Goal: Task Accomplishment & Management: Complete application form

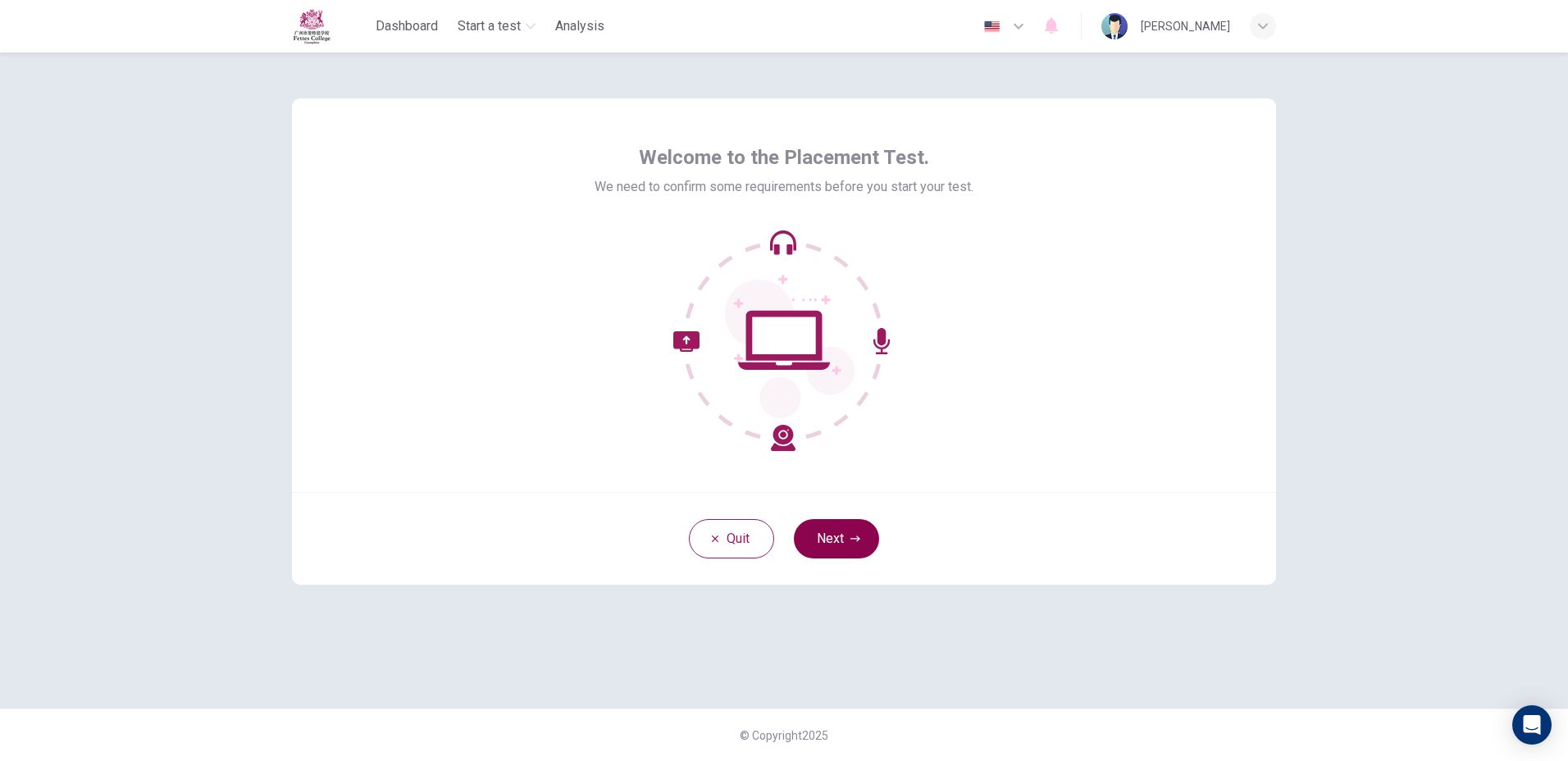
click at [829, 558] on button "Next" at bounding box center [836, 538] width 85 height 39
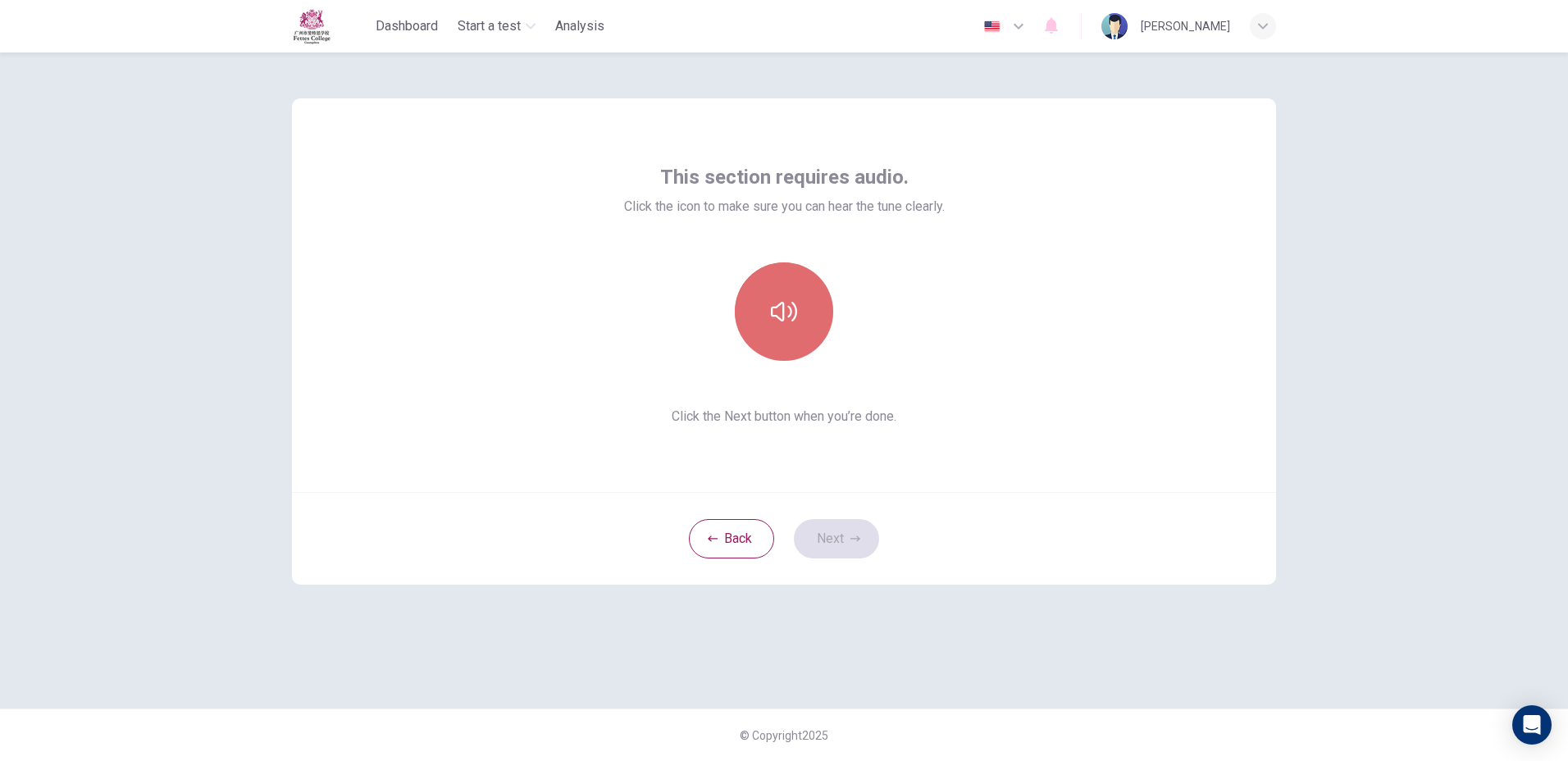
click at [803, 306] on button "button" at bounding box center [784, 312] width 99 height 99
click at [838, 536] on button "Next" at bounding box center [836, 538] width 85 height 39
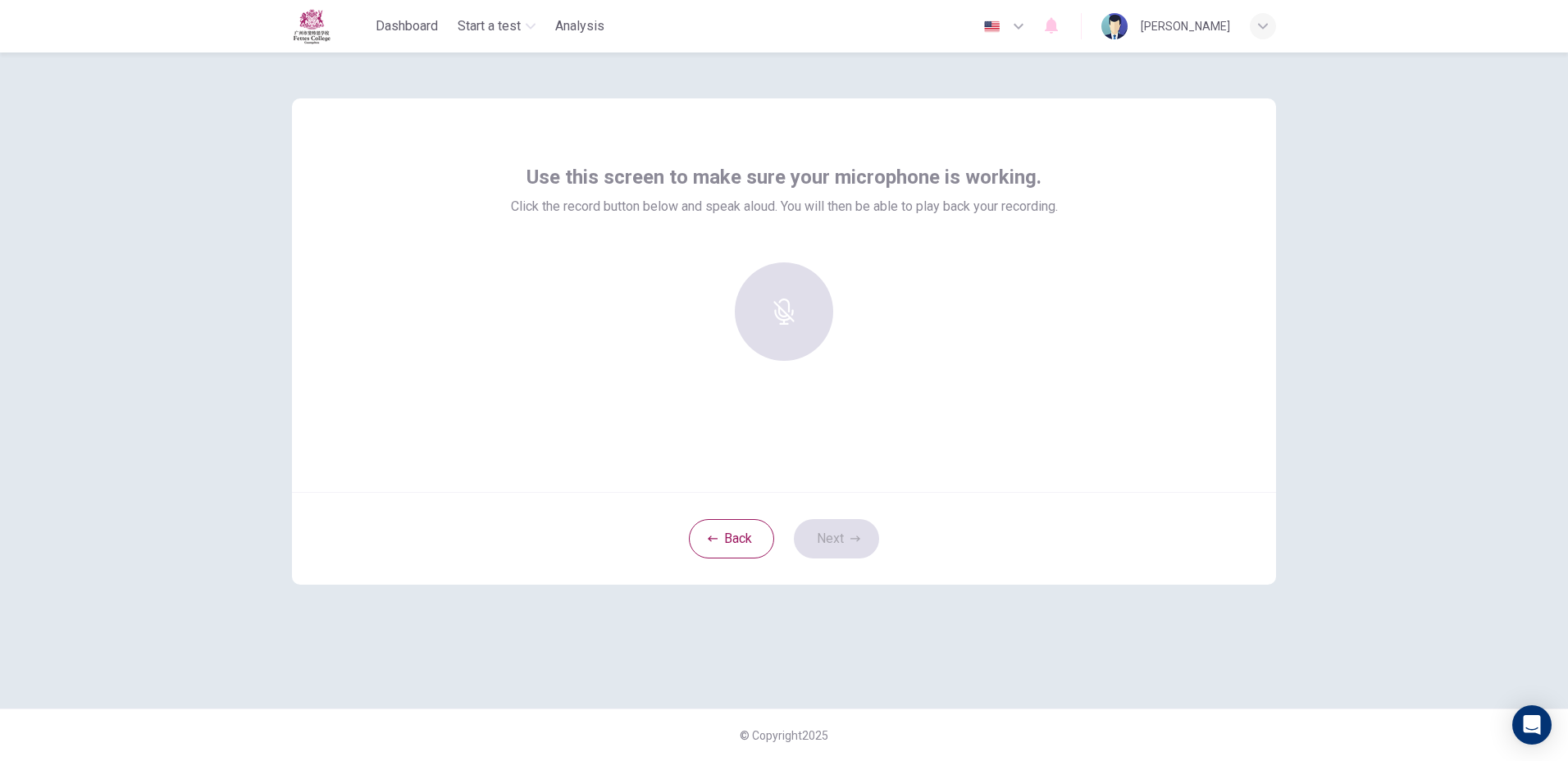
click at [773, 322] on div at bounding box center [784, 312] width 177 height 99
click at [815, 296] on div at bounding box center [784, 312] width 177 height 99
click at [807, 297] on div at bounding box center [784, 312] width 177 height 99
click at [230, 107] on div "Use this screen to make sure your microphone is working. Click the record butto…" at bounding box center [784, 407] width 1568 height 709
click at [787, 320] on h6 "Record" at bounding box center [784, 326] width 37 height 20
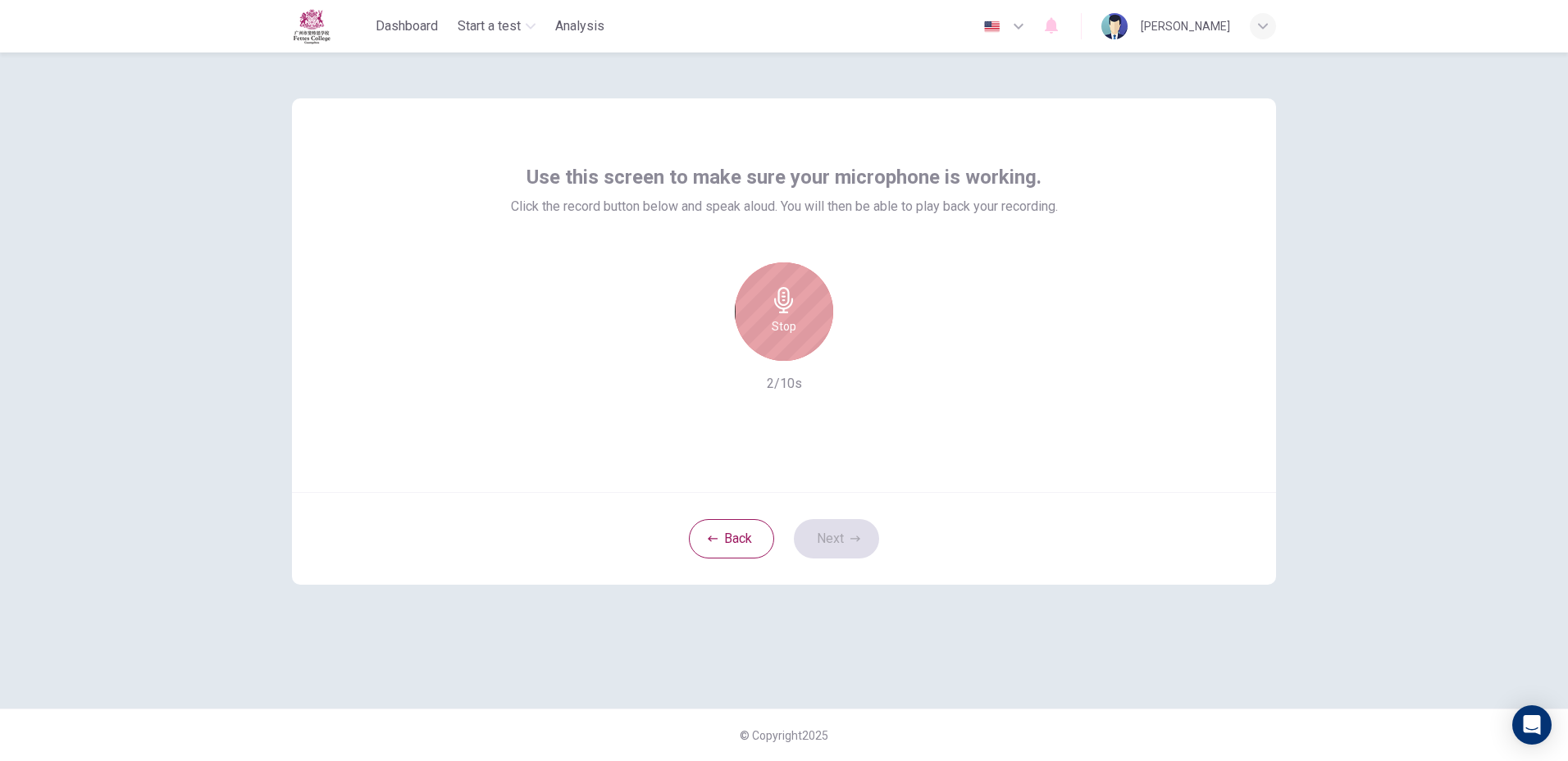
click at [787, 320] on h6 "Stop" at bounding box center [784, 326] width 24 height 20
click at [880, 354] on div "Record 2/10s" at bounding box center [784, 328] width 547 height 131
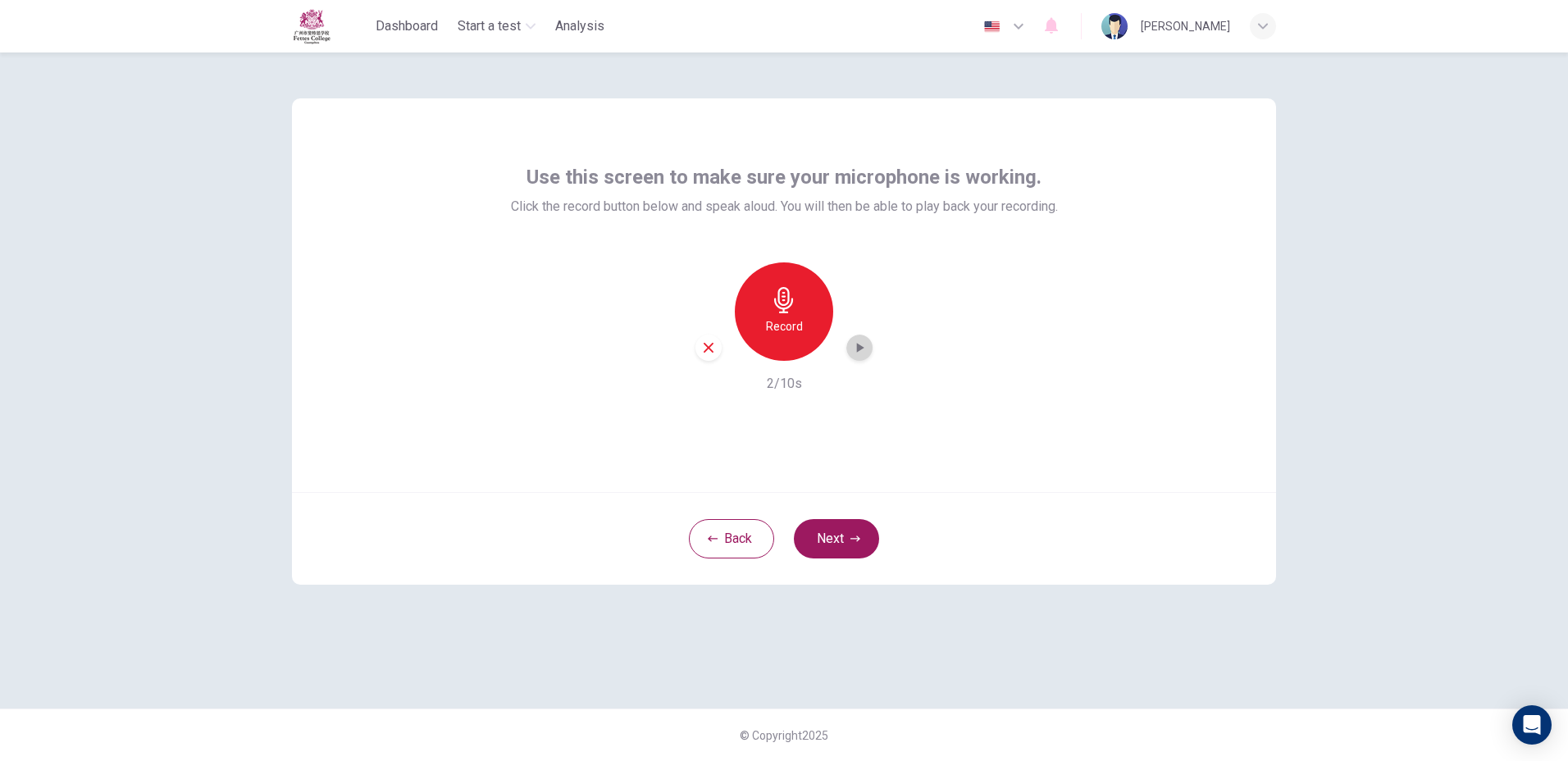
click at [861, 340] on icon "button" at bounding box center [859, 348] width 16 height 16
click at [841, 518] on div "Back Next" at bounding box center [784, 538] width 984 height 93
click at [837, 530] on button "Next" at bounding box center [836, 538] width 85 height 39
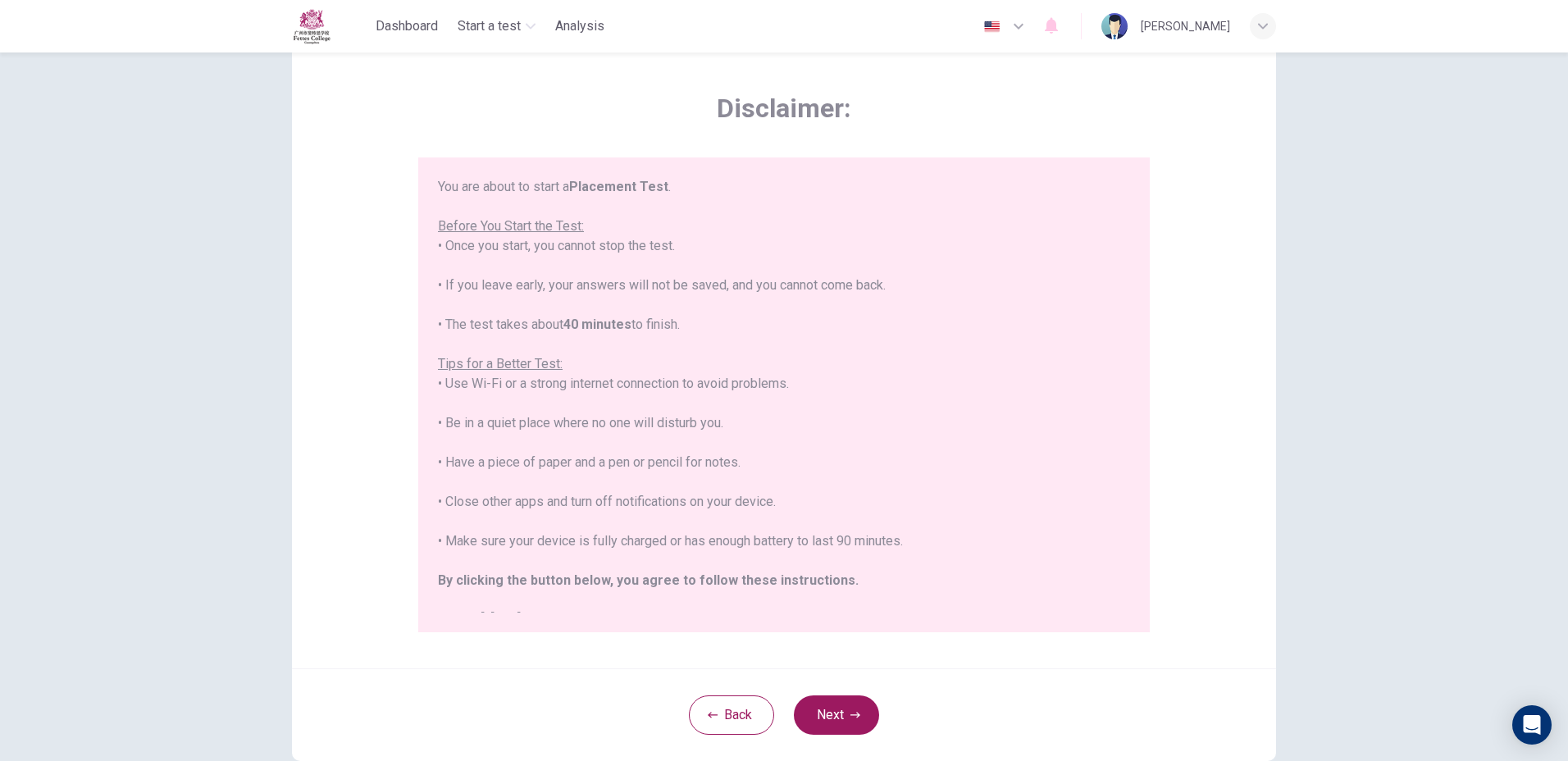
scroll to position [82, 0]
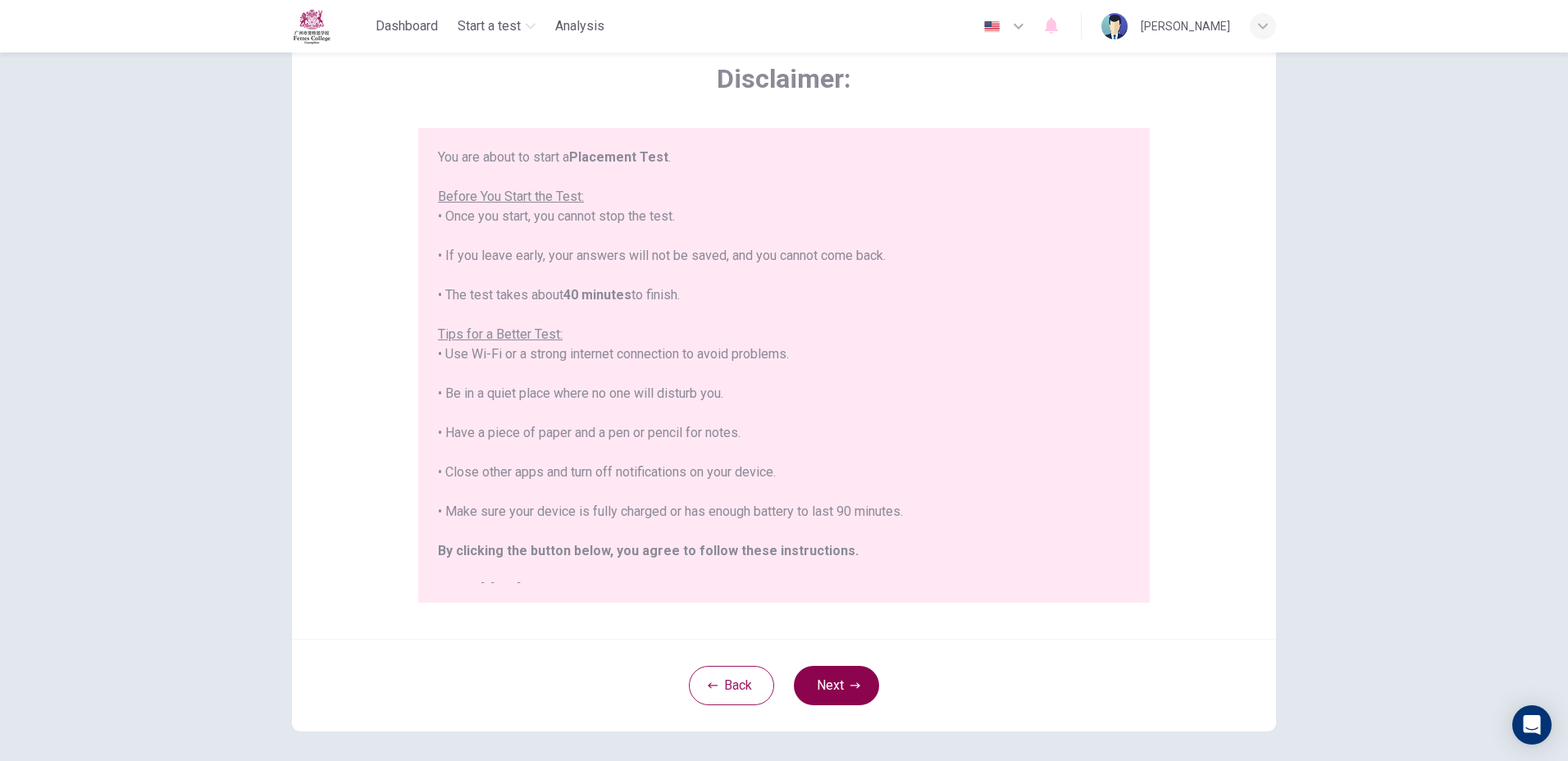
click at [840, 689] on button "Next" at bounding box center [836, 685] width 85 height 39
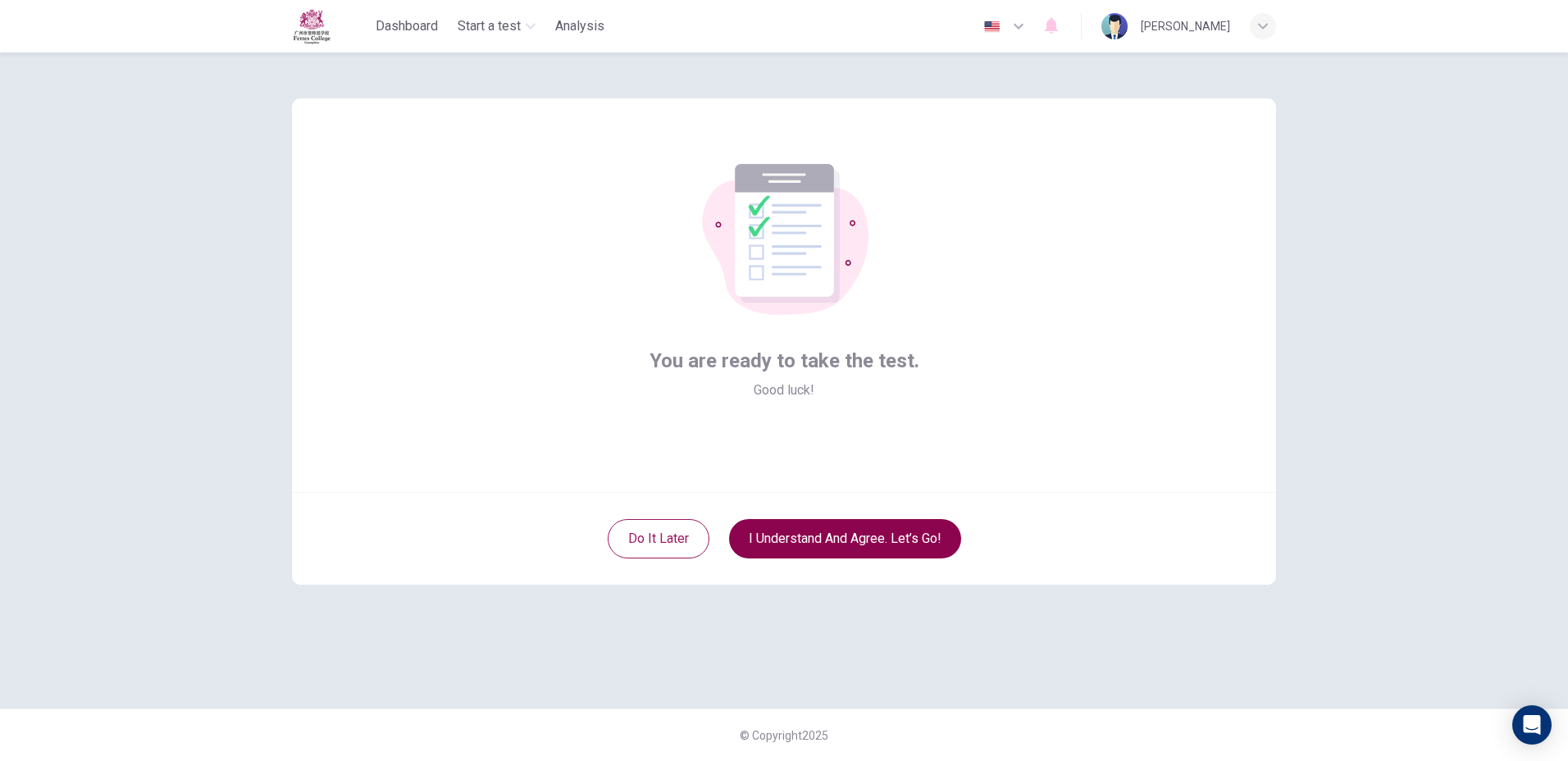
scroll to position [0, 0]
click at [803, 549] on button "I understand and agree. Let’s go!" at bounding box center [845, 538] width 232 height 39
click at [803, 537] on button "I understand and agree. Let’s go!" at bounding box center [845, 538] width 232 height 39
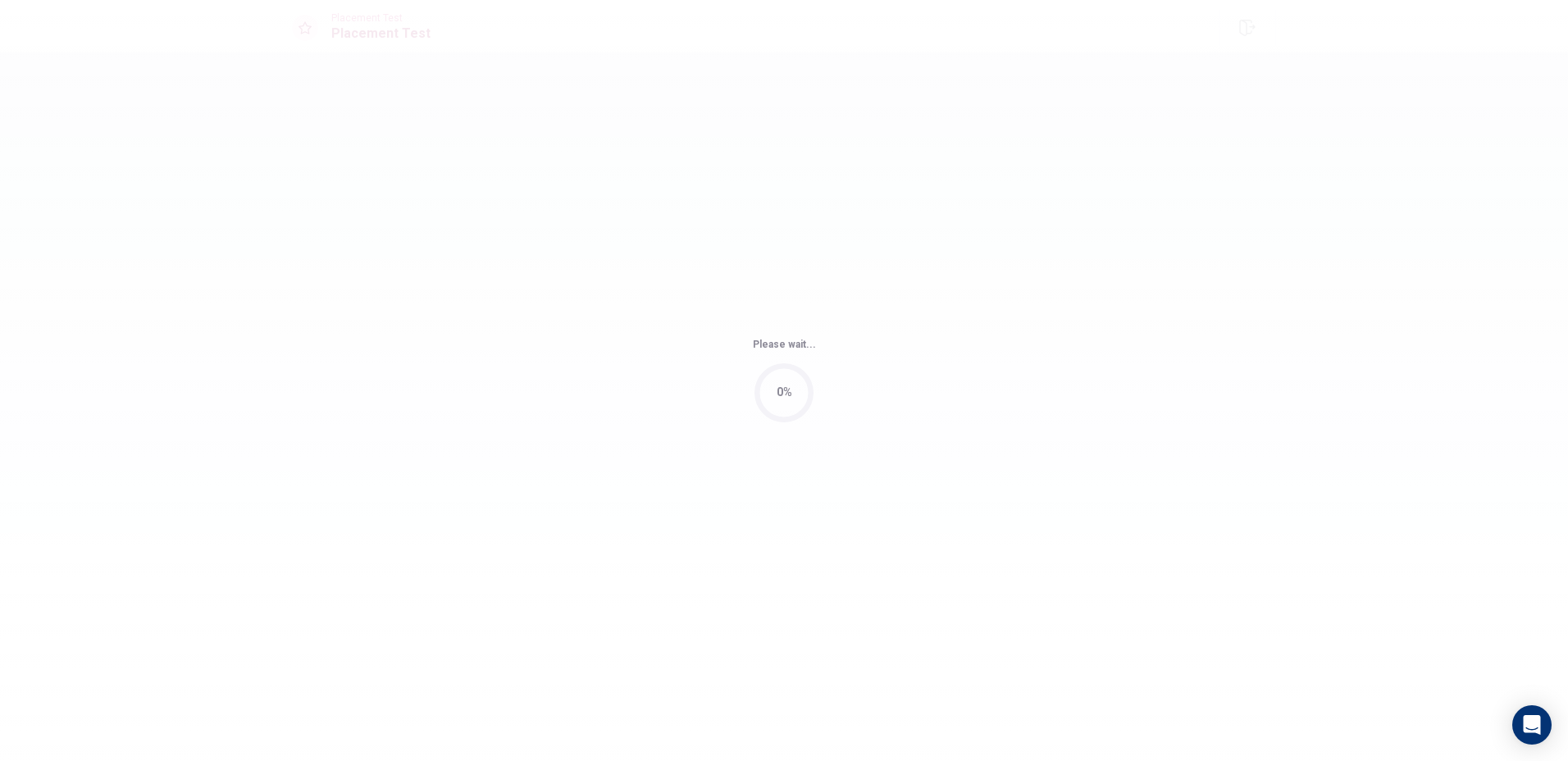
click at [884, 527] on div "Please wait... 0%" at bounding box center [784, 380] width 1568 height 761
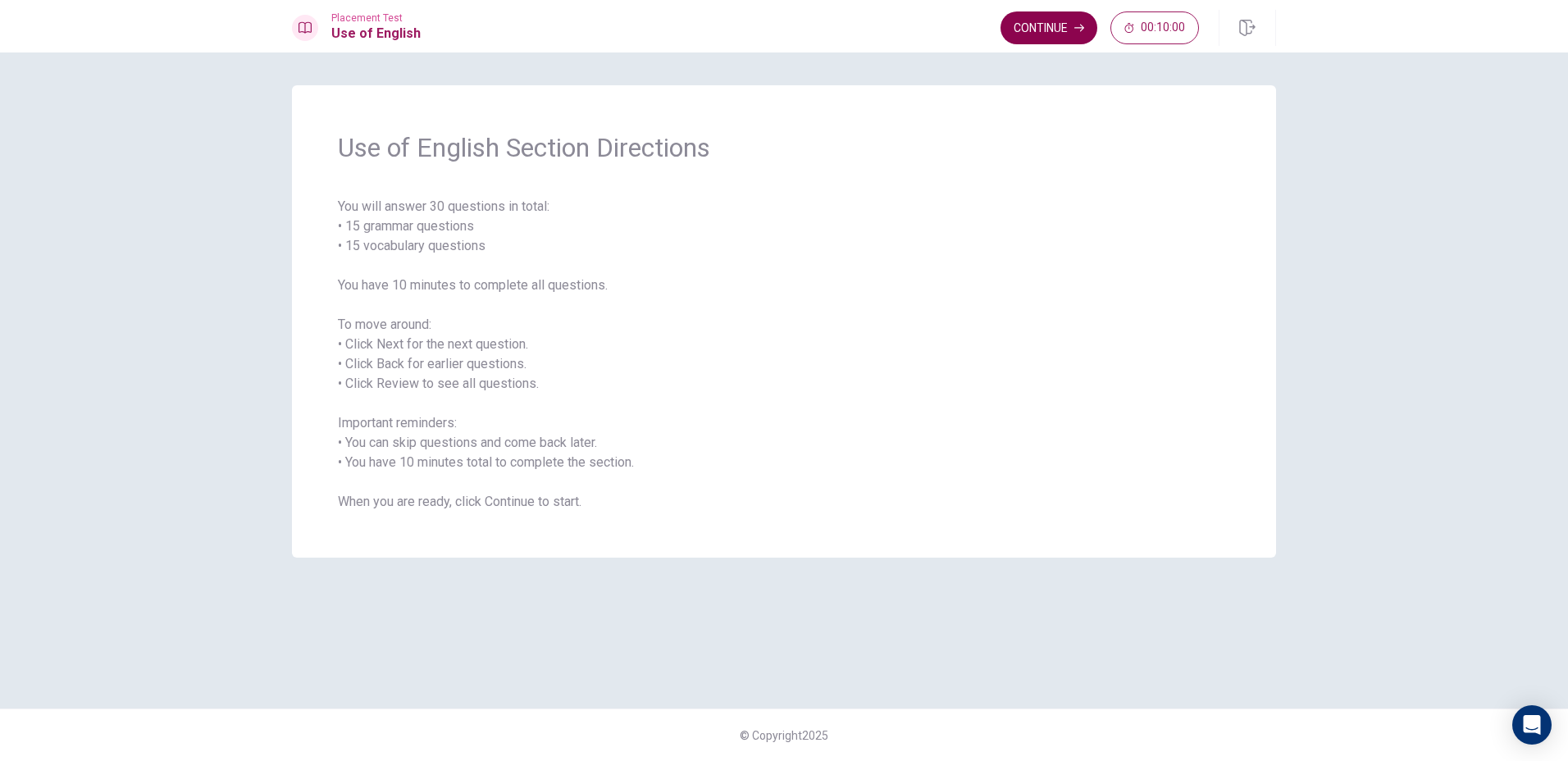
click at [1033, 27] on button "Continue" at bounding box center [1049, 28] width 97 height 33
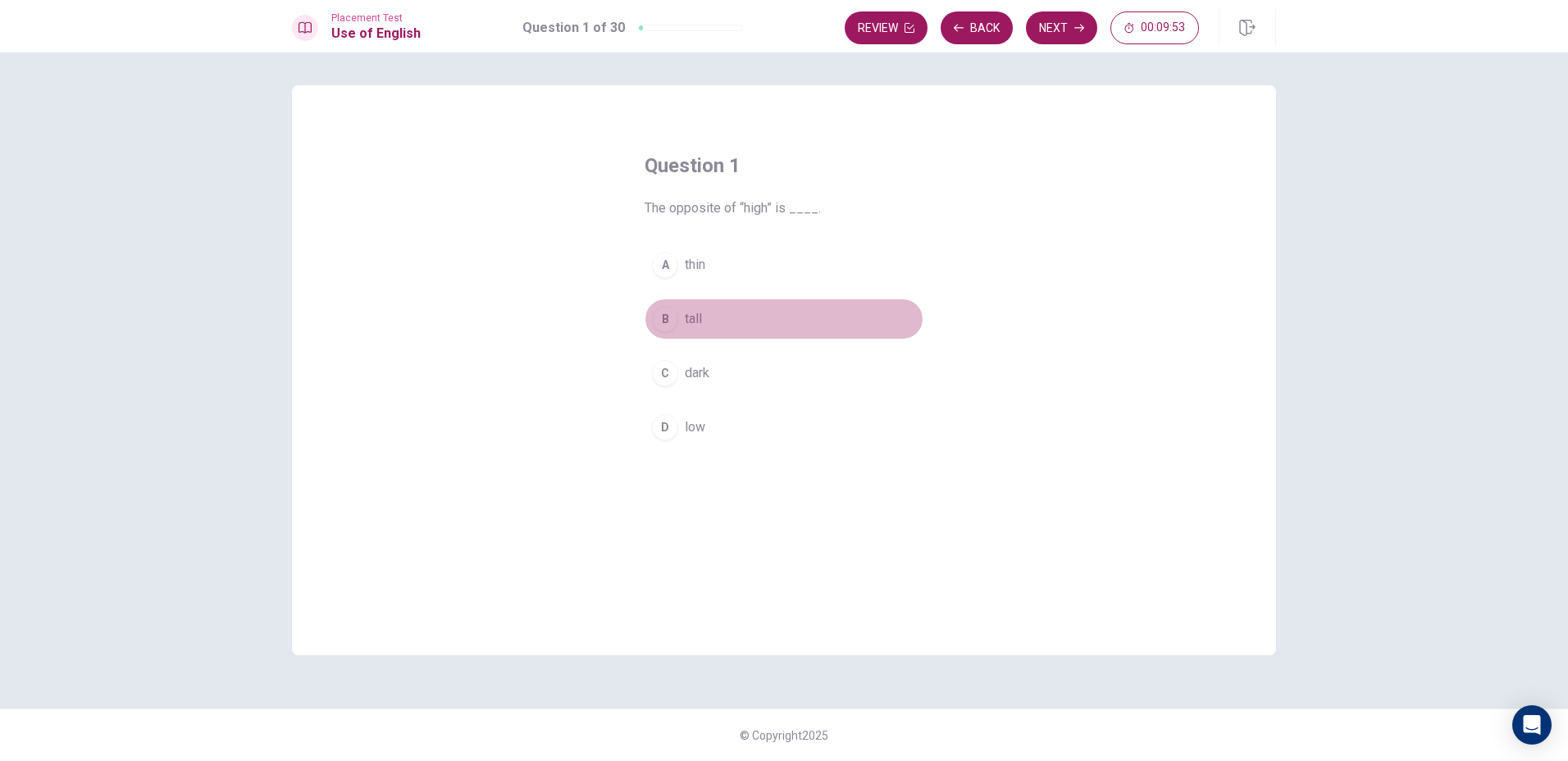
click at [664, 316] on div "B" at bounding box center [664, 319] width 26 height 26
click at [667, 315] on div "B" at bounding box center [664, 319] width 26 height 26
click at [663, 315] on div "B" at bounding box center [664, 319] width 26 height 26
click at [1046, 27] on button "Next" at bounding box center [1061, 28] width 71 height 33
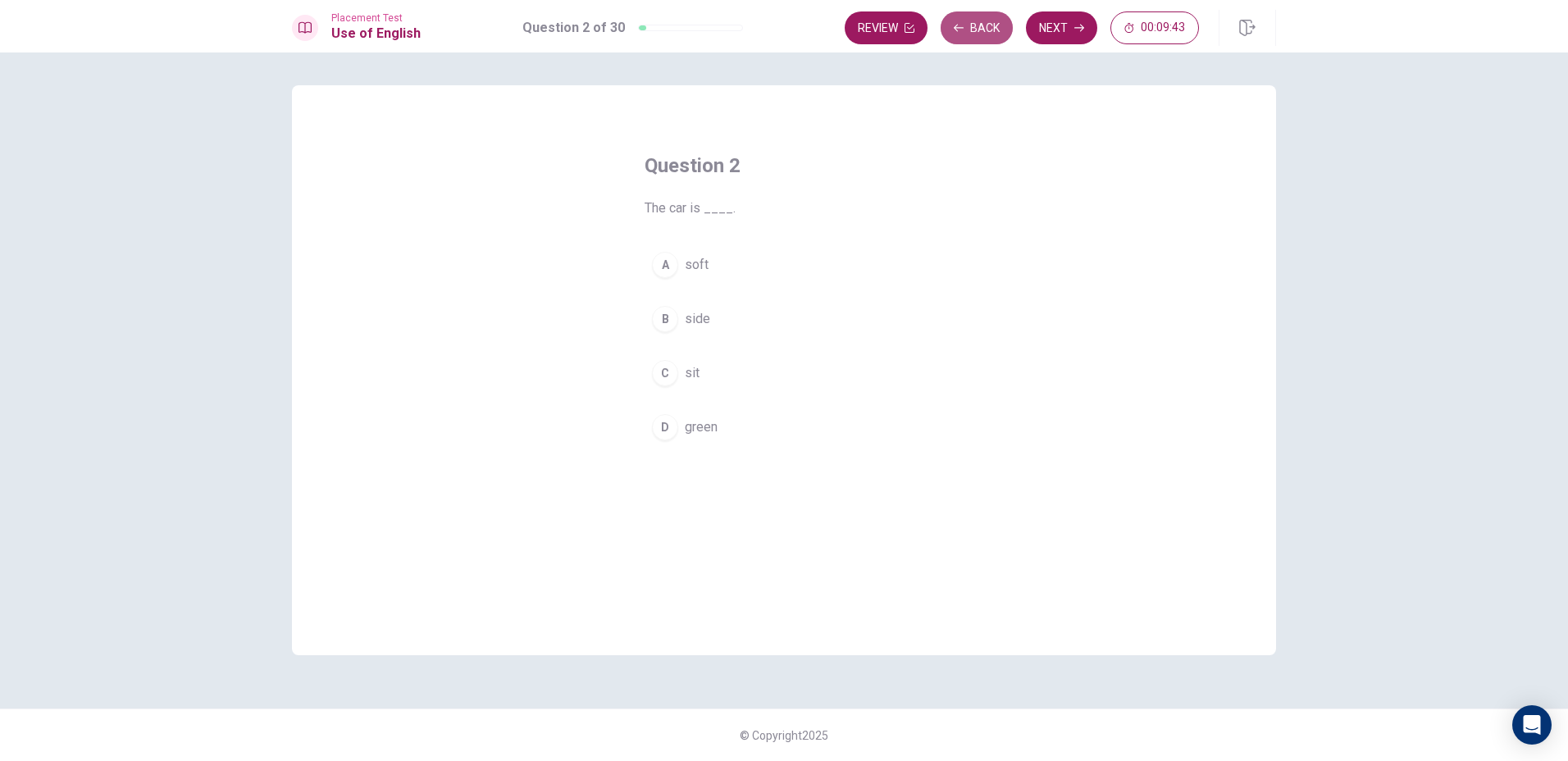
click at [962, 28] on icon "button" at bounding box center [958, 27] width 10 height 8
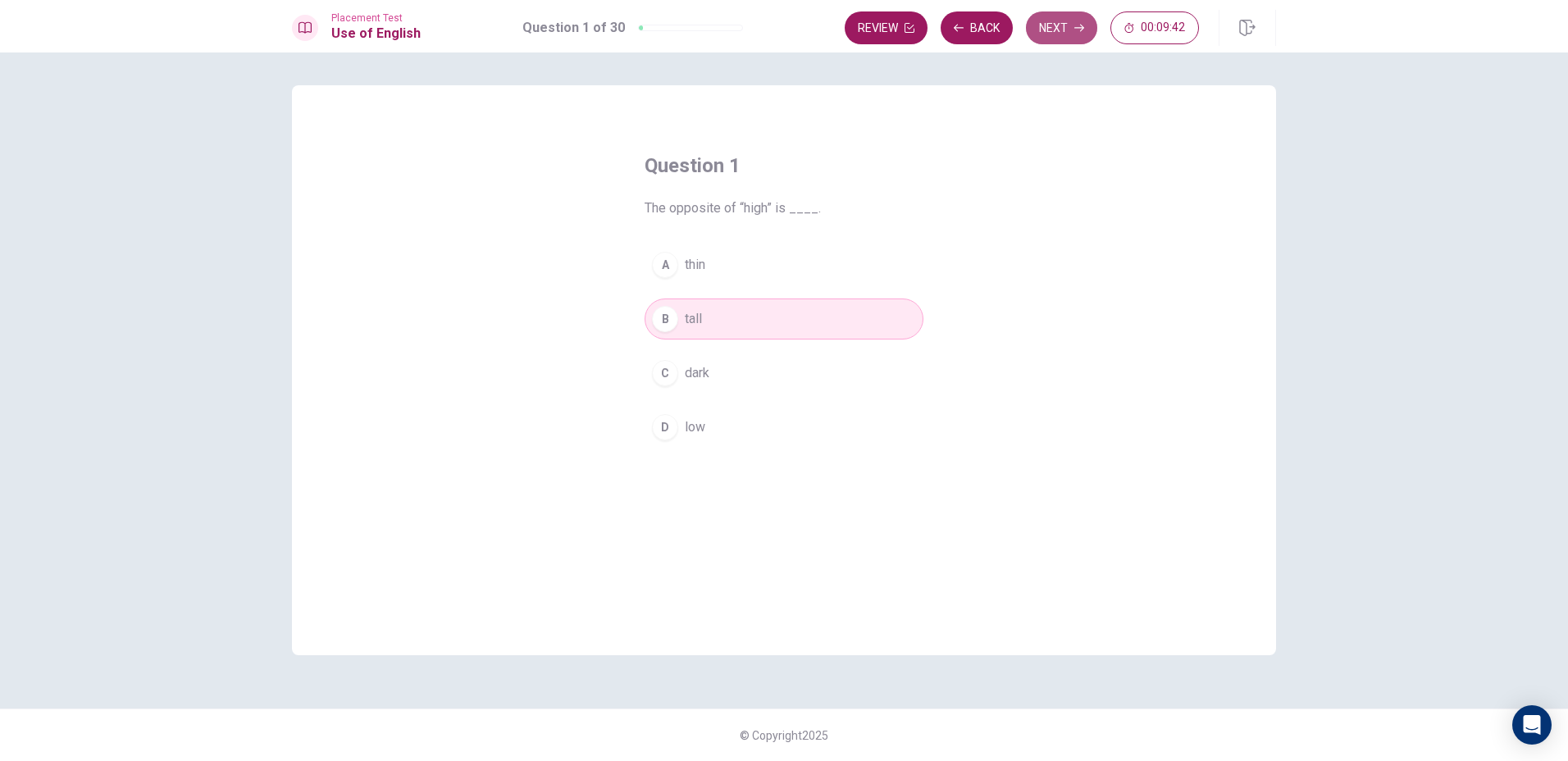
click at [1037, 24] on button "Next" at bounding box center [1061, 28] width 71 height 33
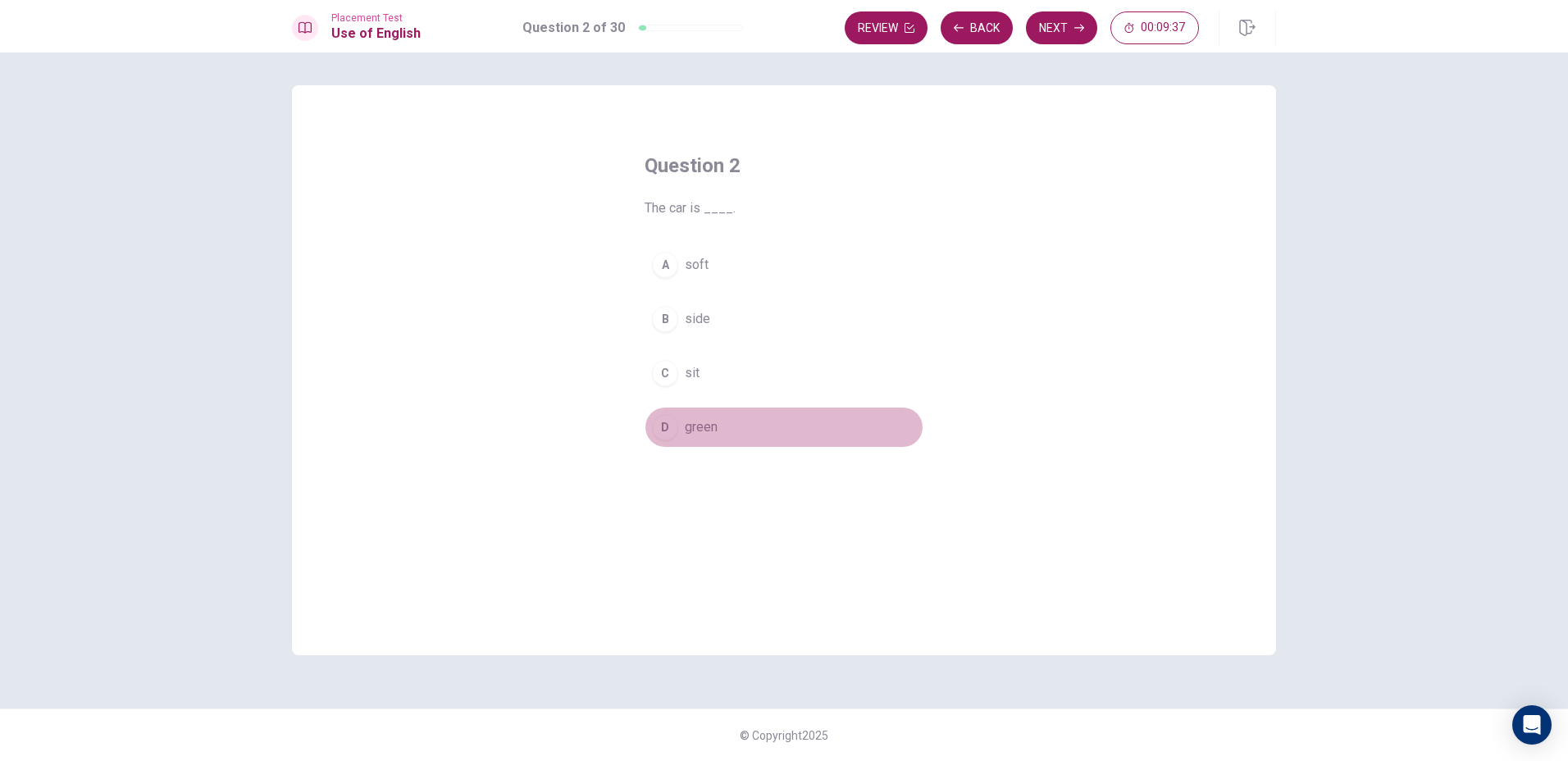
click at [664, 426] on div "D" at bounding box center [664, 427] width 26 height 26
click at [1044, 26] on button "Next" at bounding box center [1061, 28] width 71 height 33
click at [662, 379] on div "C" at bounding box center [664, 373] width 26 height 26
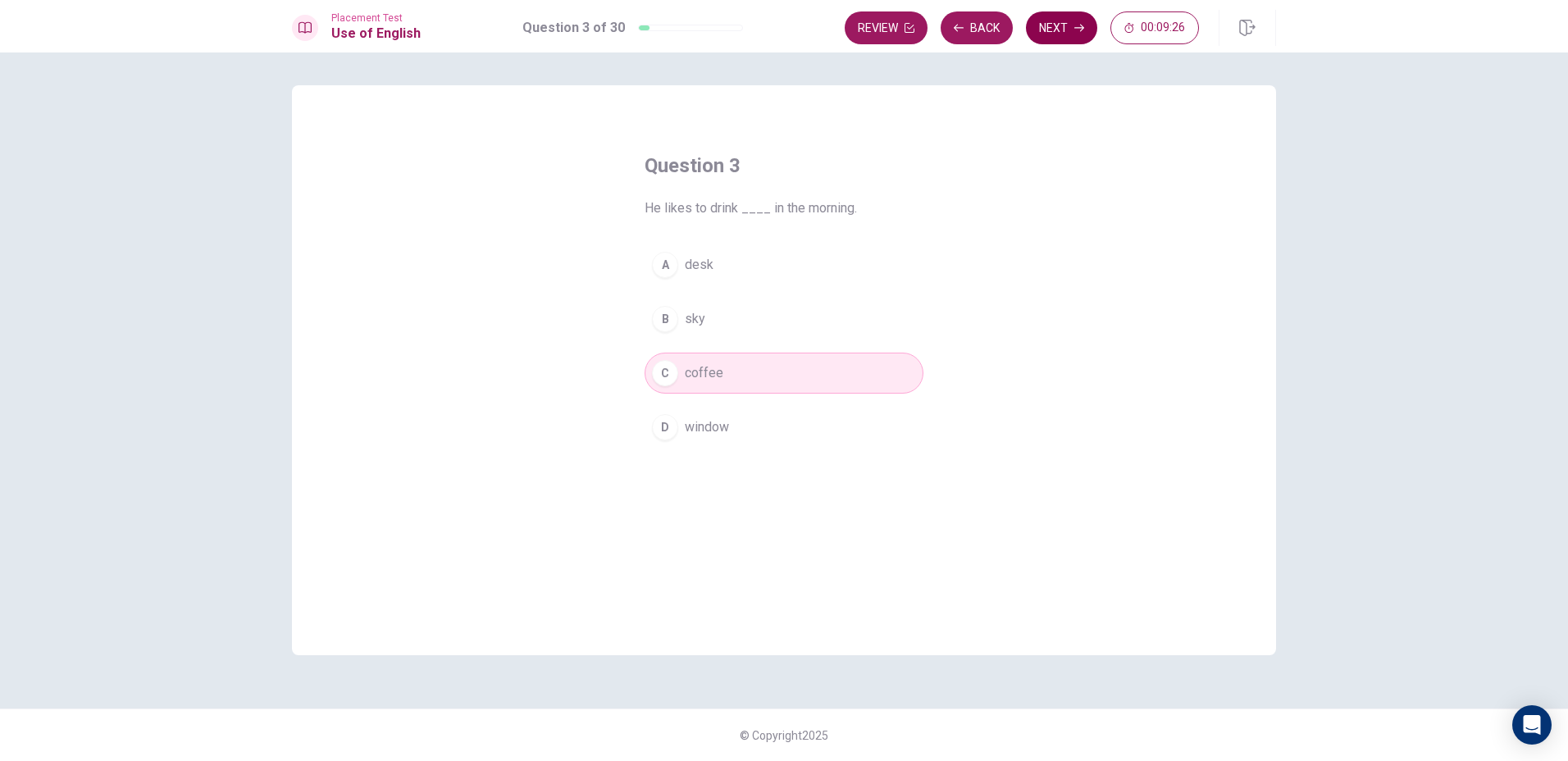
click at [1052, 32] on button "Next" at bounding box center [1061, 28] width 71 height 33
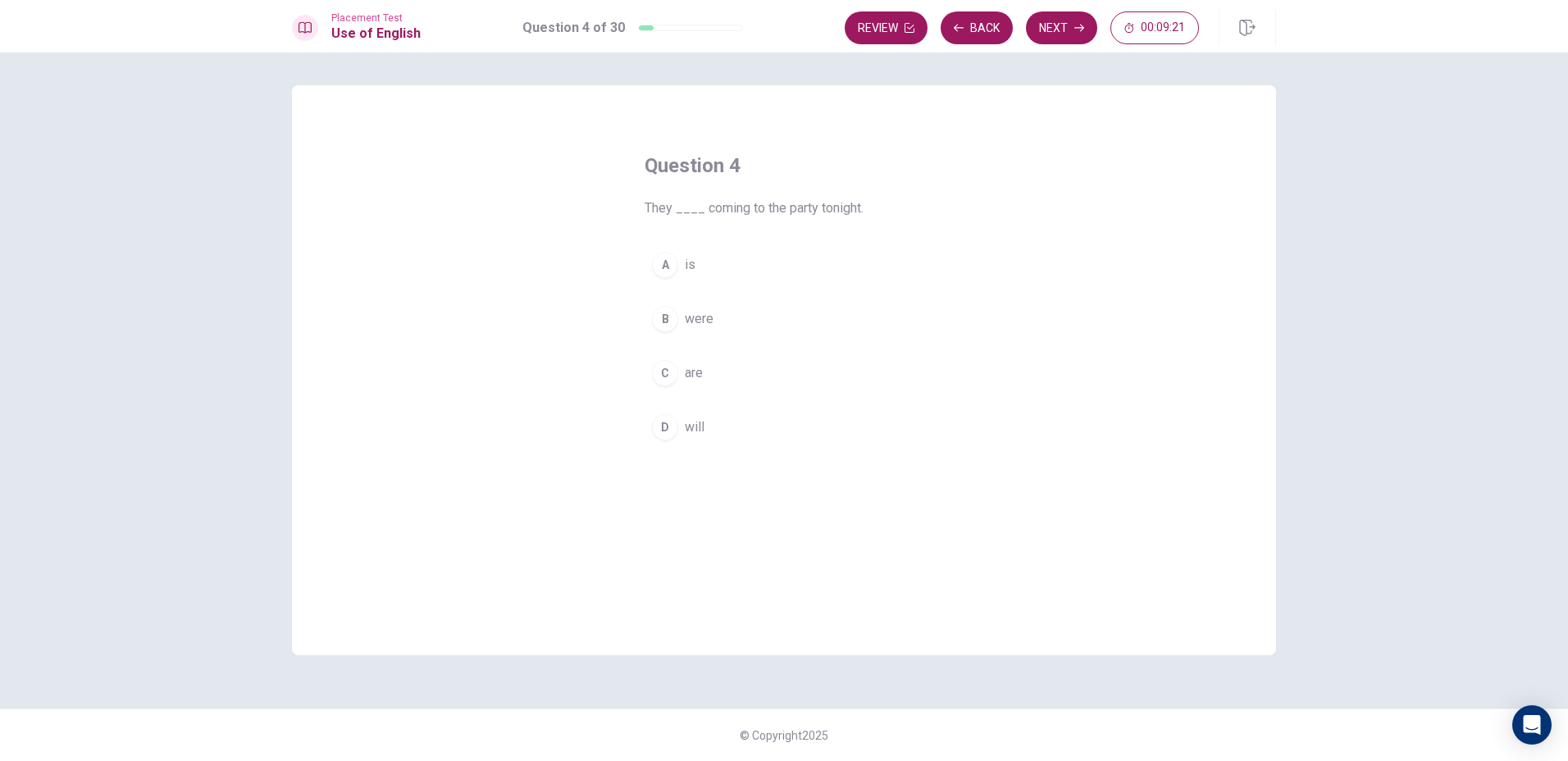
click at [681, 426] on button "D will" at bounding box center [784, 426] width 279 height 41
click at [1033, 29] on button "Next" at bounding box center [1061, 28] width 71 height 33
click at [674, 252] on button "A read" at bounding box center [784, 264] width 279 height 41
click at [1046, 23] on button "Next" at bounding box center [1061, 28] width 71 height 33
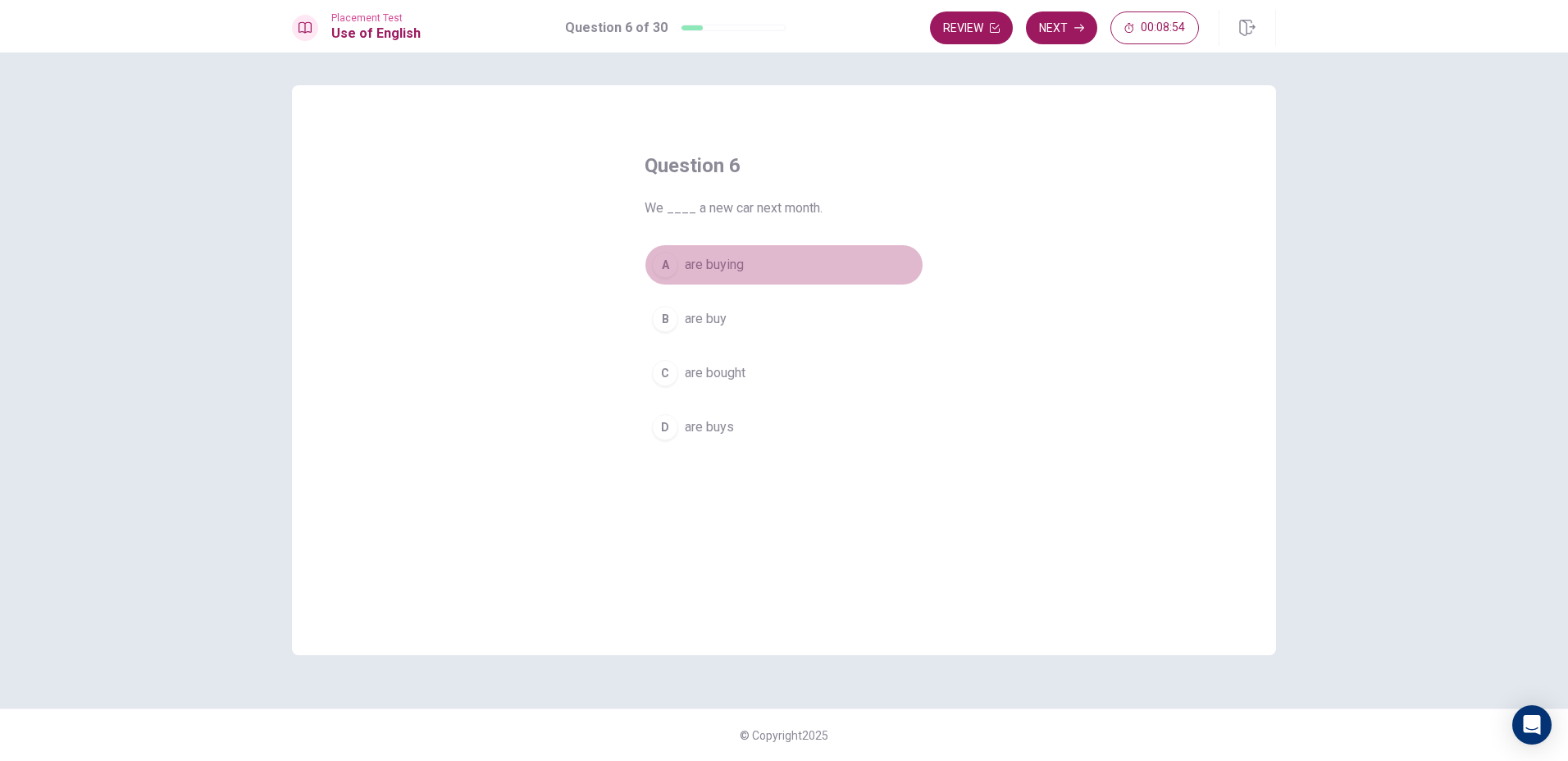
click at [670, 260] on div "A" at bounding box center [664, 265] width 26 height 26
click at [1051, 19] on button "Next" at bounding box center [1061, 28] width 71 height 33
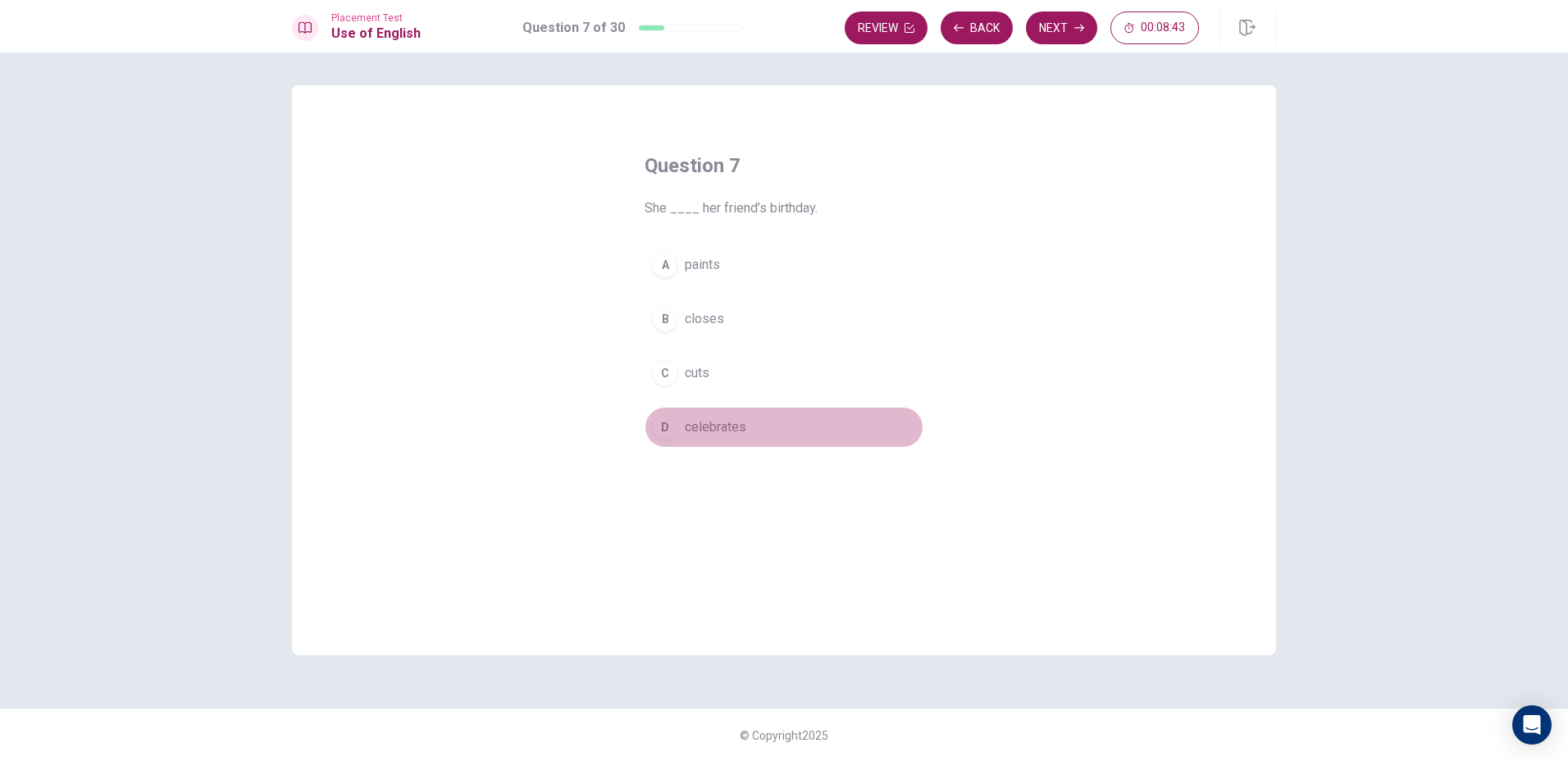
click at [655, 430] on div "D" at bounding box center [664, 427] width 26 height 26
click at [1050, 34] on button "Next" at bounding box center [1061, 28] width 71 height 33
click at [660, 374] on div "C" at bounding box center [664, 373] width 26 height 26
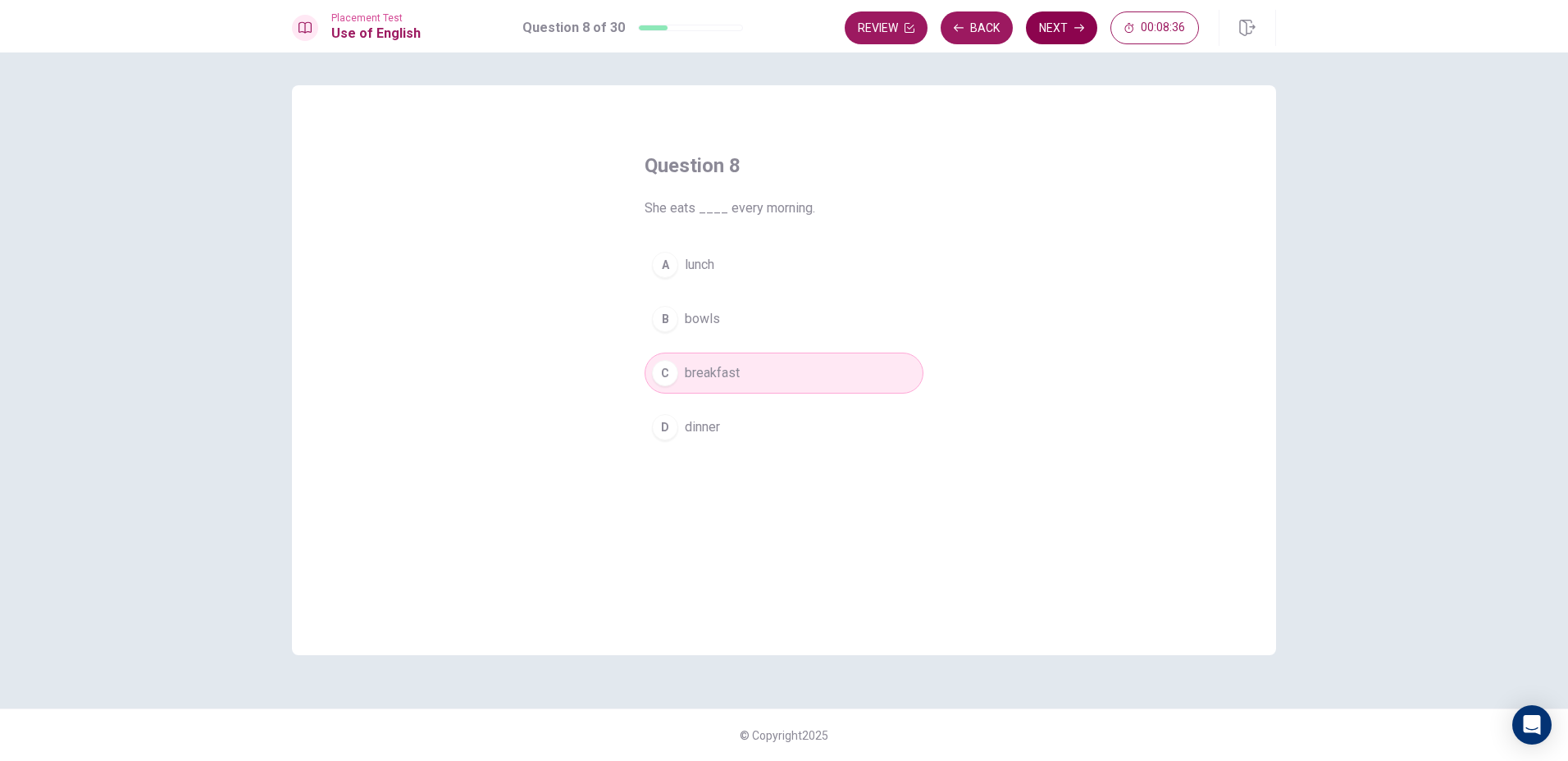
click at [1066, 20] on button "Next" at bounding box center [1061, 28] width 71 height 33
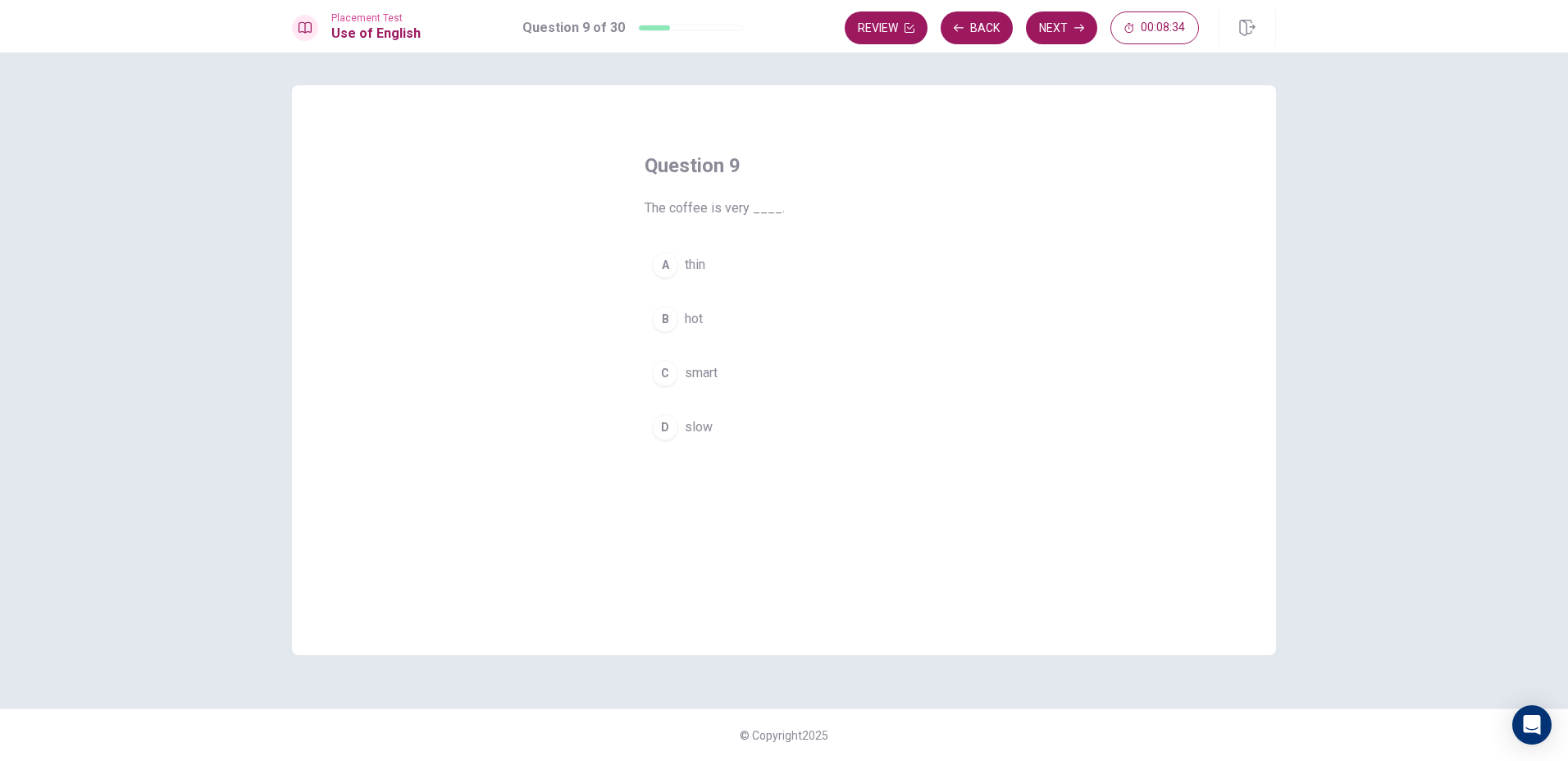
click at [651, 315] on button "B hot" at bounding box center [784, 318] width 279 height 41
click at [1045, 37] on button "Next" at bounding box center [1061, 28] width 71 height 33
click at [680, 267] on button "A slow" at bounding box center [784, 264] width 279 height 41
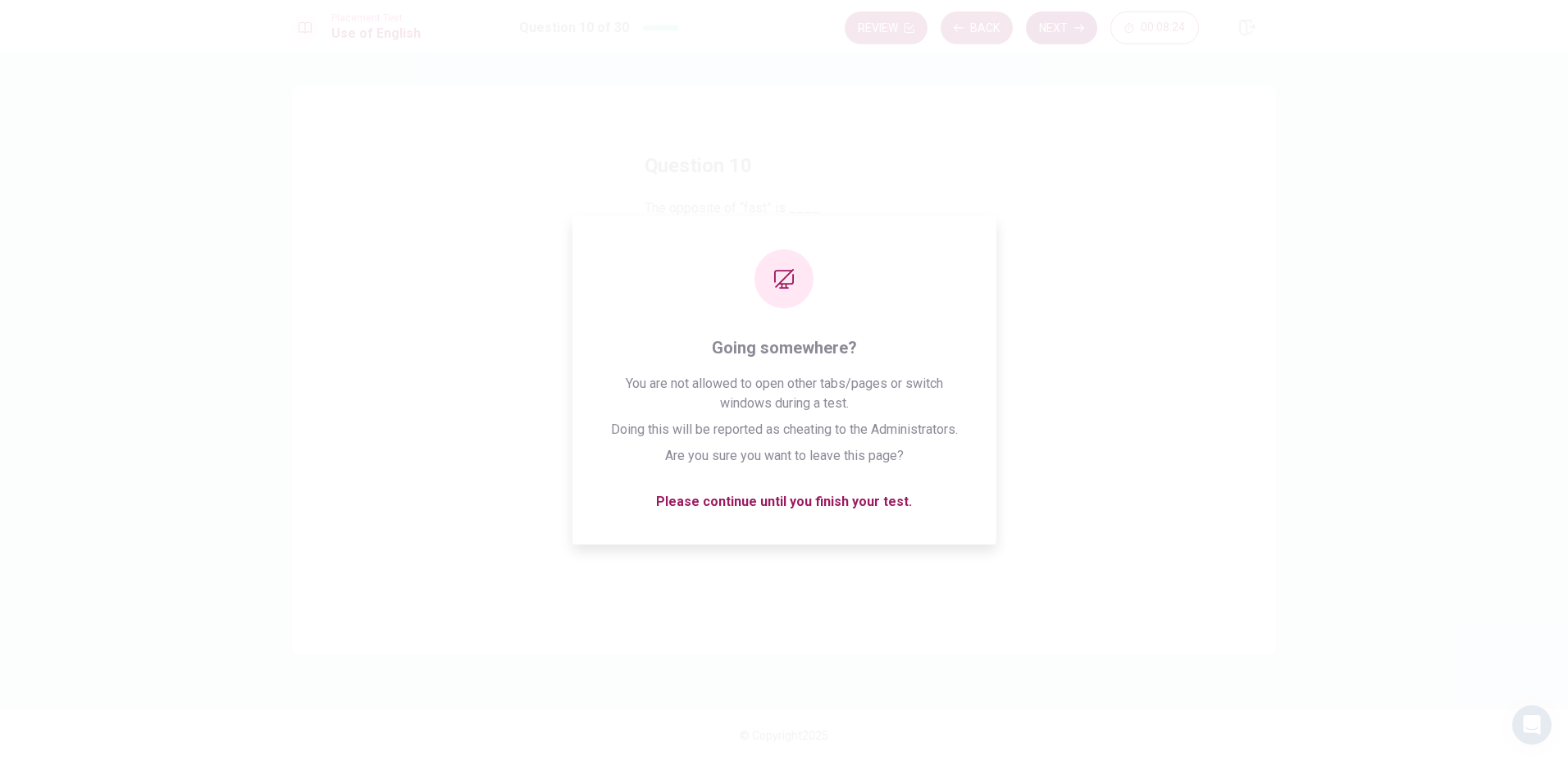
click at [1051, 28] on button "Next" at bounding box center [1061, 28] width 71 height 33
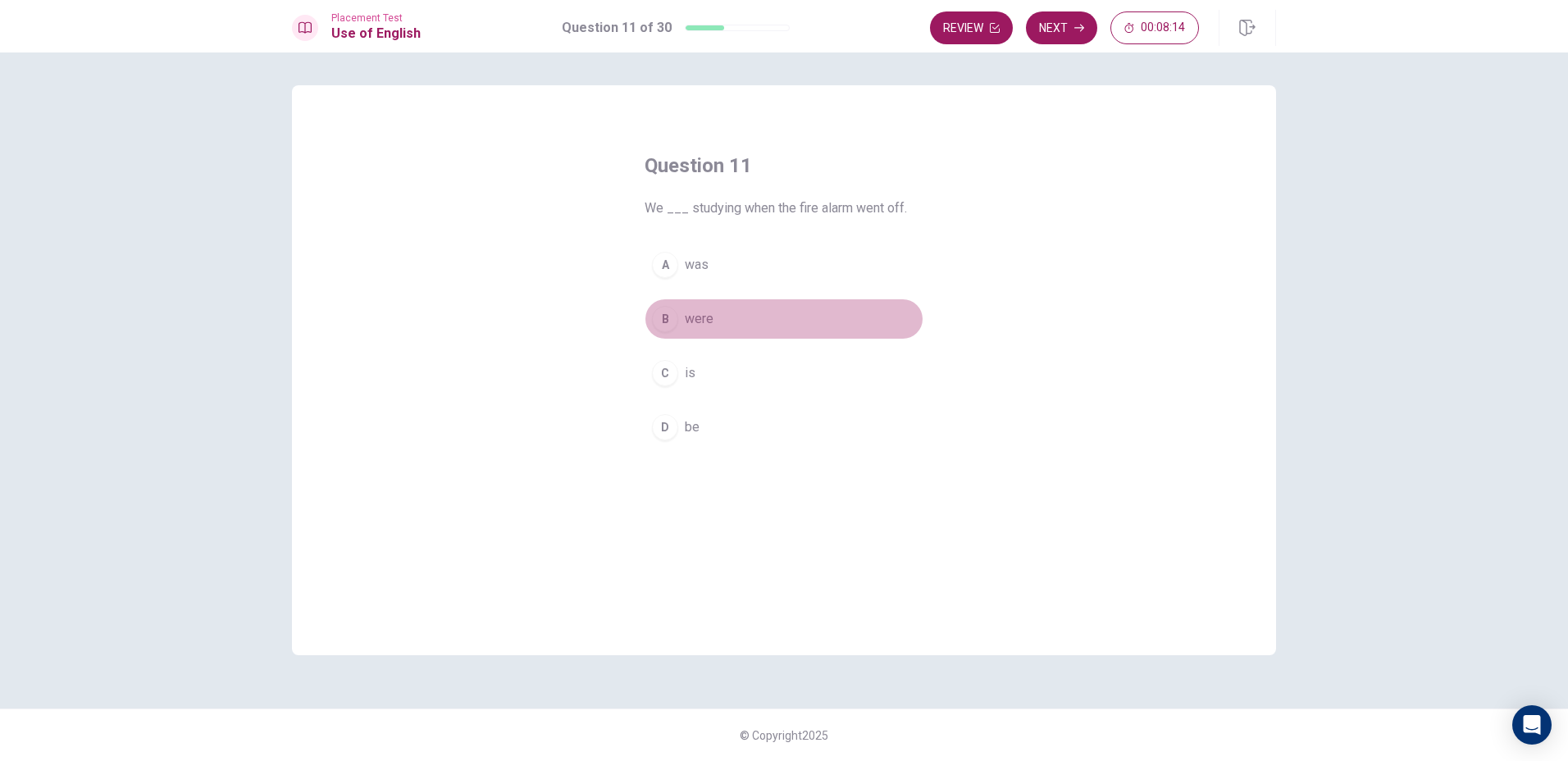
click at [671, 309] on div "B" at bounding box center [664, 319] width 26 height 26
click at [1047, 24] on button "Next" at bounding box center [1061, 28] width 71 height 33
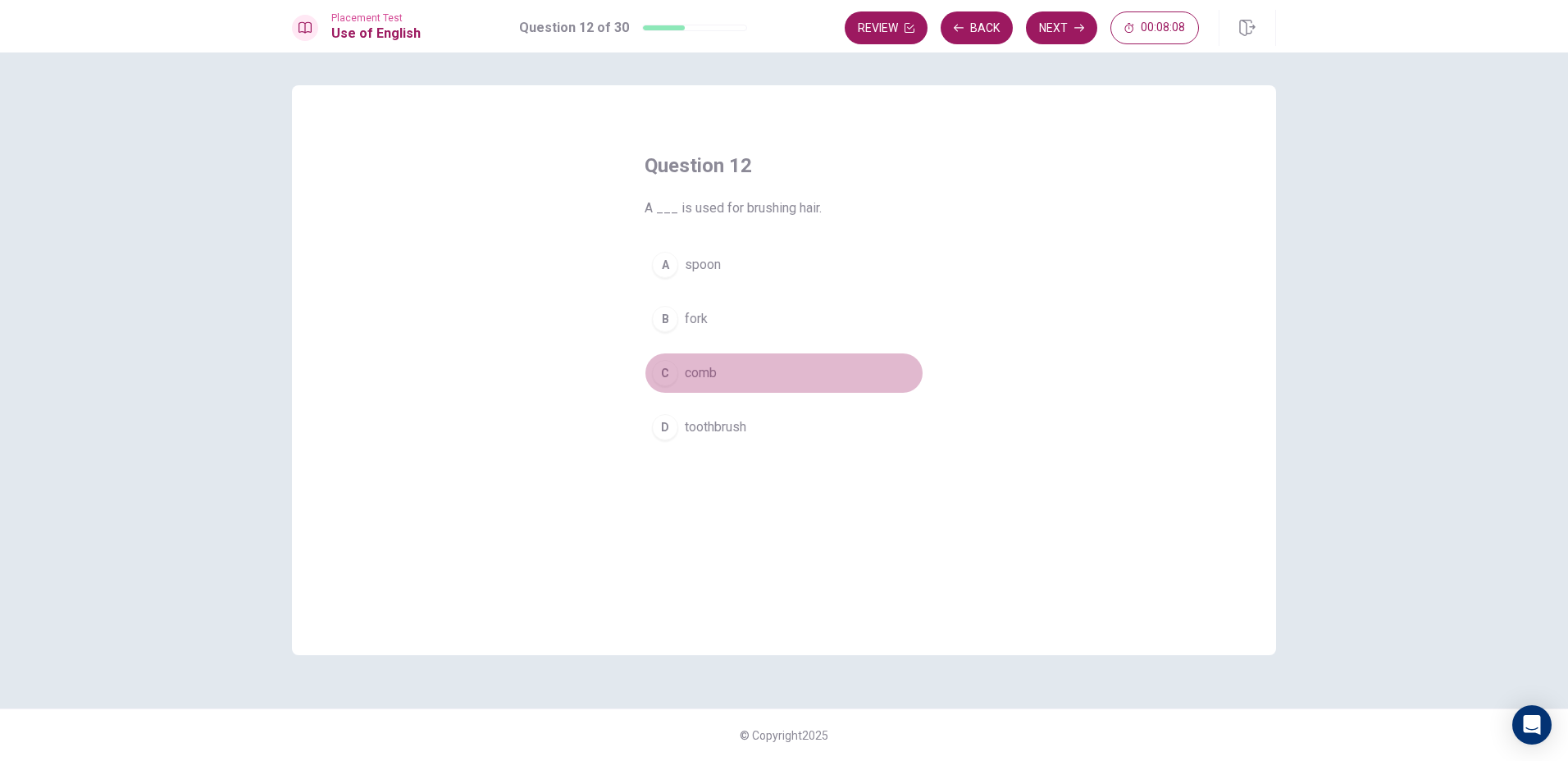
click at [680, 375] on button "C comb" at bounding box center [784, 373] width 279 height 41
click at [1053, 29] on button "Next" at bounding box center [1061, 28] width 71 height 33
click at [653, 377] on div "C" at bounding box center [664, 373] width 26 height 26
click at [1062, 34] on button "Next" at bounding box center [1061, 28] width 71 height 33
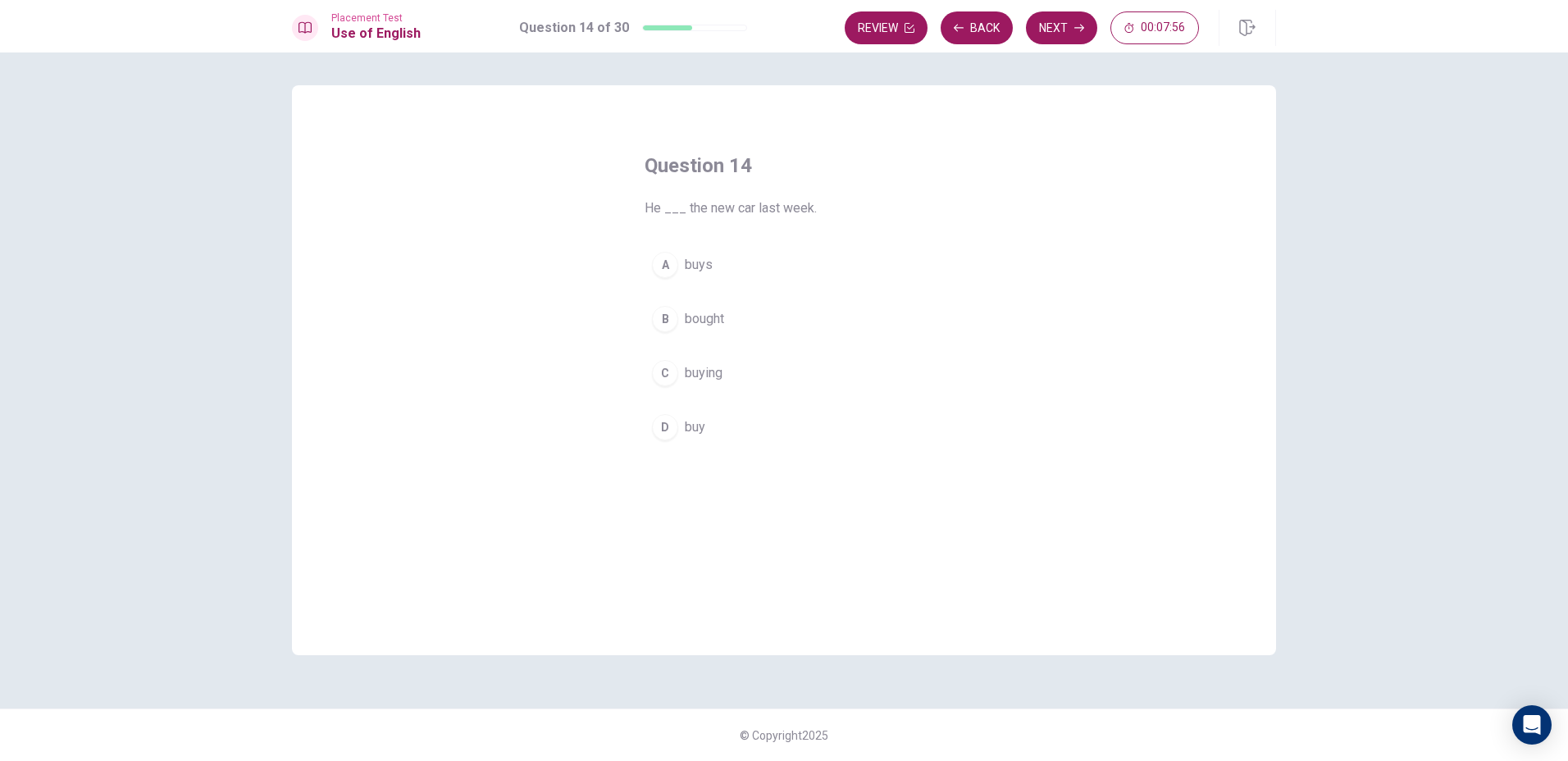
click at [676, 328] on button "B bought" at bounding box center [784, 318] width 279 height 41
click at [1041, 25] on button "Next" at bounding box center [1061, 28] width 71 height 33
click at [664, 309] on div "B" at bounding box center [664, 319] width 26 height 26
click at [1037, 30] on button "Next" at bounding box center [1061, 28] width 71 height 33
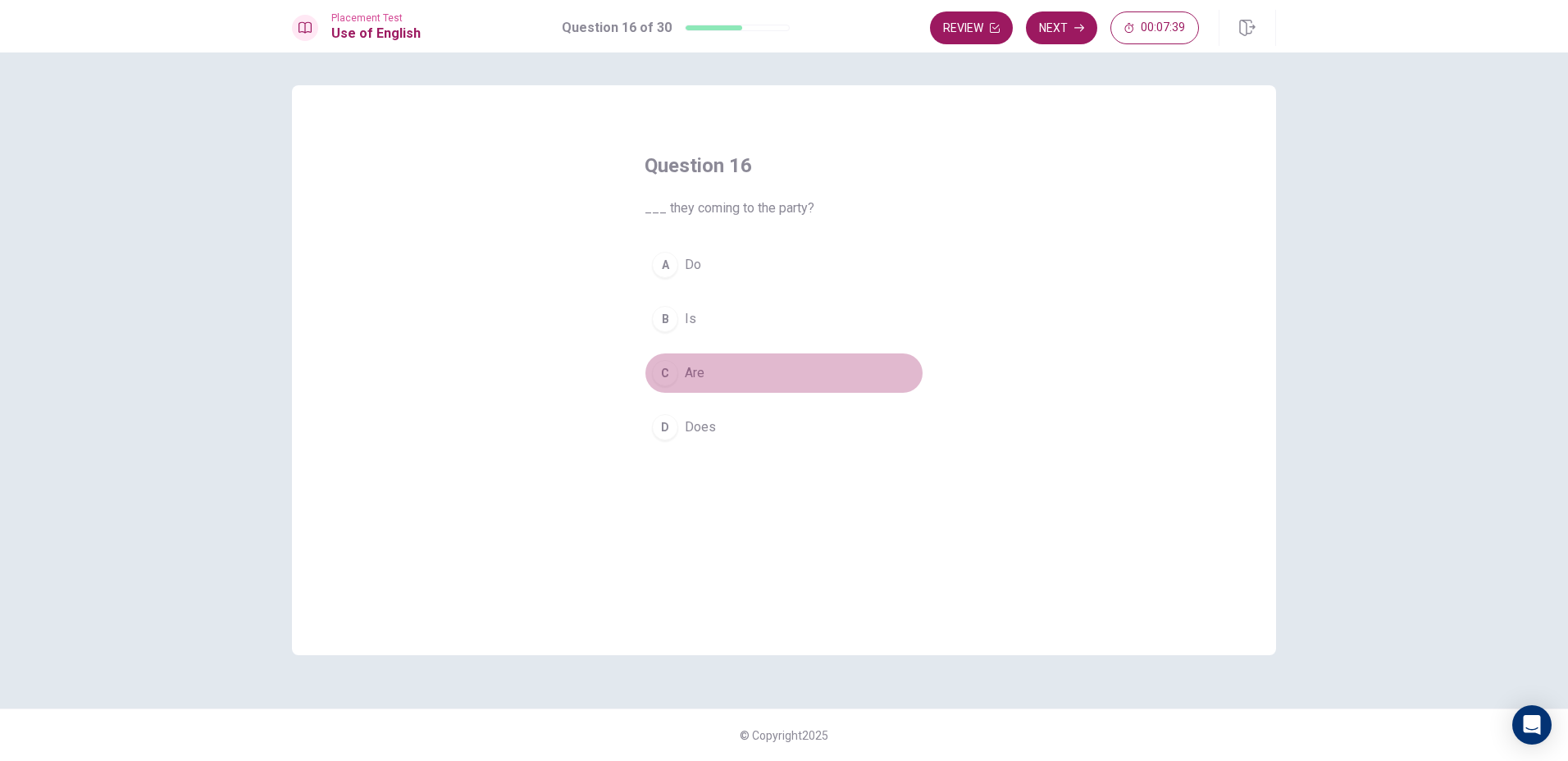
click at [668, 375] on div "C" at bounding box center [664, 373] width 26 height 26
click at [1055, 23] on button "Next" at bounding box center [1061, 28] width 71 height 33
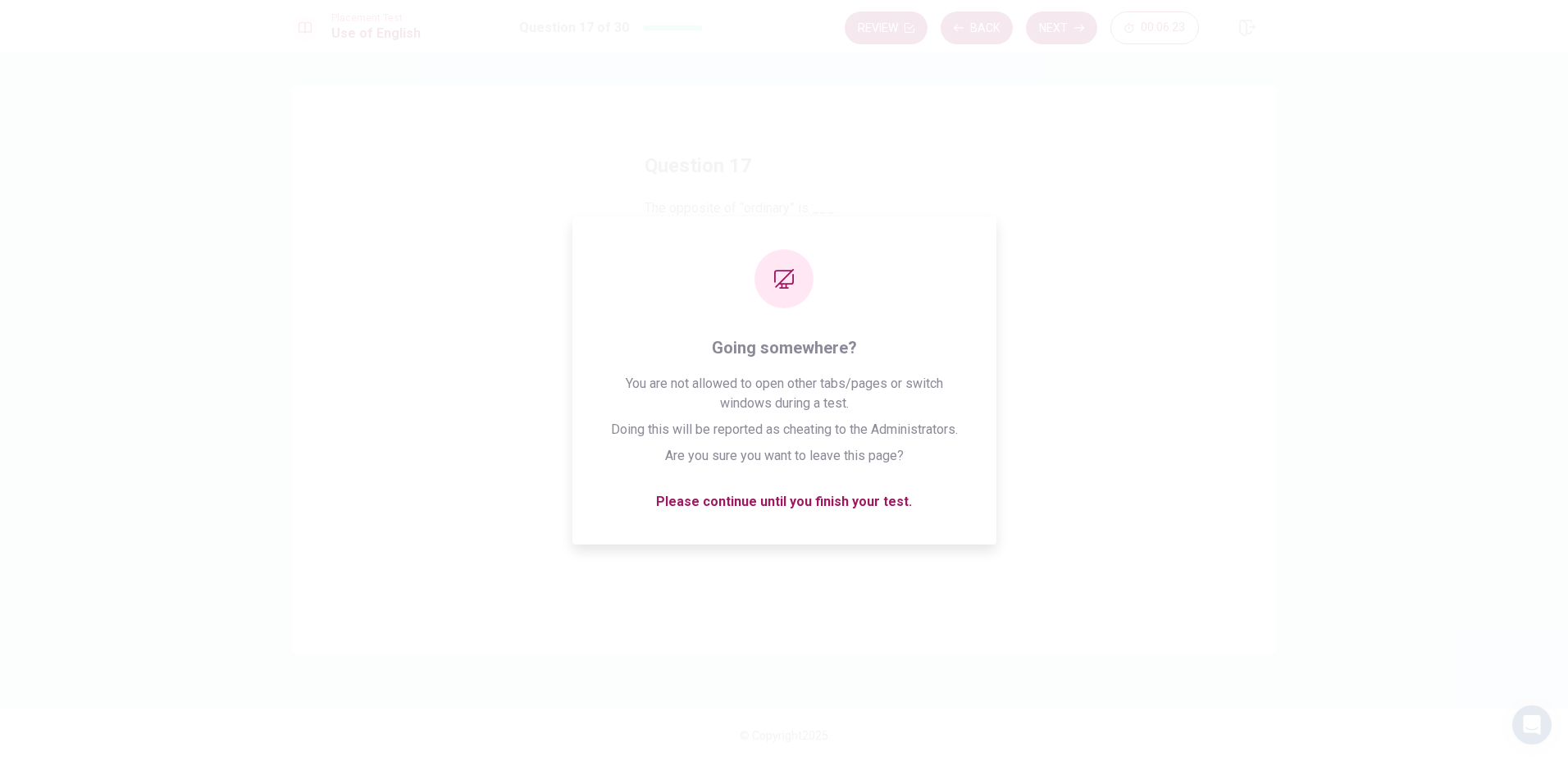
click at [635, 477] on div "Question 17 The opposite of “ordinary” is ___. A easy B different C clear D nec…" at bounding box center [783, 391] width 344 height 529
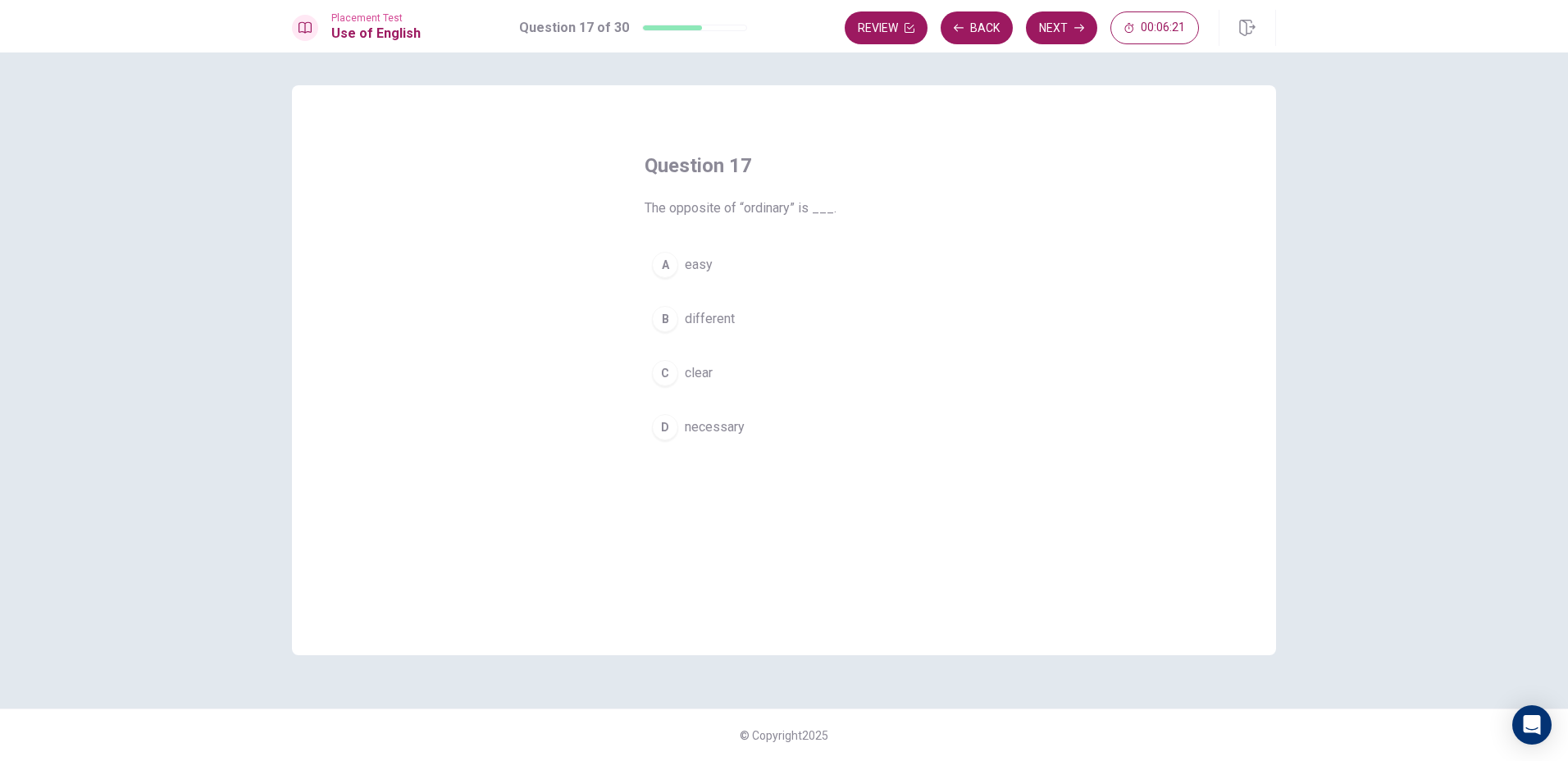
click at [665, 262] on div "A" at bounding box center [664, 265] width 26 height 26
click at [1041, 26] on button "Next" at bounding box center [1061, 28] width 71 height 33
click at [667, 263] on div "A" at bounding box center [664, 265] width 26 height 26
click at [1053, 30] on button "Next" at bounding box center [1061, 28] width 71 height 33
click at [666, 257] on div "A" at bounding box center [664, 265] width 26 height 26
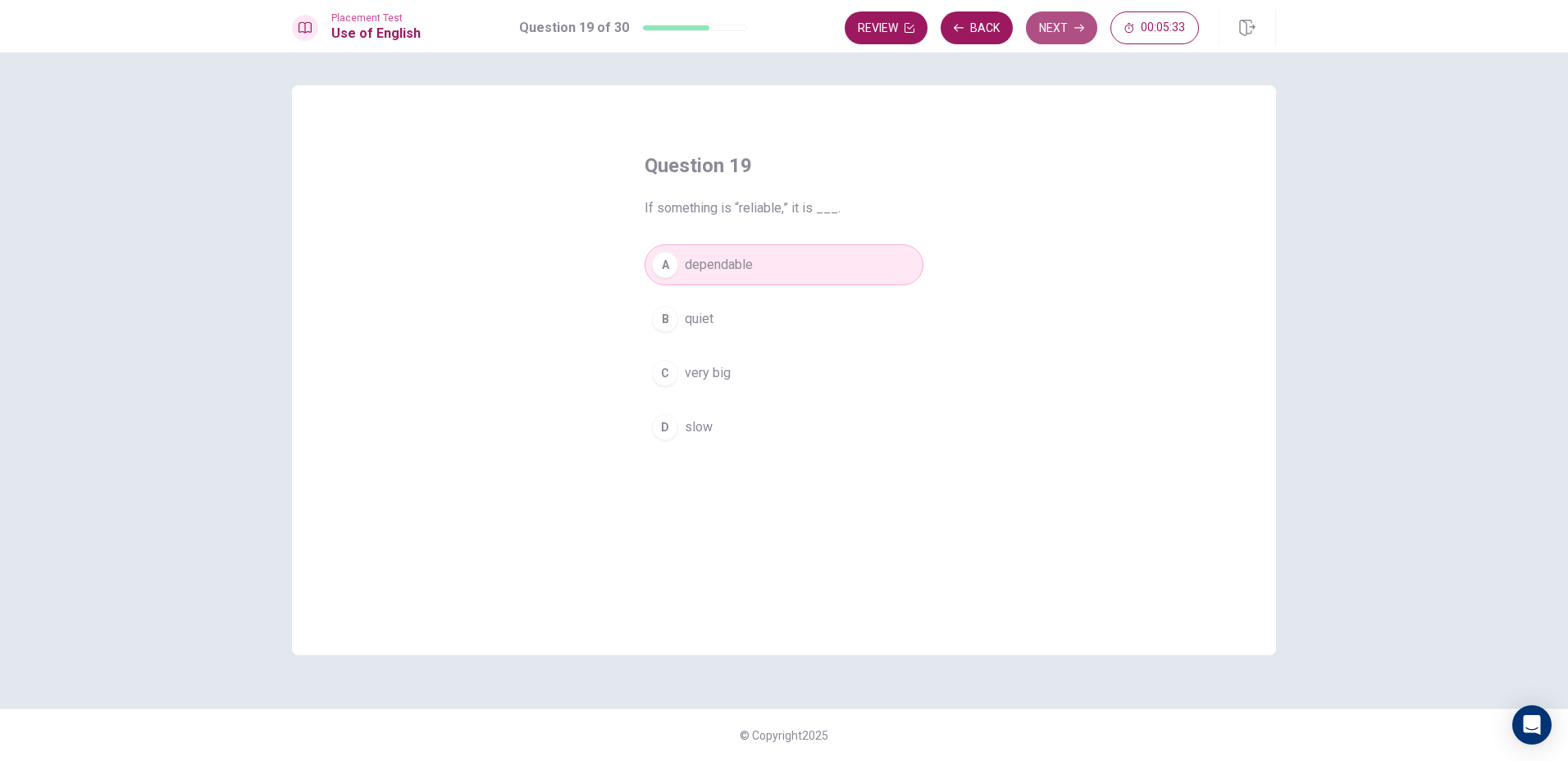
click at [1038, 29] on button "Next" at bounding box center [1061, 28] width 71 height 33
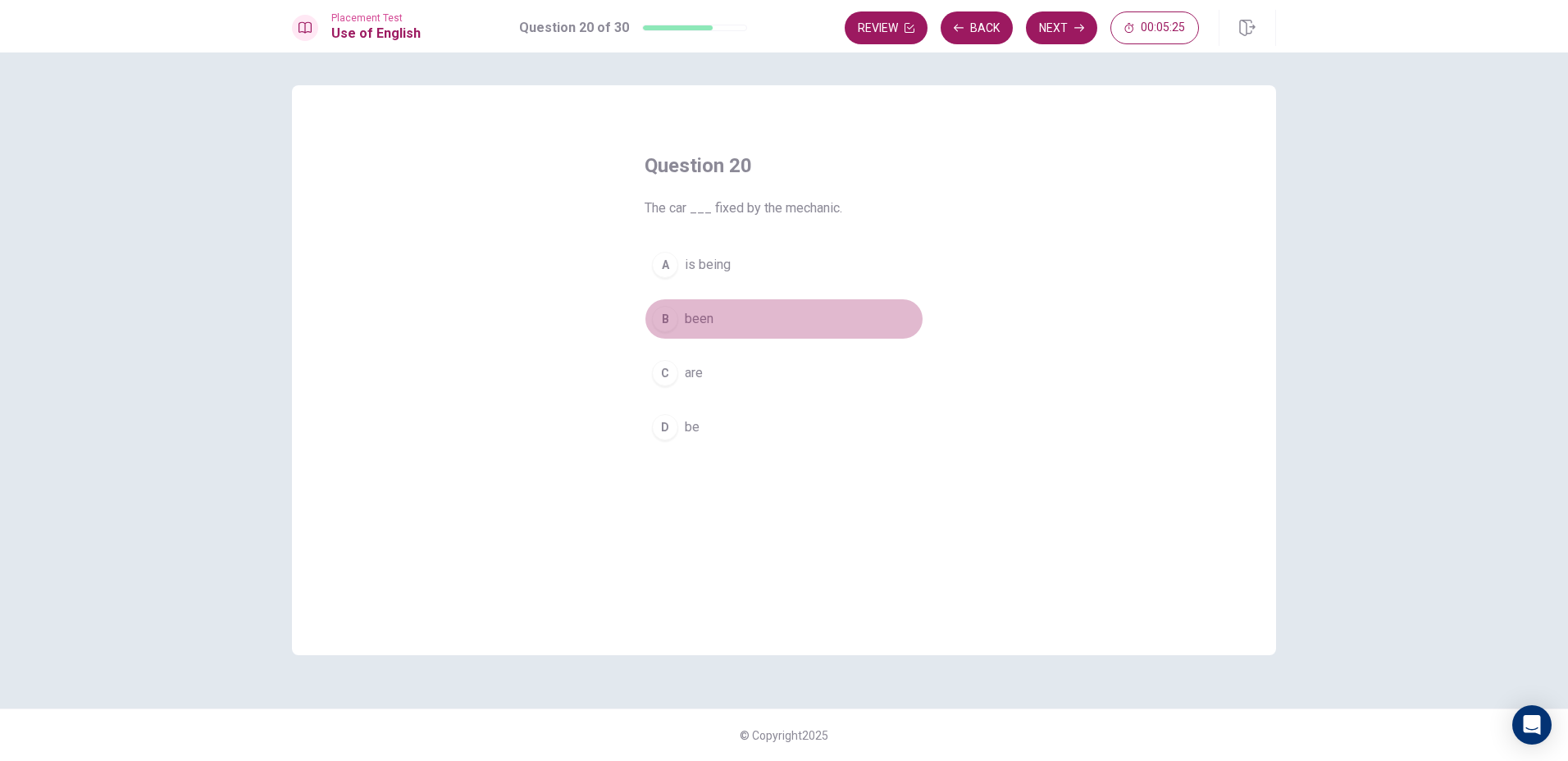
click at [658, 309] on div "B" at bounding box center [664, 319] width 26 height 26
click at [1057, 33] on button "Next" at bounding box center [1061, 28] width 71 height 33
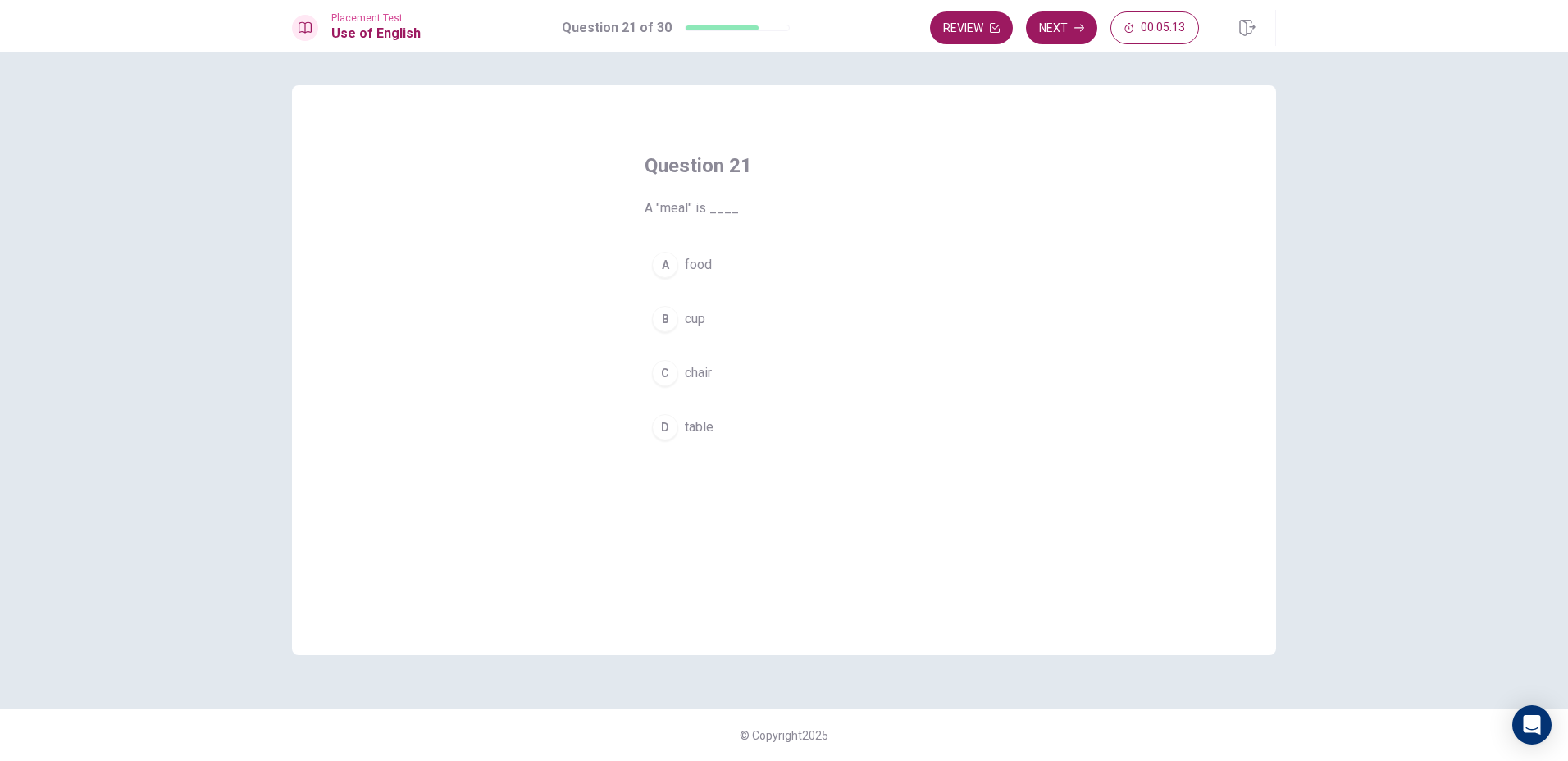
click at [671, 283] on button "A food" at bounding box center [784, 264] width 279 height 41
click at [1063, 31] on button "Next" at bounding box center [1061, 28] width 71 height 33
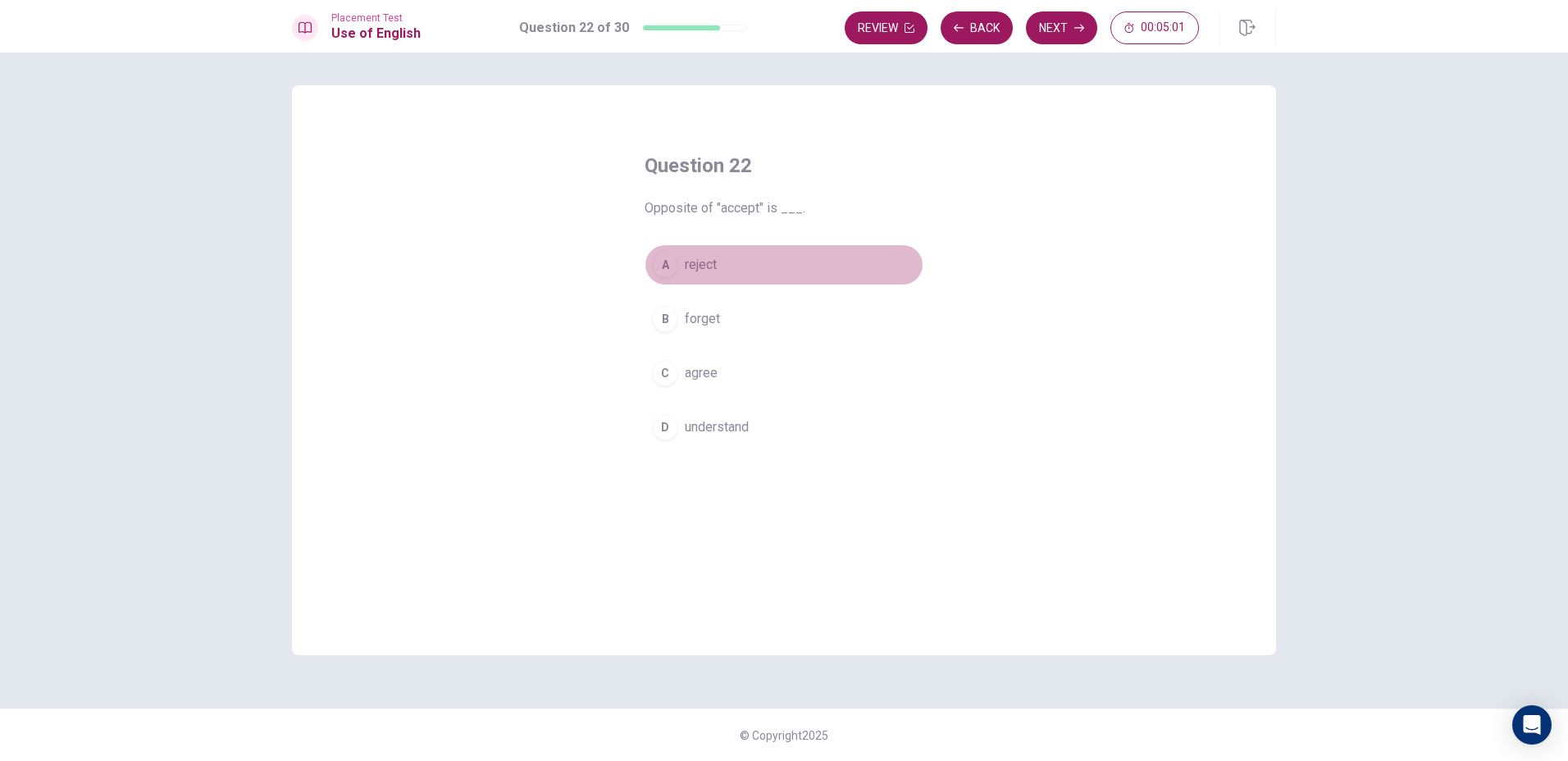
click at [671, 257] on div "A" at bounding box center [664, 265] width 26 height 26
click at [1069, 21] on button "Next" at bounding box center [1061, 28] width 71 height 33
click at [677, 265] on div "A" at bounding box center [664, 265] width 26 height 26
drag, startPoint x: 1051, startPoint y: 33, endPoint x: 1025, endPoint y: 87, distance: 59.9
click at [1034, 58] on div "Placement Test Use of English Question 23 of 30 Review Back Next 00:04:48 Quest…" at bounding box center [784, 380] width 1568 height 761
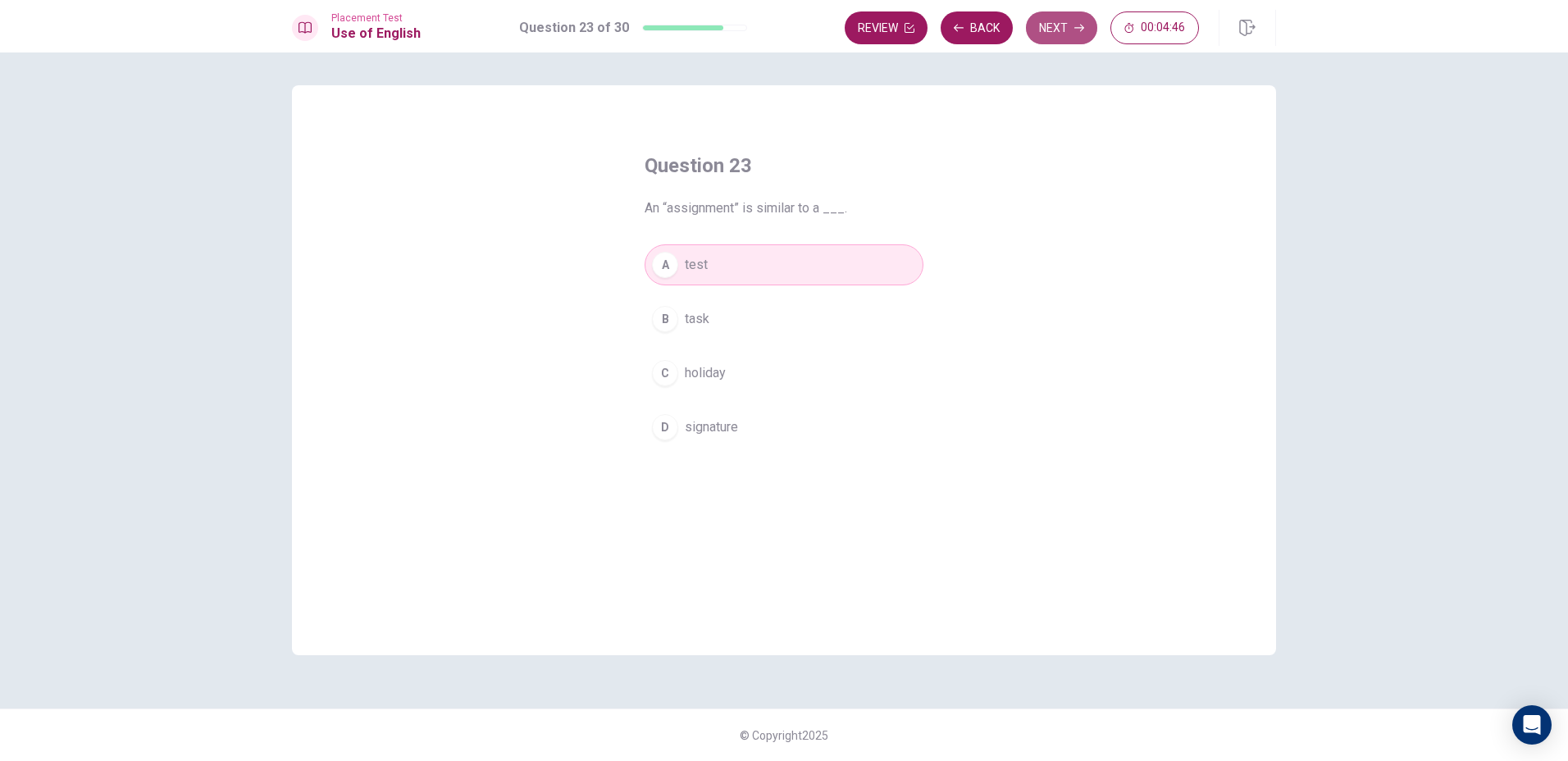
click at [1046, 20] on button "Next" at bounding box center [1061, 28] width 71 height 33
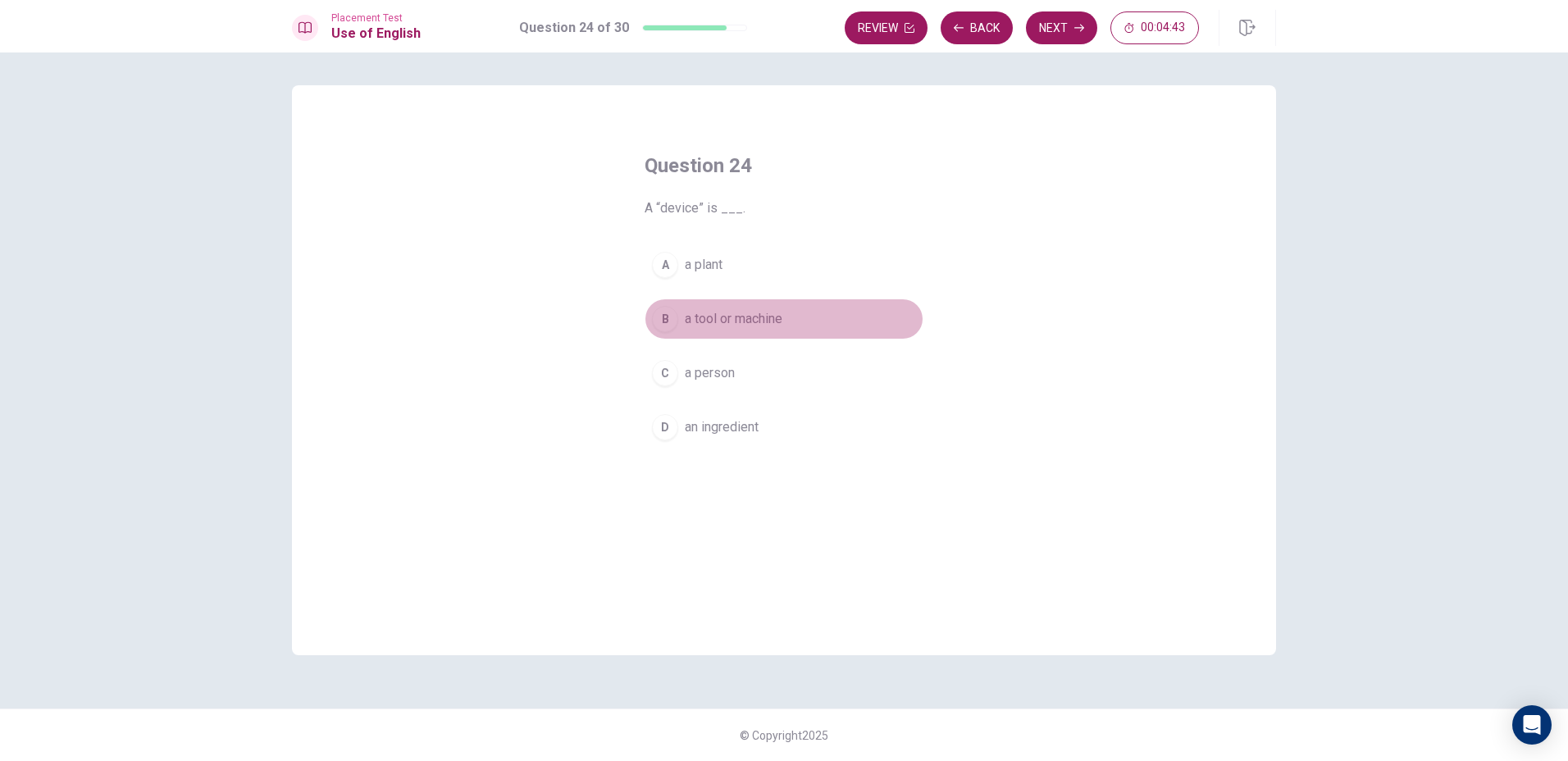
click at [654, 302] on button "B a tool or machine" at bounding box center [784, 318] width 279 height 41
click at [1053, 29] on button "Next" at bounding box center [1061, 28] width 71 height 33
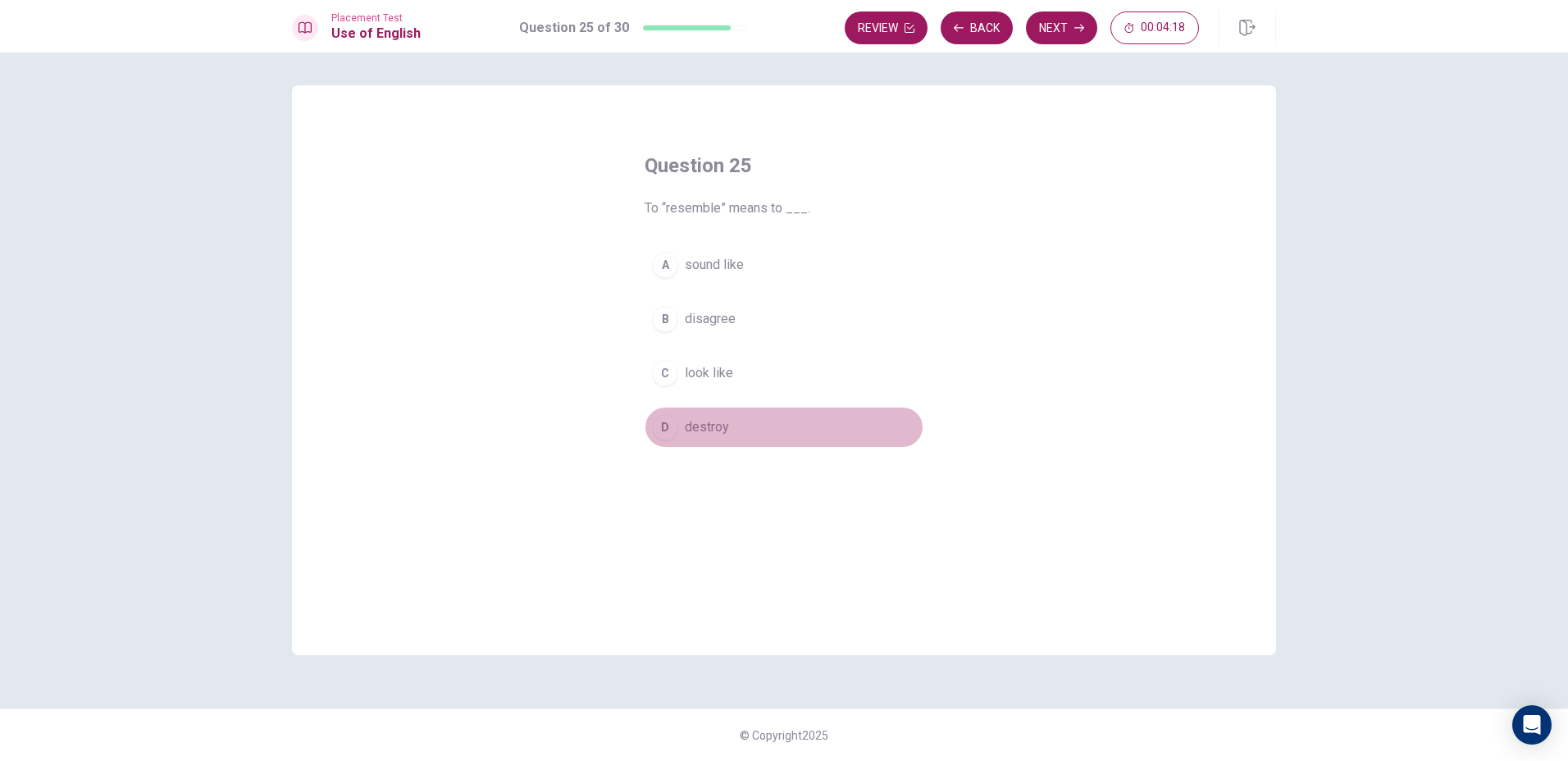
click at [672, 433] on div "D" at bounding box center [664, 427] width 26 height 26
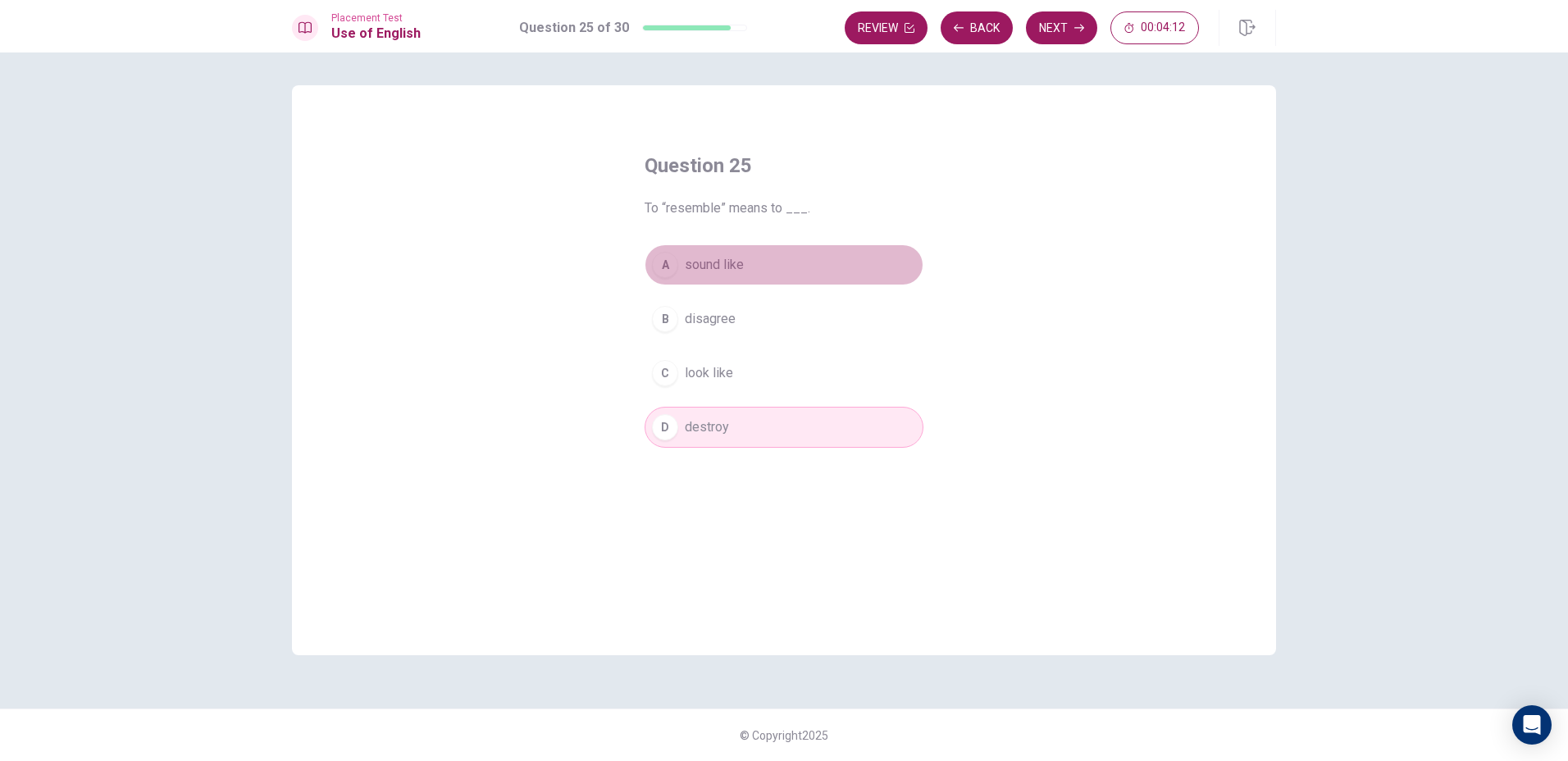
click at [689, 261] on span "sound like" at bounding box center [714, 264] width 59 height 20
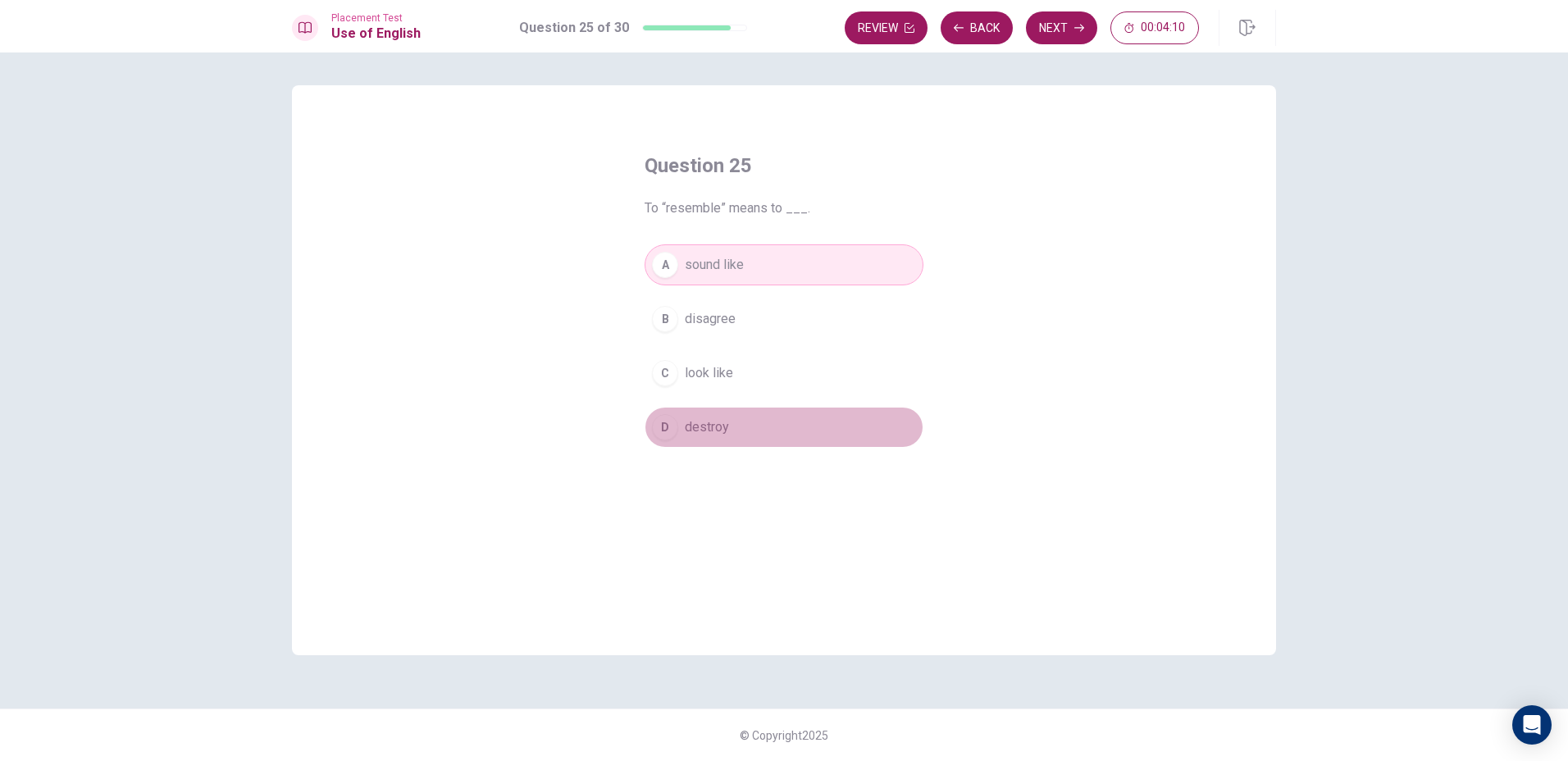
click at [738, 426] on button "D destroy" at bounding box center [784, 426] width 279 height 41
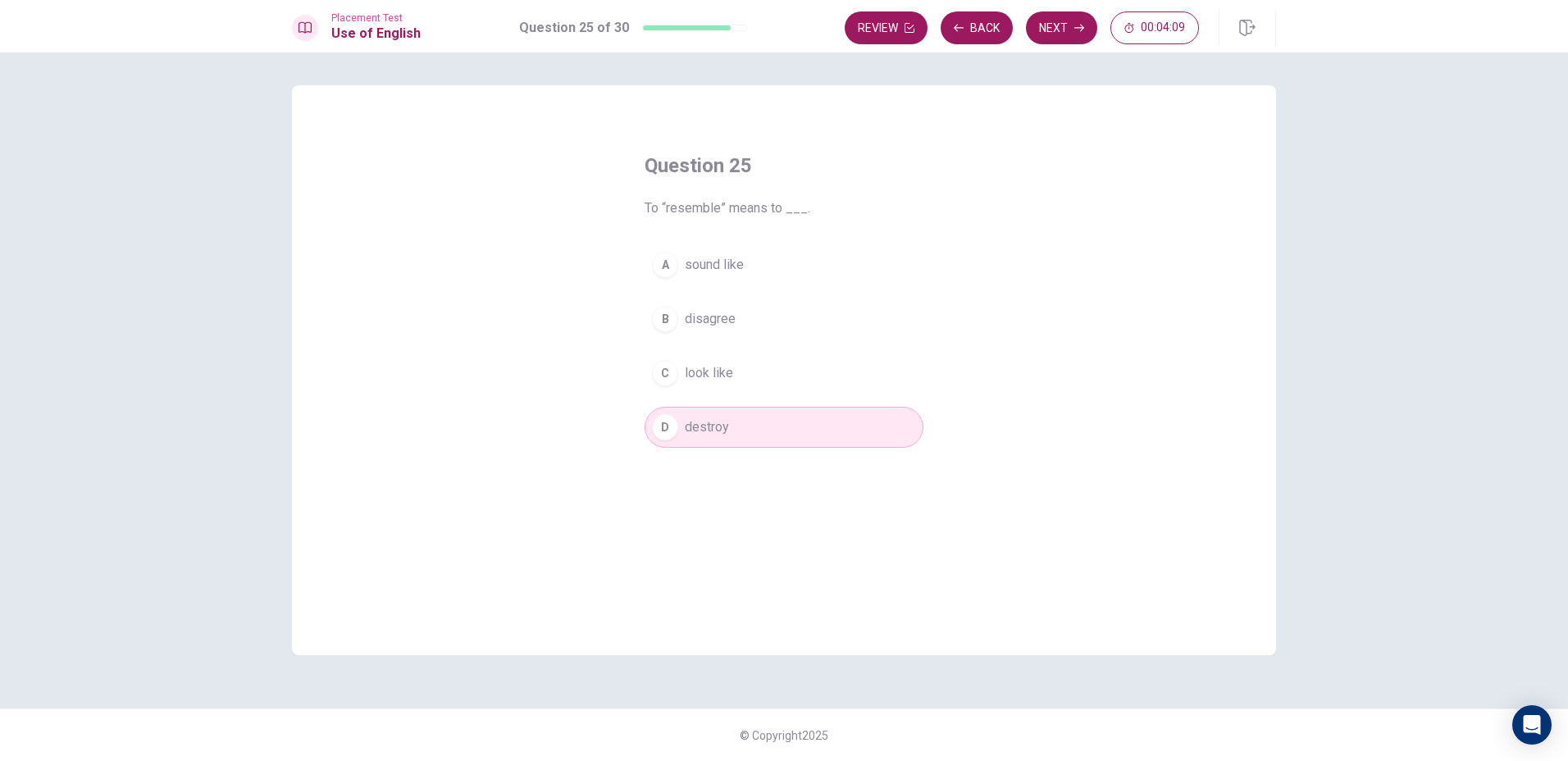
click at [711, 239] on div "Question 25 To “resemble” means to ___. A sound like B disagree C look like D d…" at bounding box center [783, 300] width 344 height 348
click at [711, 254] on button "A sound like" at bounding box center [784, 264] width 279 height 41
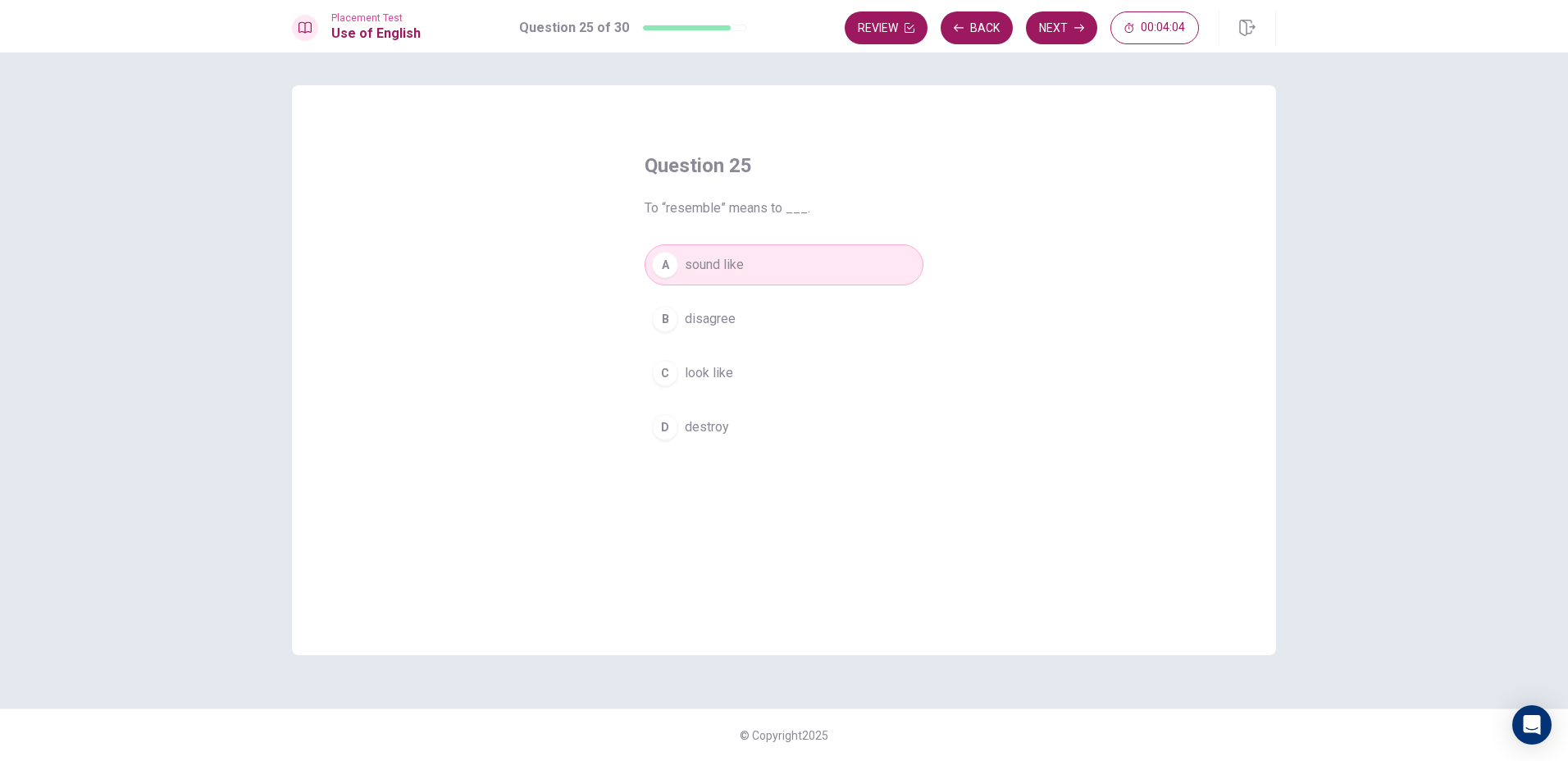
click at [709, 426] on span "destroy" at bounding box center [706, 427] width 44 height 20
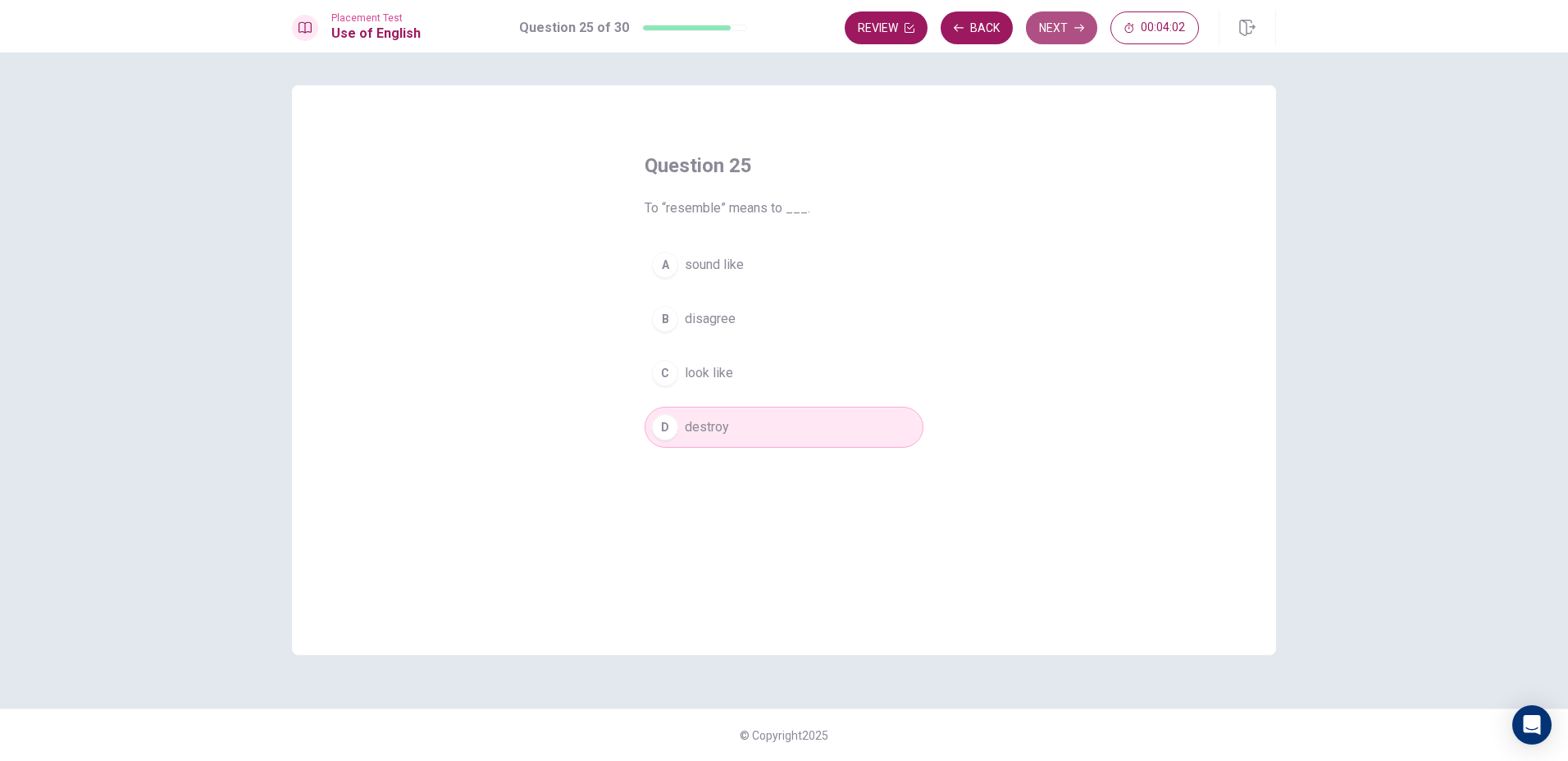
click at [1042, 30] on button "Next" at bounding box center [1061, 28] width 71 height 33
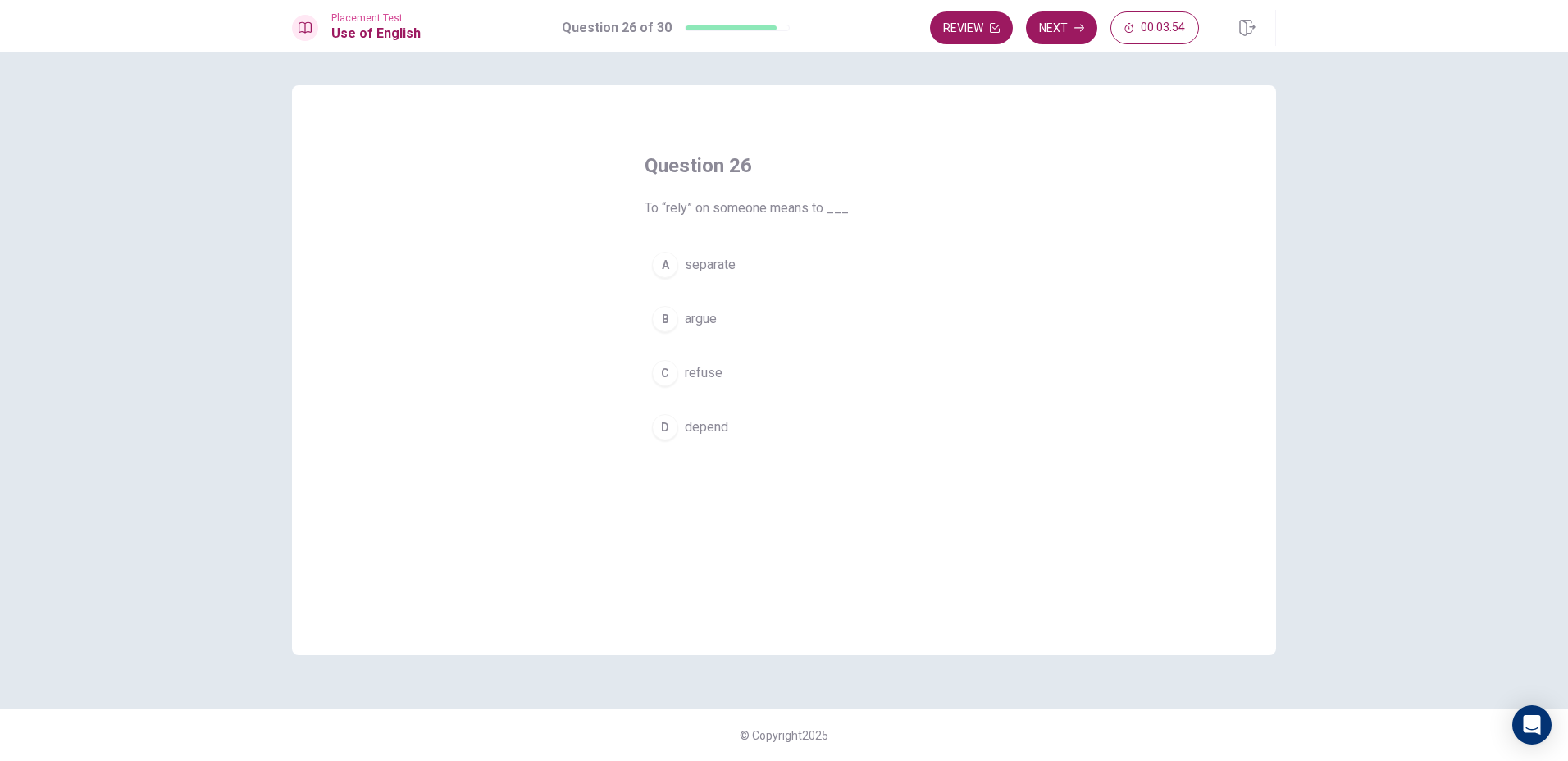
click at [660, 429] on div "D" at bounding box center [664, 427] width 26 height 26
click at [1053, 38] on button "Next" at bounding box center [1061, 28] width 71 height 33
click at [671, 382] on div "C" at bounding box center [664, 373] width 26 height 26
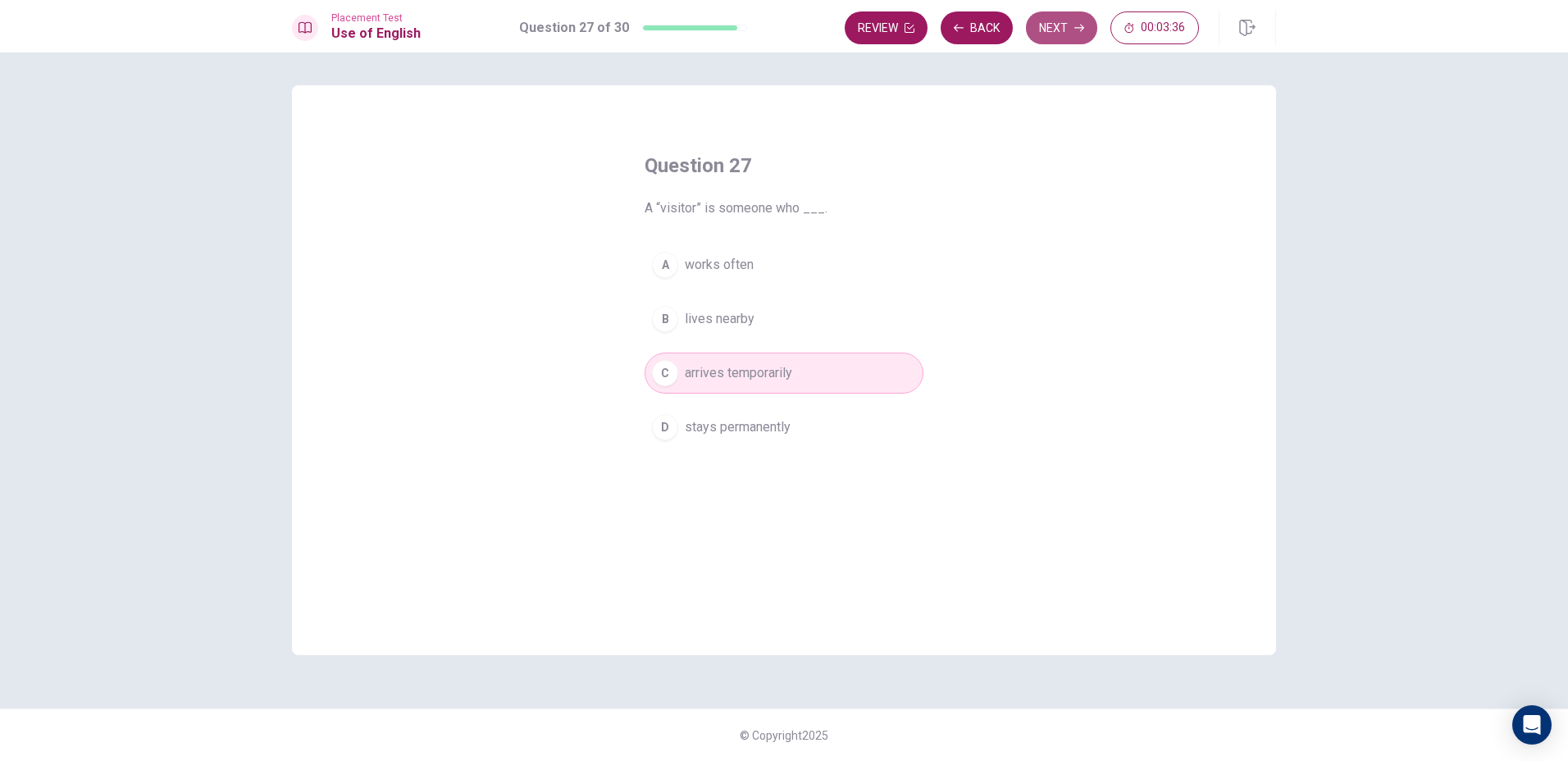
click at [1076, 29] on icon "button" at bounding box center [1079, 27] width 10 height 10
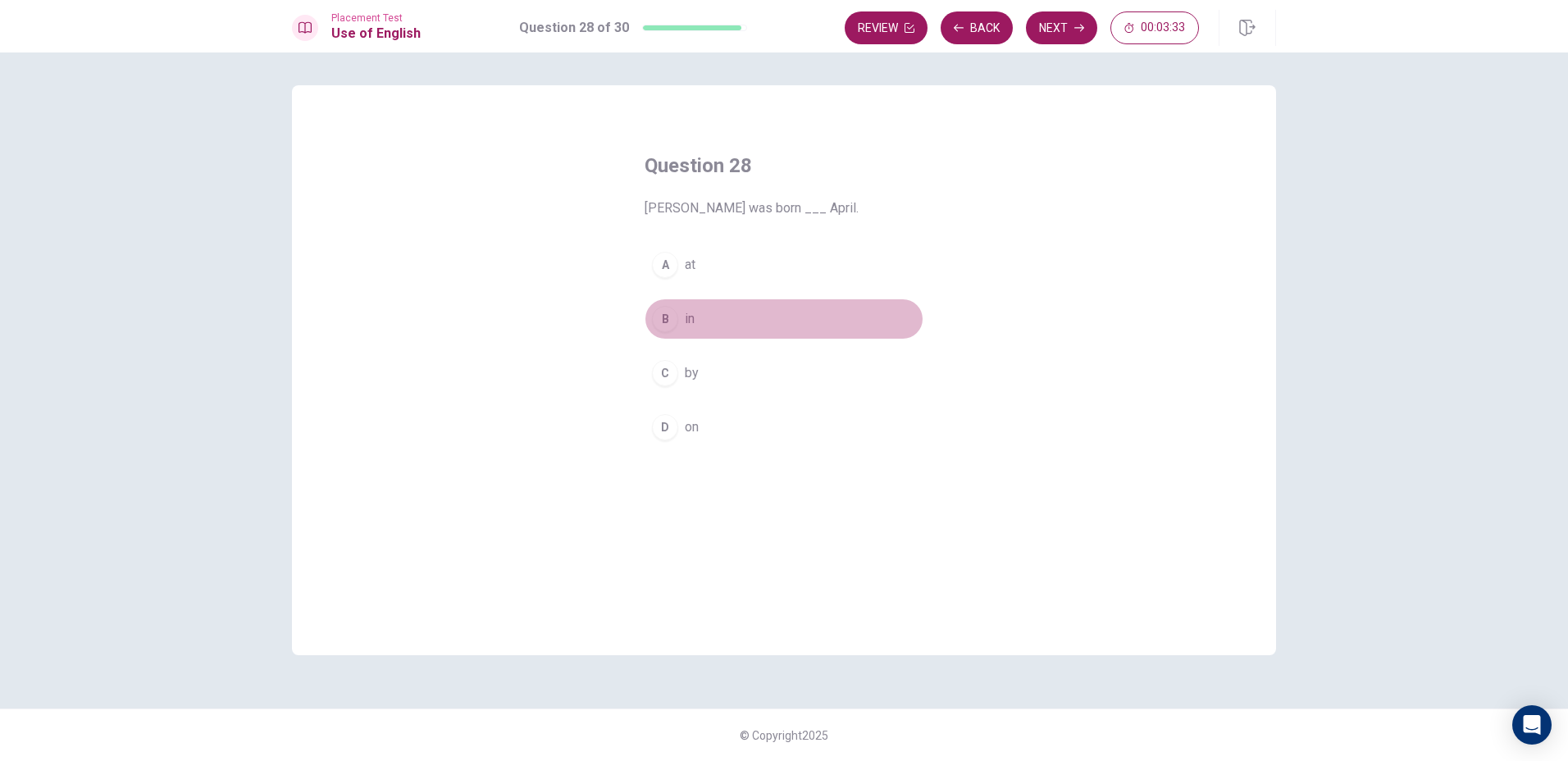
click at [675, 302] on button "B in" at bounding box center [784, 318] width 279 height 41
click at [1040, 18] on button "Next" at bounding box center [1061, 28] width 71 height 33
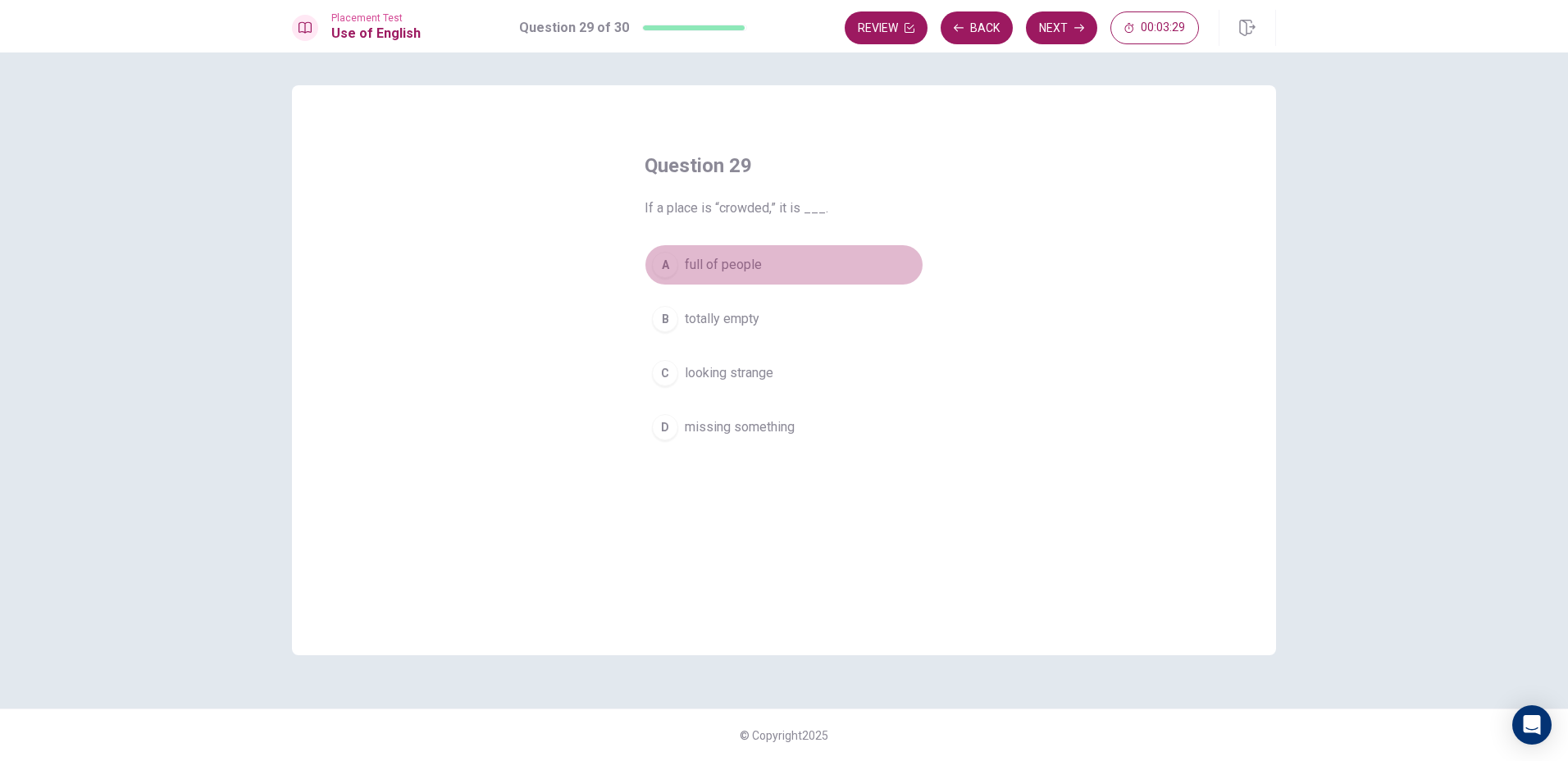
click at [651, 263] on div "A" at bounding box center [664, 265] width 26 height 26
click at [1048, 22] on button "Next" at bounding box center [1061, 28] width 71 height 33
click at [671, 256] on div "A" at bounding box center [664, 265] width 26 height 26
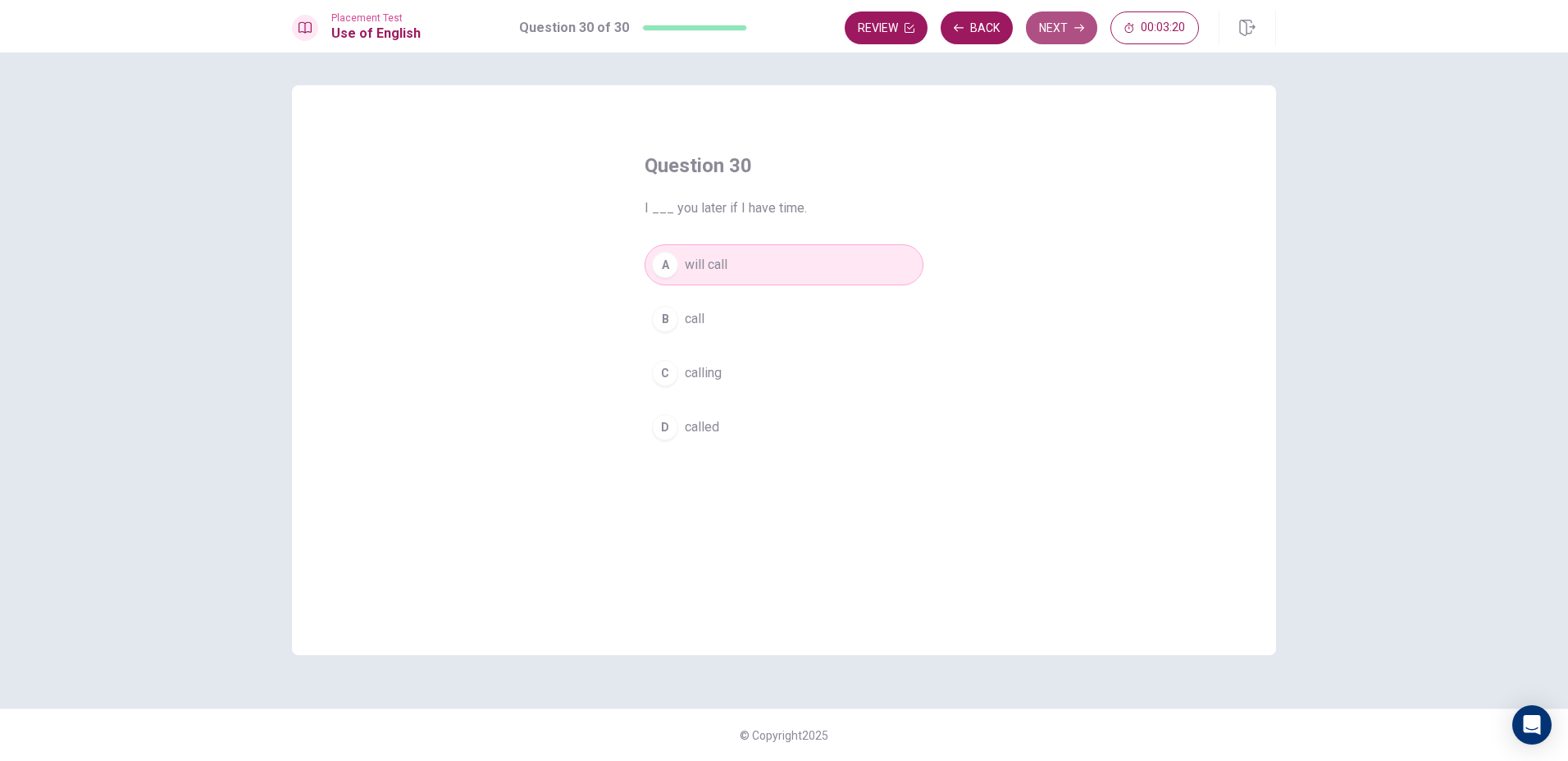
click at [1054, 30] on button "Next" at bounding box center [1061, 28] width 71 height 33
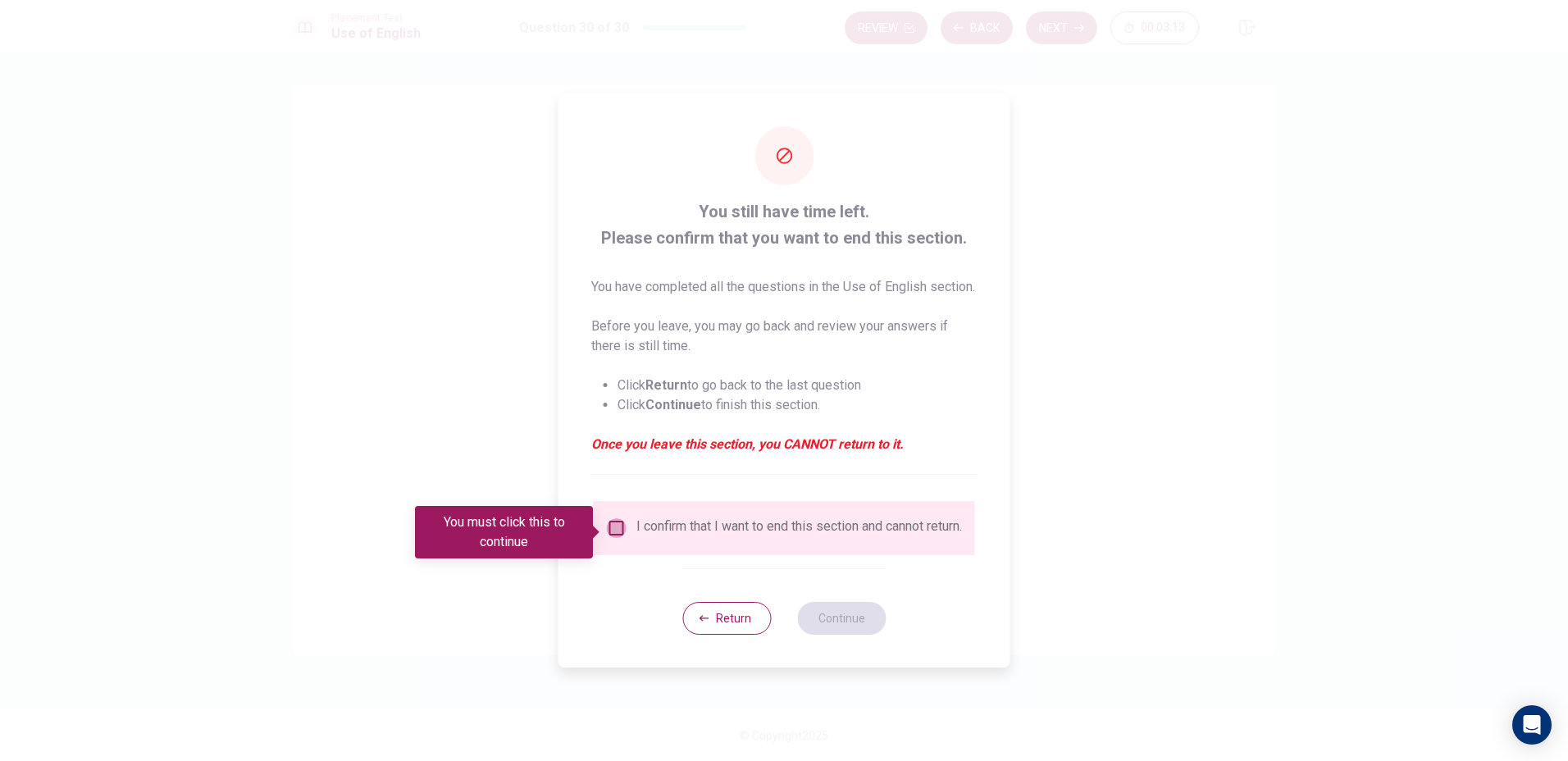
click at [612, 537] on input "You must click this to continue" at bounding box center [616, 528] width 20 height 20
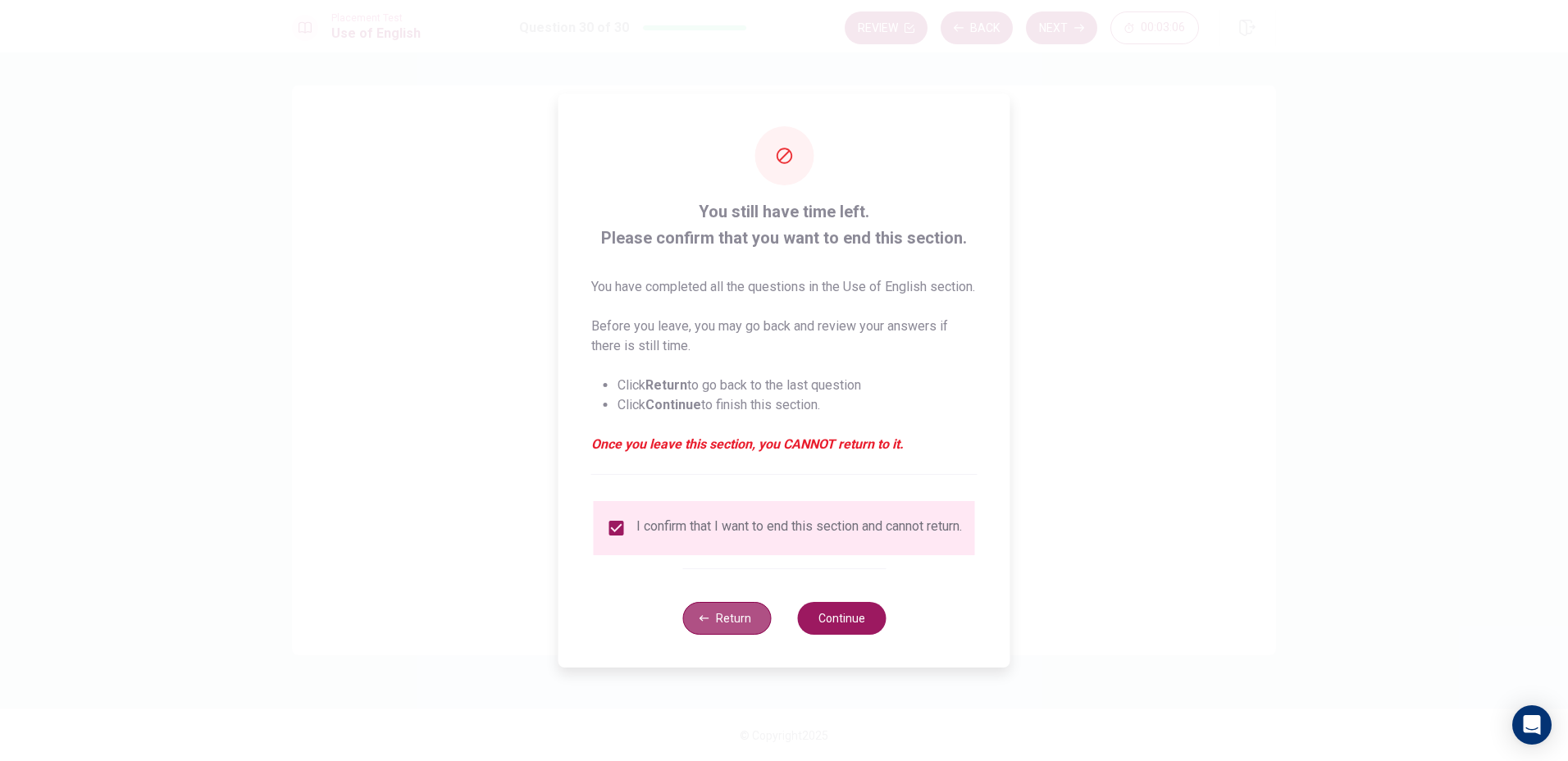
click at [698, 624] on button "Return" at bounding box center [726, 619] width 88 height 33
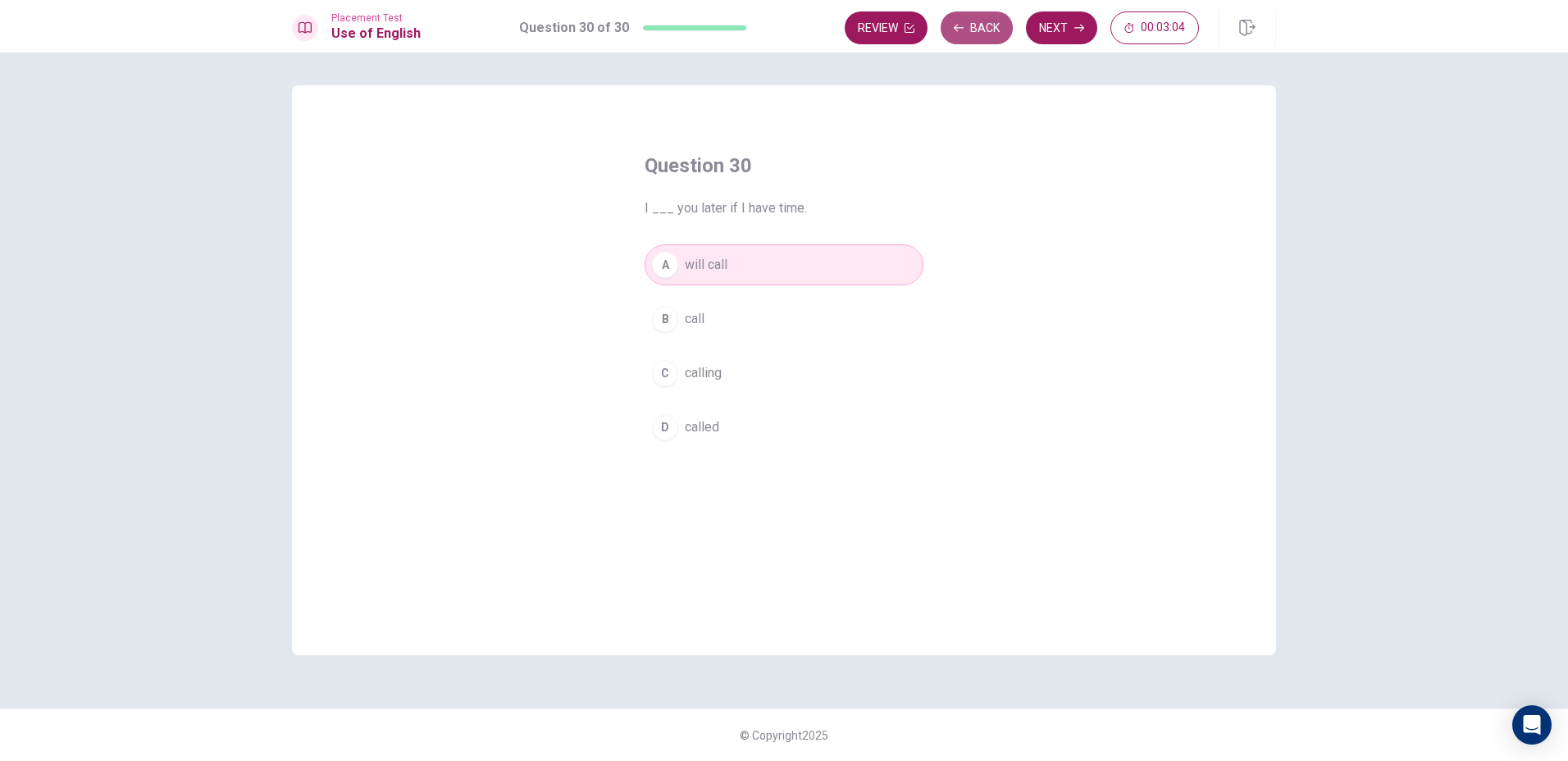
click at [972, 29] on button "Back" at bounding box center [976, 28] width 72 height 33
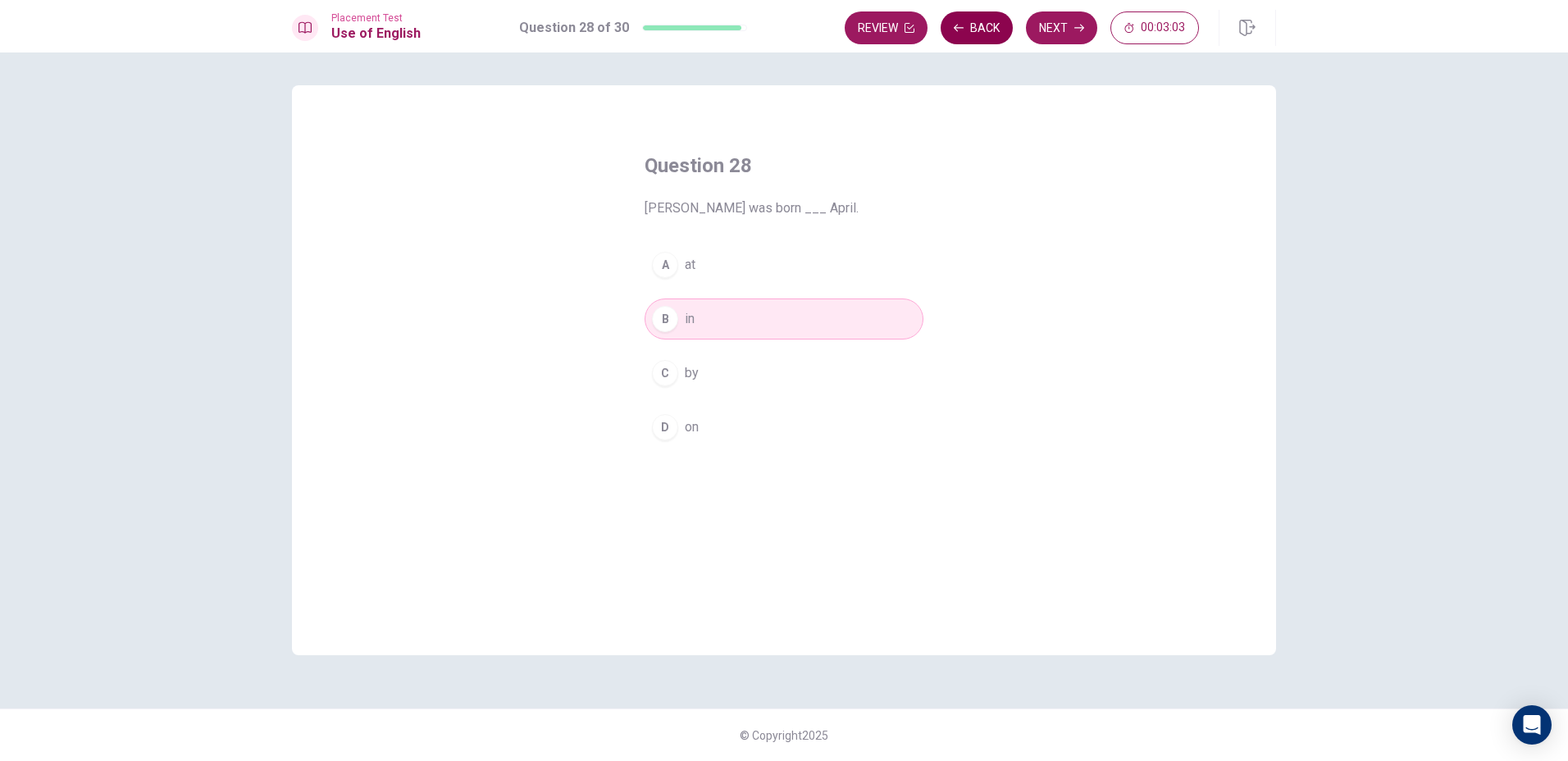
click at [972, 29] on button "Back" at bounding box center [976, 28] width 72 height 33
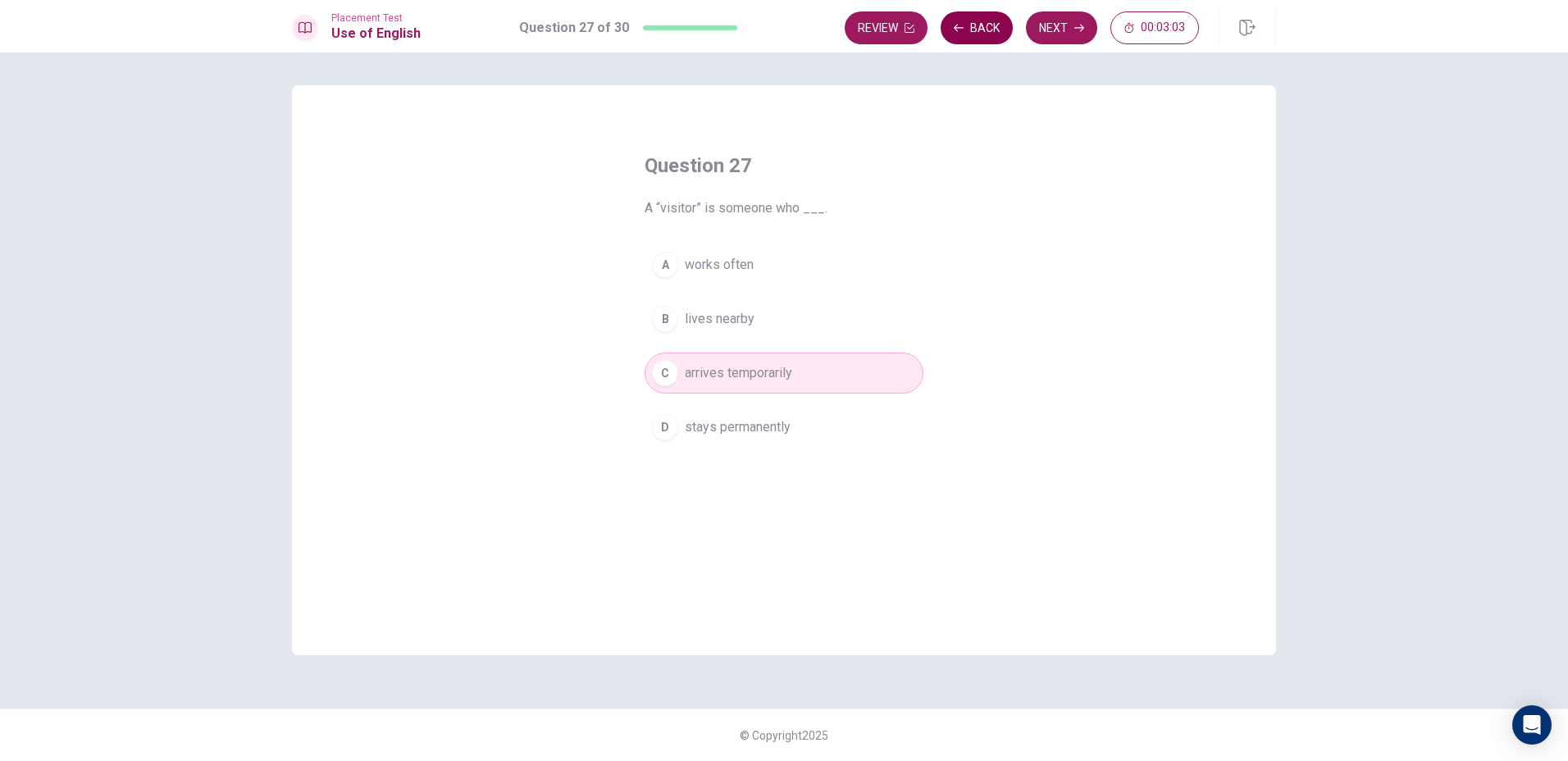
click at [972, 29] on button "Back" at bounding box center [976, 28] width 72 height 33
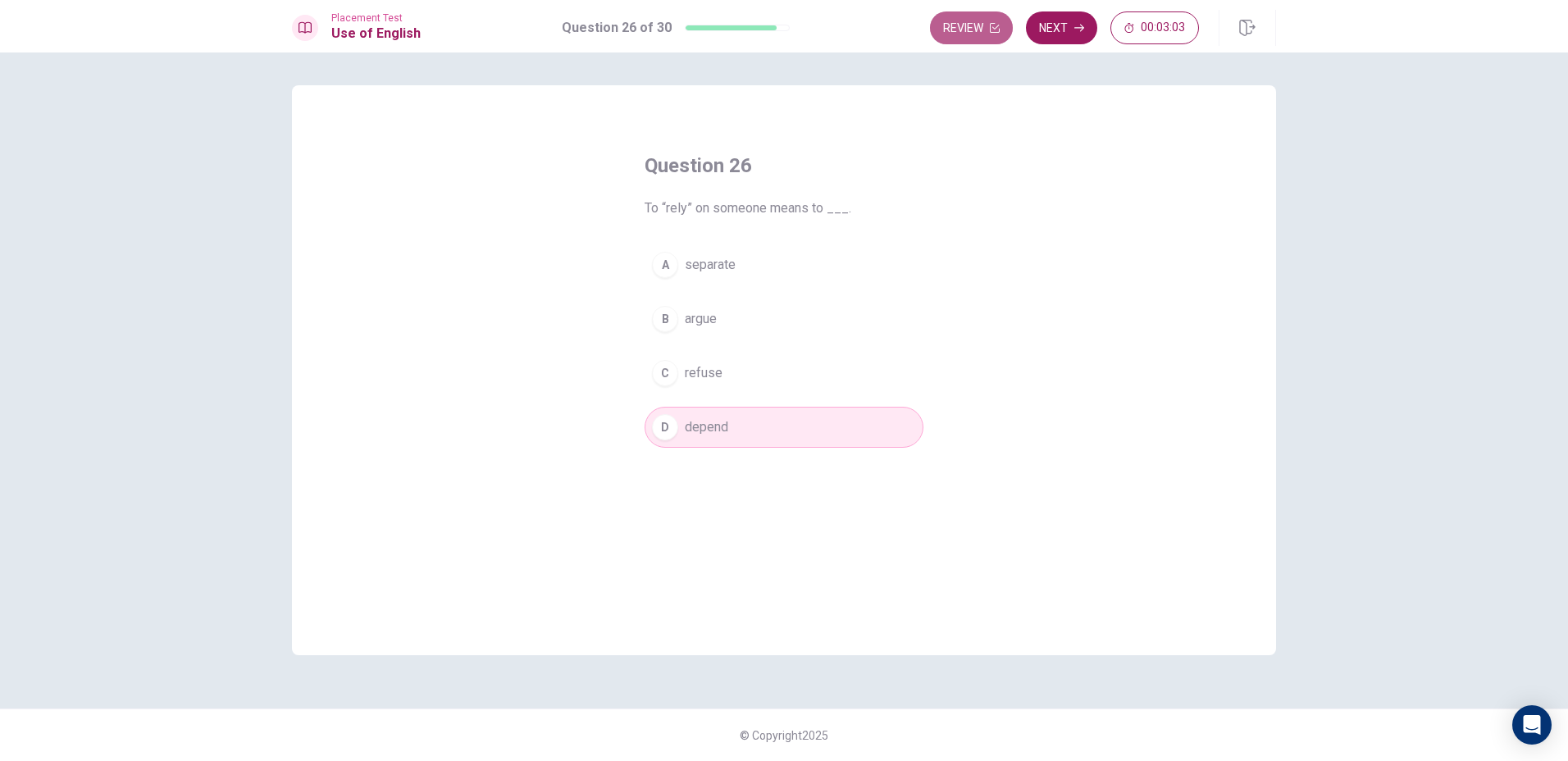
click at [972, 29] on button "Review" at bounding box center [971, 28] width 83 height 33
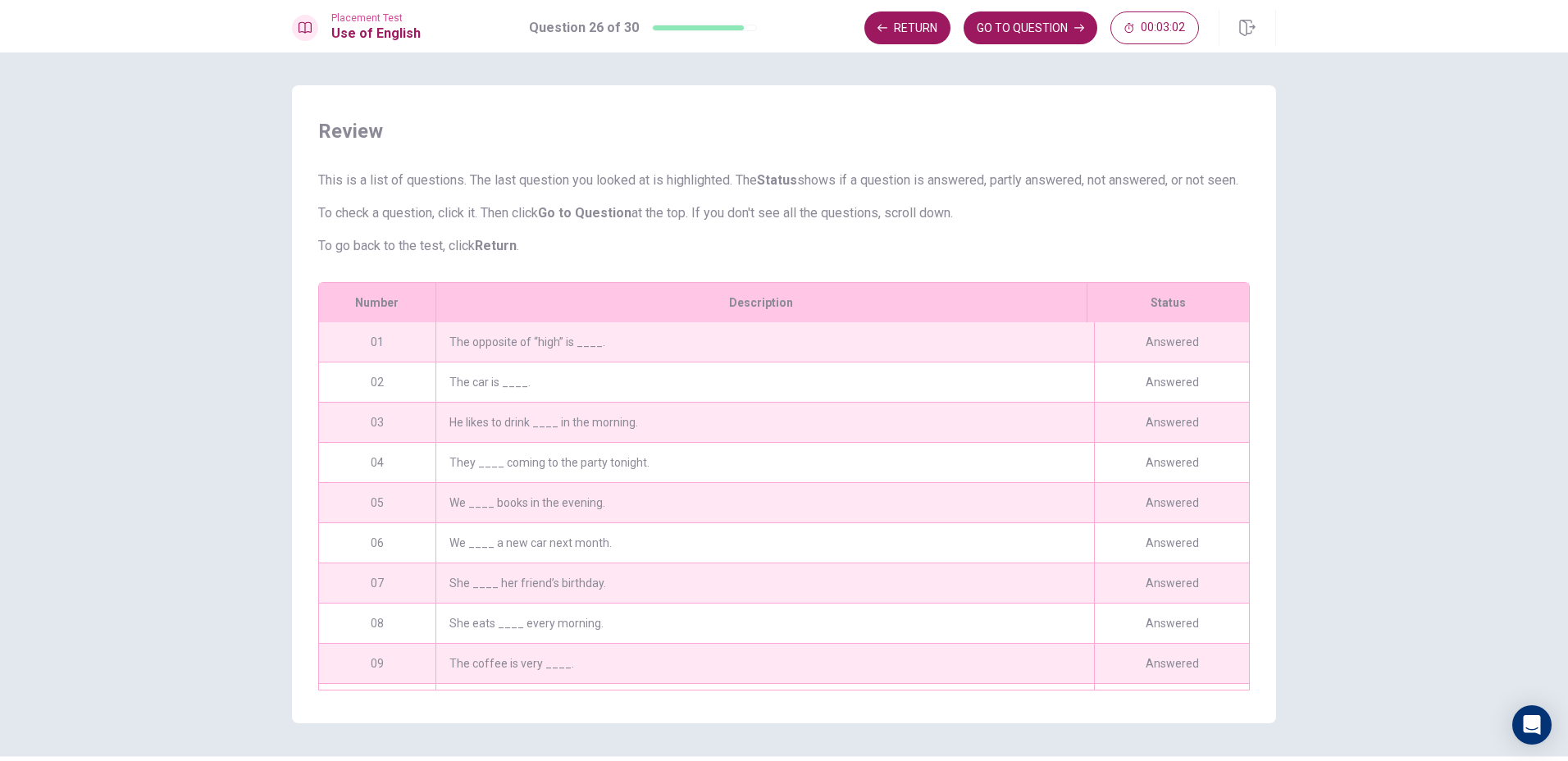
scroll to position [68, 0]
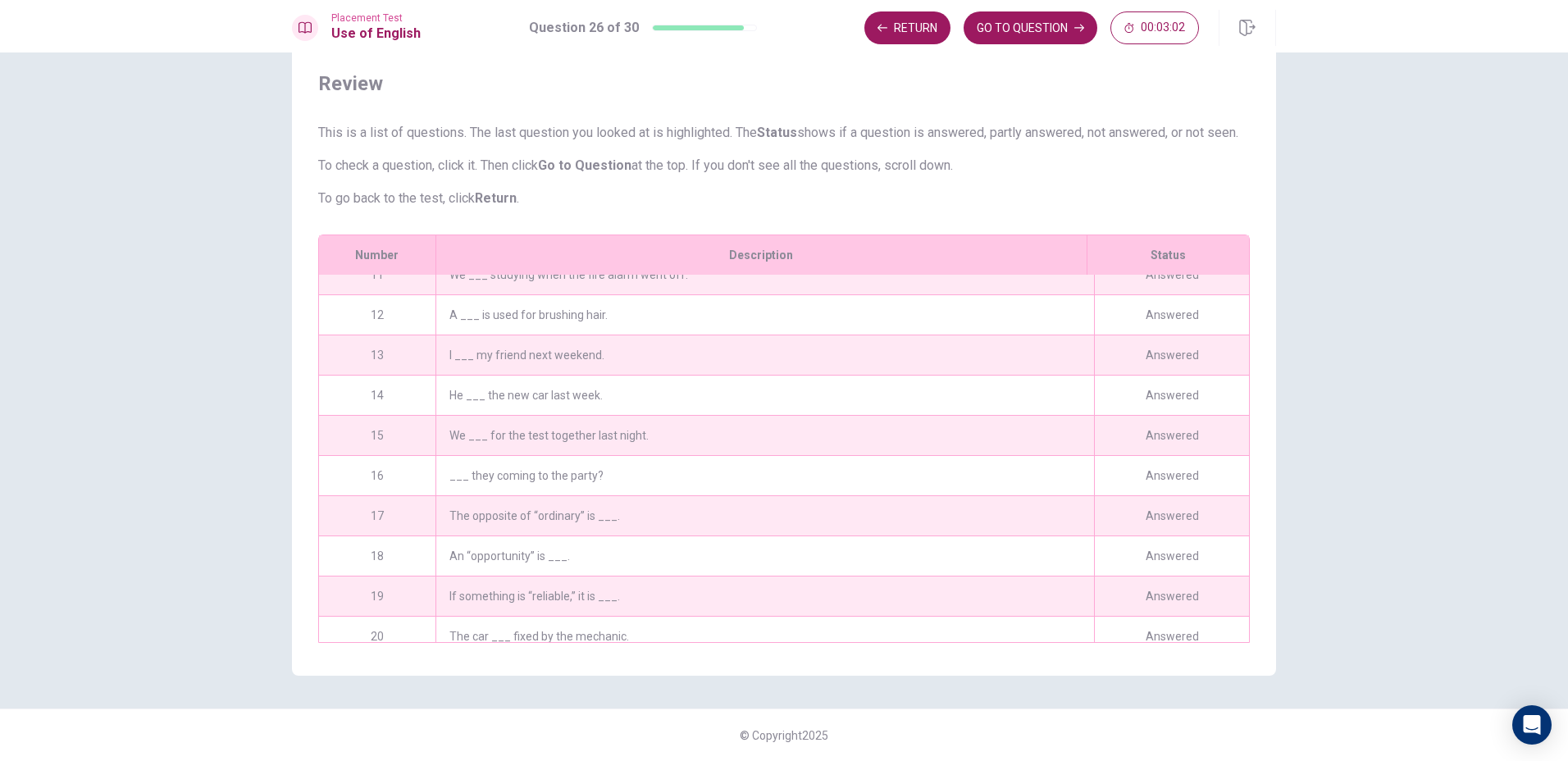
click at [972, 29] on button "GO TO QUESTION" at bounding box center [1030, 28] width 133 height 33
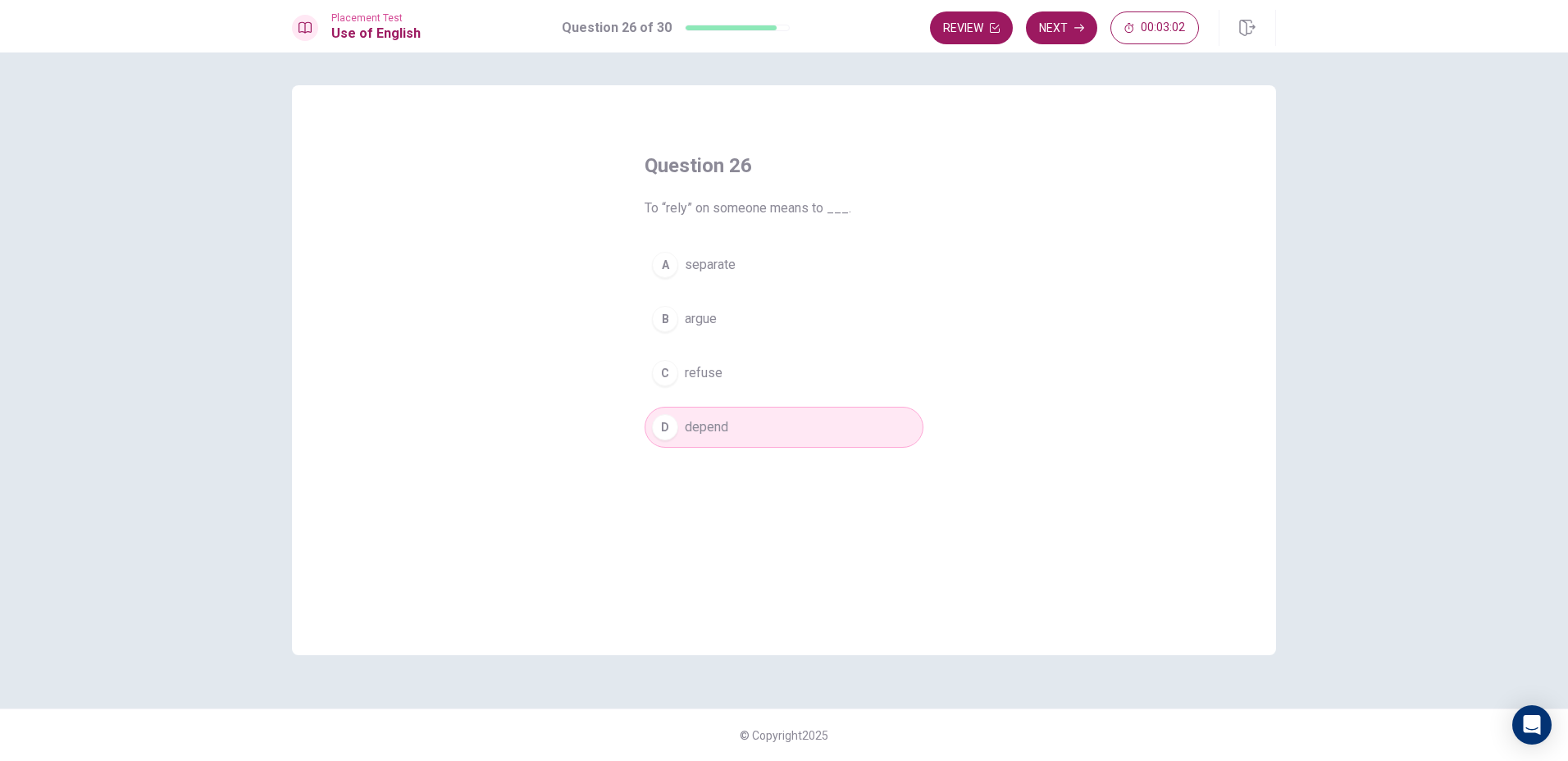
scroll to position [0, 0]
click at [972, 29] on button "Review" at bounding box center [971, 28] width 83 height 33
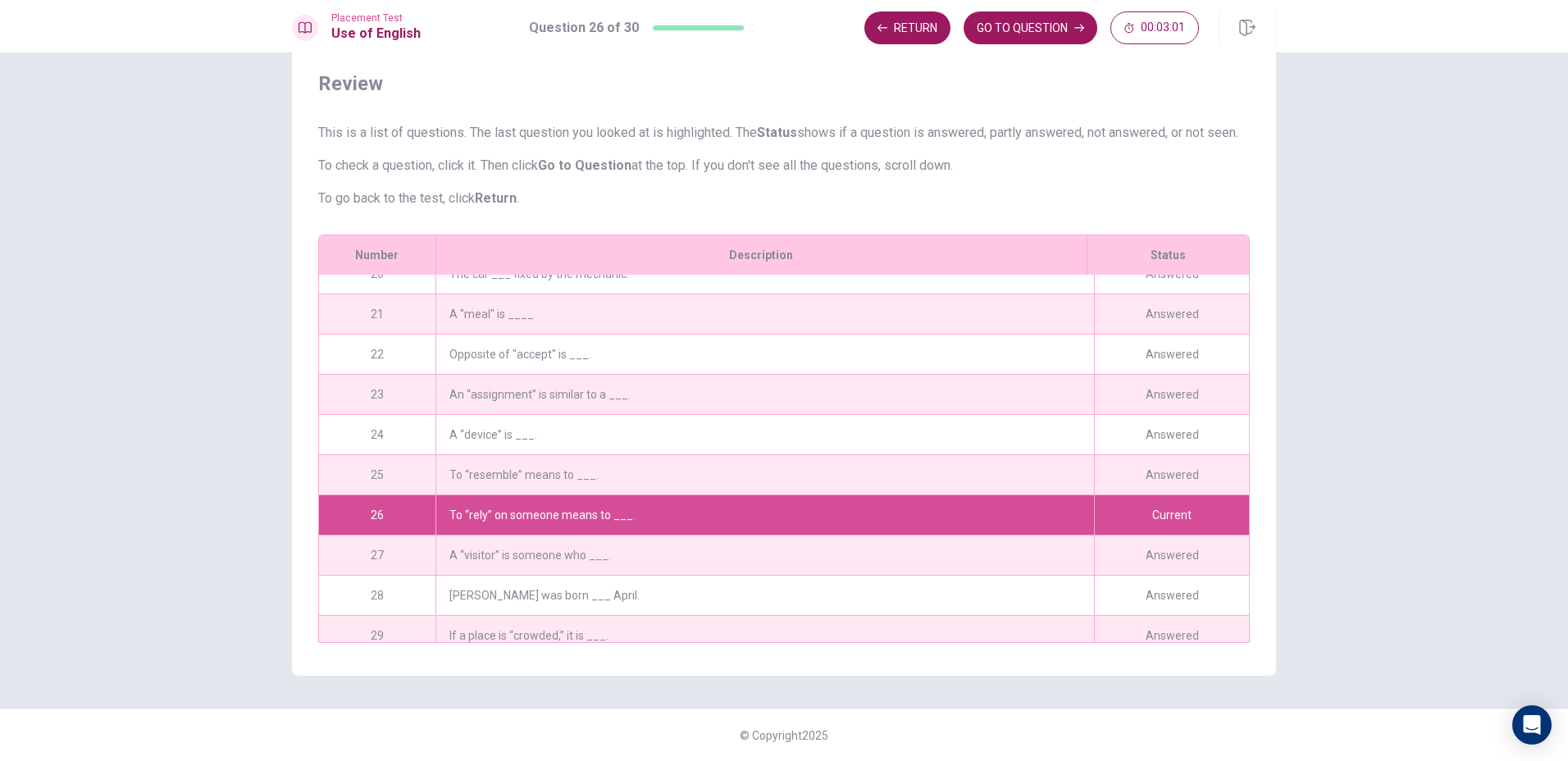
scroll to position [846, 0]
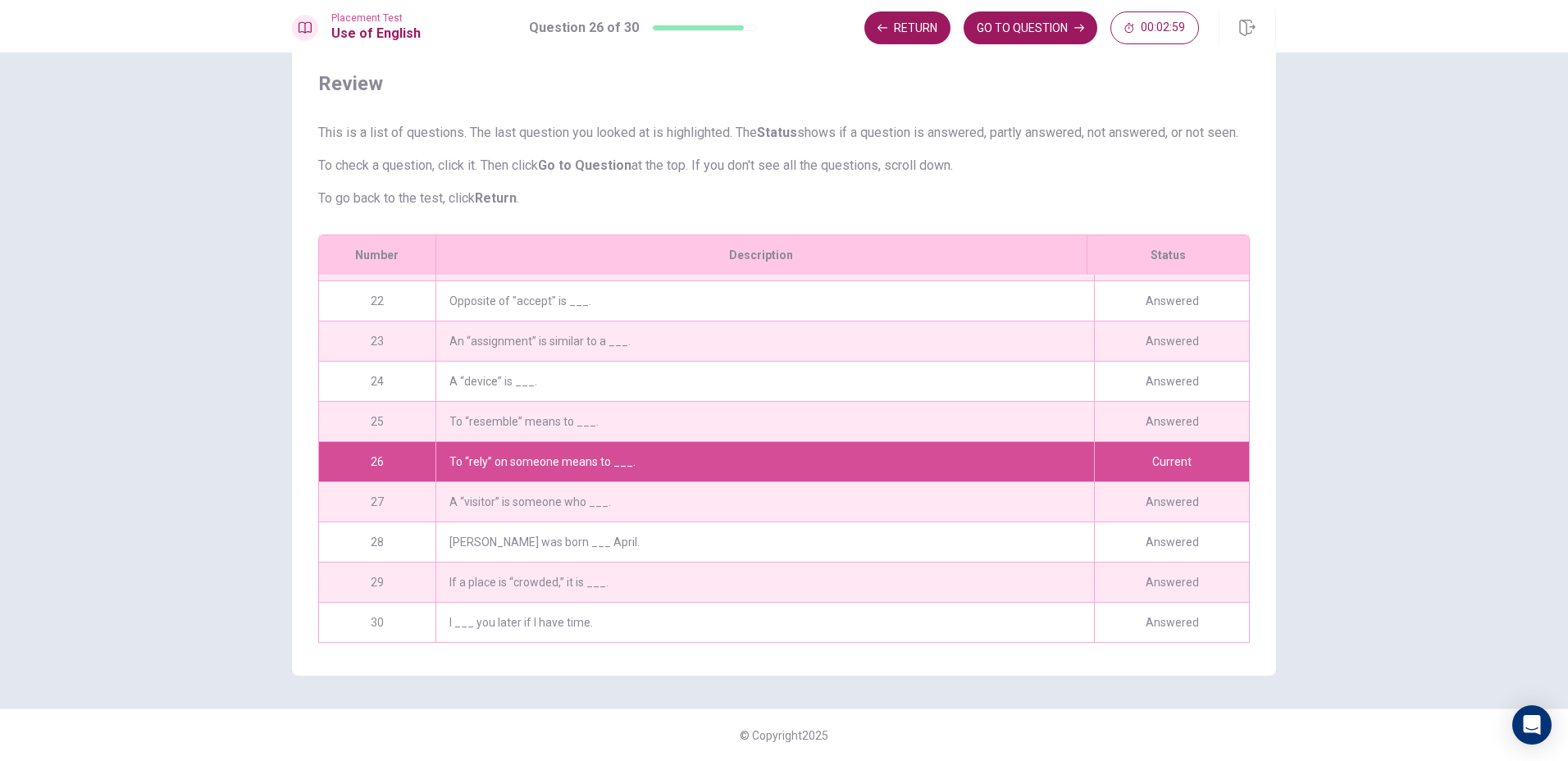
click at [569, 452] on div "To “rely” on someone means to ___." at bounding box center [765, 461] width 658 height 39
click at [908, 38] on button "Return" at bounding box center [907, 28] width 86 height 33
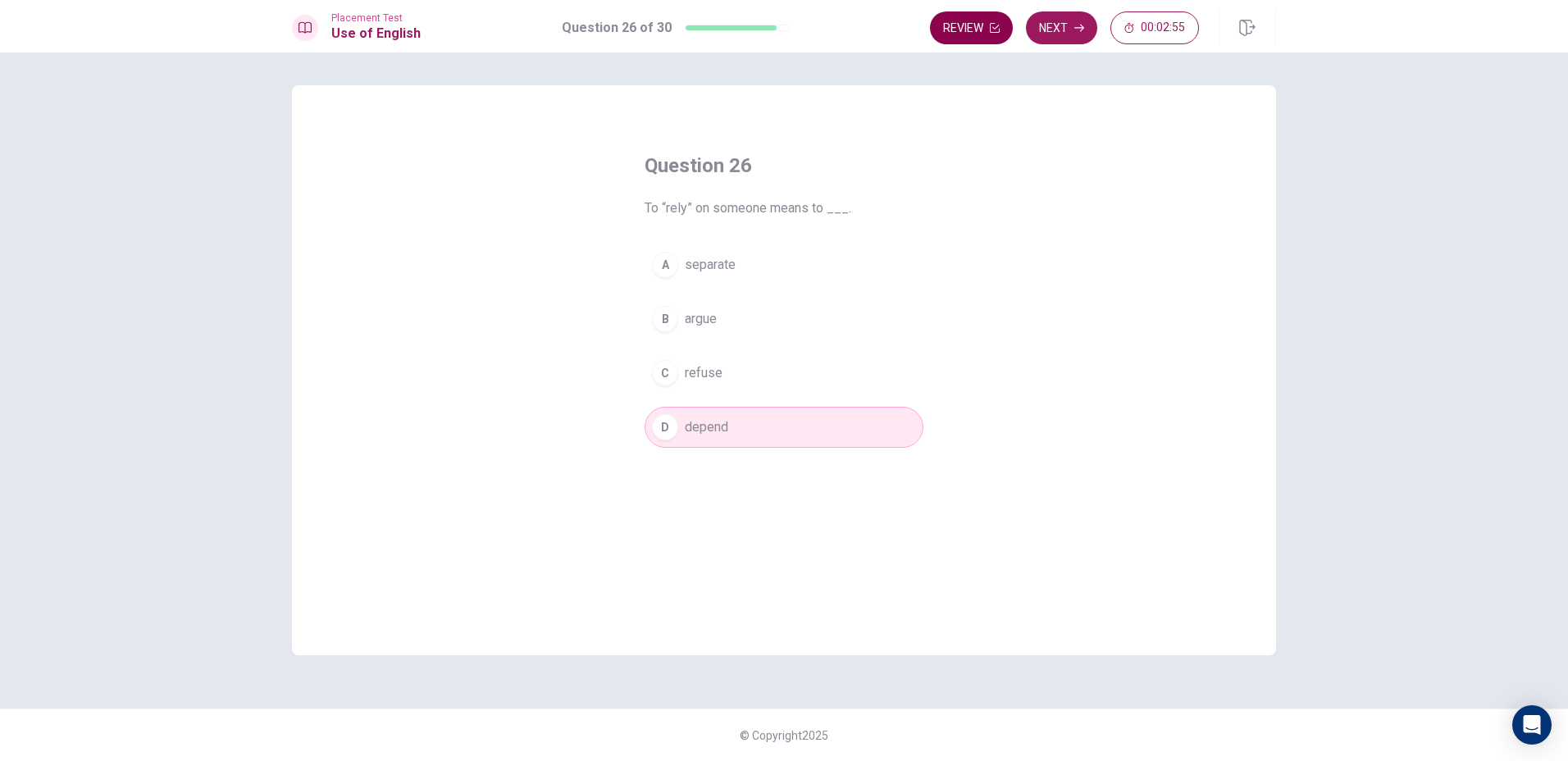
click at [959, 23] on button "Review" at bounding box center [971, 28] width 83 height 33
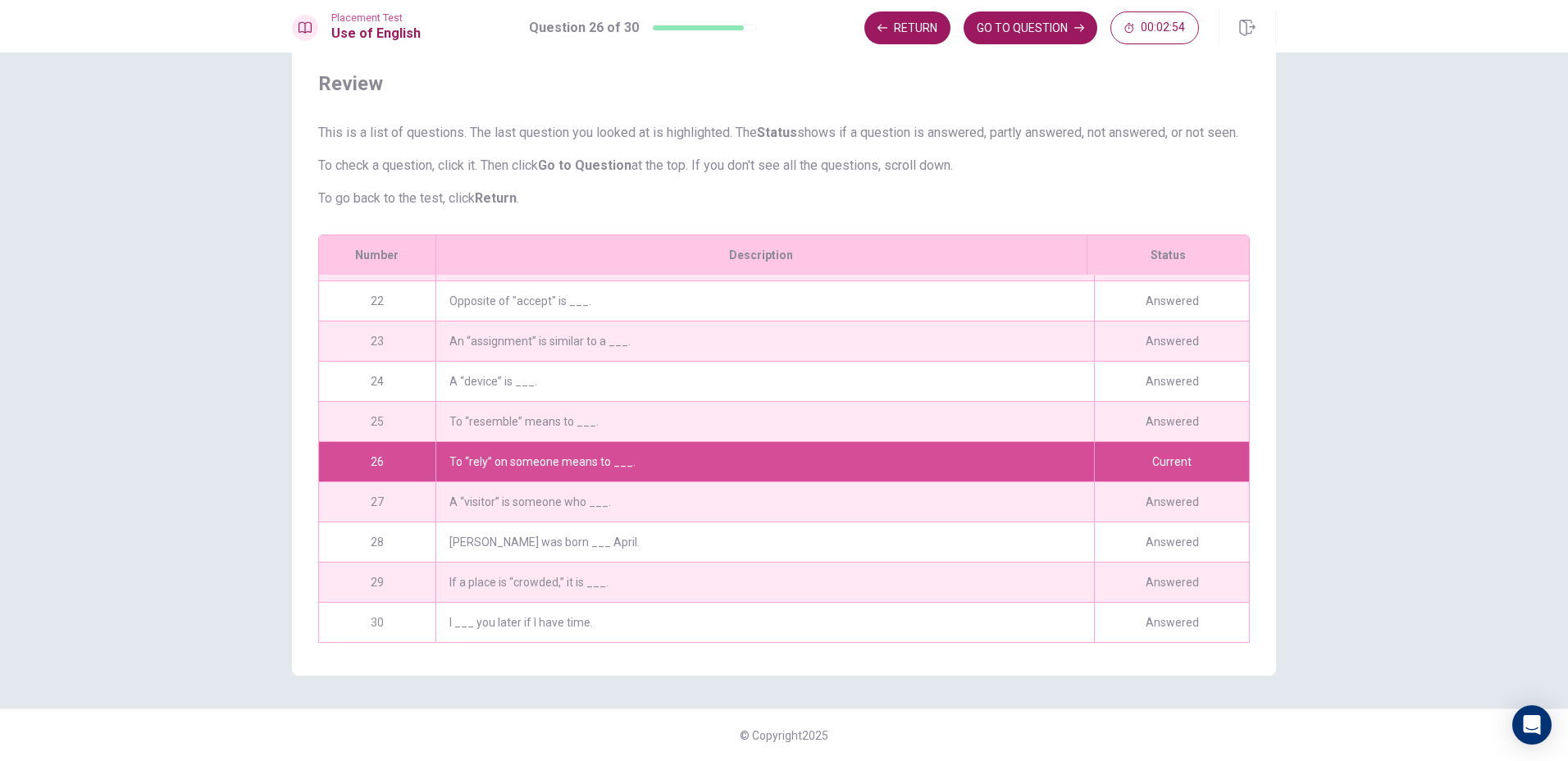
scroll to position [846, 0]
click at [992, 450] on div "To “rely” on someone means to ___." at bounding box center [765, 461] width 658 height 39
drag, startPoint x: 1094, startPoint y: 450, endPoint x: 1094, endPoint y: 462, distance: 12.0
click at [1094, 462] on div "Current" at bounding box center [1171, 461] width 155 height 39
click at [898, 70] on span "Review" at bounding box center [783, 83] width 931 height 26
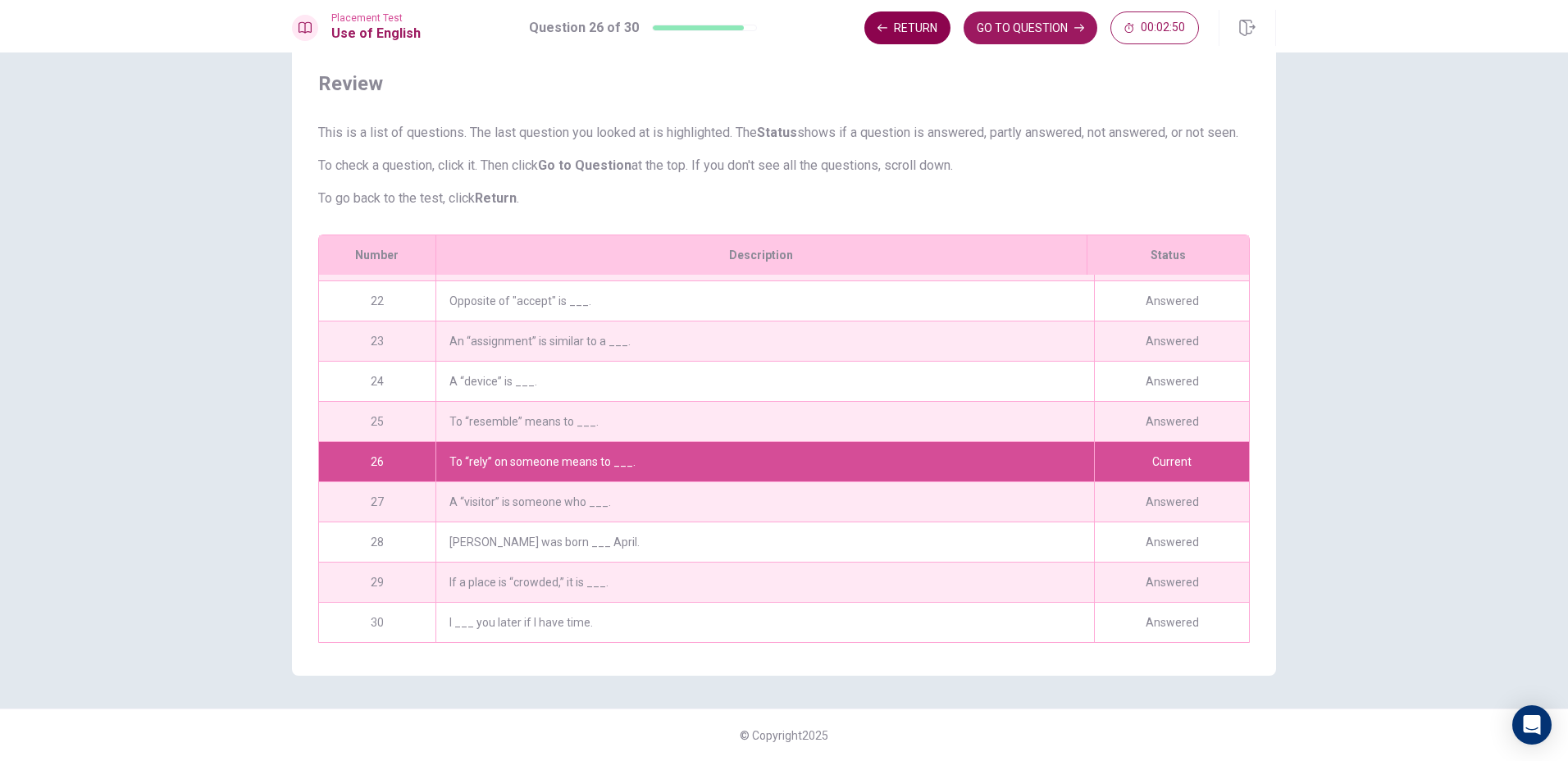
click at [898, 38] on button "Return" at bounding box center [907, 28] width 86 height 33
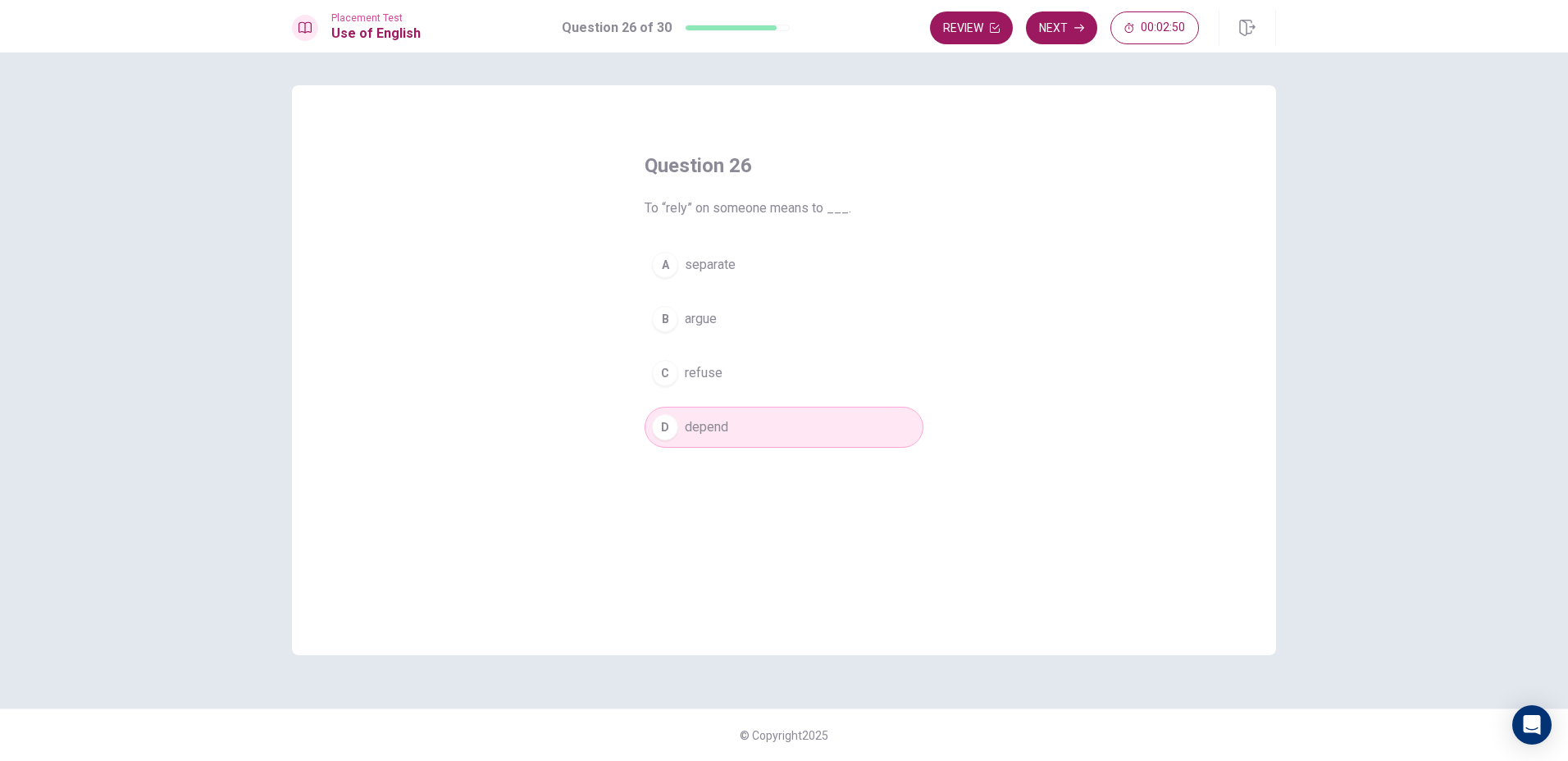
scroll to position [0, 0]
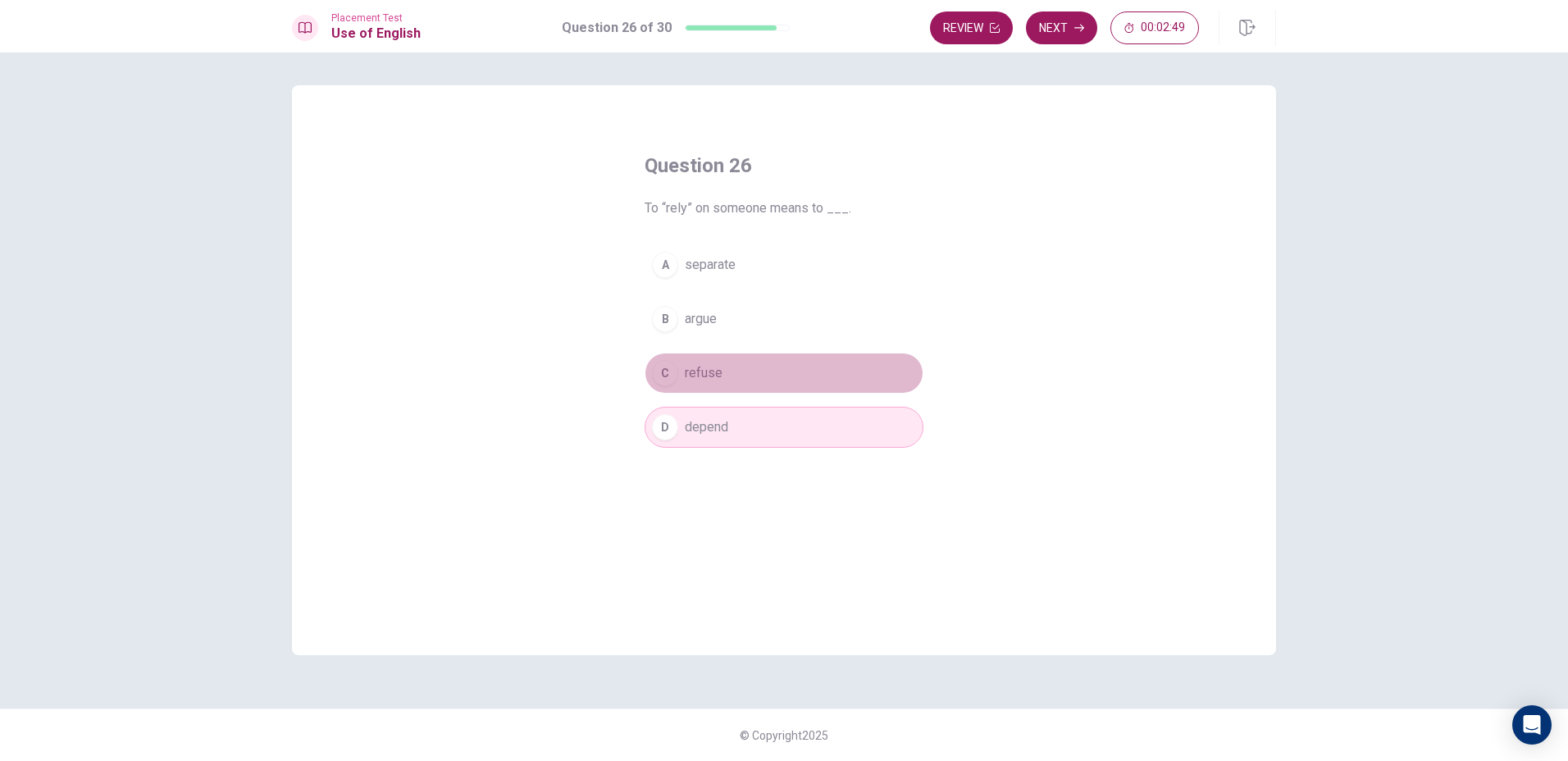
click at [737, 386] on button "C refuse" at bounding box center [784, 373] width 279 height 41
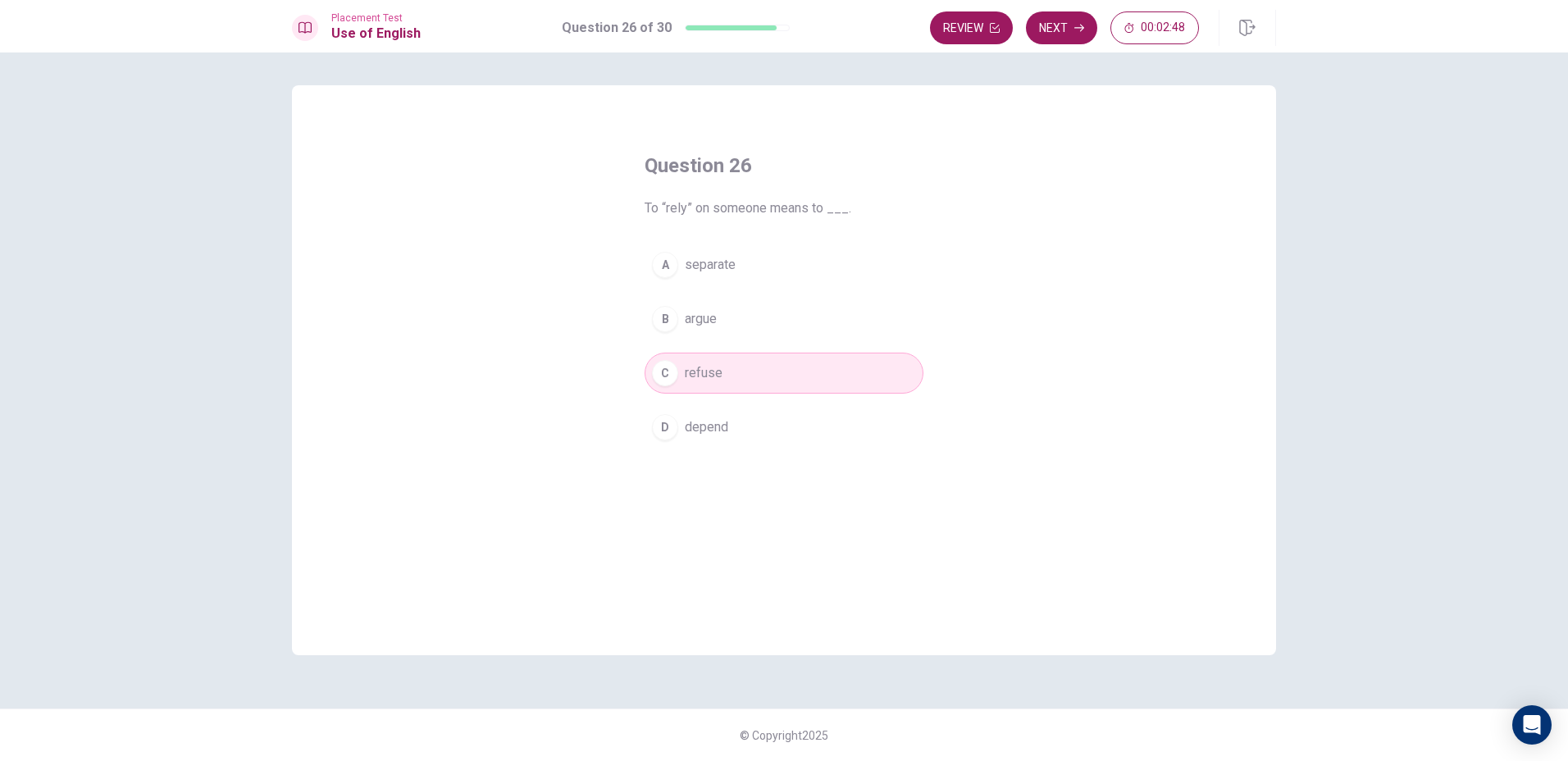
click at [705, 418] on span "depend" at bounding box center [706, 427] width 43 height 20
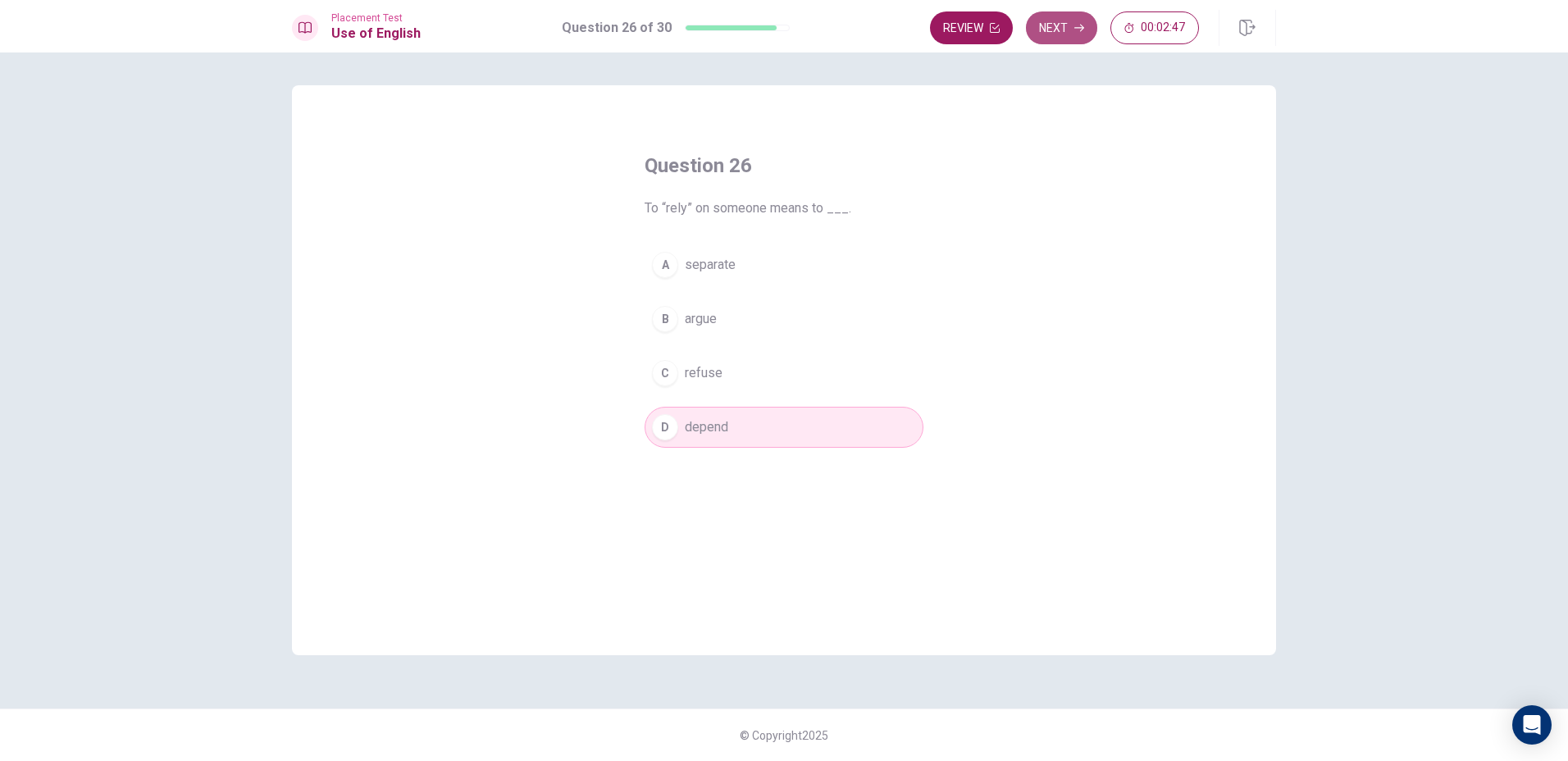
click at [1034, 16] on button "Next" at bounding box center [1061, 28] width 71 height 33
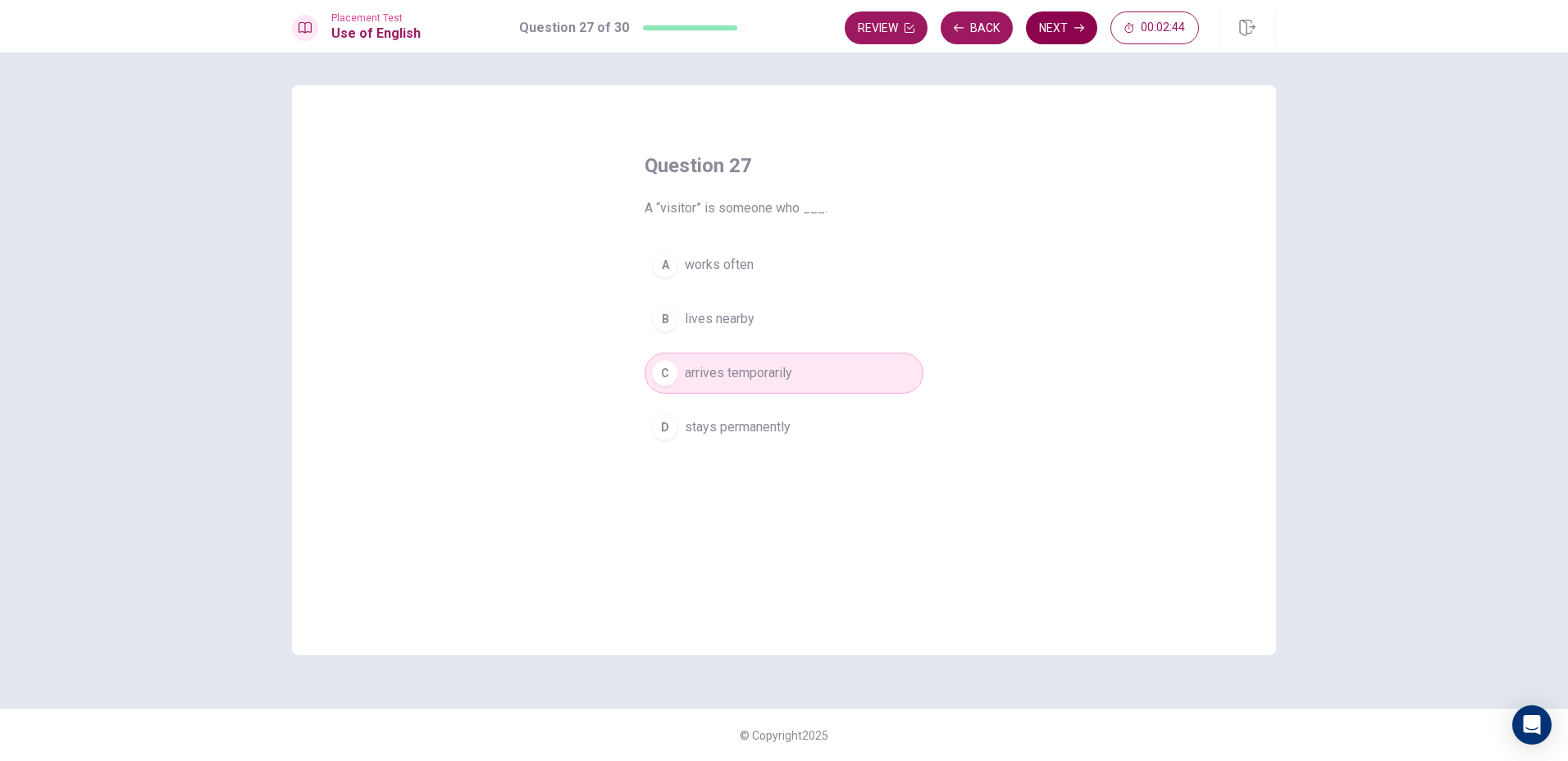
click at [1055, 23] on button "Next" at bounding box center [1061, 28] width 71 height 33
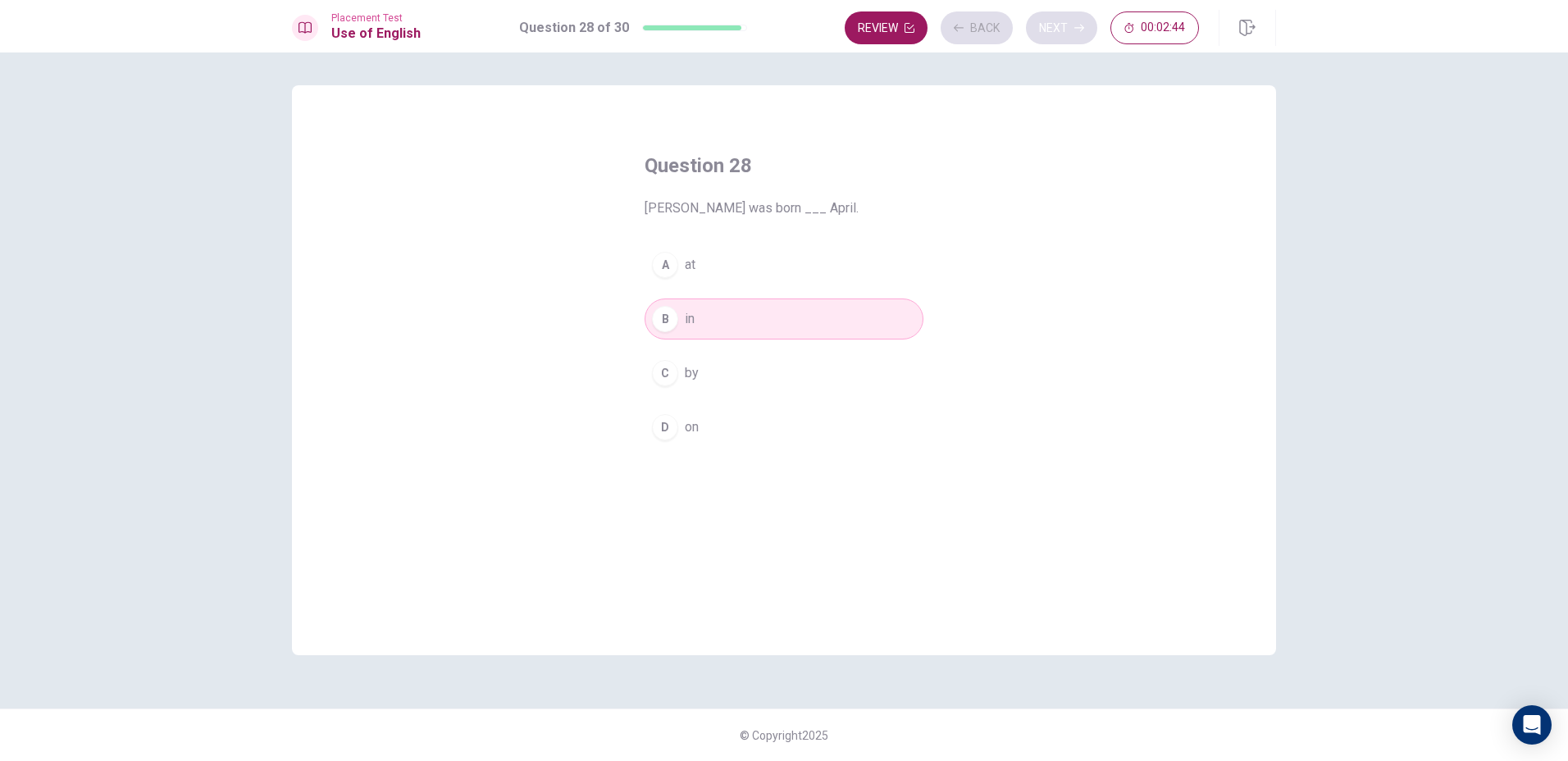
click at [1055, 23] on div "Review Back Next 00:02:44" at bounding box center [1021, 28] width 354 height 33
click at [1060, 29] on button "Next" at bounding box center [1061, 28] width 71 height 33
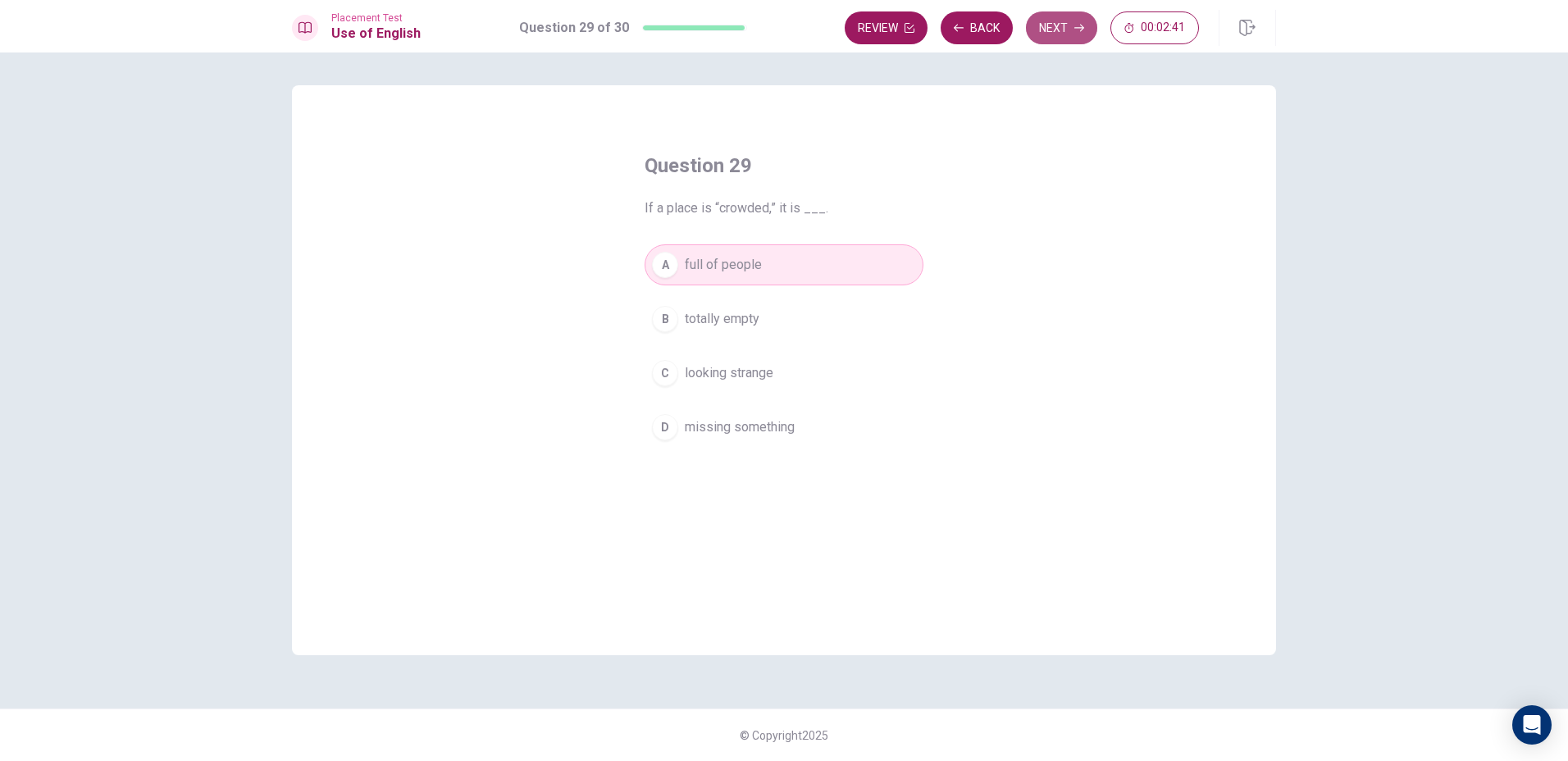
click at [1058, 34] on button "Next" at bounding box center [1061, 28] width 71 height 33
click at [1082, 29] on icon "button" at bounding box center [1079, 28] width 10 height 8
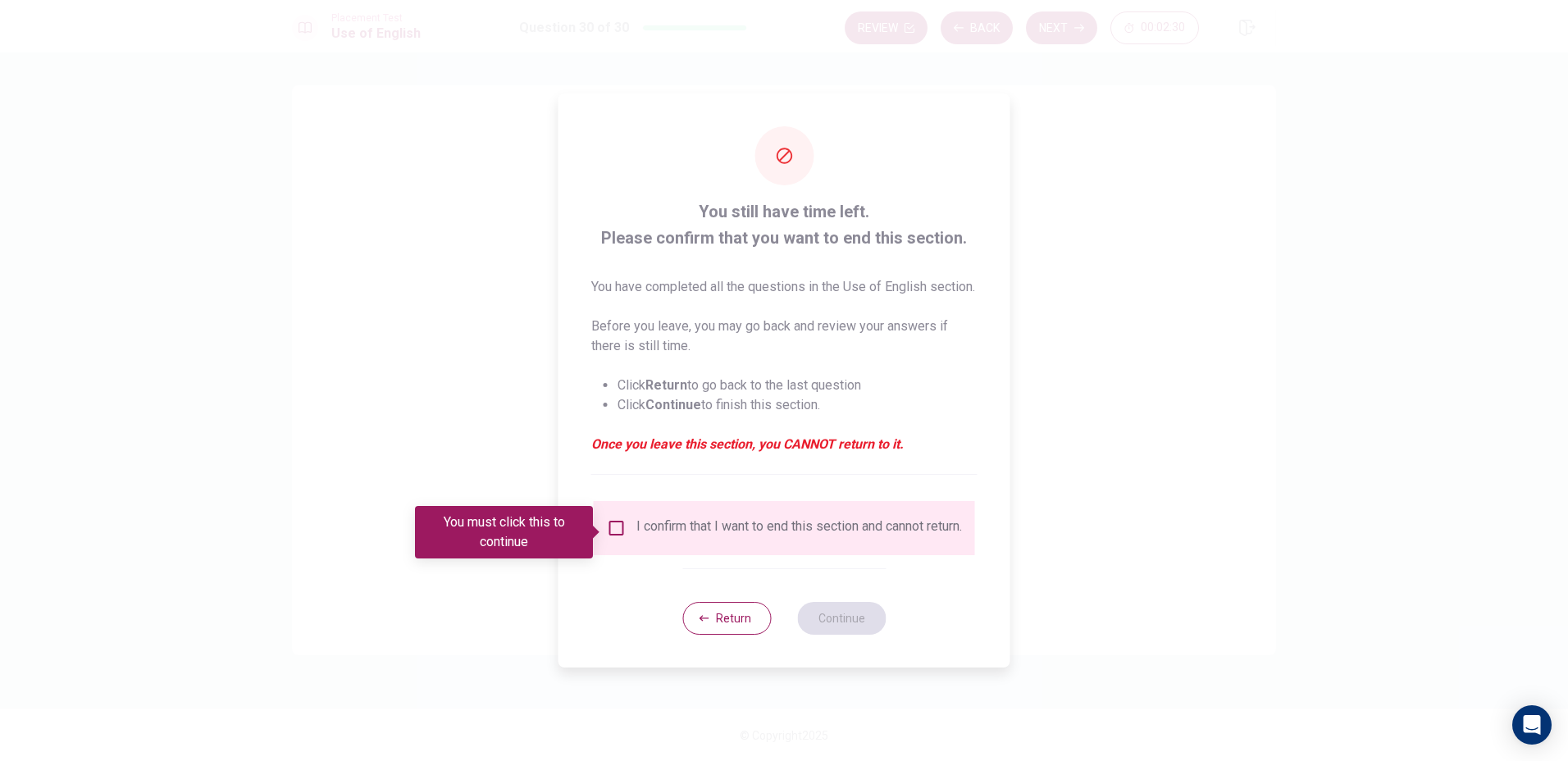
click at [611, 527] on input "You must click this to continue" at bounding box center [616, 528] width 20 height 20
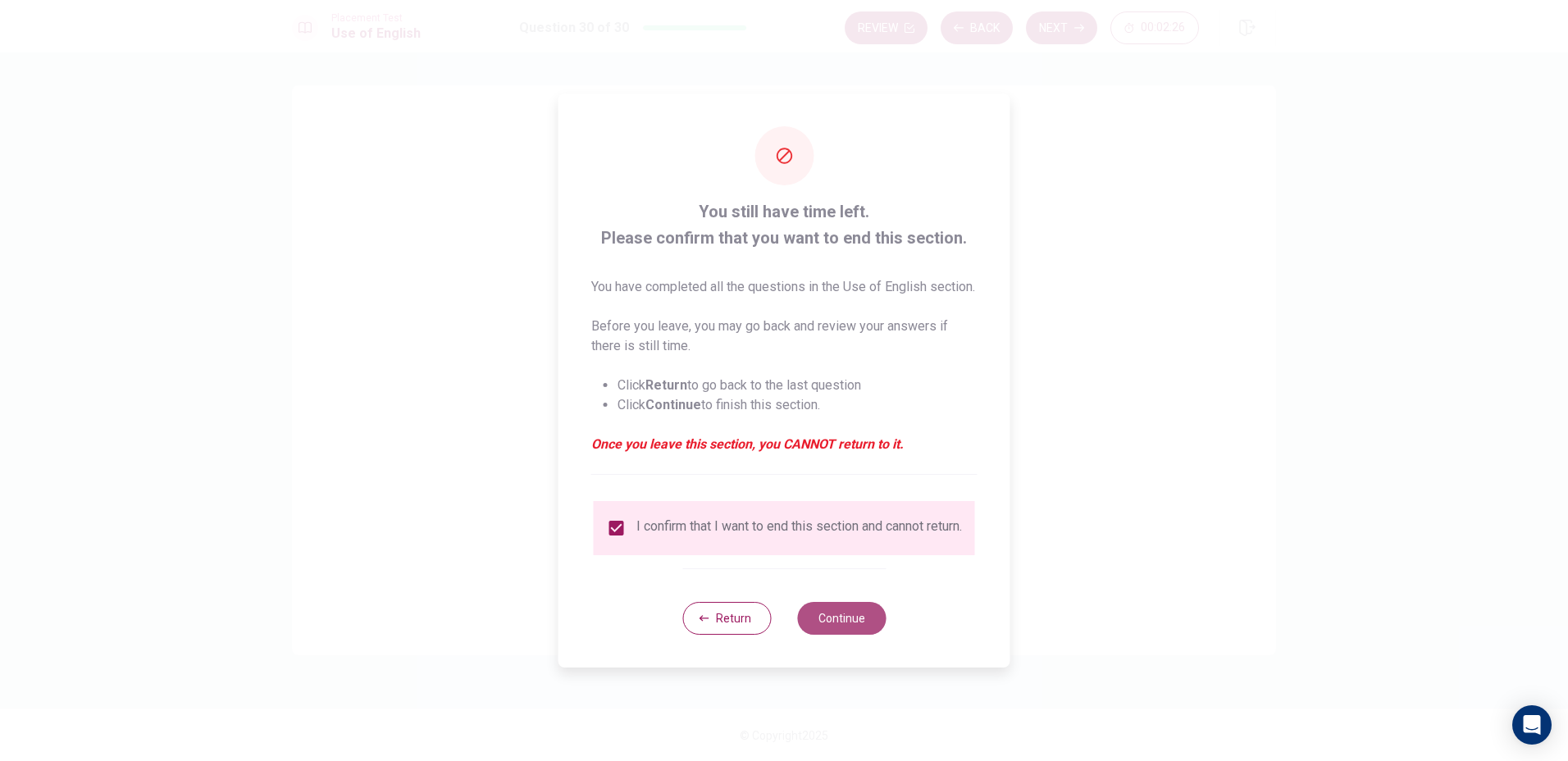
click at [831, 629] on button "Continue" at bounding box center [841, 619] width 88 height 33
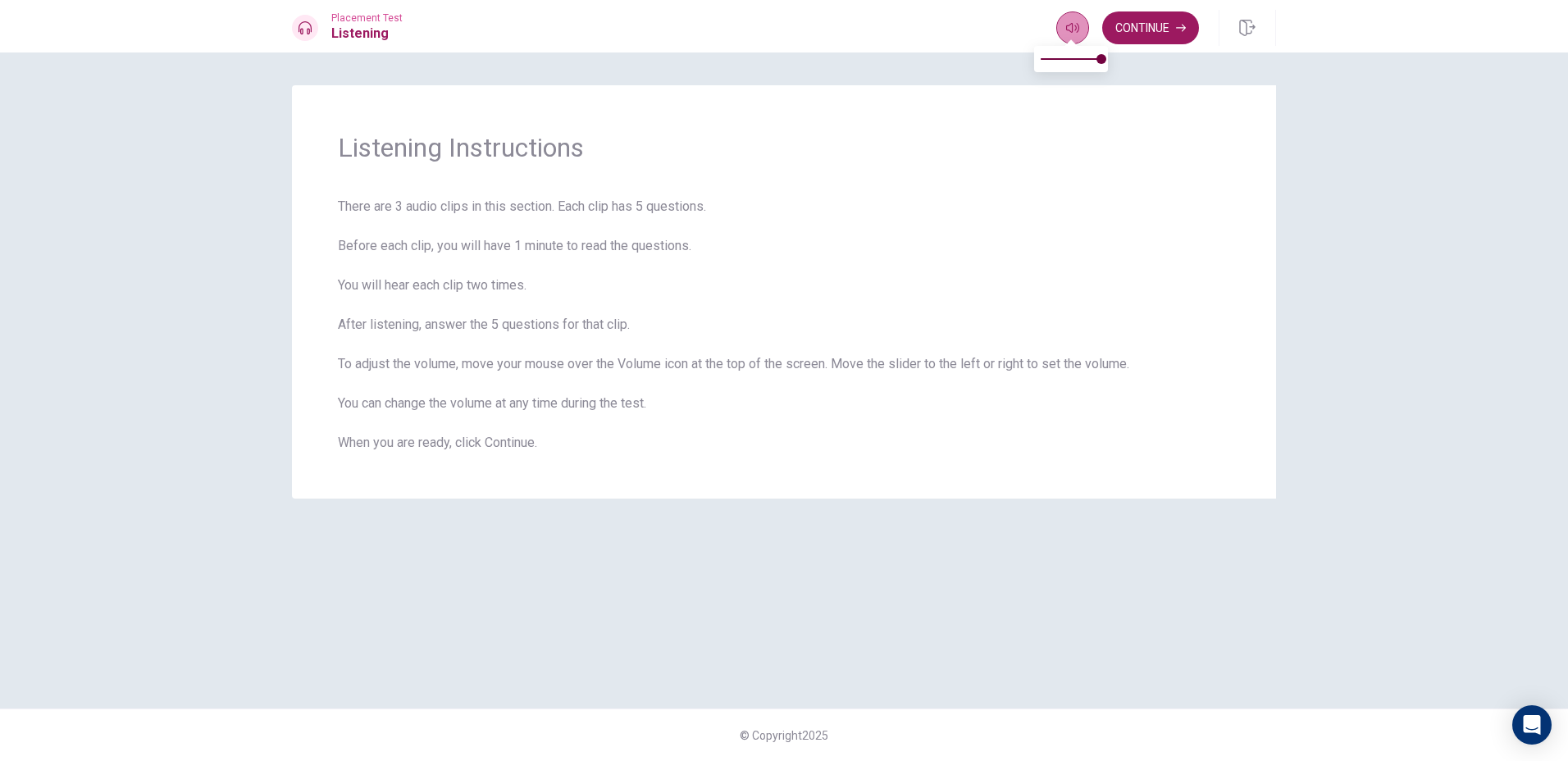
click at [1067, 20] on button "button" at bounding box center [1072, 28] width 33 height 33
click at [1175, 27] on button "Continue" at bounding box center [1150, 28] width 97 height 33
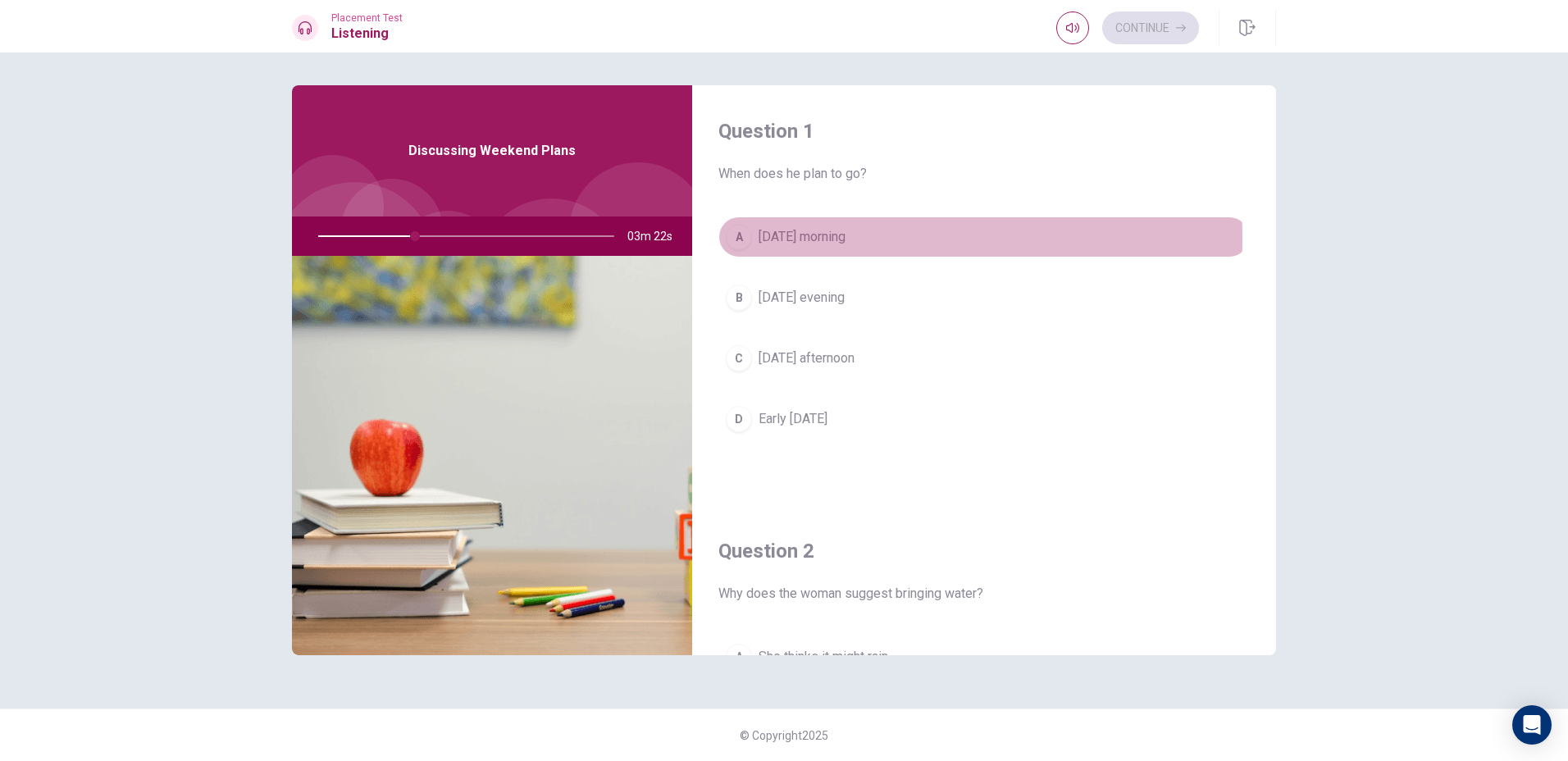
click at [739, 238] on div "A" at bounding box center [739, 237] width 26 height 26
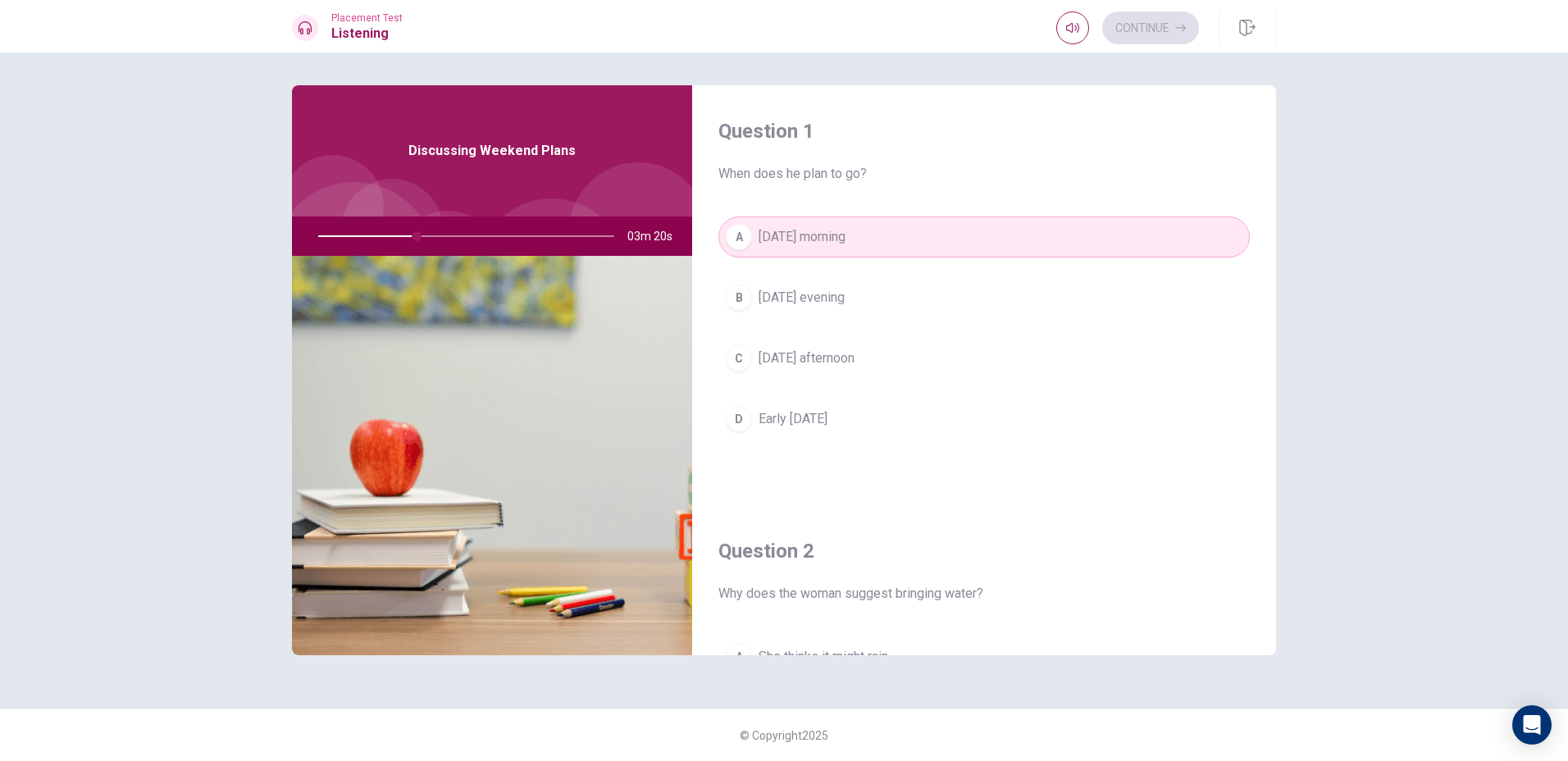
scroll to position [82, 0]
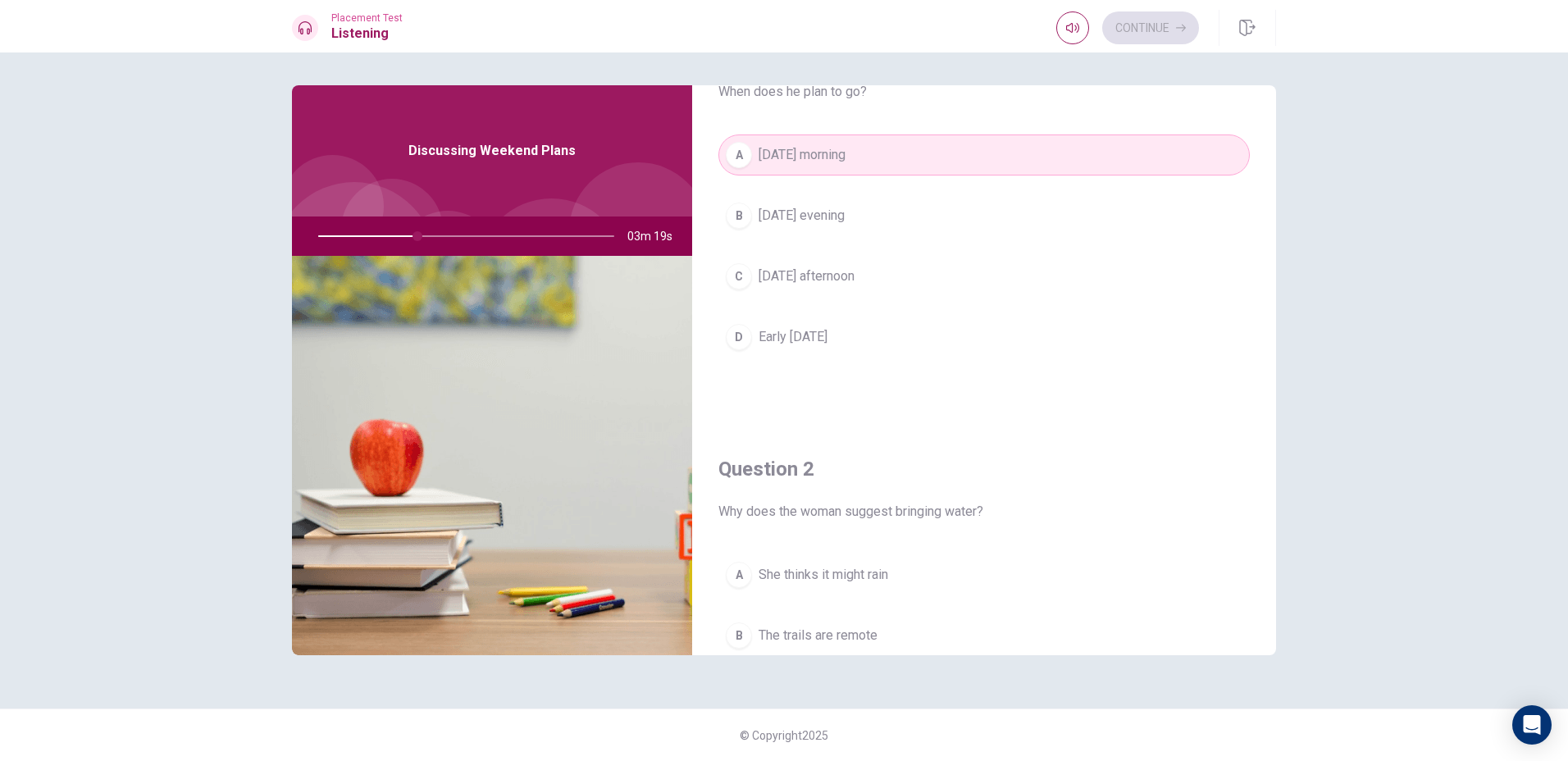
click at [784, 260] on button "C [DATE] afternoon" at bounding box center [983, 276] width 531 height 41
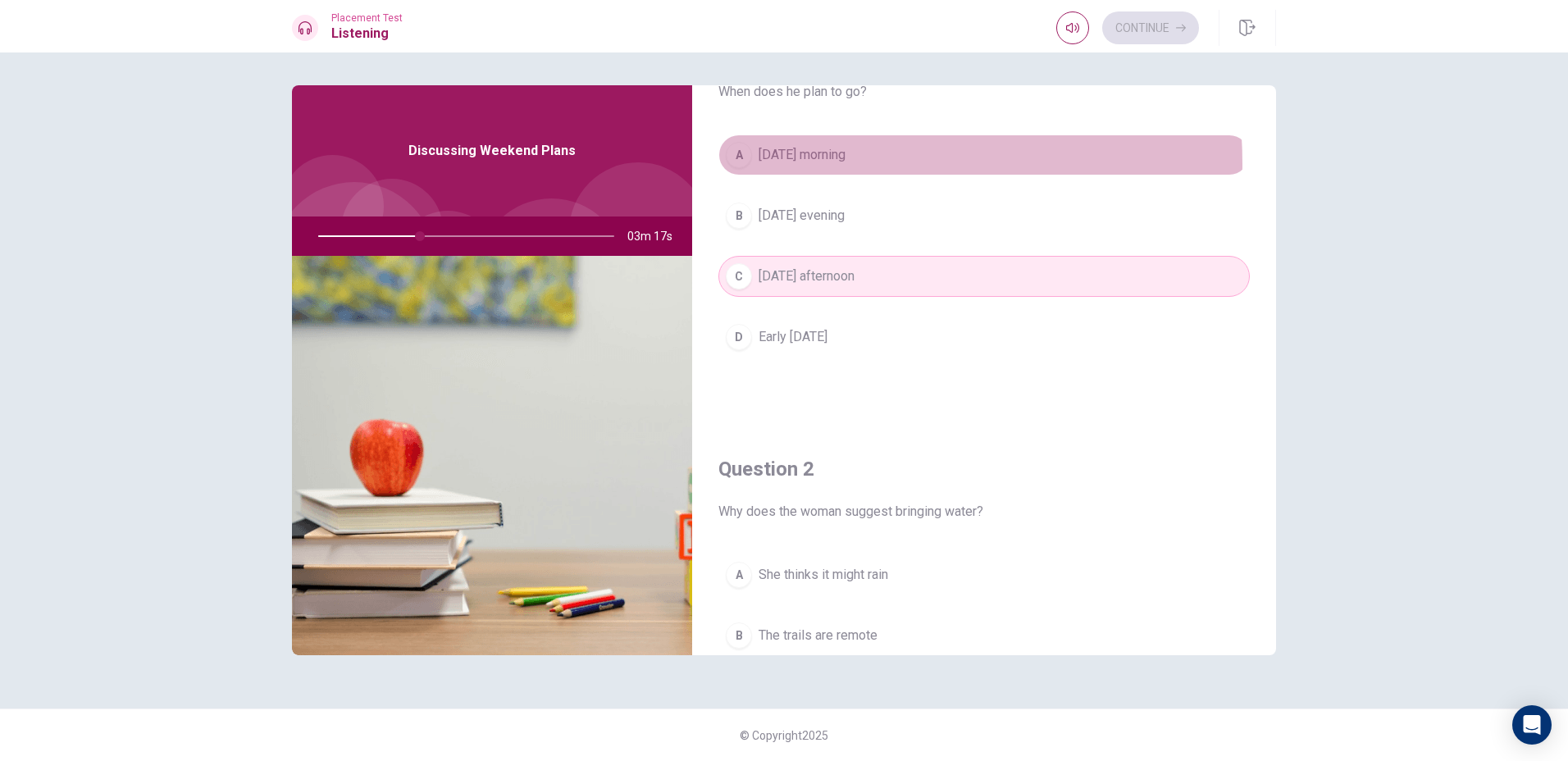
click at [781, 164] on span "[DATE] morning" at bounding box center [801, 155] width 87 height 20
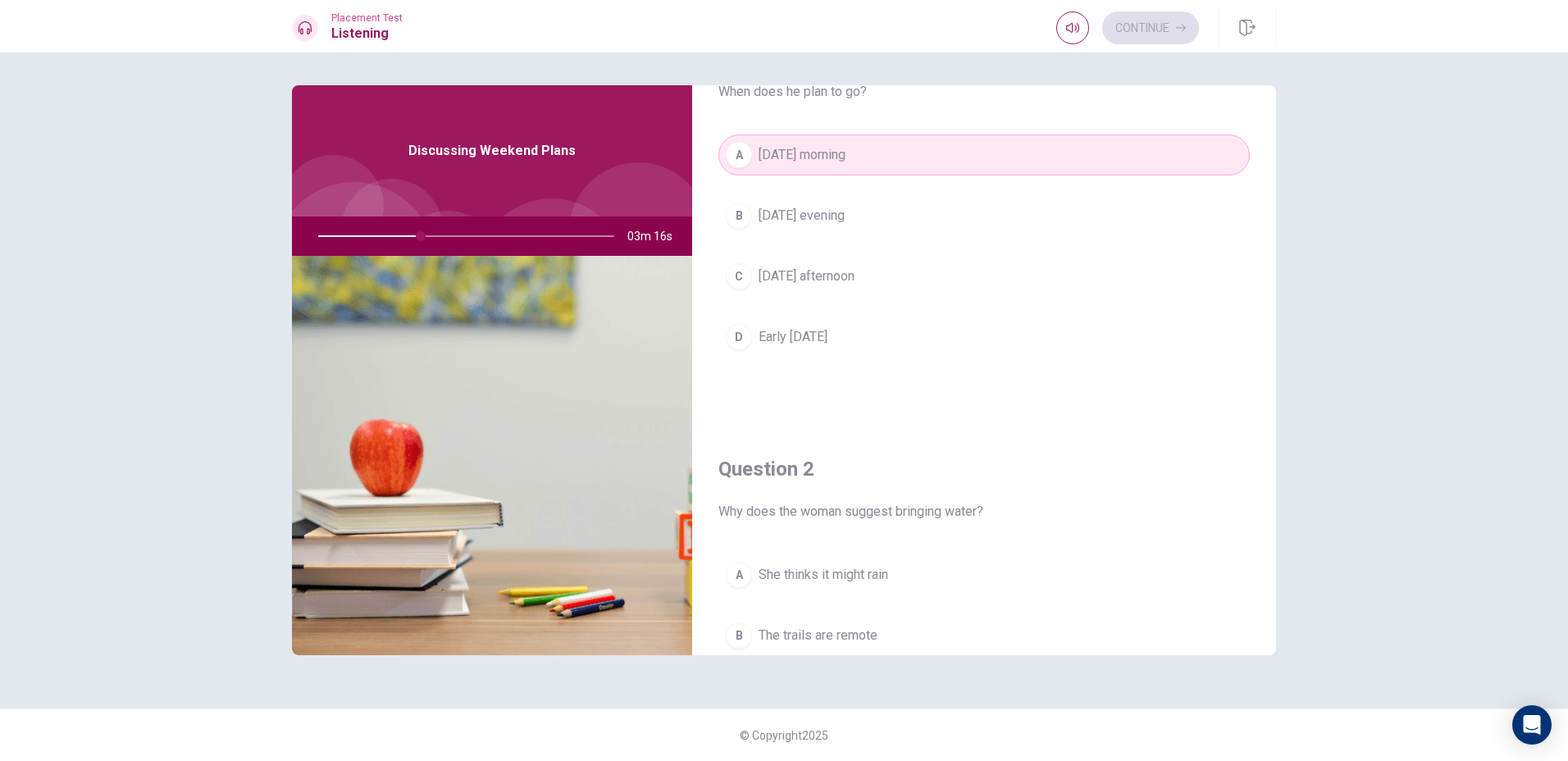
click at [784, 369] on div "A [DATE] morning B [DATE] evening C [DATE] afternoon D Early [DATE]" at bounding box center [983, 262] width 531 height 256
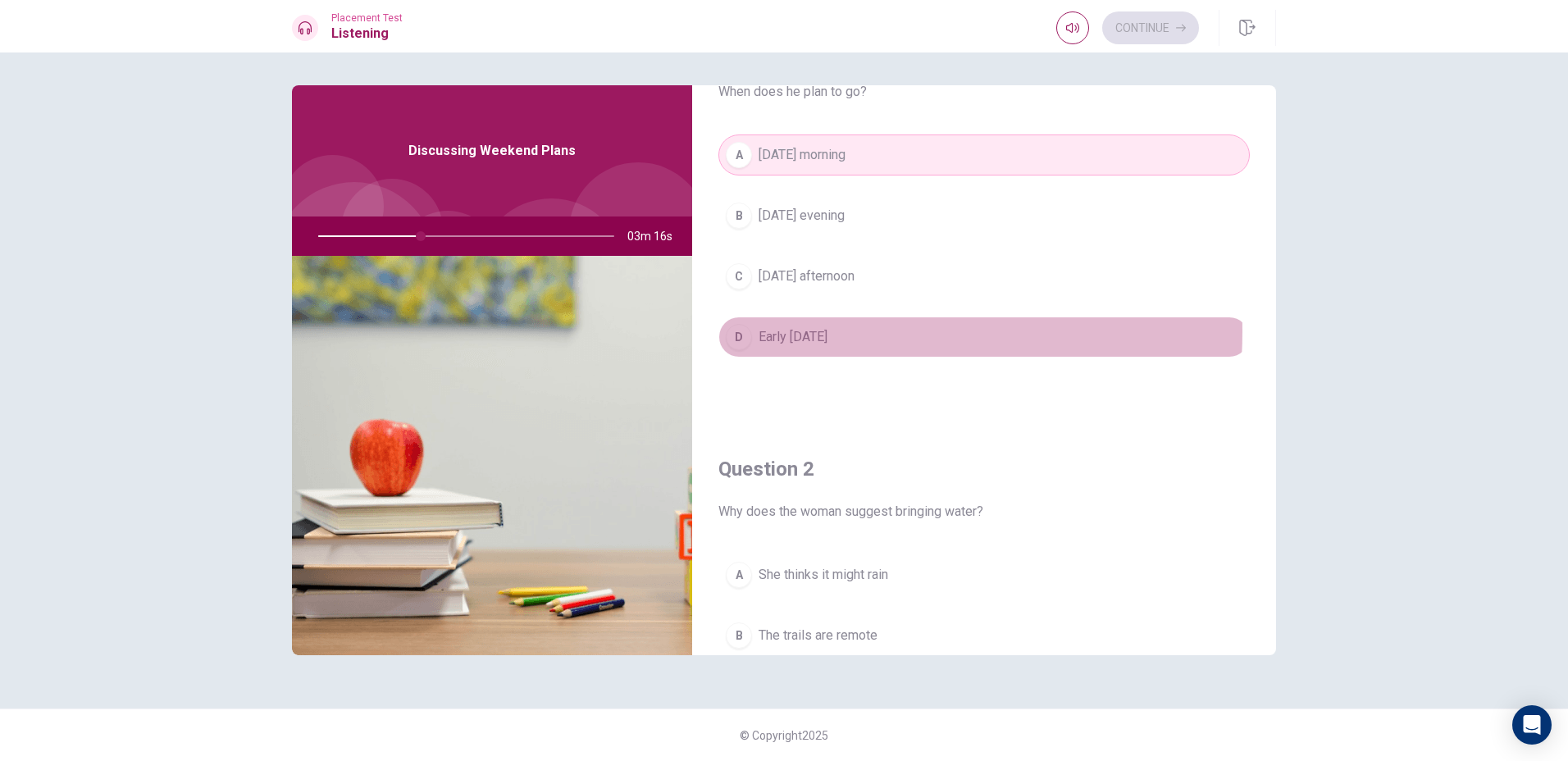
click at [787, 331] on span "Early [DATE]" at bounding box center [792, 337] width 68 height 20
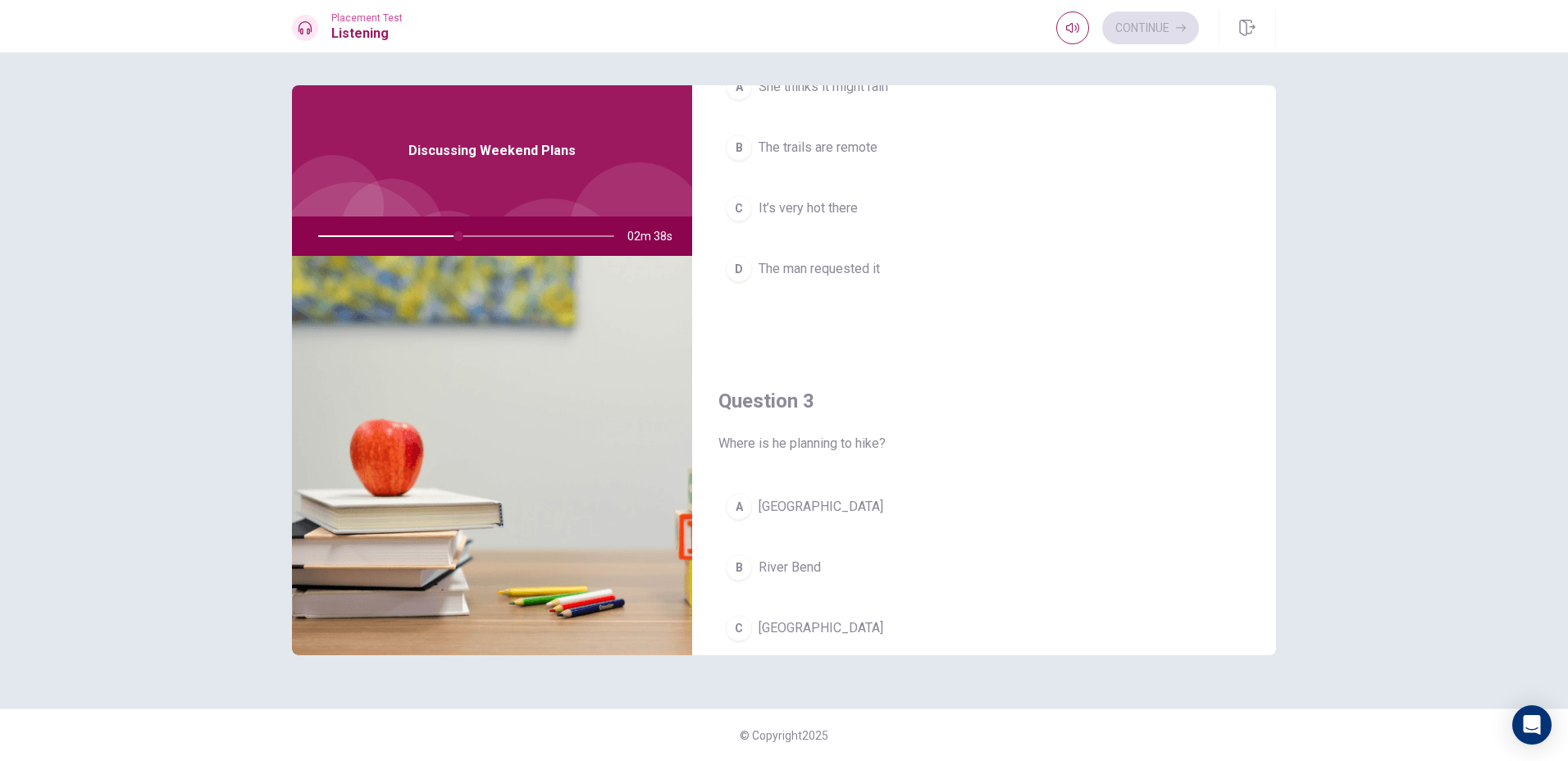
scroll to position [574, 0]
click at [800, 492] on button "A [GEOGRAPHIC_DATA]" at bounding box center [983, 502] width 531 height 41
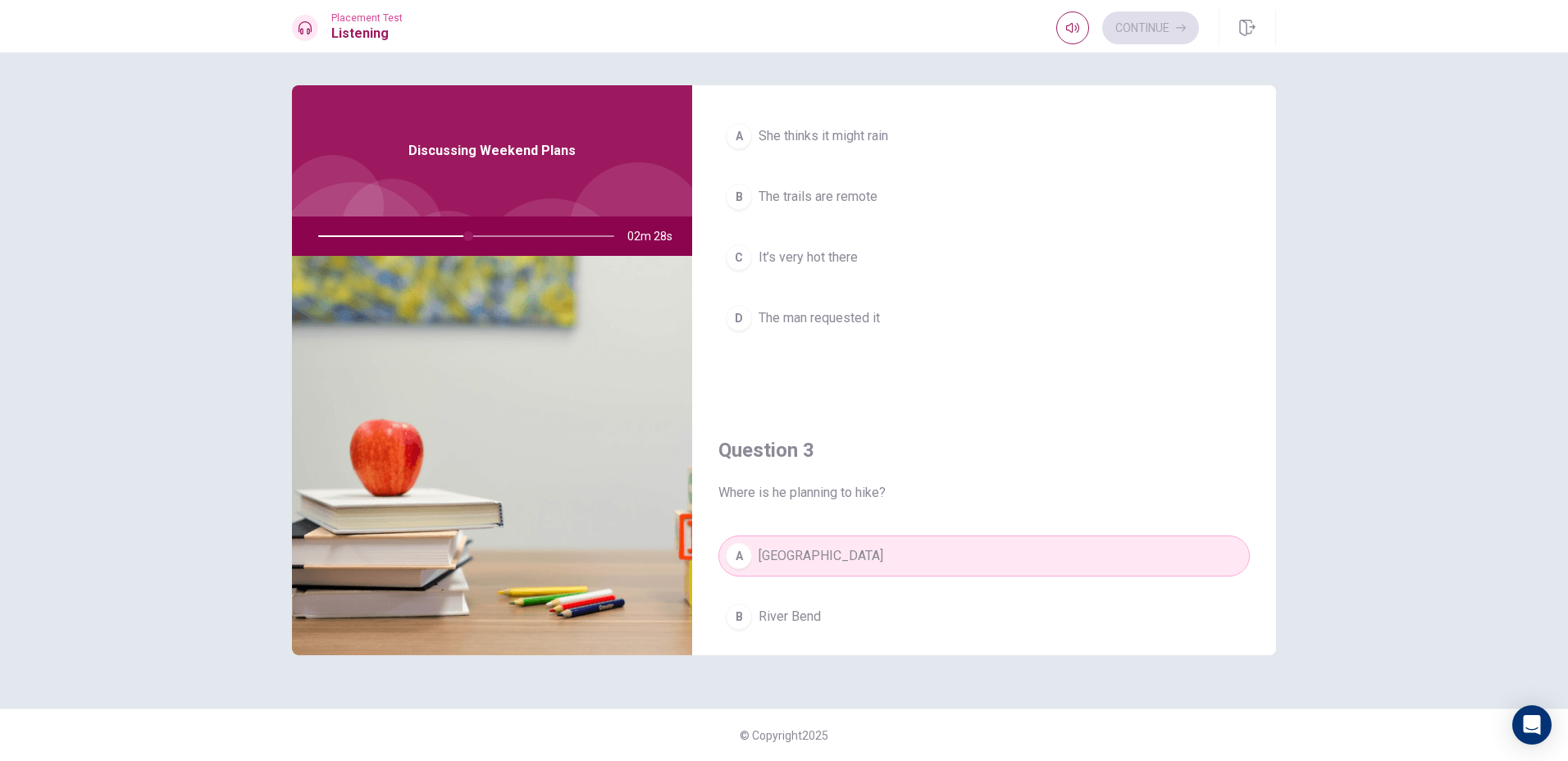
scroll to position [492, 0]
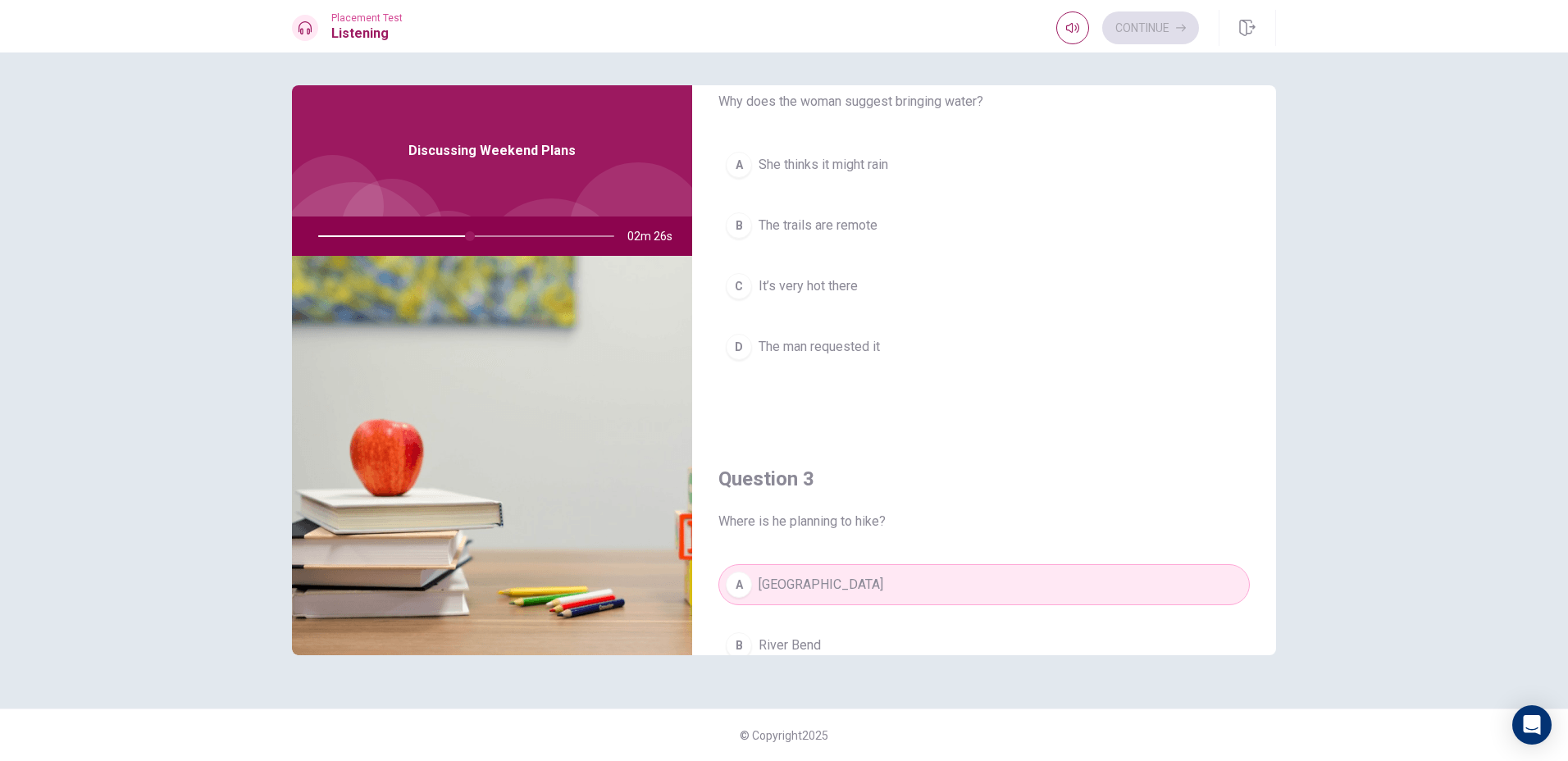
click at [834, 214] on button "B The trails are remote" at bounding box center [983, 225] width 531 height 41
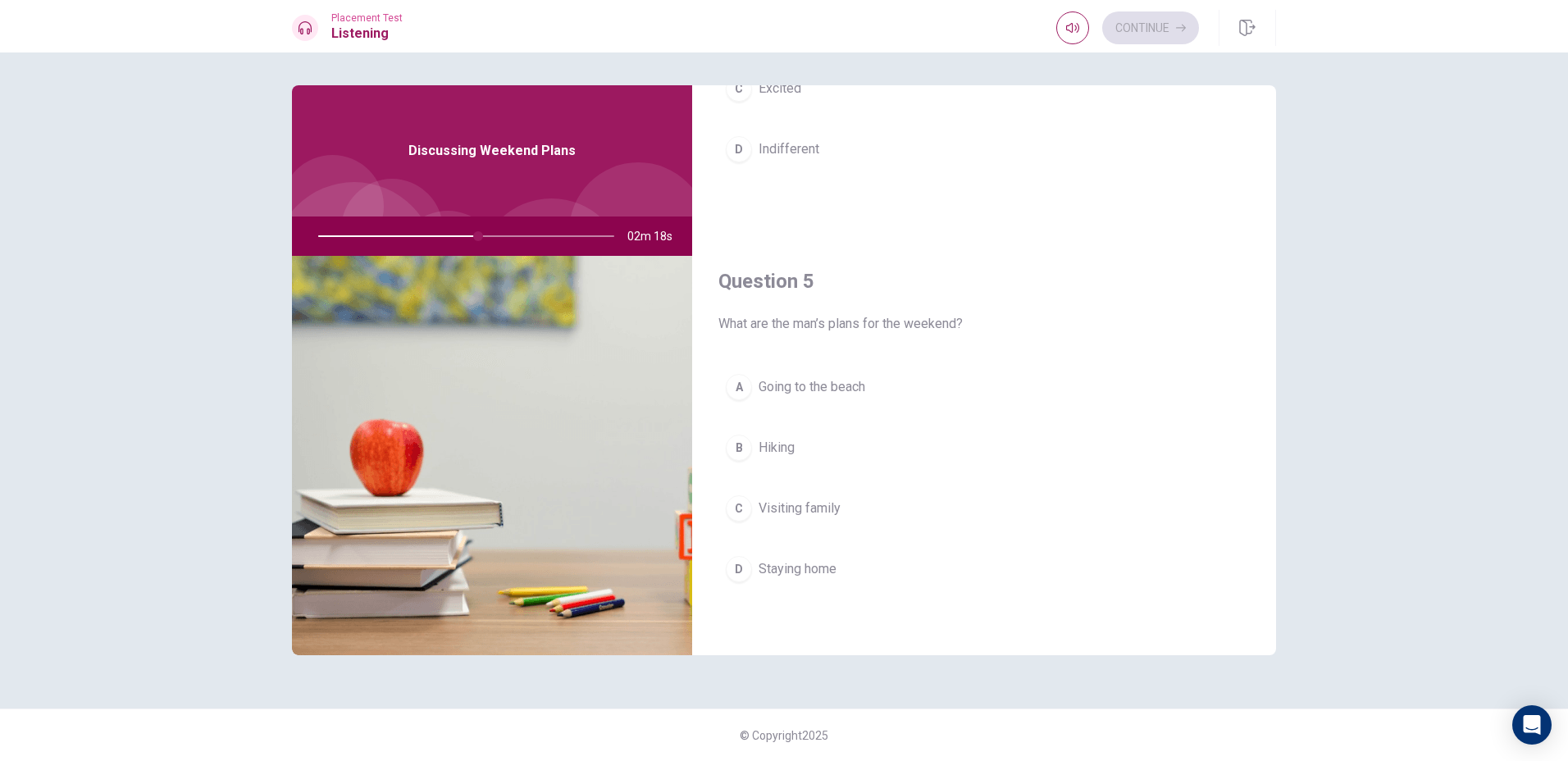
scroll to position [1447, 0]
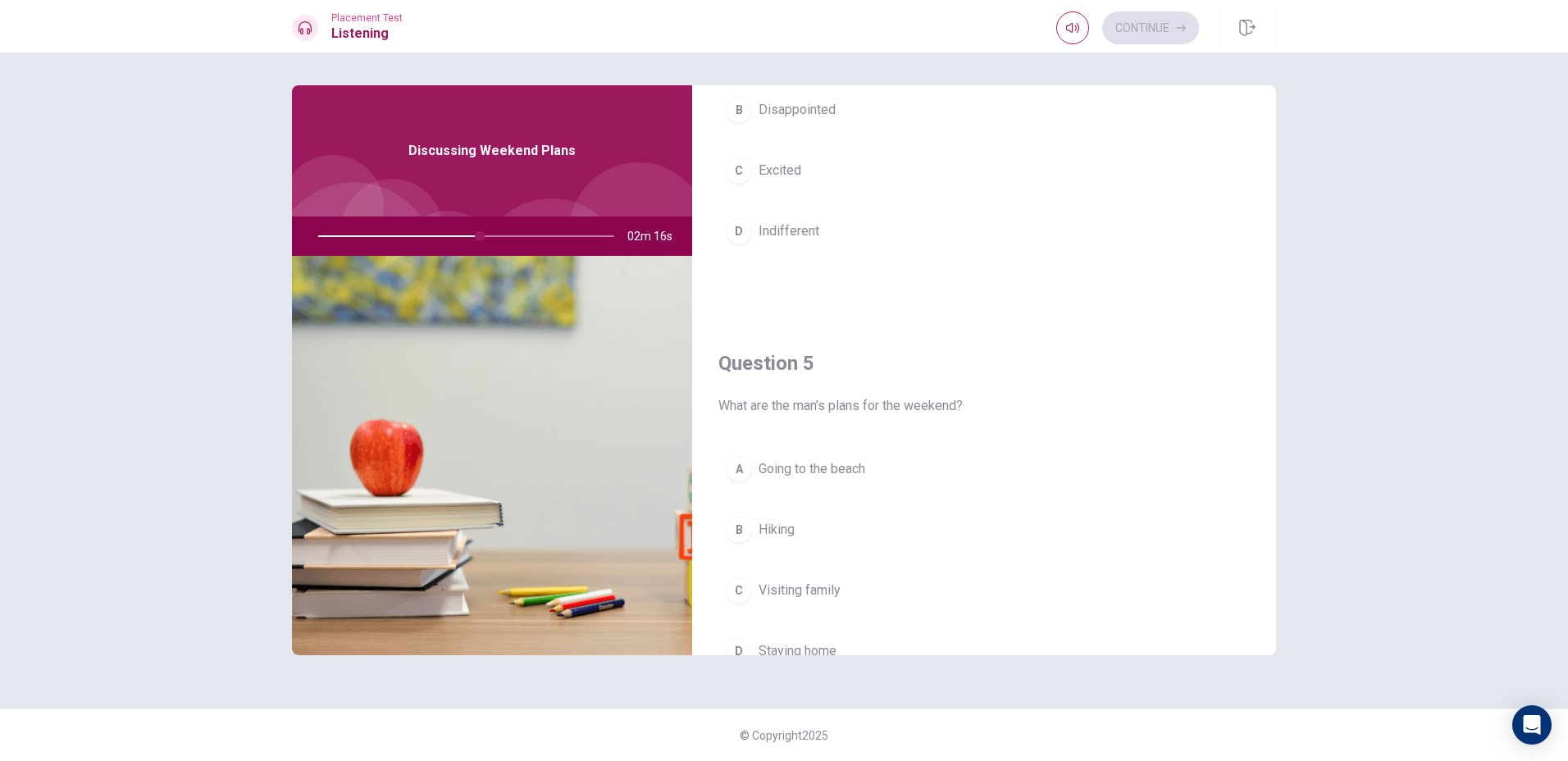
click at [807, 538] on button "B Hiking" at bounding box center [983, 530] width 531 height 41
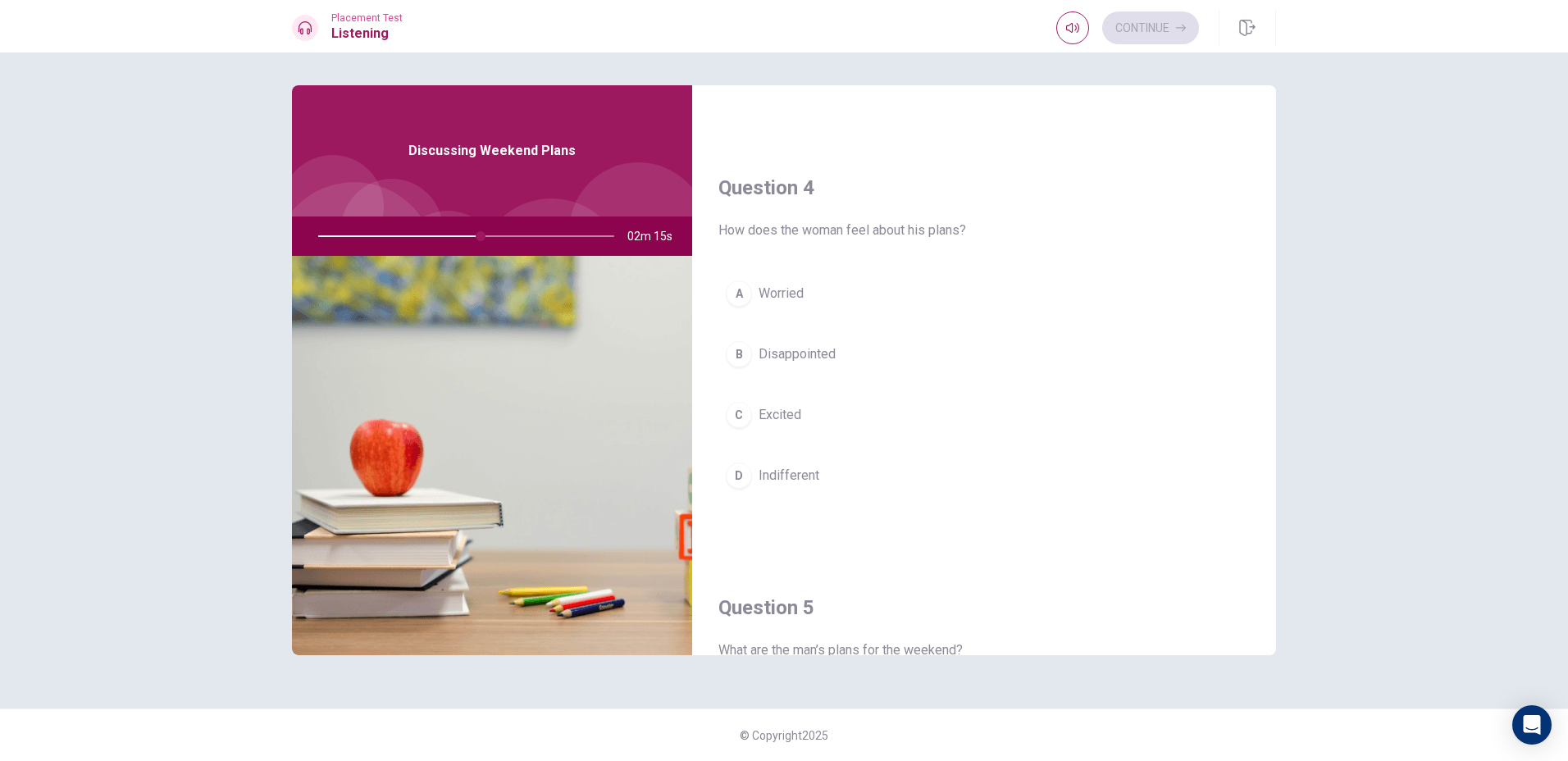
scroll to position [1201, 0]
click at [792, 425] on span "Excited" at bounding box center [779, 416] width 42 height 20
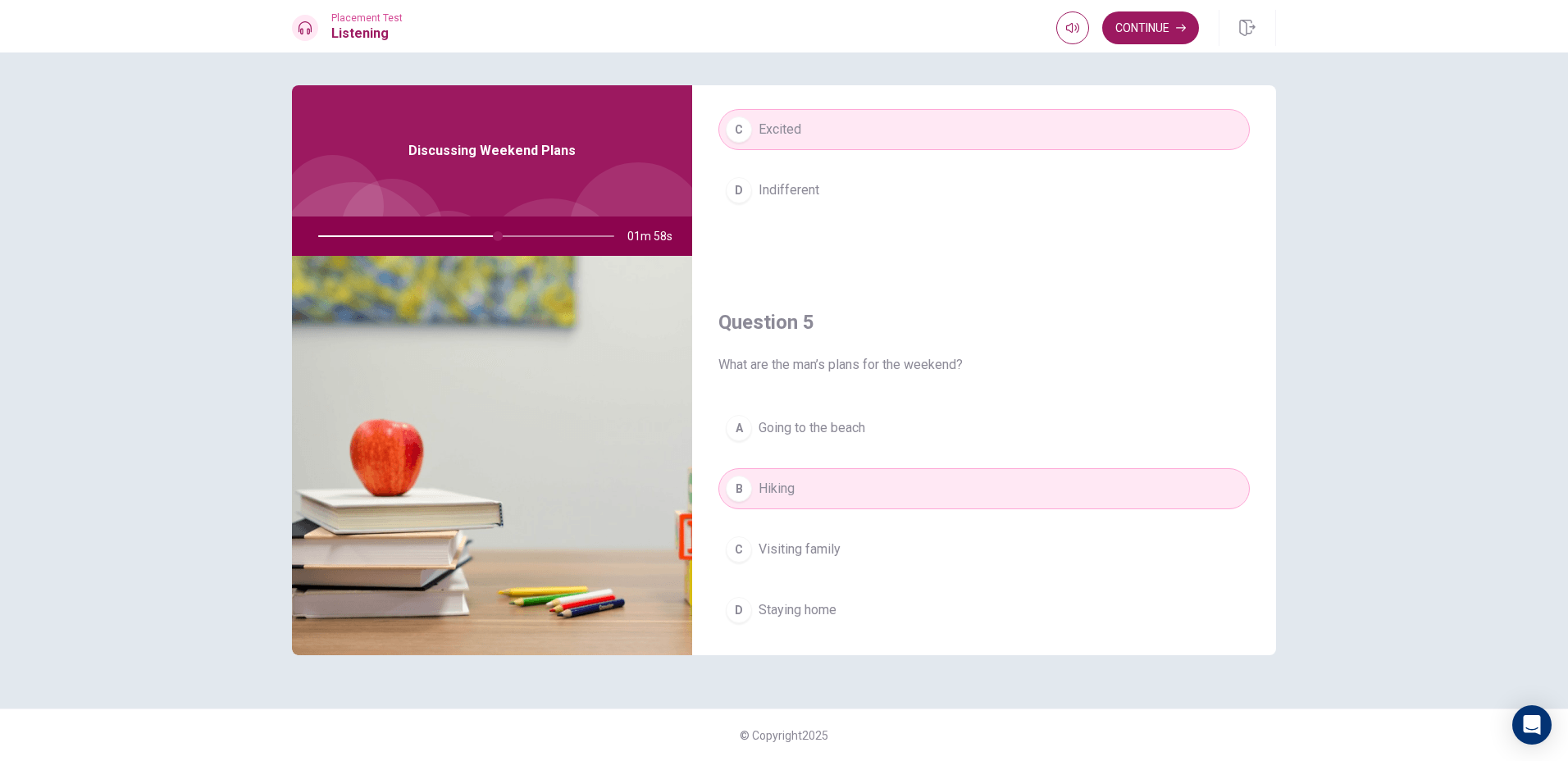
scroll to position [1530, 0]
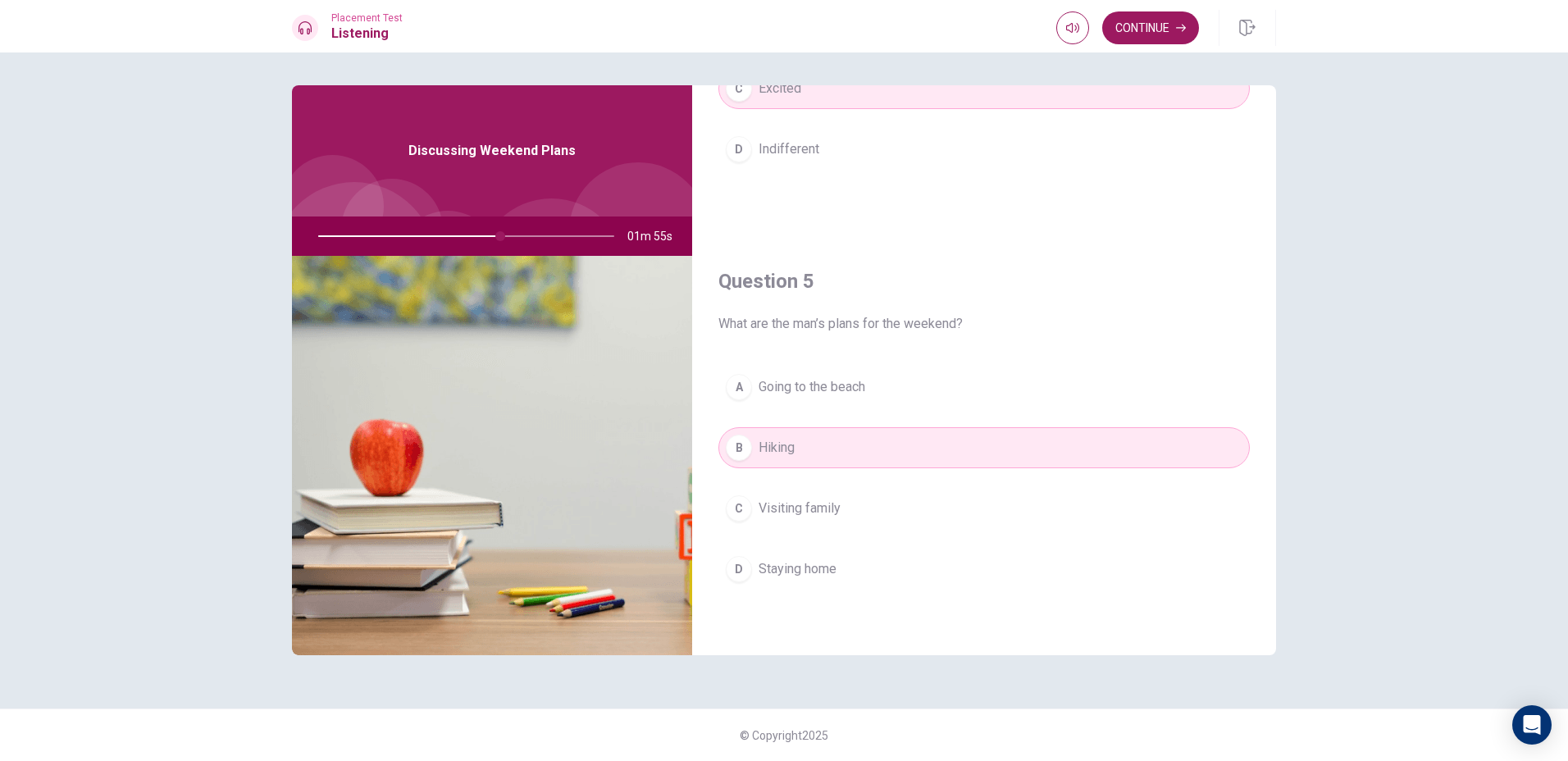
drag, startPoint x: 503, startPoint y: 230, endPoint x: 567, endPoint y: 236, distance: 64.3
click at [567, 236] on div at bounding box center [463, 236] width 329 height 39
drag, startPoint x: 500, startPoint y: 233, endPoint x: 794, endPoint y: 140, distance: 308.4
click at [694, 197] on div "Question 1 When does he plan to go? A [DATE] morning B [DATE] evening C [DATE] …" at bounding box center [784, 370] width 984 height 570
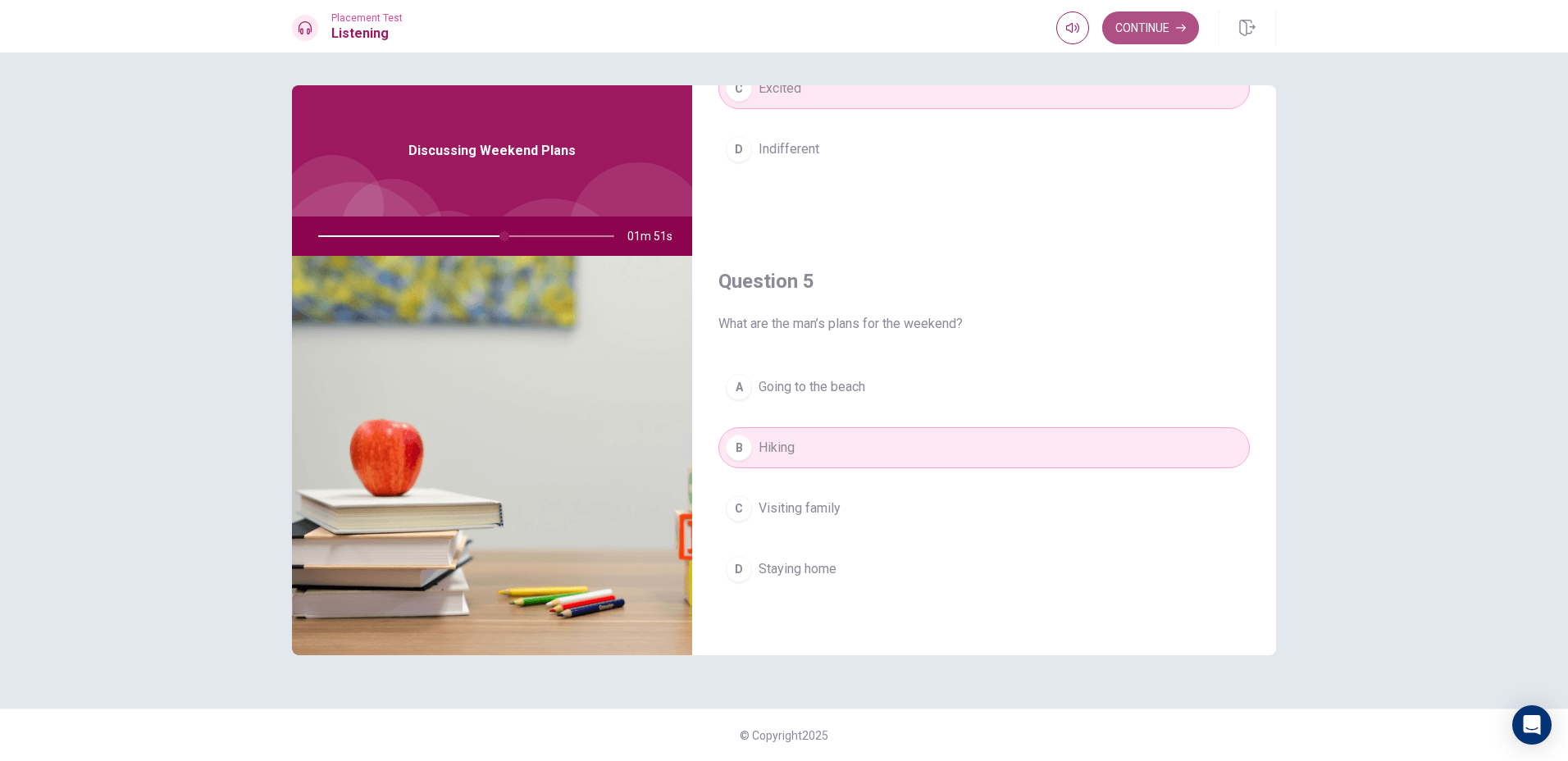
click at [1144, 16] on button "Continue" at bounding box center [1150, 28] width 97 height 33
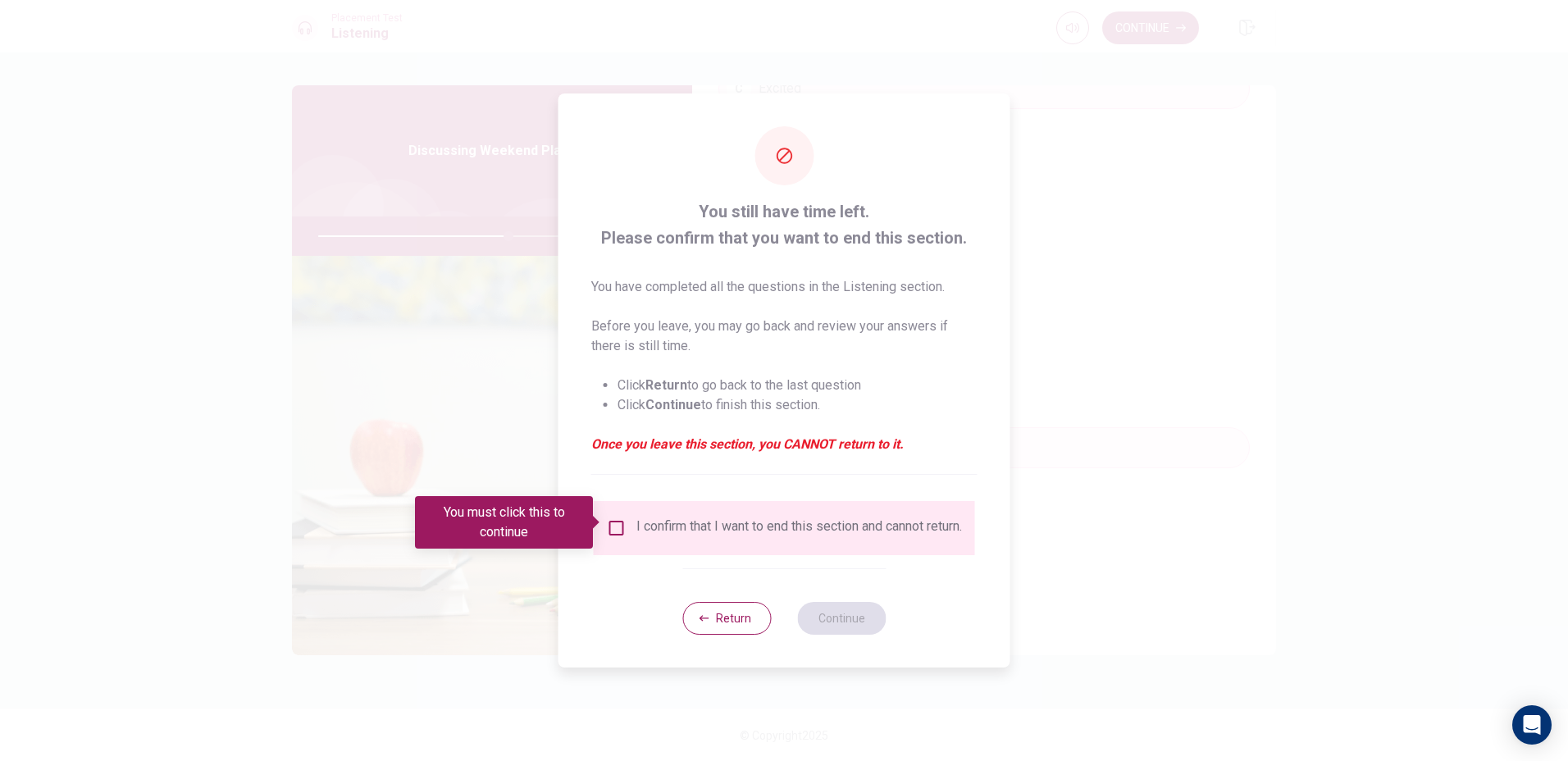
click at [1260, 254] on div at bounding box center [784, 380] width 1568 height 761
click at [623, 509] on div "I confirm that I want to end this section and cannot return." at bounding box center [784, 528] width 381 height 54
click at [619, 518] on input "You must click this to continue" at bounding box center [616, 528] width 20 height 20
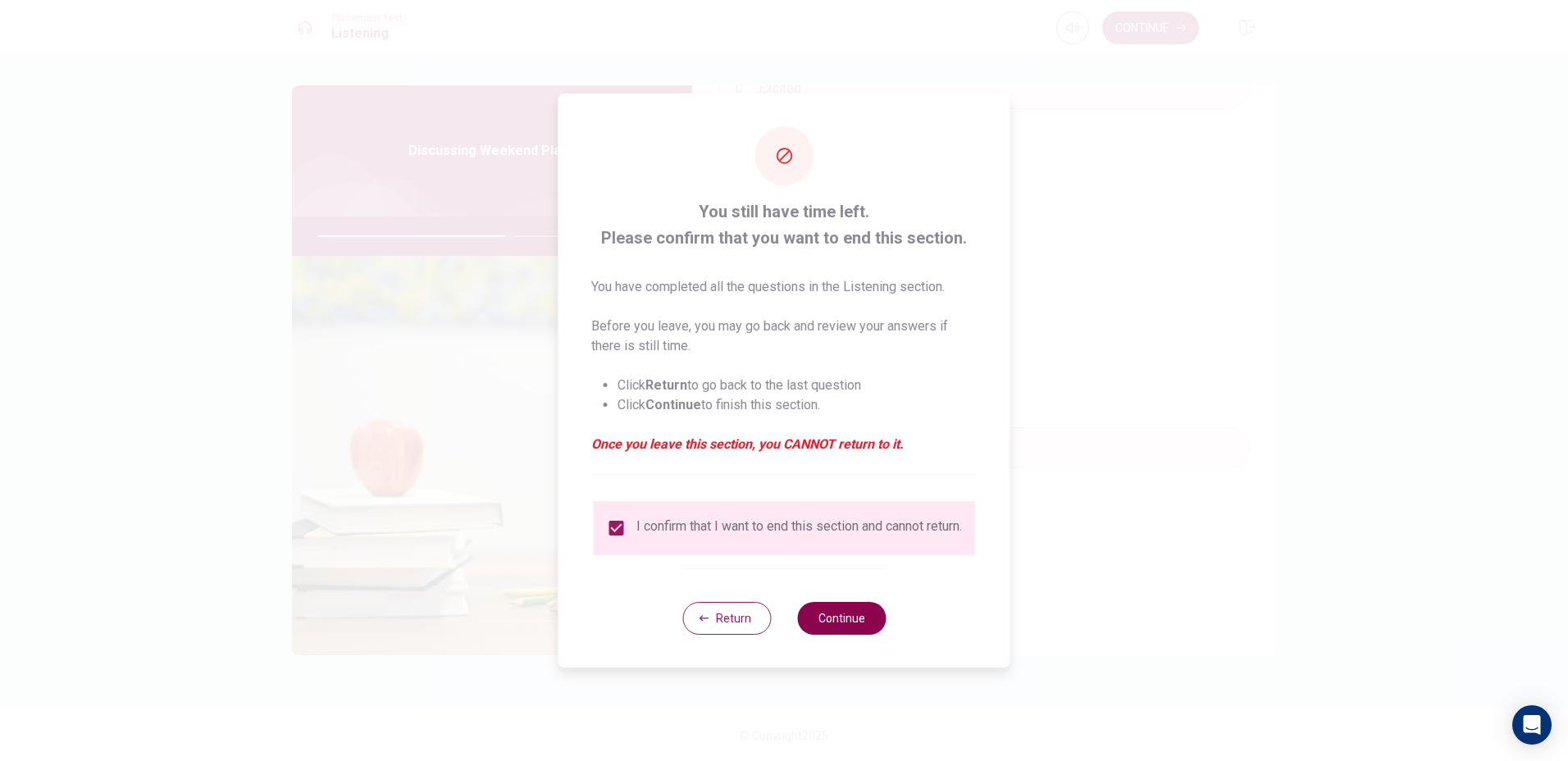
click at [846, 625] on button "Continue" at bounding box center [841, 619] width 88 height 33
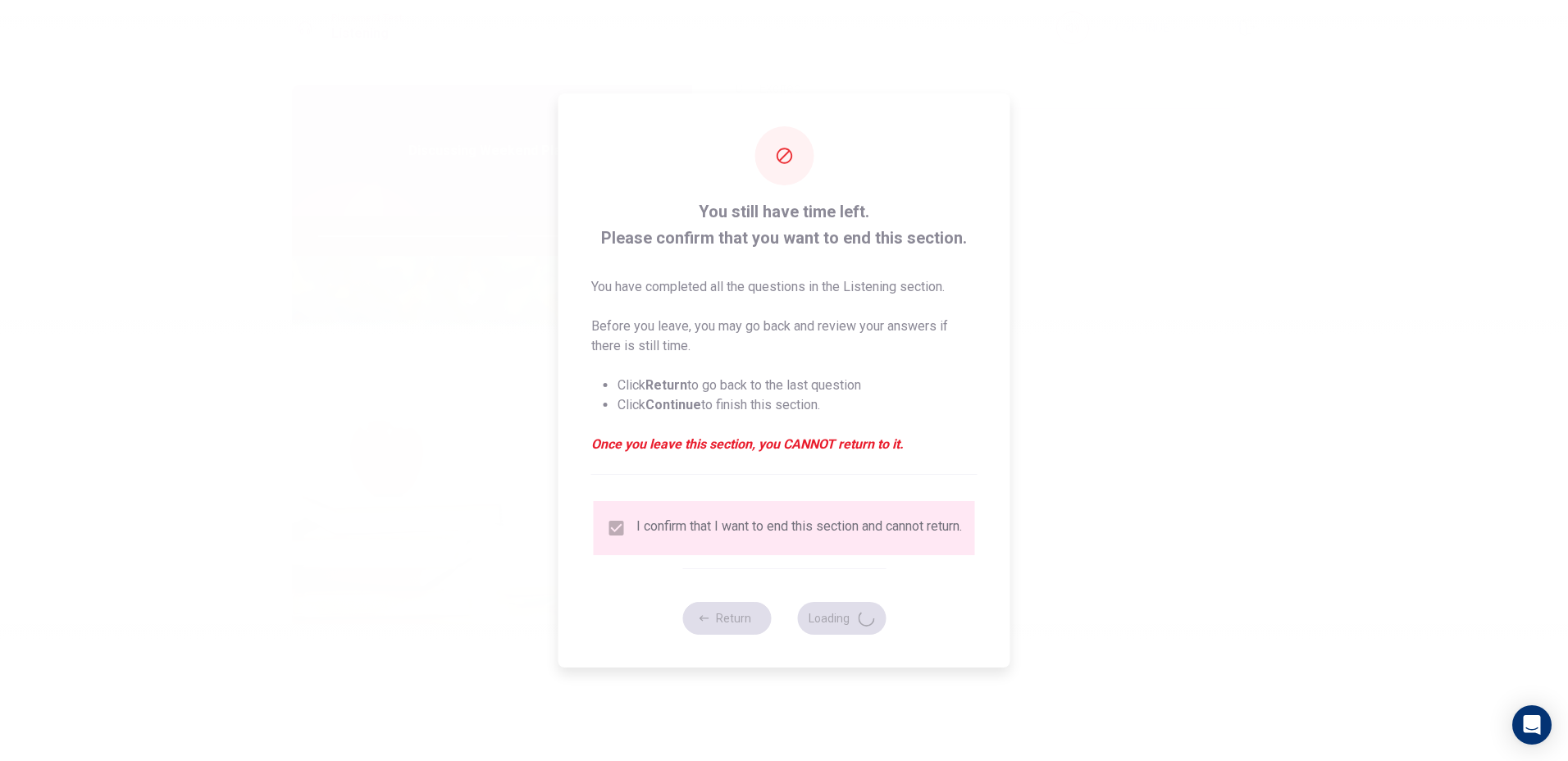
type input "66"
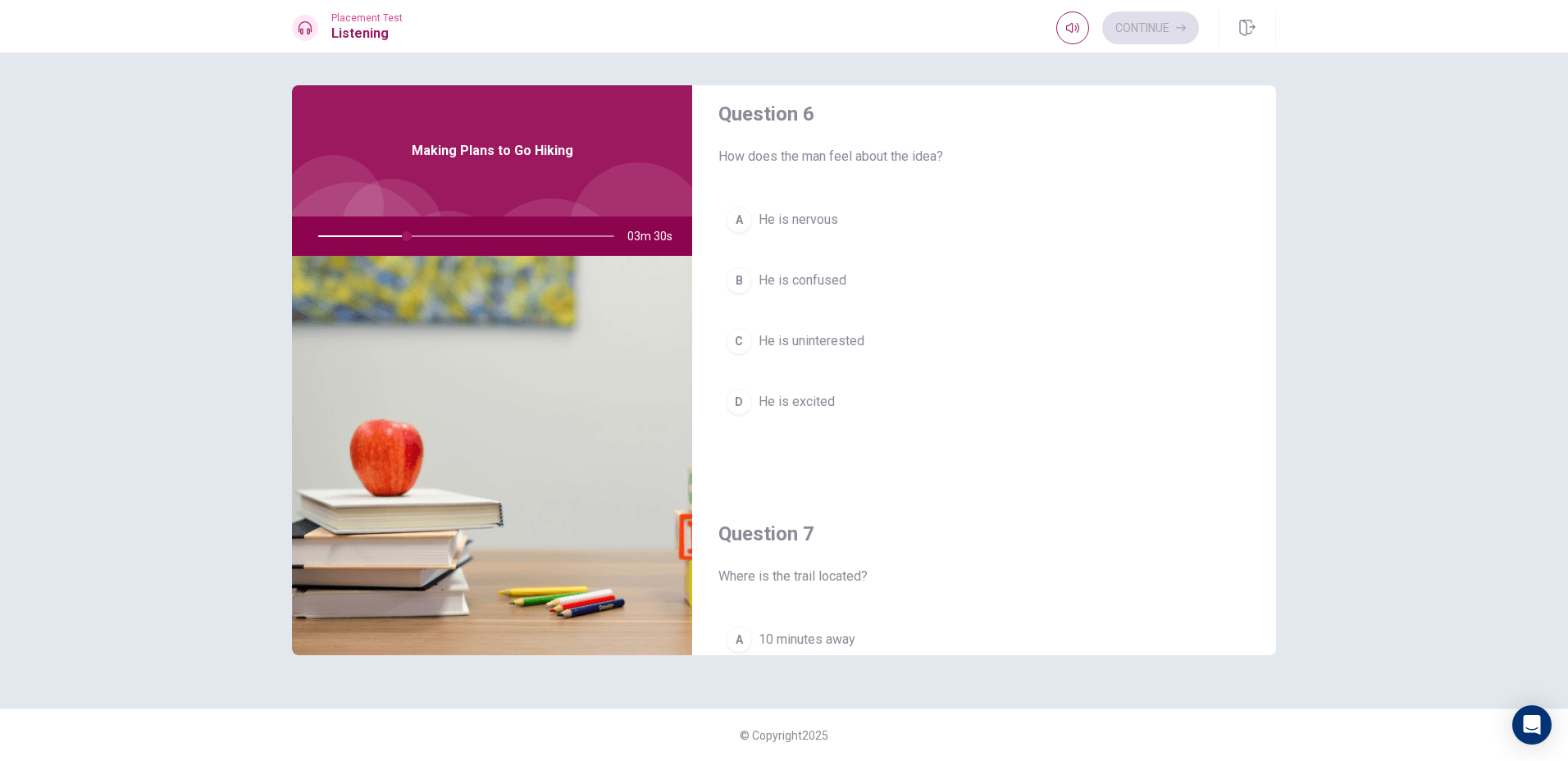
scroll to position [0, 0]
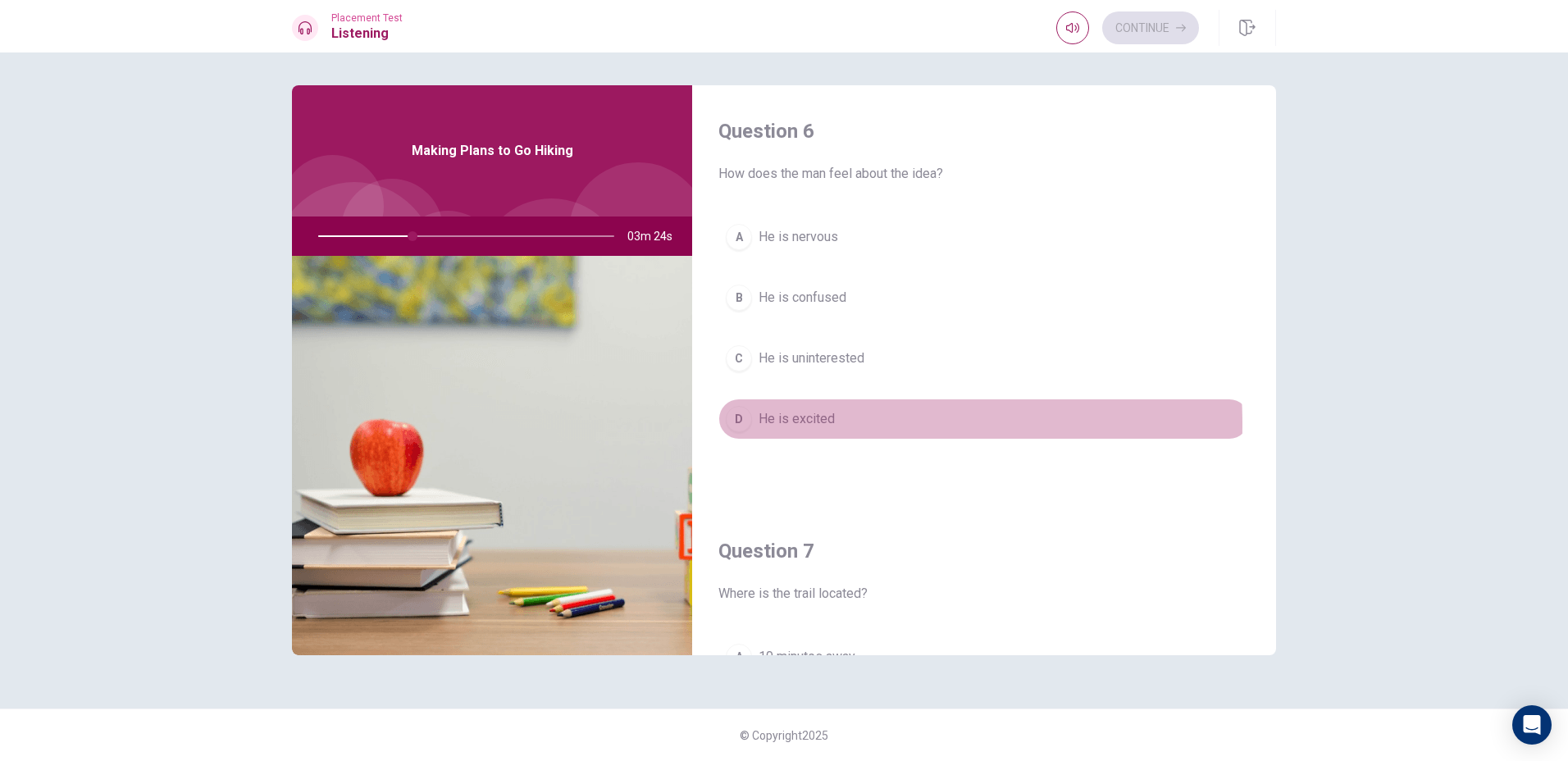
click at [746, 425] on div "D" at bounding box center [739, 419] width 26 height 26
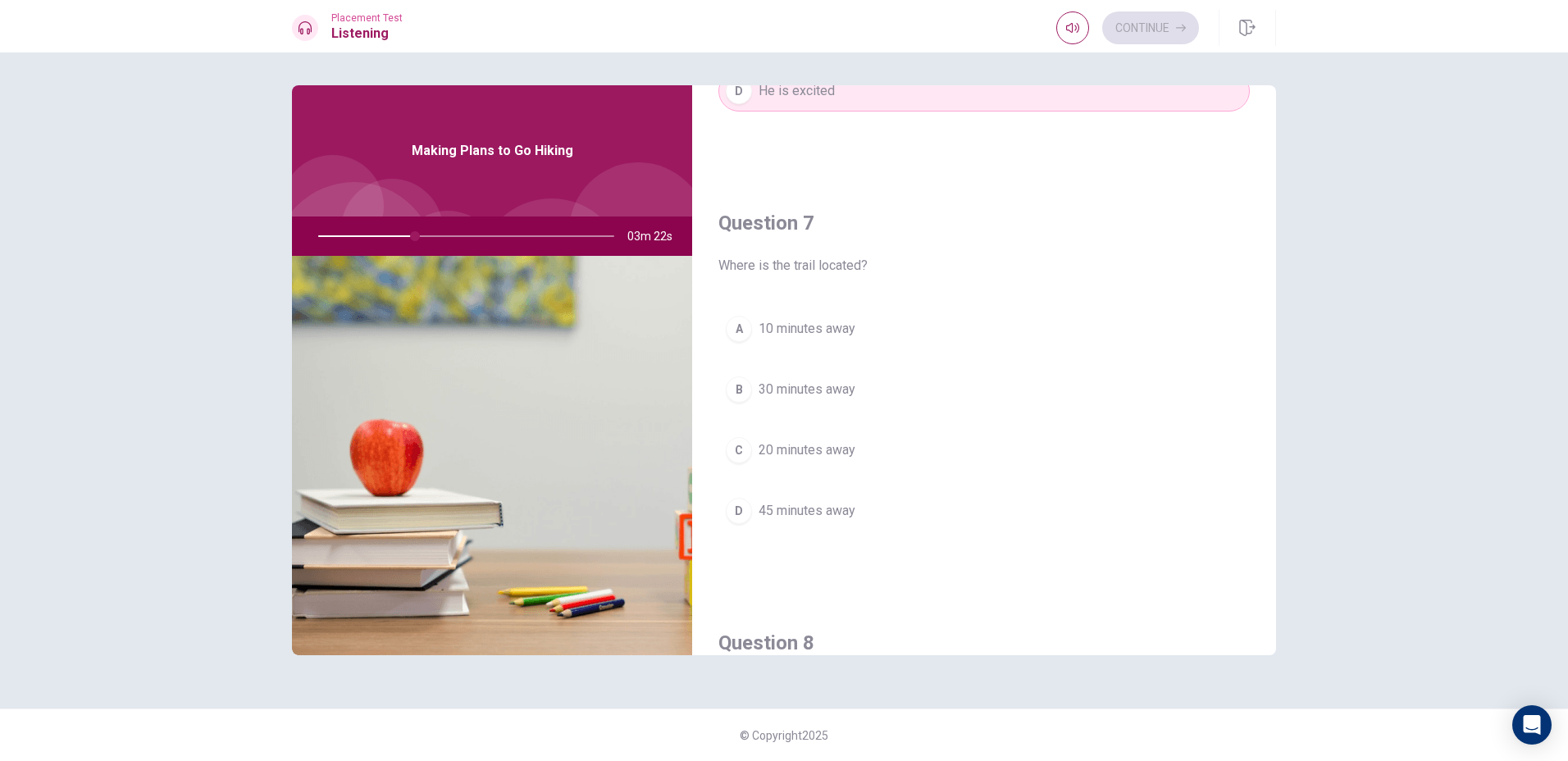
scroll to position [410, 0]
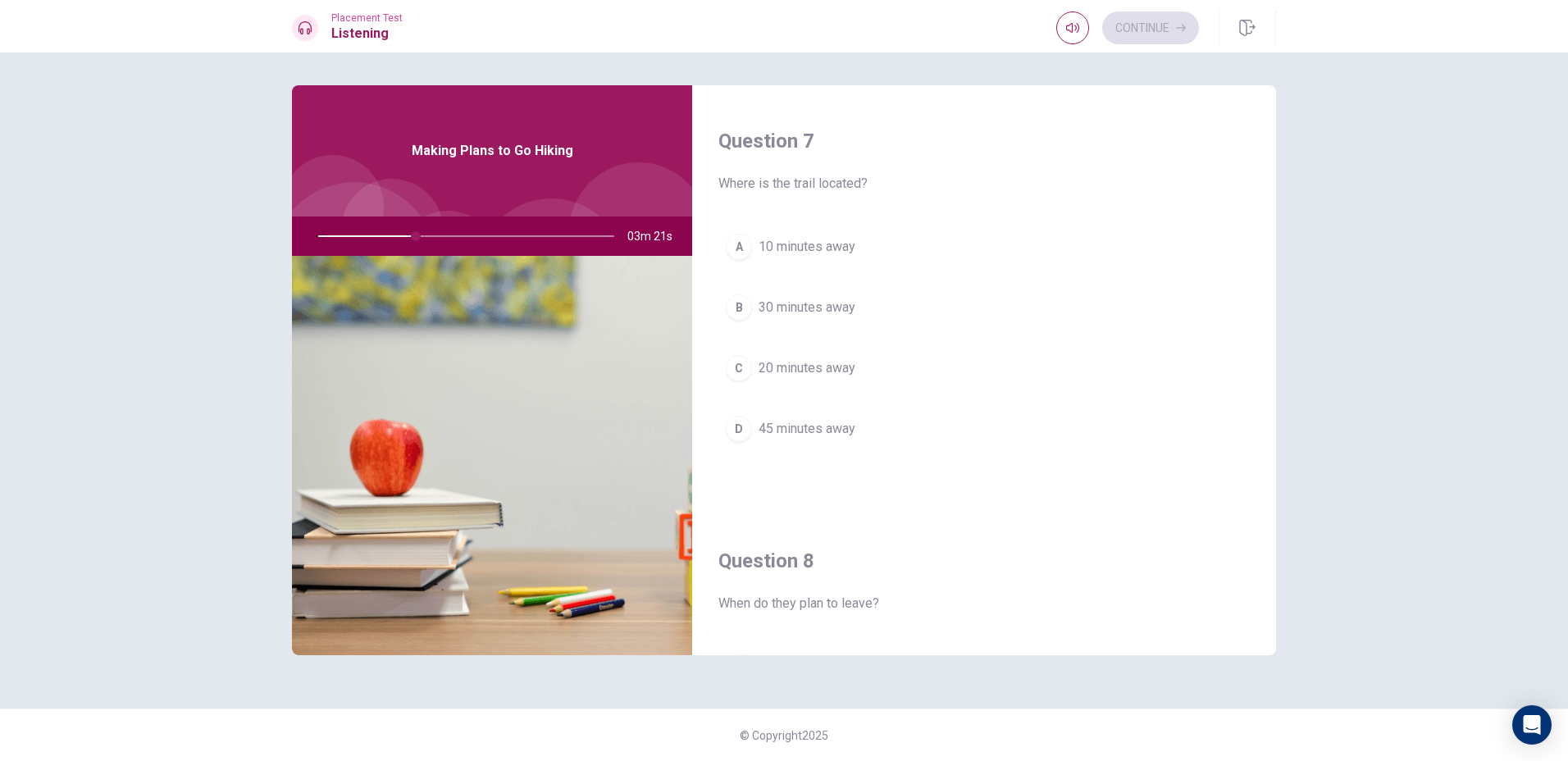
click at [774, 289] on button "B 30 minutes away" at bounding box center [983, 307] width 531 height 41
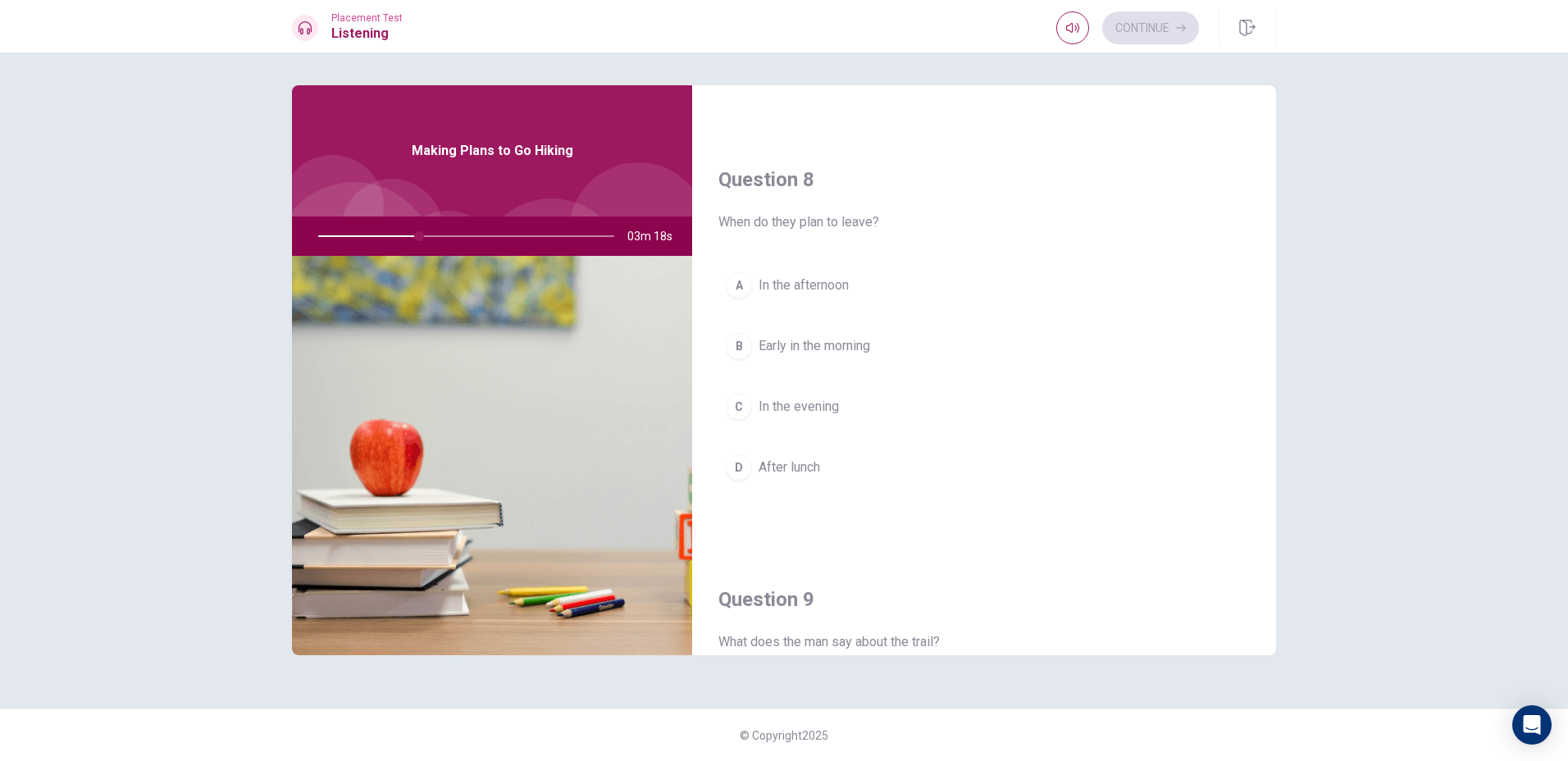
scroll to position [820, 0]
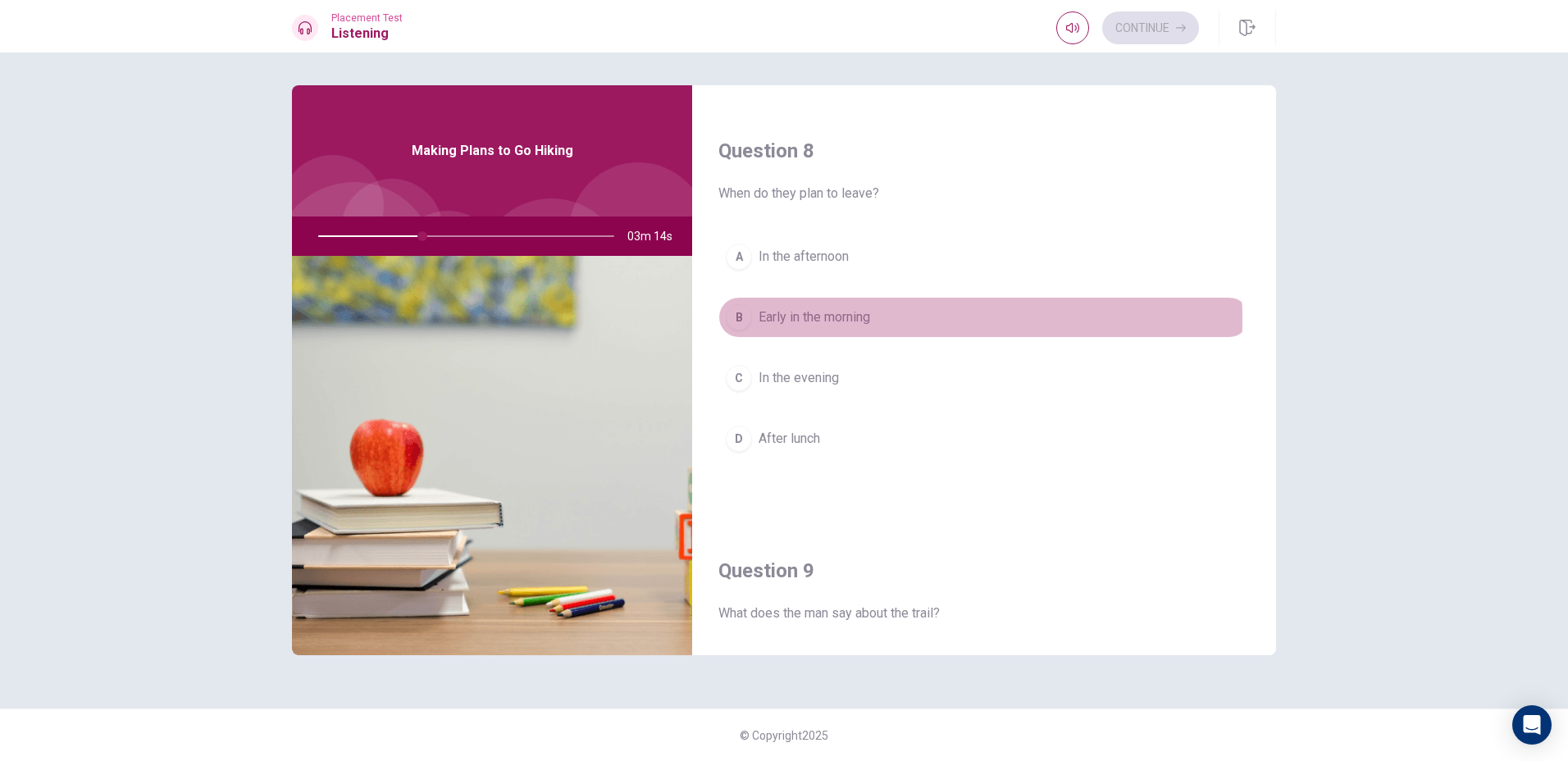
click at [758, 321] on span "Early in the morning" at bounding box center [813, 317] width 112 height 20
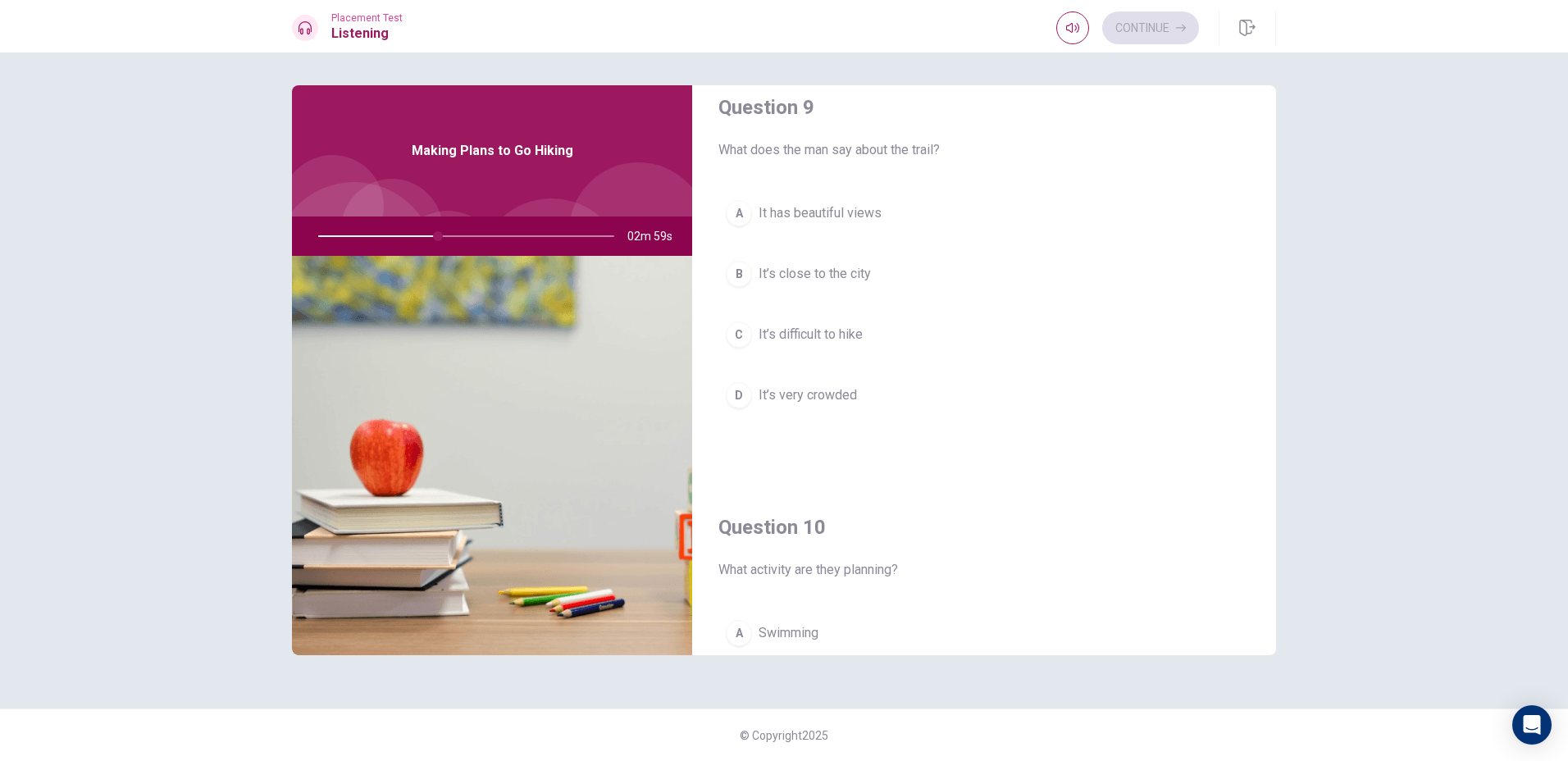
scroll to position [1530, 0]
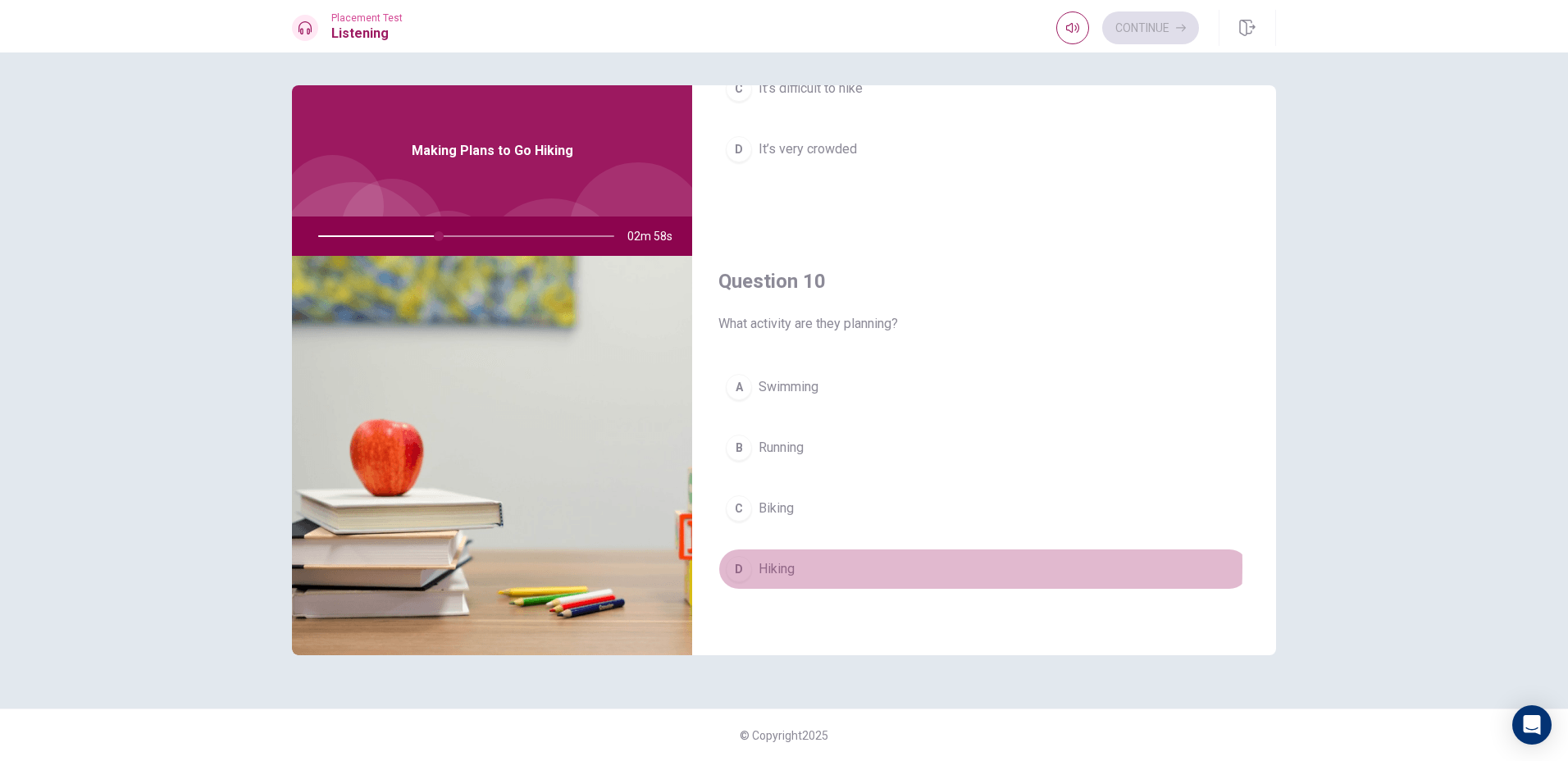
click at [746, 567] on div "D" at bounding box center [739, 569] width 26 height 26
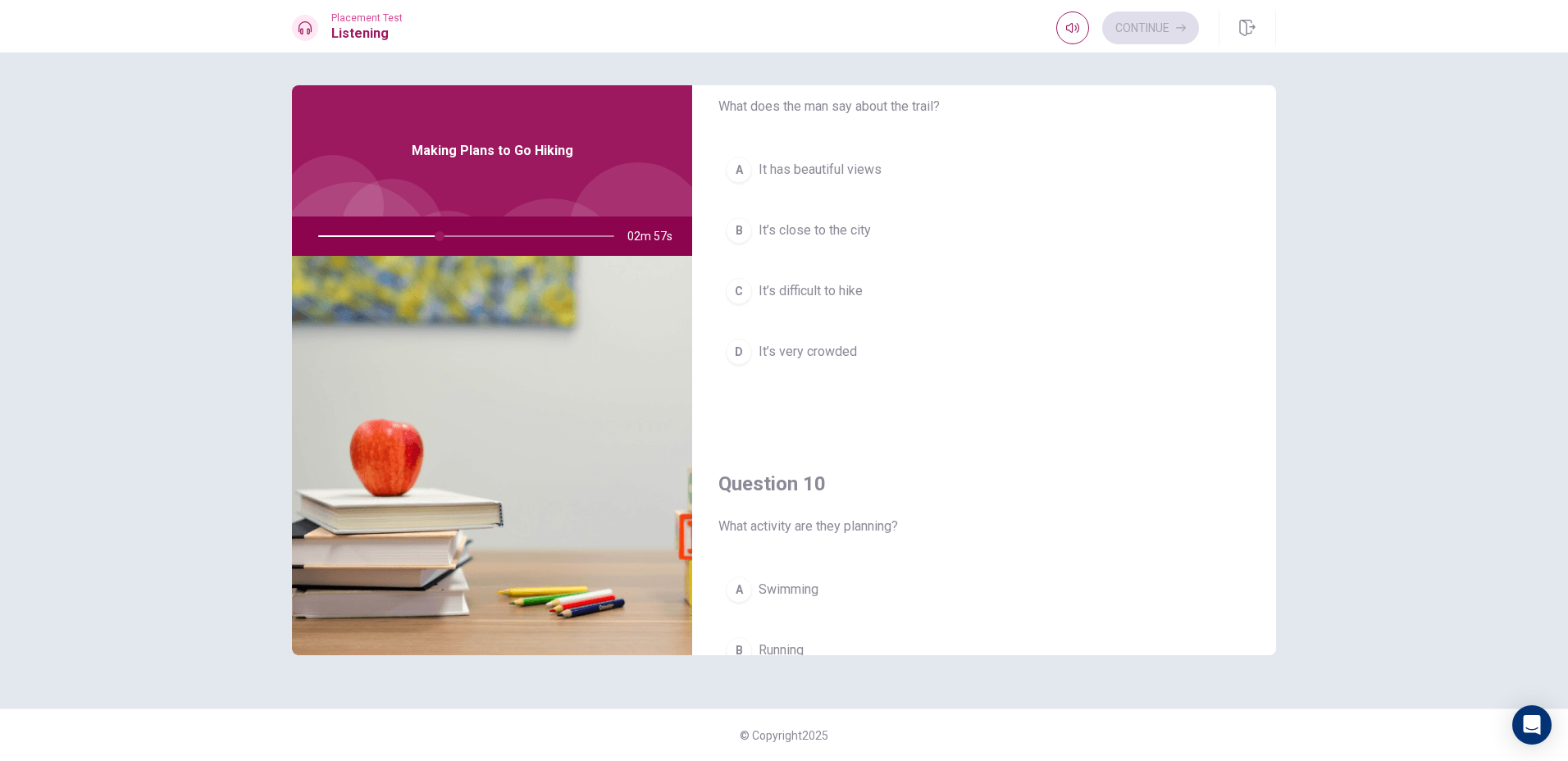
scroll to position [1284, 0]
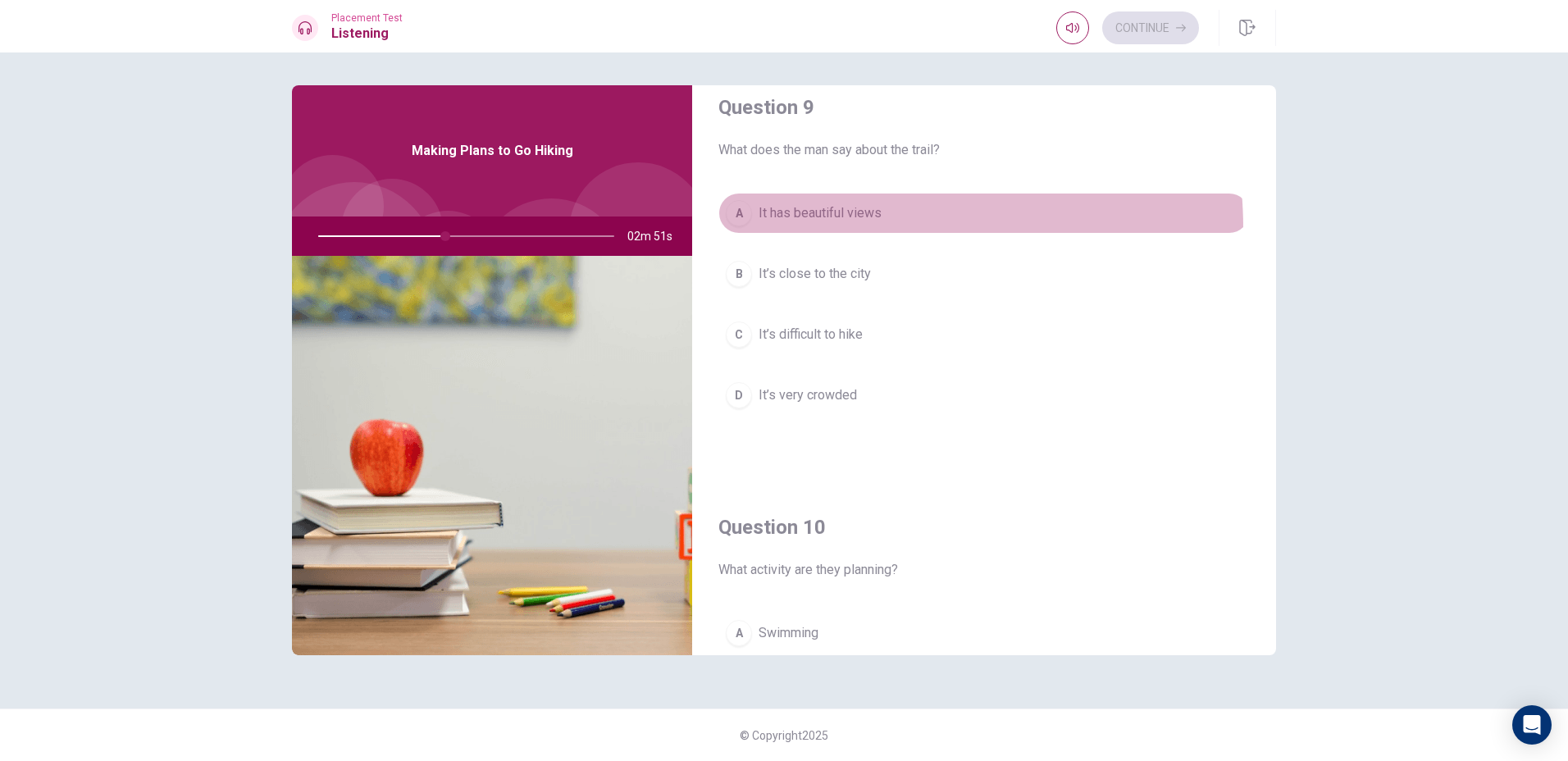
click at [849, 228] on button "A It has beautiful views" at bounding box center [983, 212] width 531 height 41
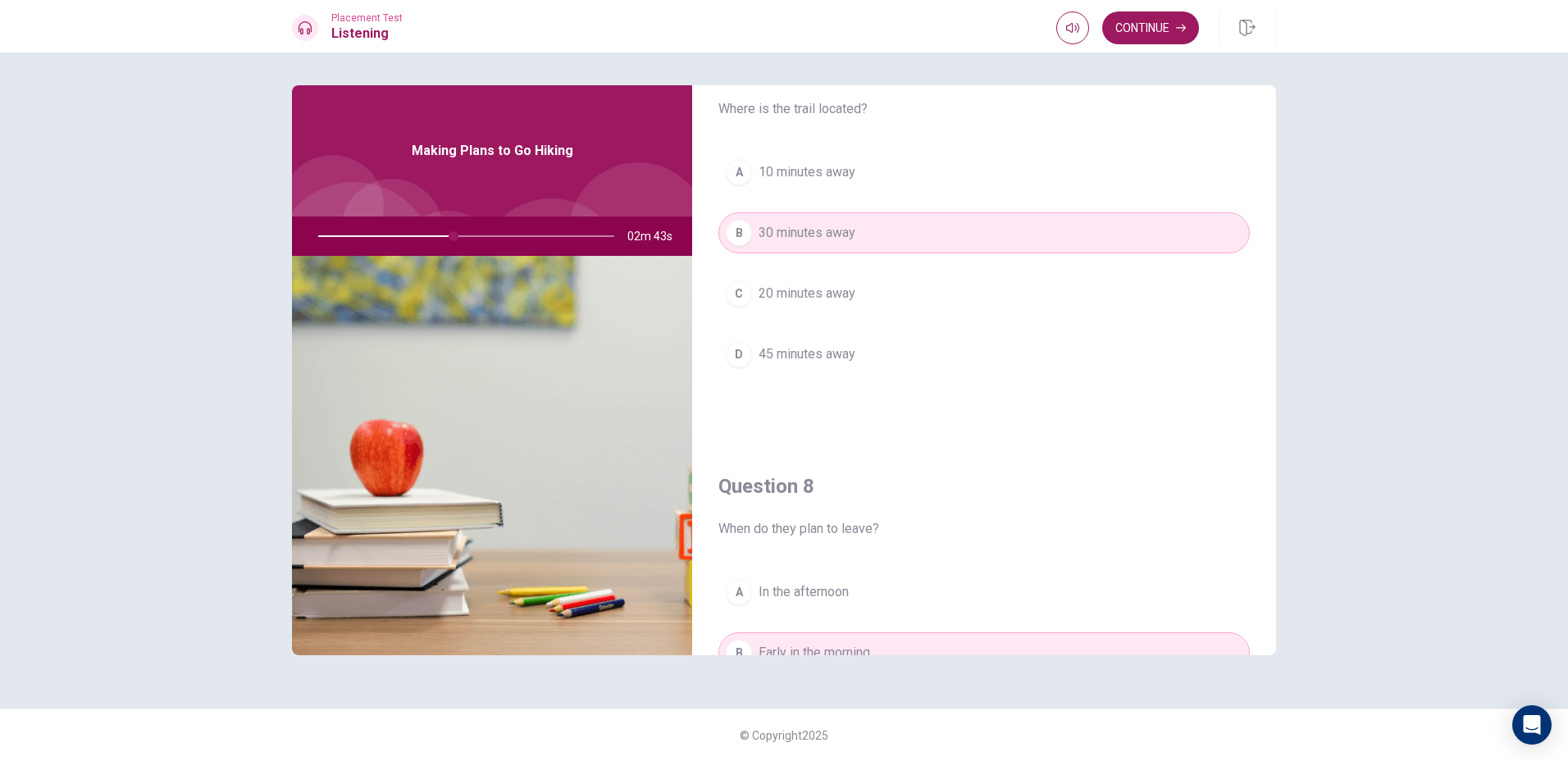
scroll to position [381, 0]
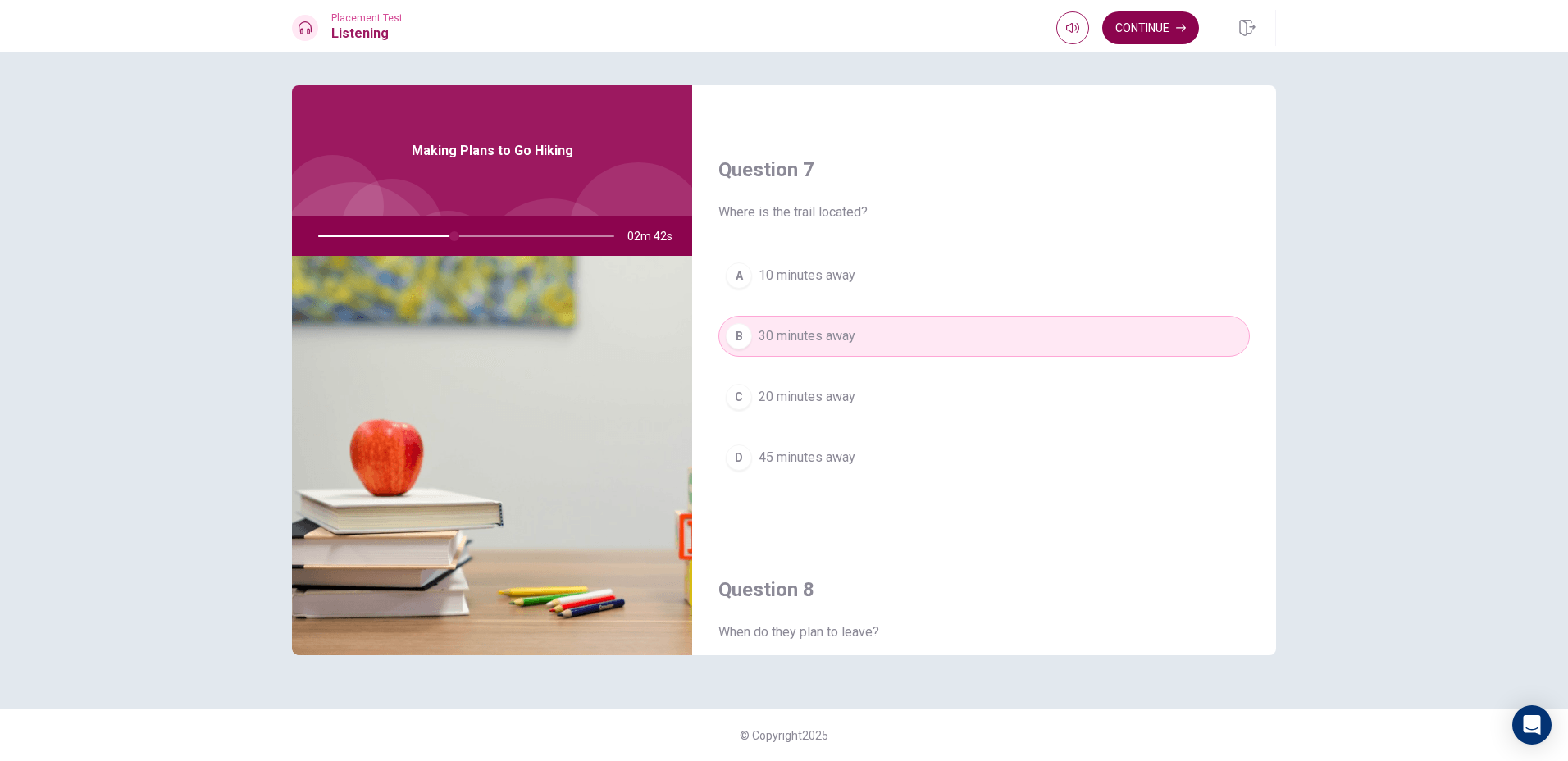
click at [1140, 17] on button "Continue" at bounding box center [1150, 28] width 97 height 33
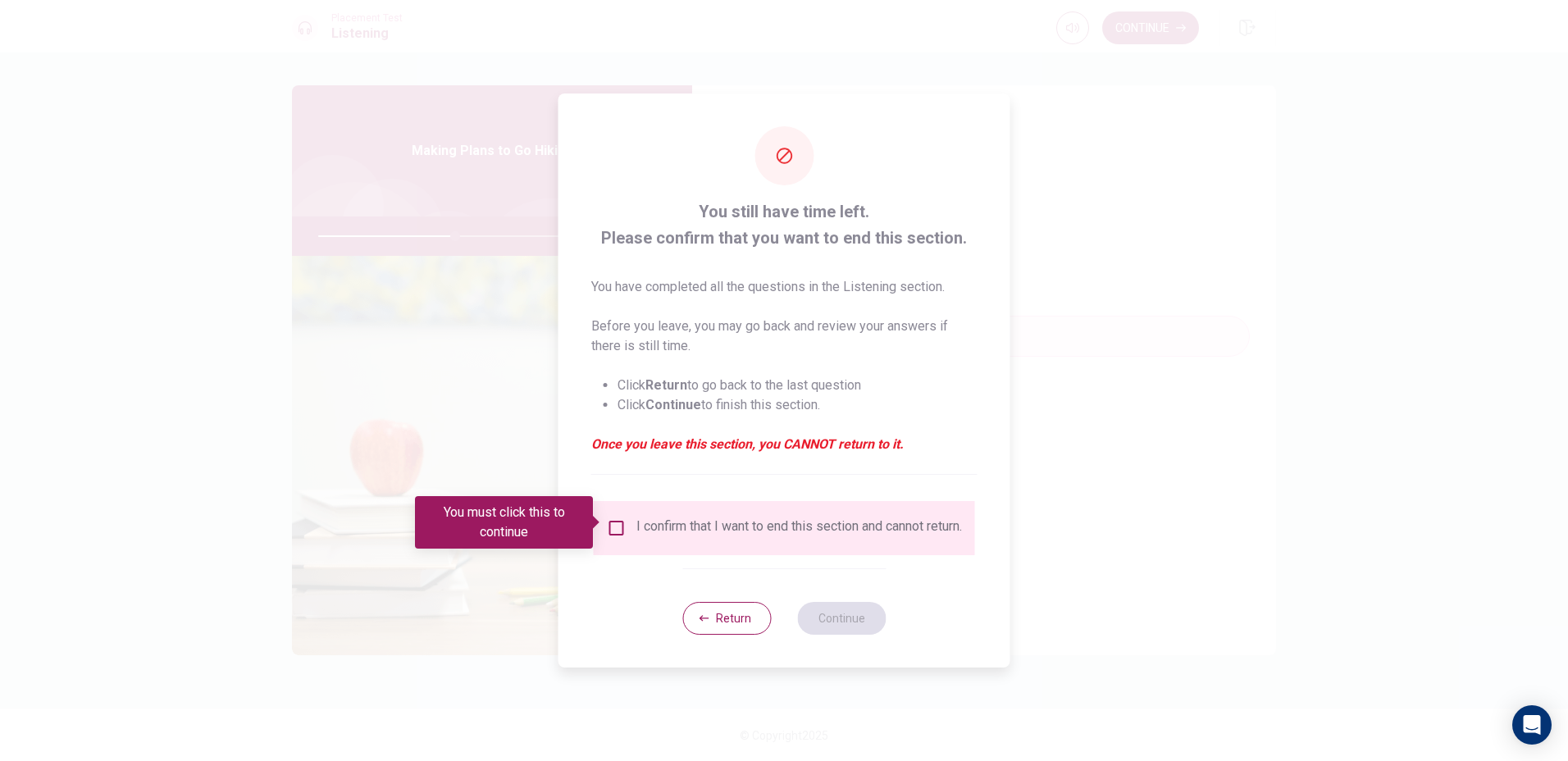
click at [606, 518] on input "You must click this to continue" at bounding box center [616, 528] width 20 height 20
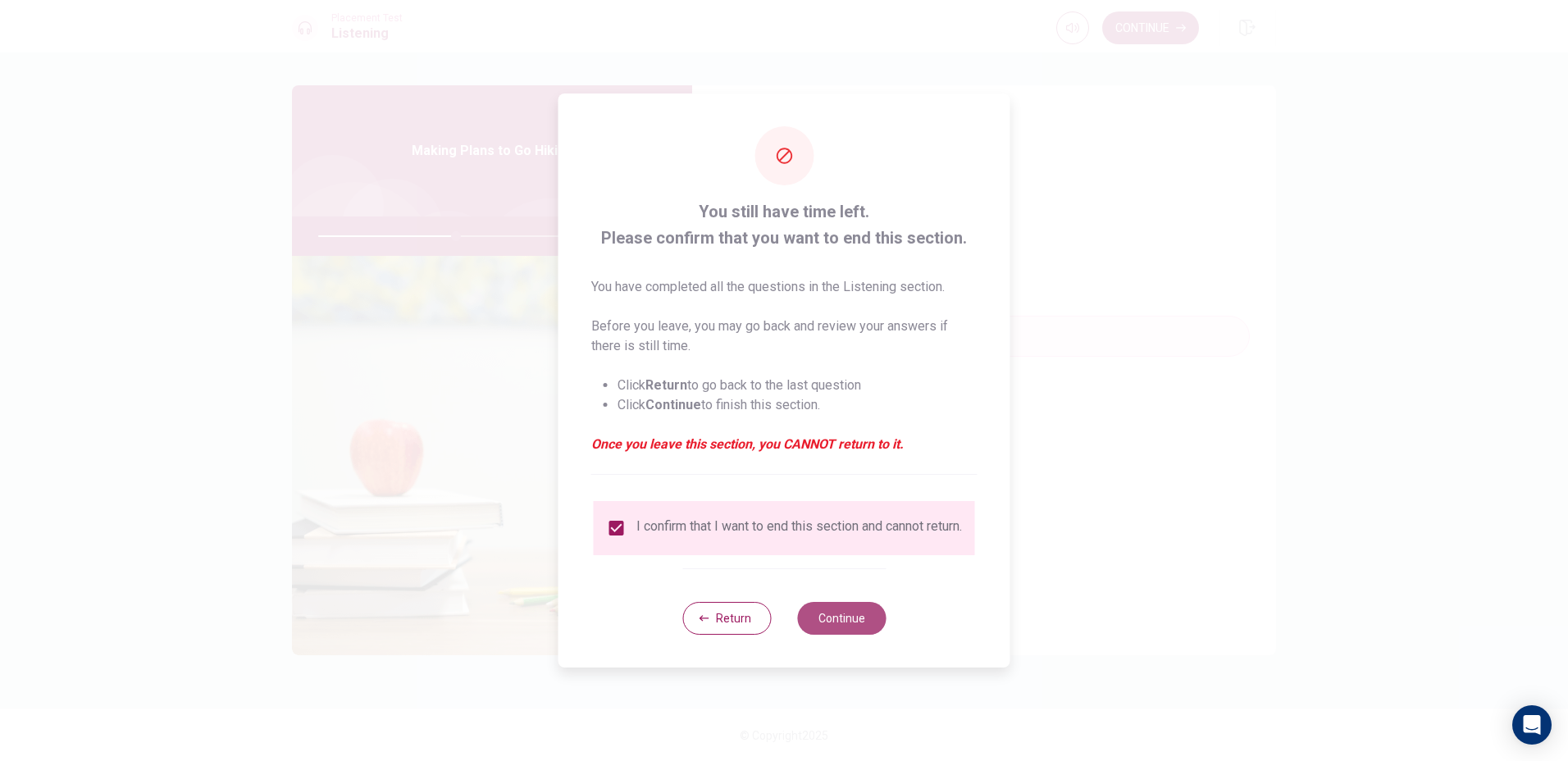
click at [828, 628] on button "Continue" at bounding box center [841, 619] width 88 height 33
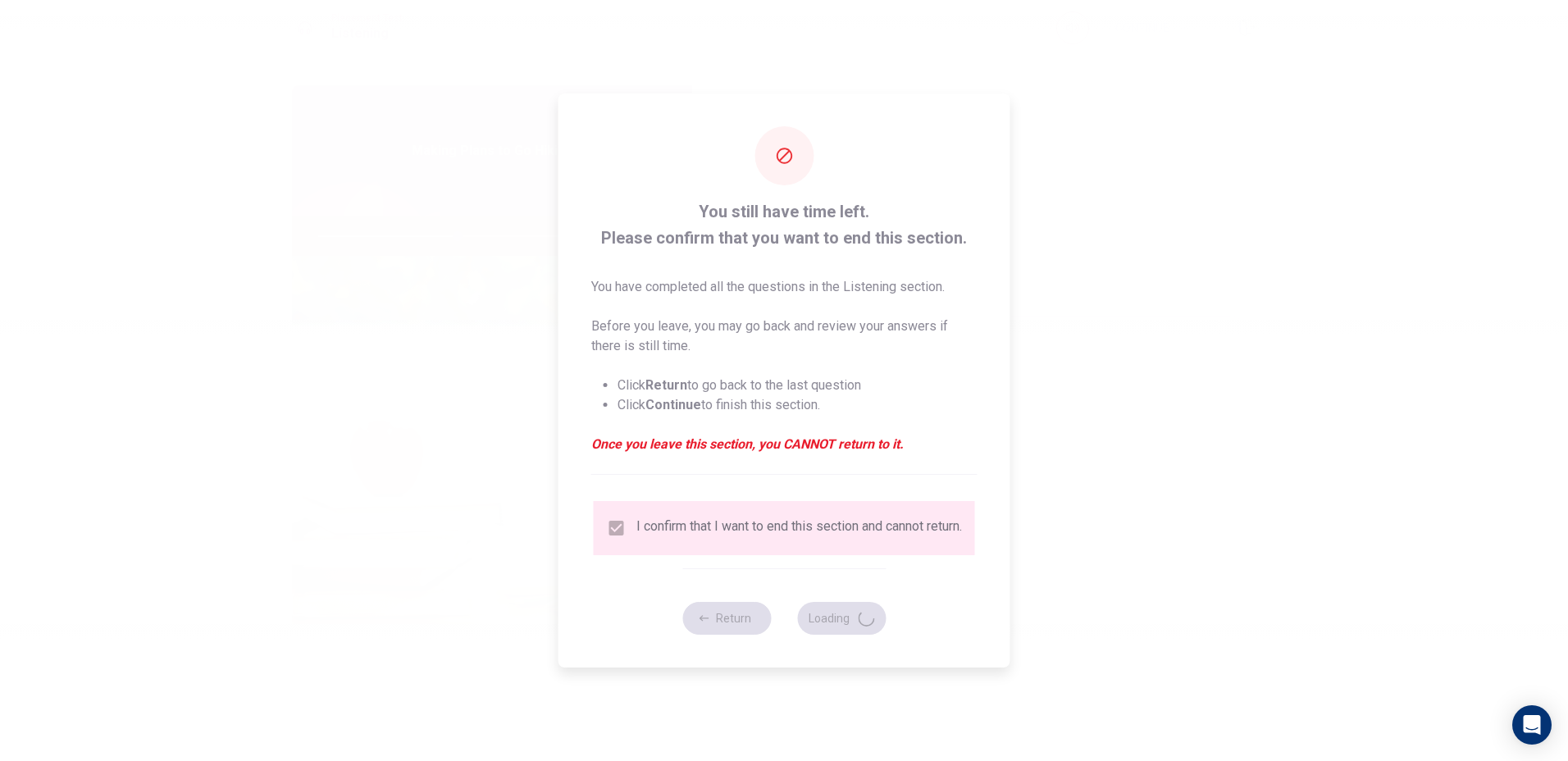
type input "47"
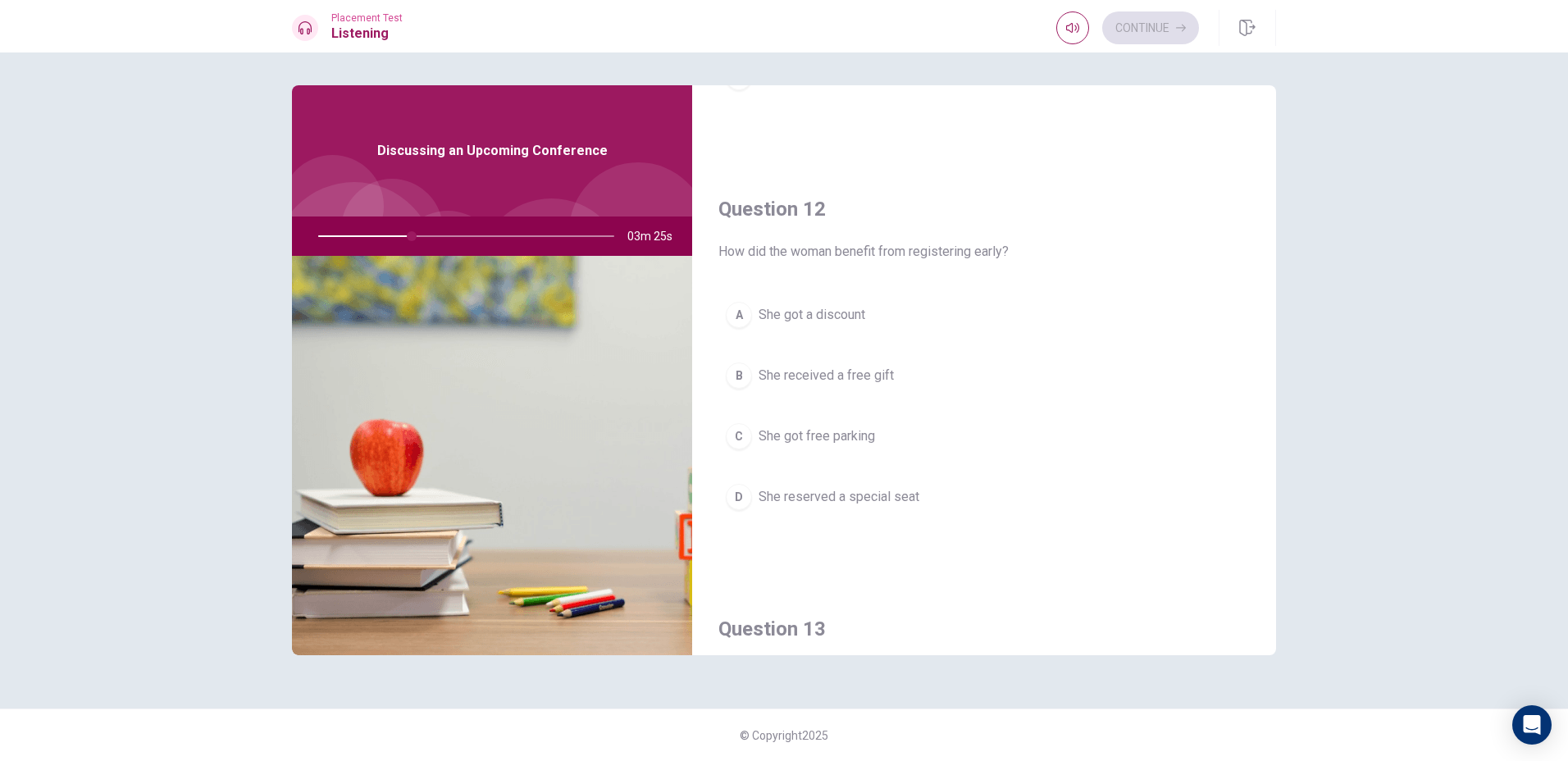
scroll to position [410, 0]
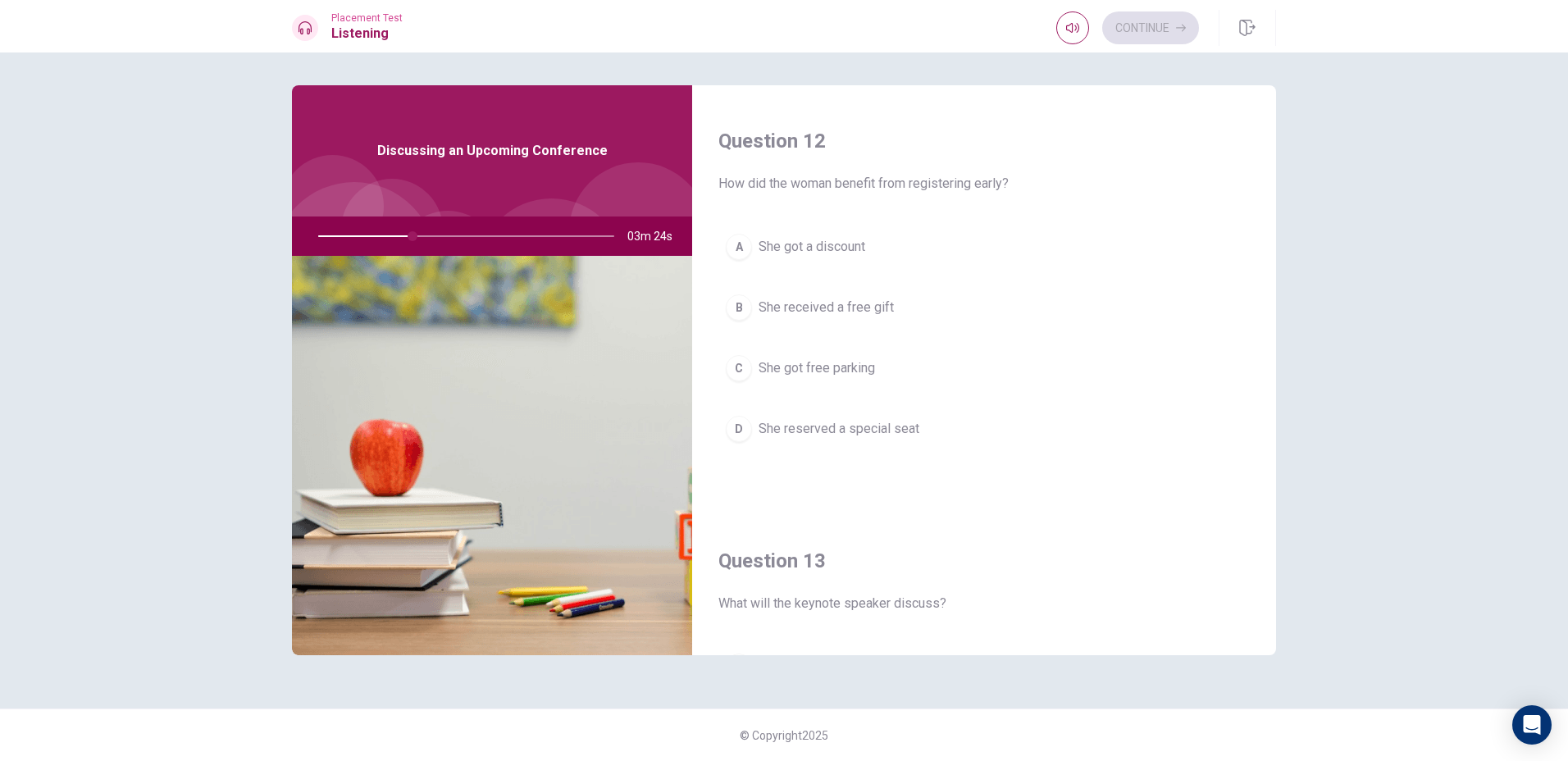
click at [739, 266] on button "A She got a discount" at bounding box center [983, 246] width 531 height 41
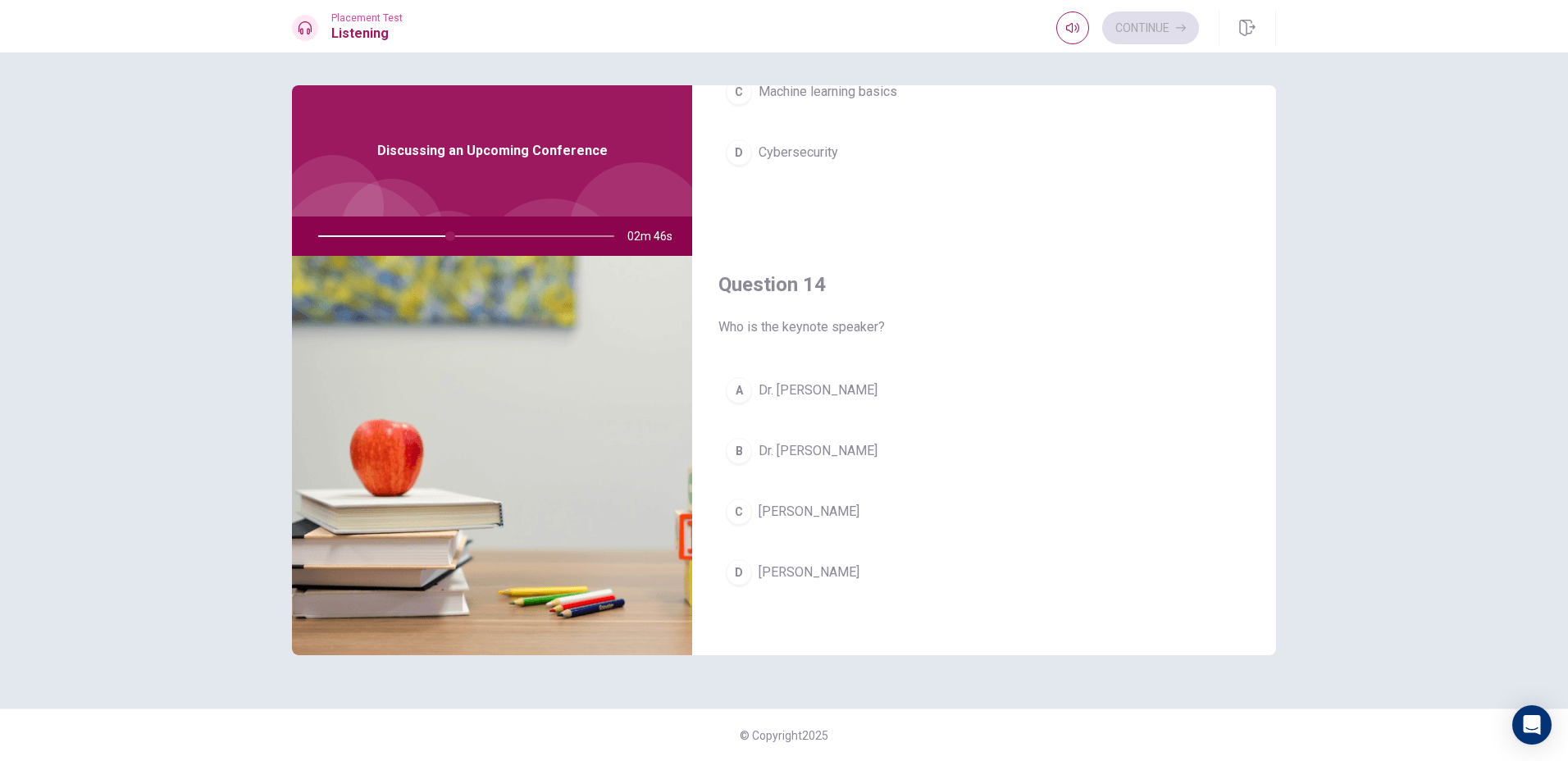
scroll to position [1284, 0]
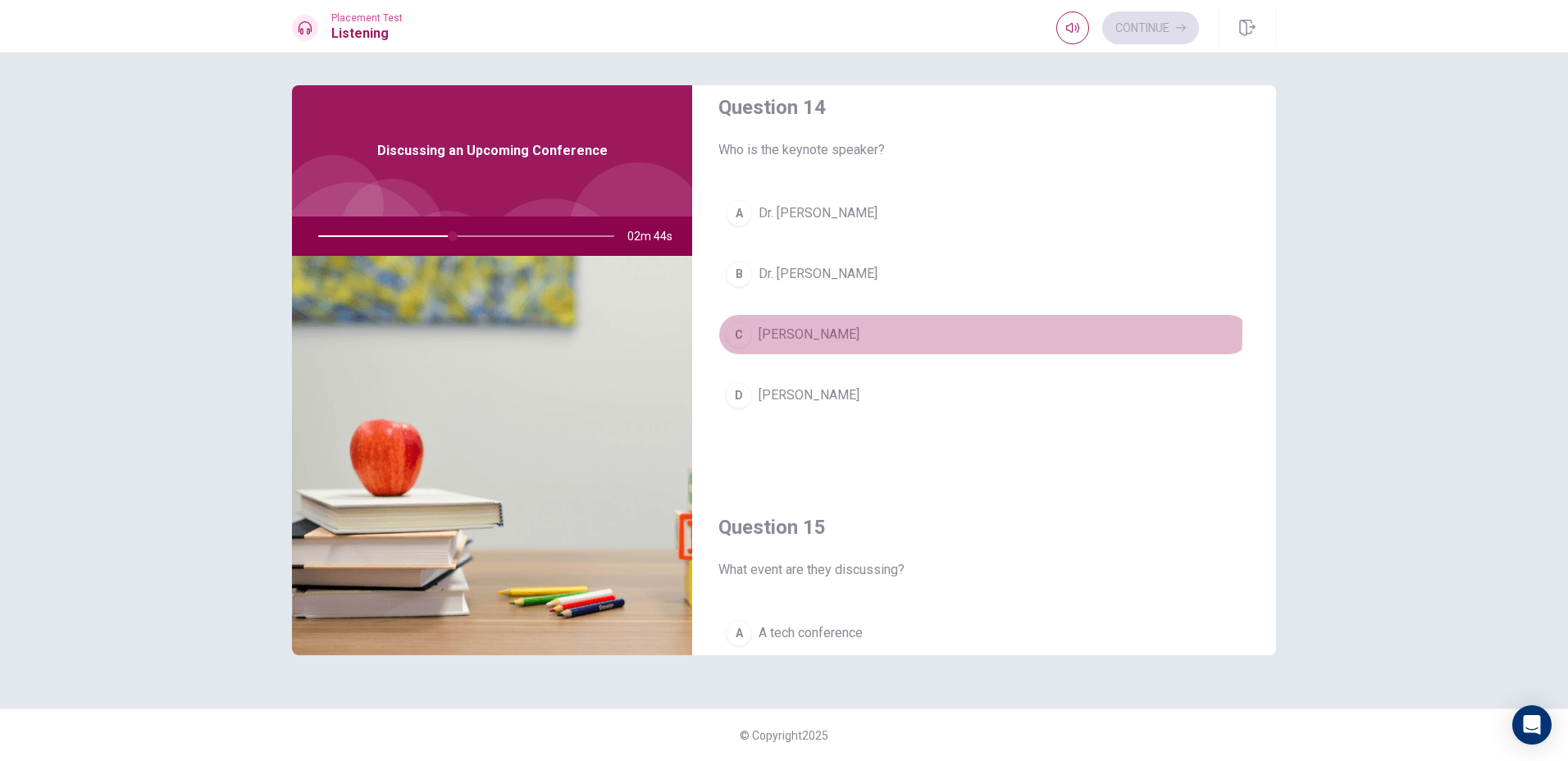
drag, startPoint x: 833, startPoint y: 330, endPoint x: 823, endPoint y: 329, distance: 10.0
click at [823, 329] on span "[PERSON_NAME]" at bounding box center [808, 335] width 100 height 20
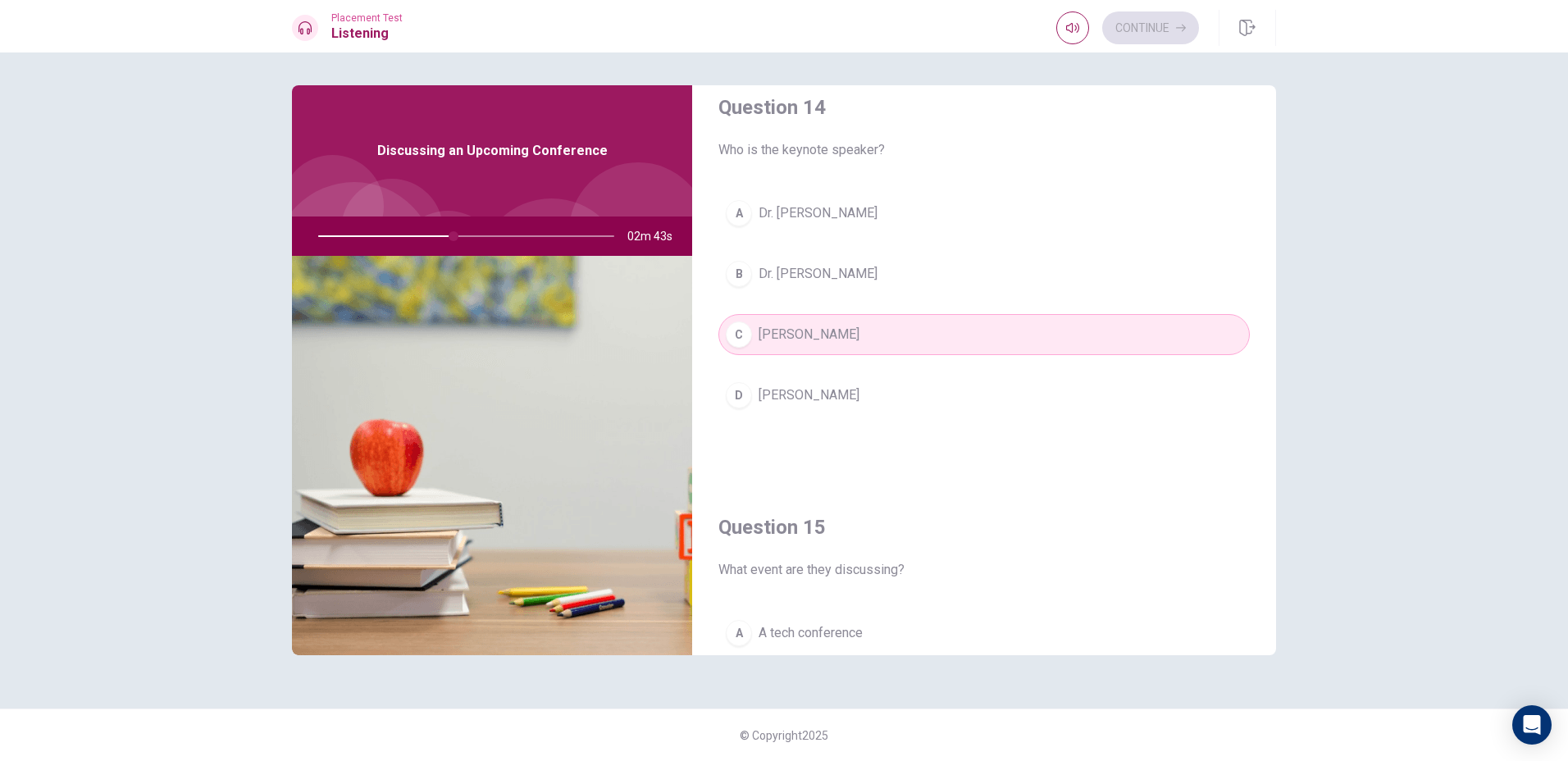
scroll to position [1530, 0]
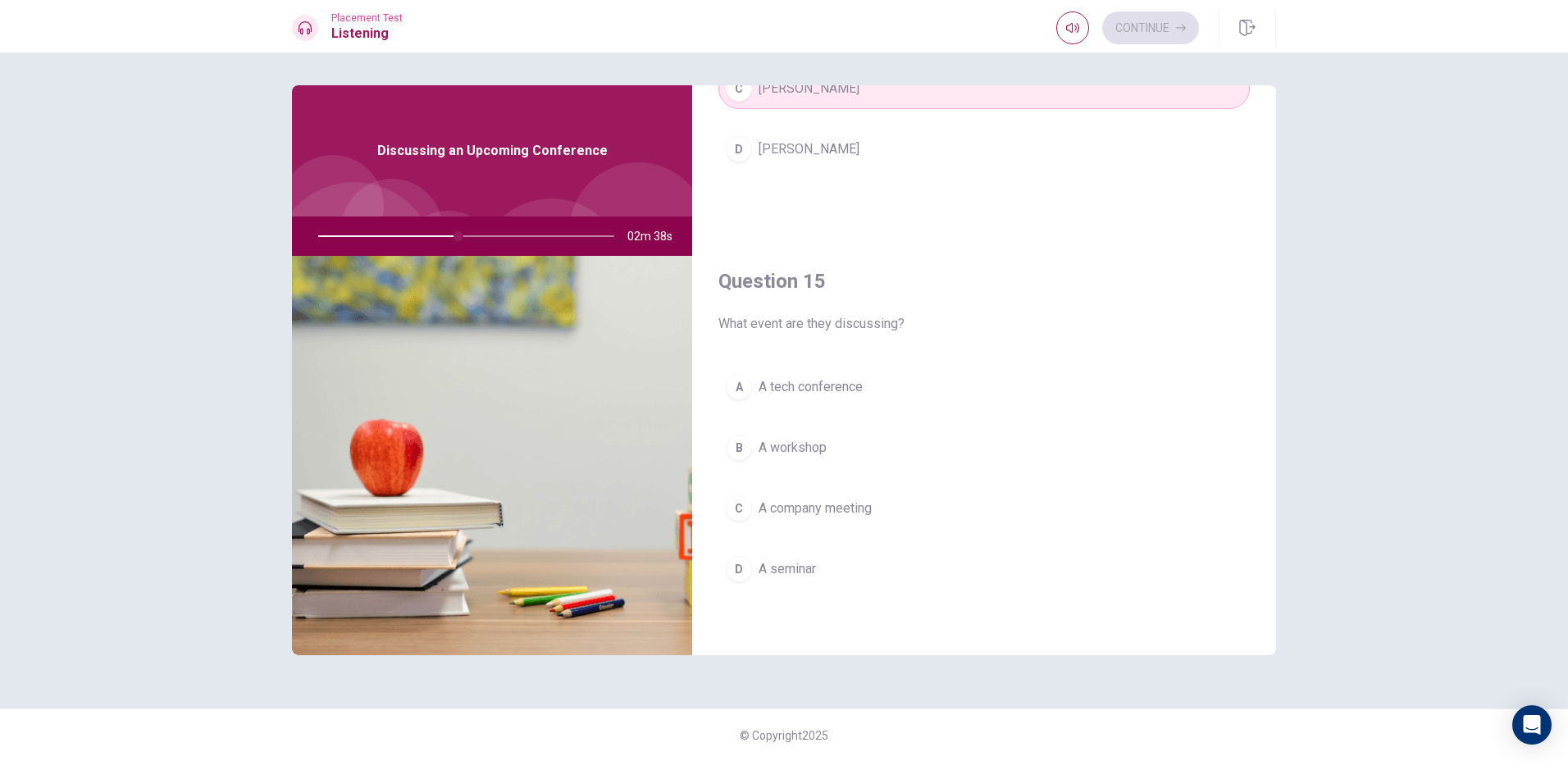
click at [843, 504] on span "A company meeting" at bounding box center [814, 508] width 113 height 20
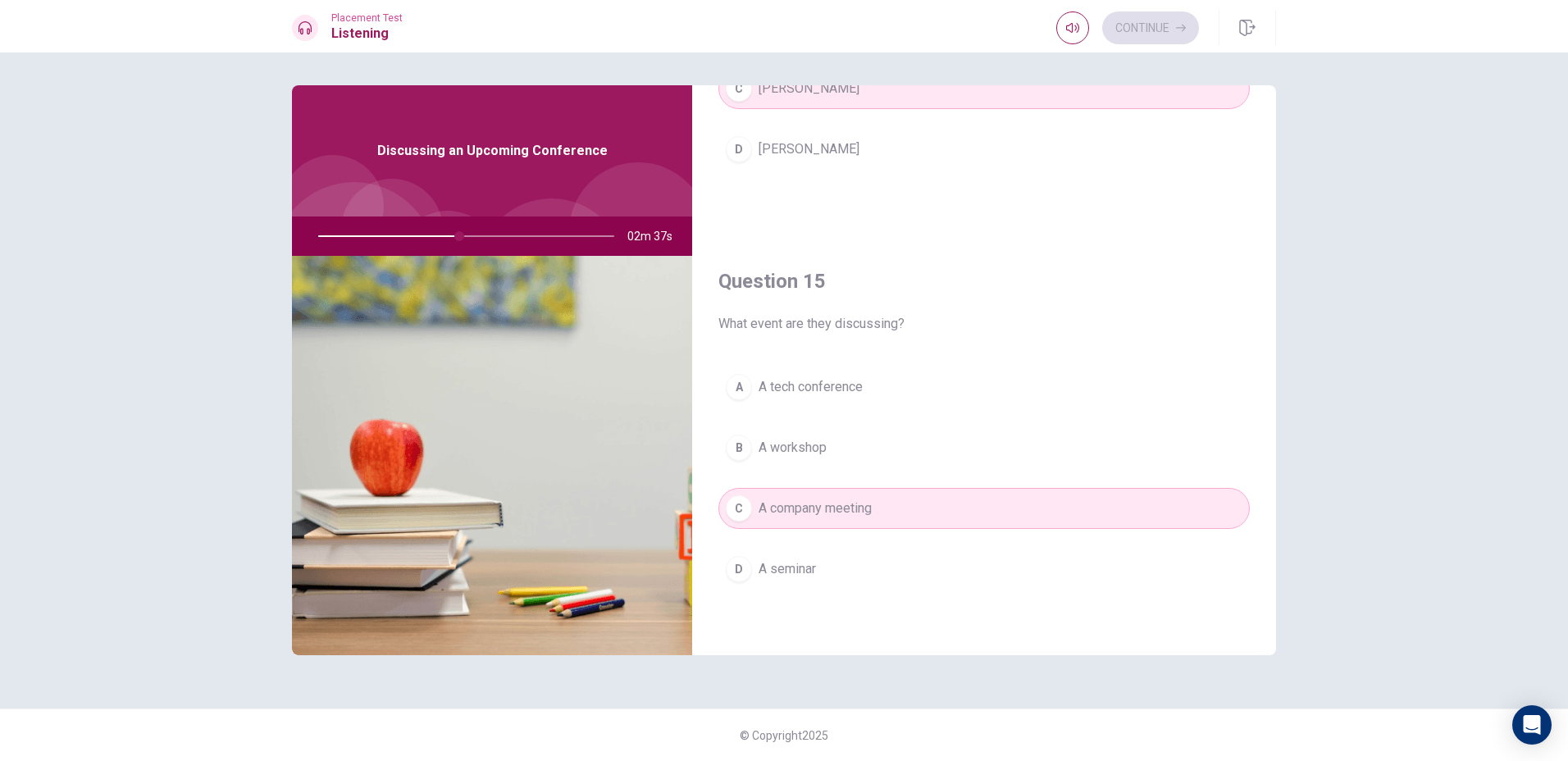
click at [834, 455] on button "B A workshop" at bounding box center [983, 447] width 531 height 41
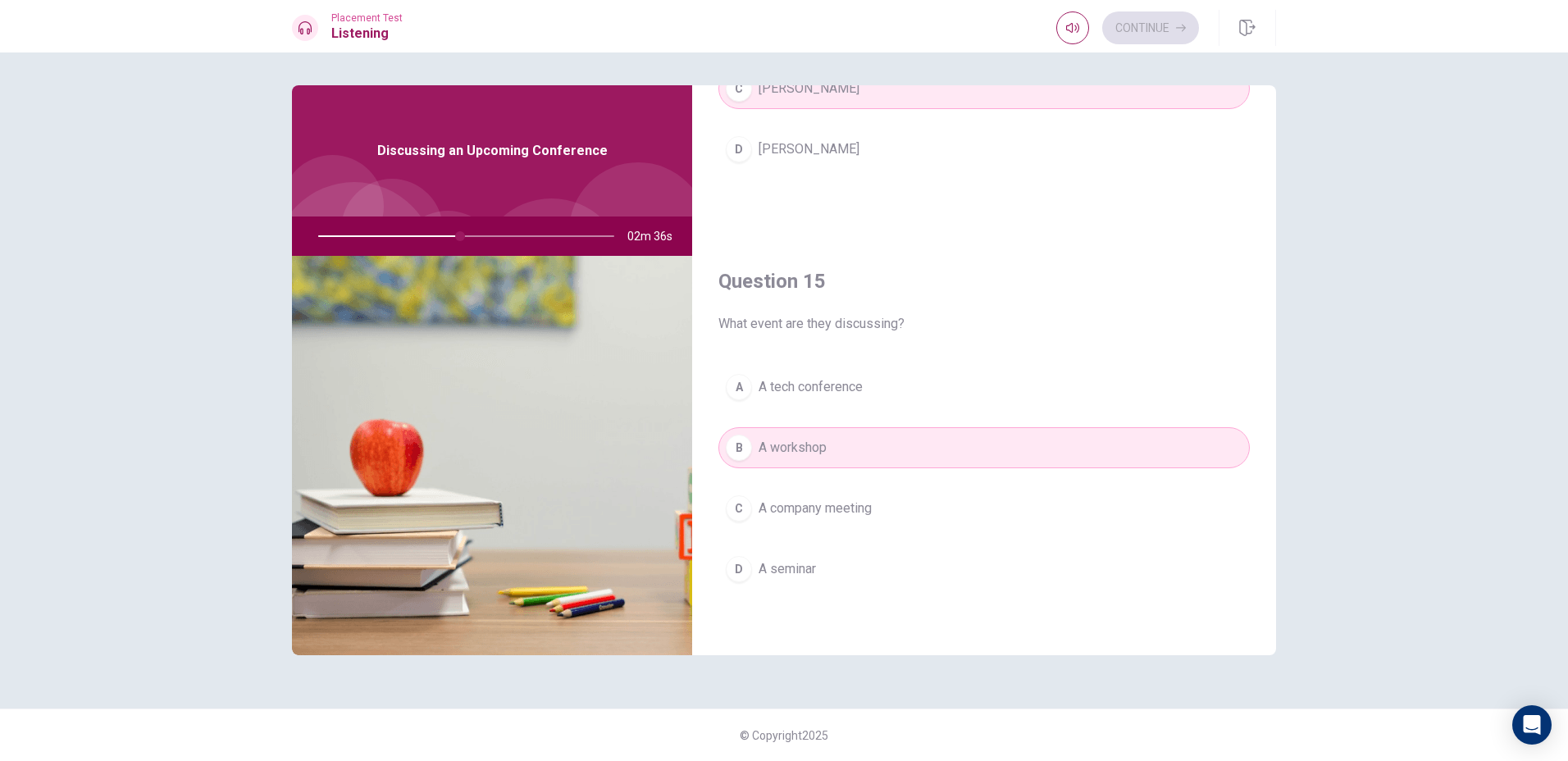
drag, startPoint x: 852, startPoint y: 386, endPoint x: 802, endPoint y: 472, distance: 99.5
click at [852, 386] on span "A tech conference" at bounding box center [810, 387] width 104 height 20
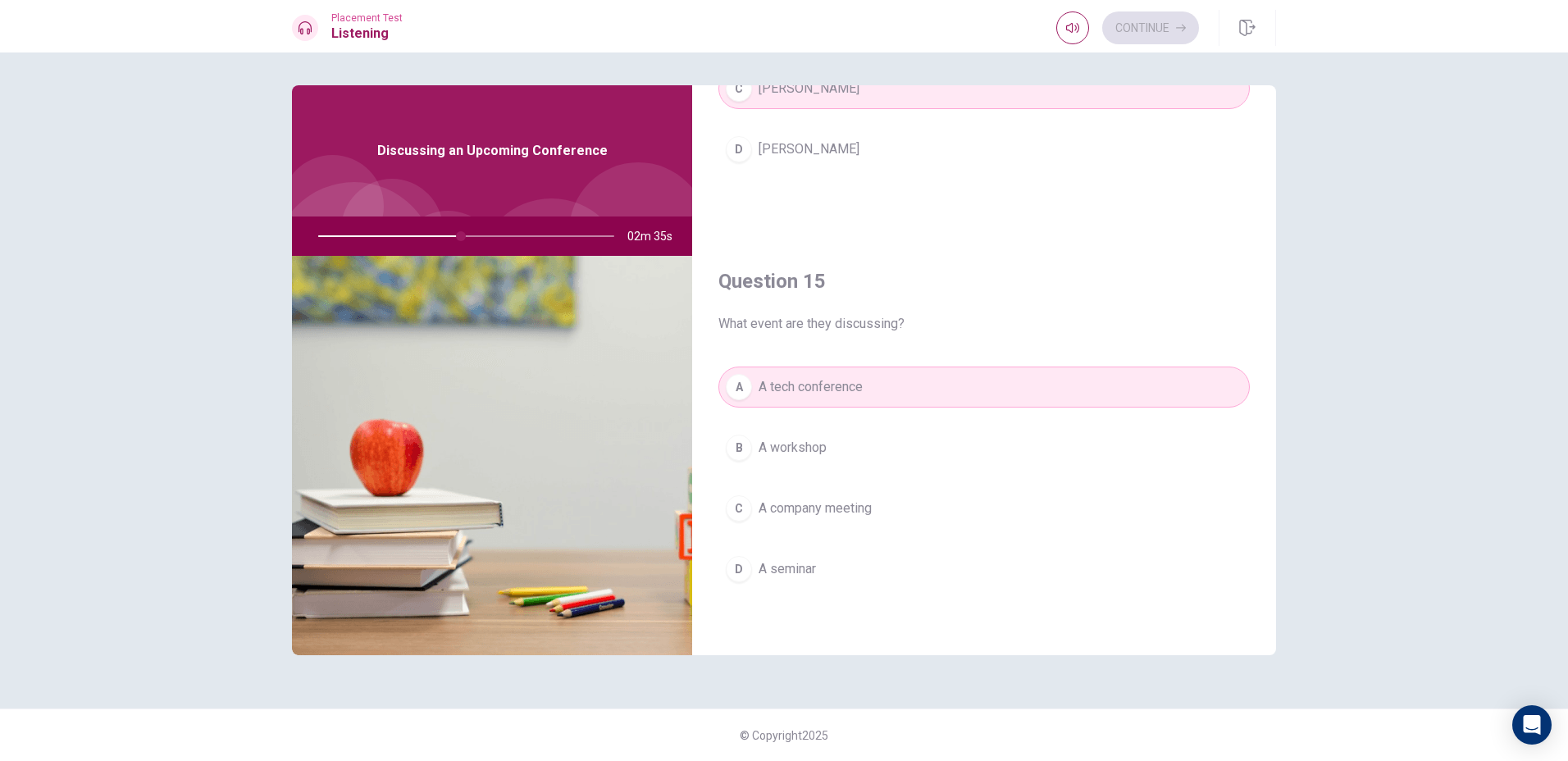
click at [775, 571] on span "A seminar" at bounding box center [787, 569] width 57 height 20
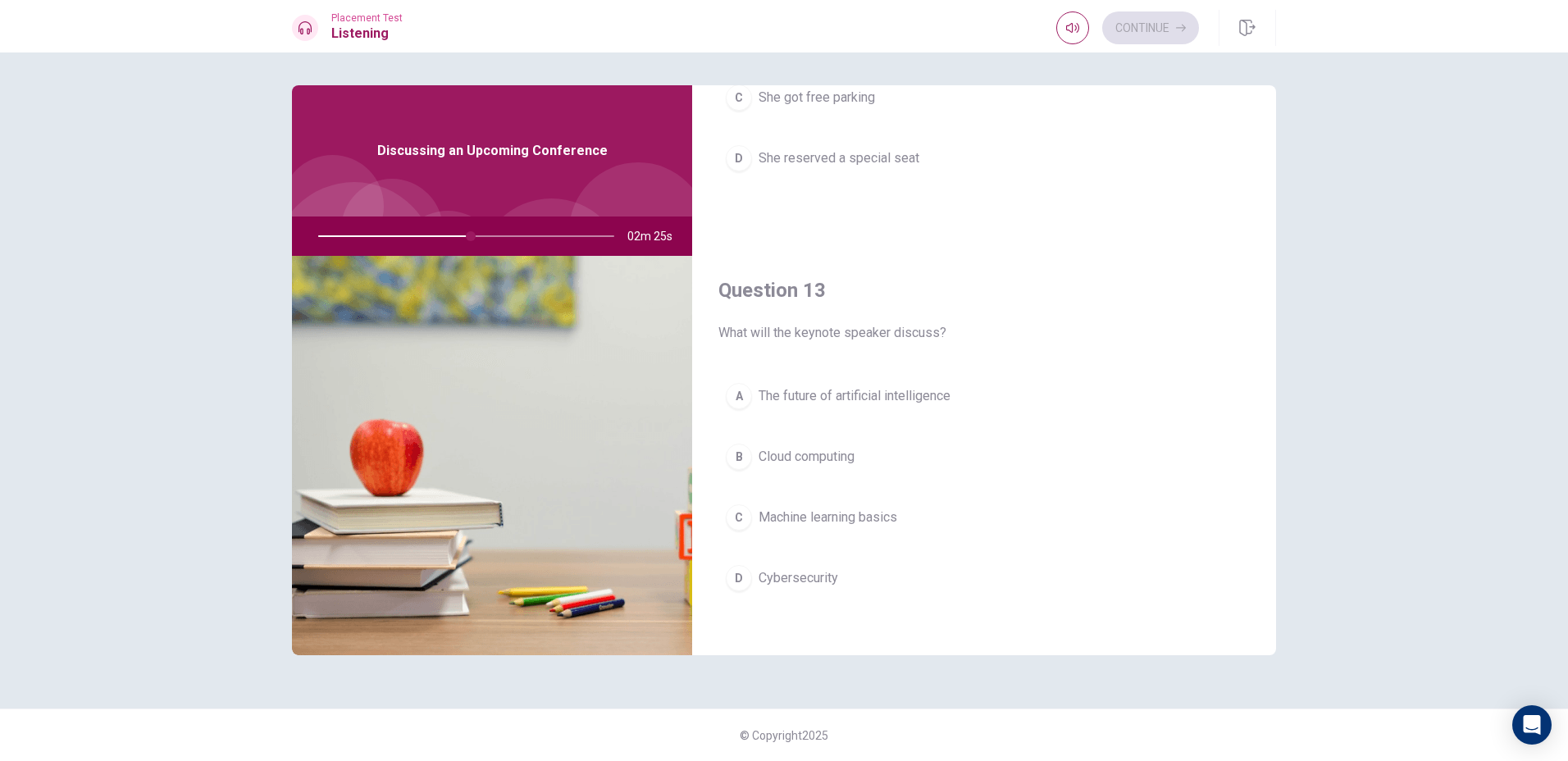
scroll to position [710, 0]
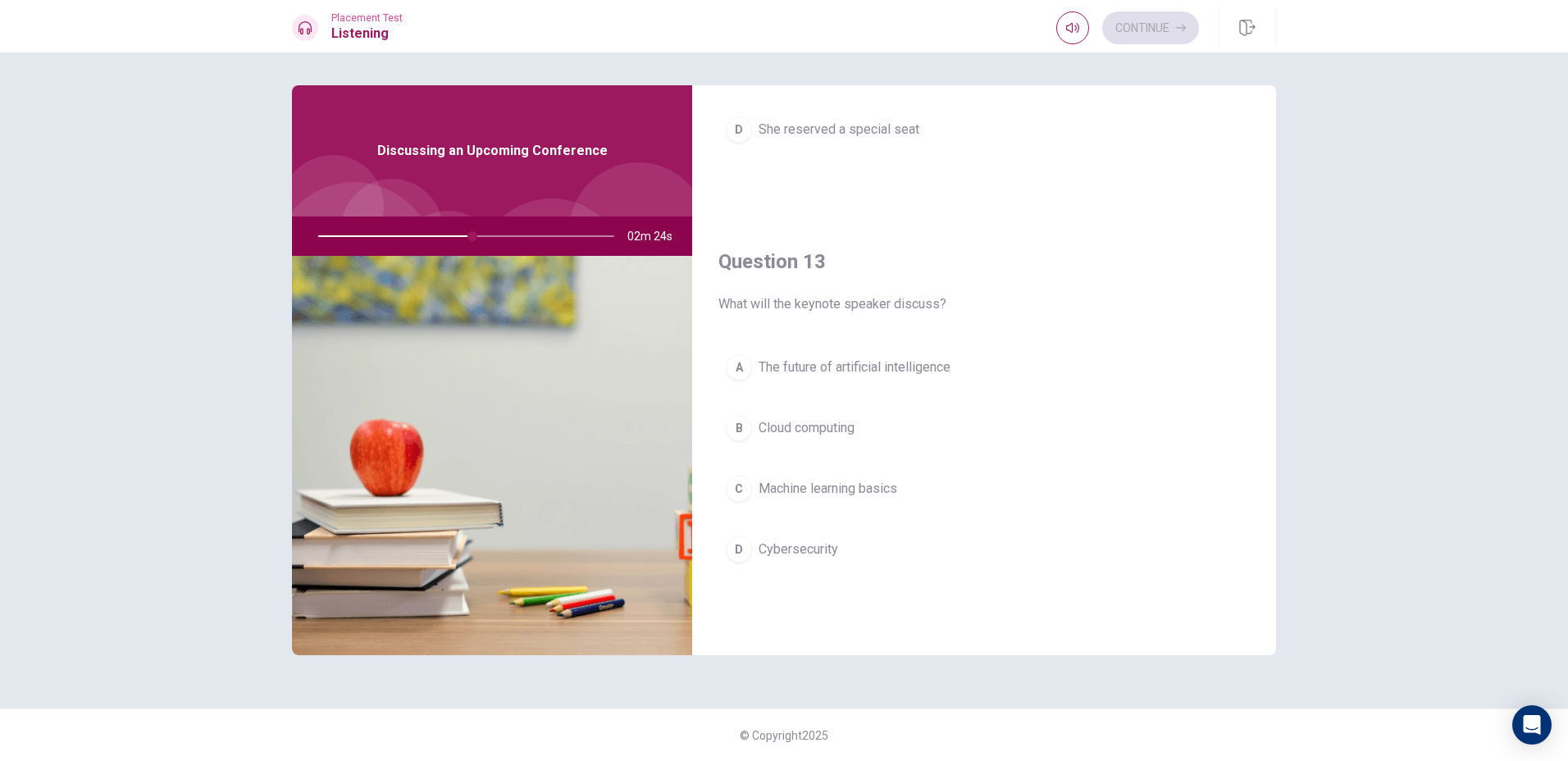
click at [834, 384] on button "A The future of artificial intelligence" at bounding box center [983, 367] width 531 height 41
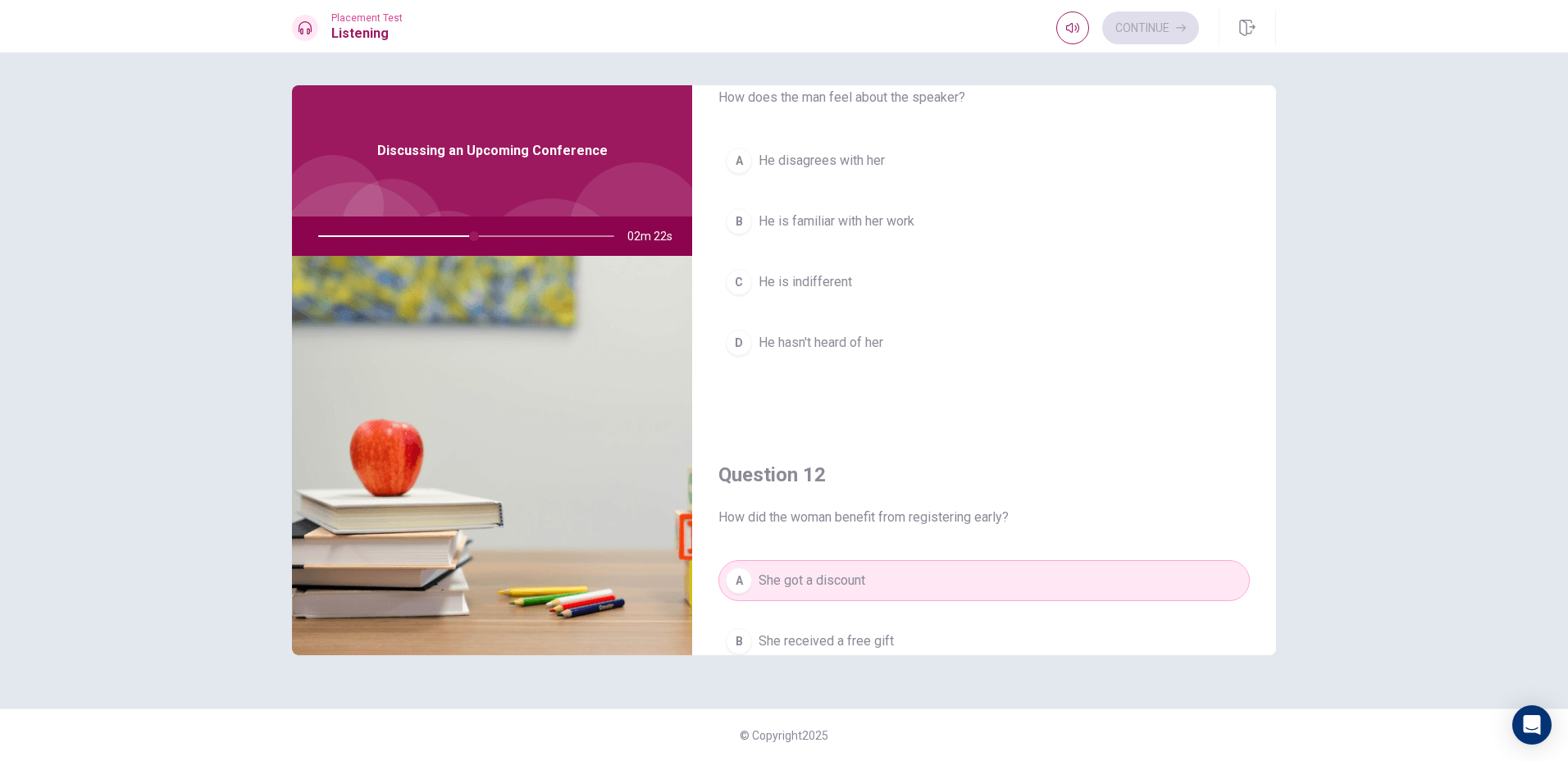
scroll to position [0, 0]
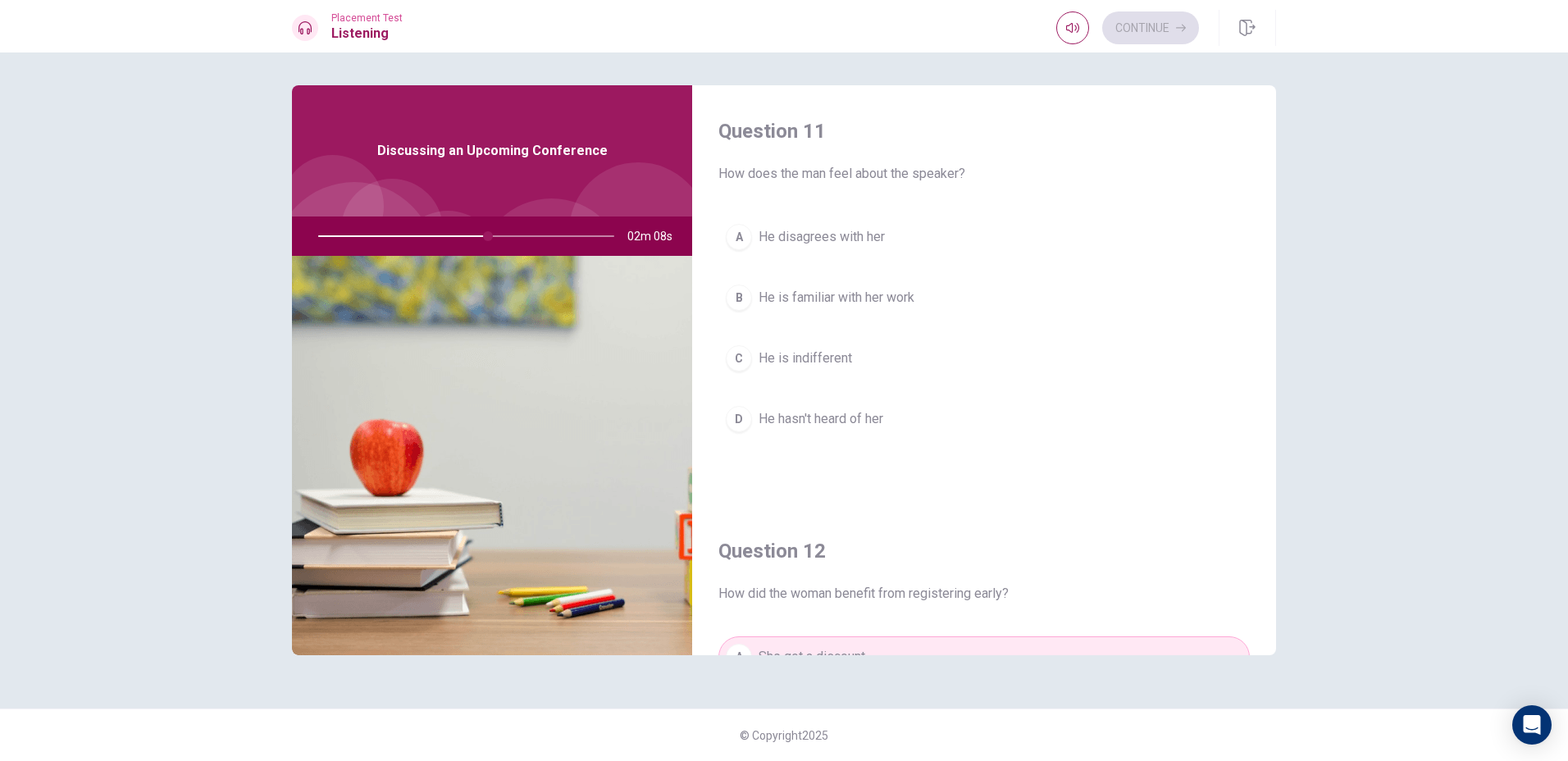
click at [750, 367] on button "C He is indifferent" at bounding box center [983, 358] width 531 height 41
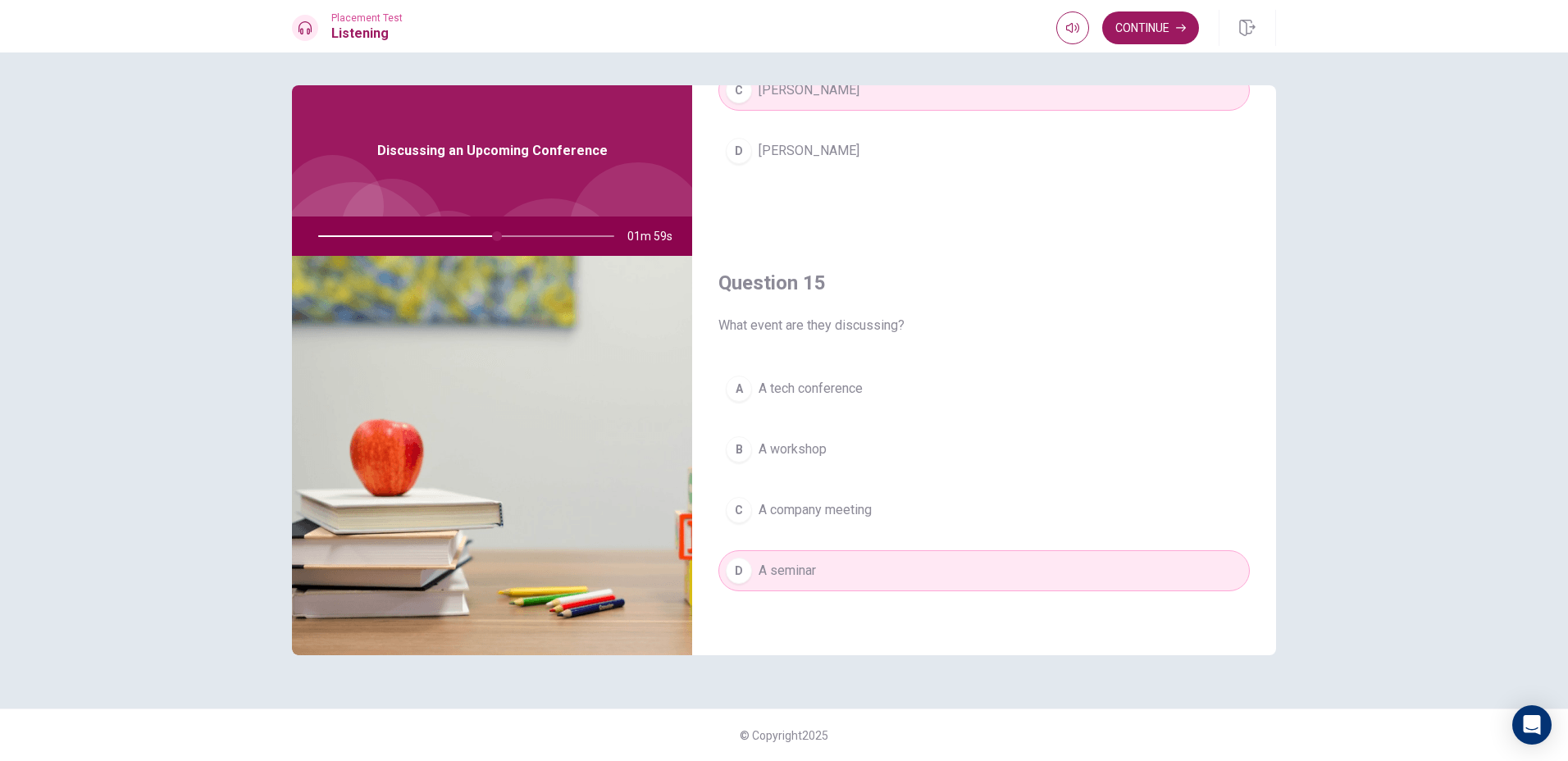
scroll to position [1530, 0]
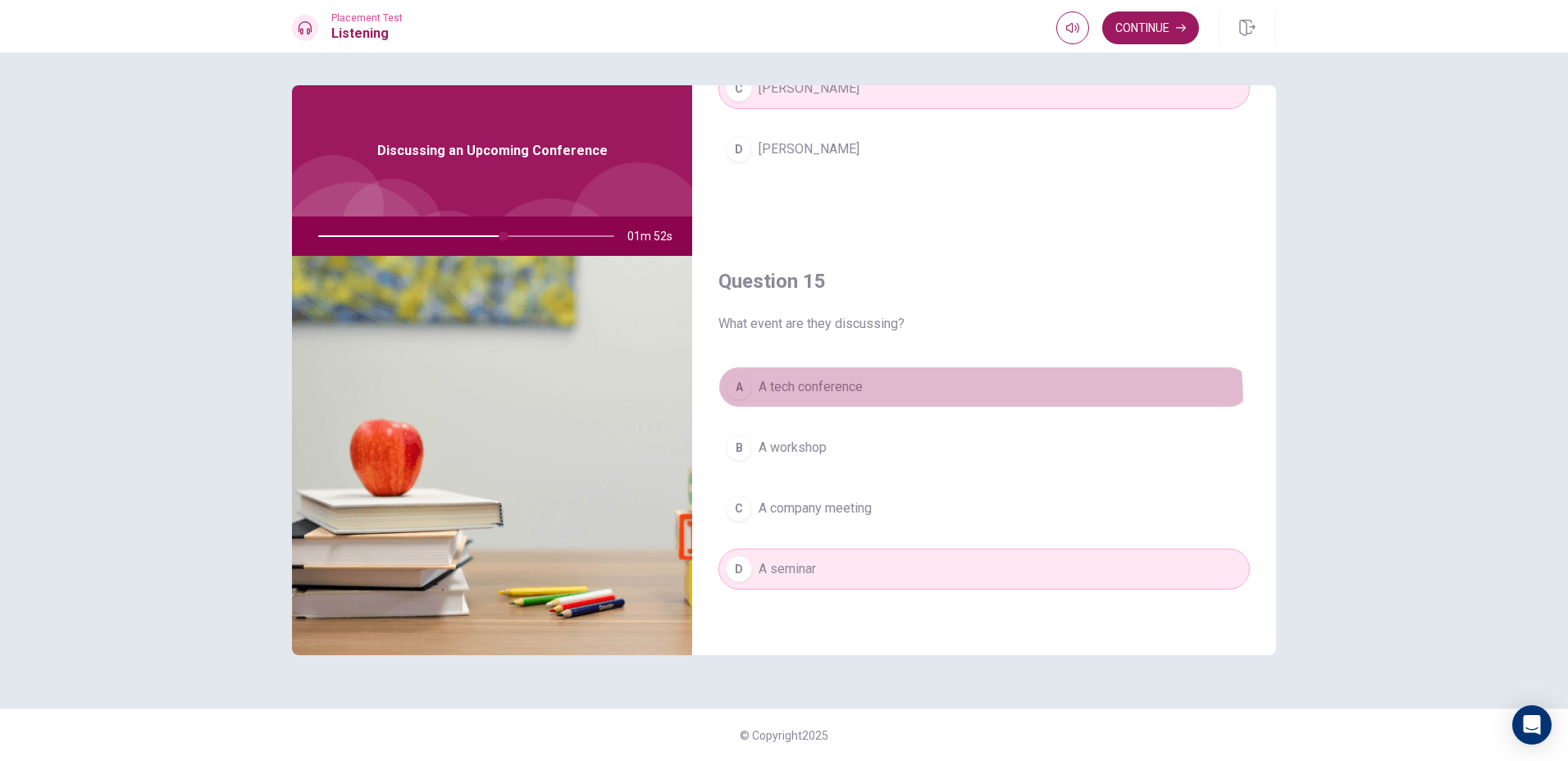
click at [808, 406] on button "A A tech conference" at bounding box center [983, 387] width 531 height 41
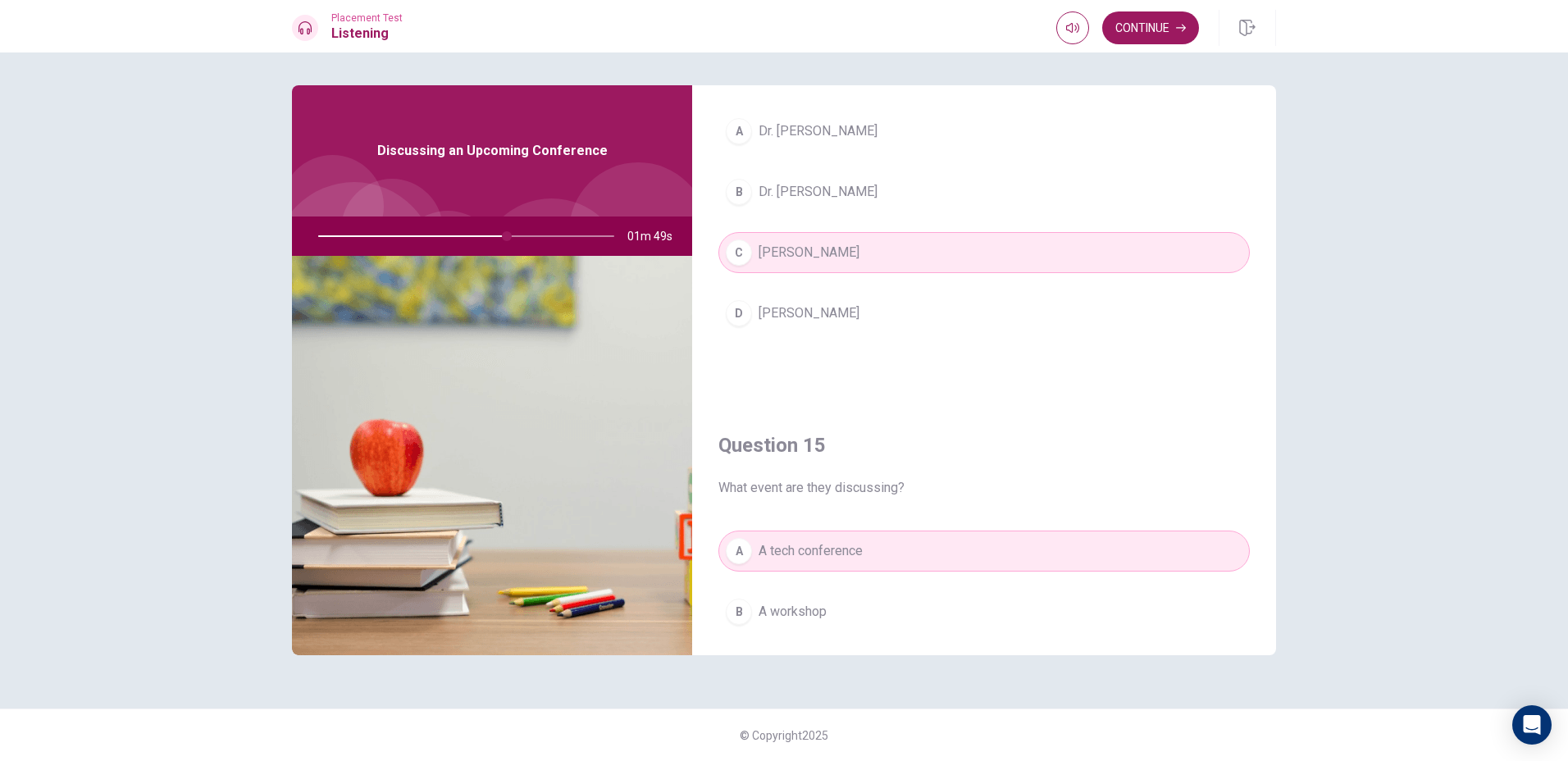
scroll to position [1201, 0]
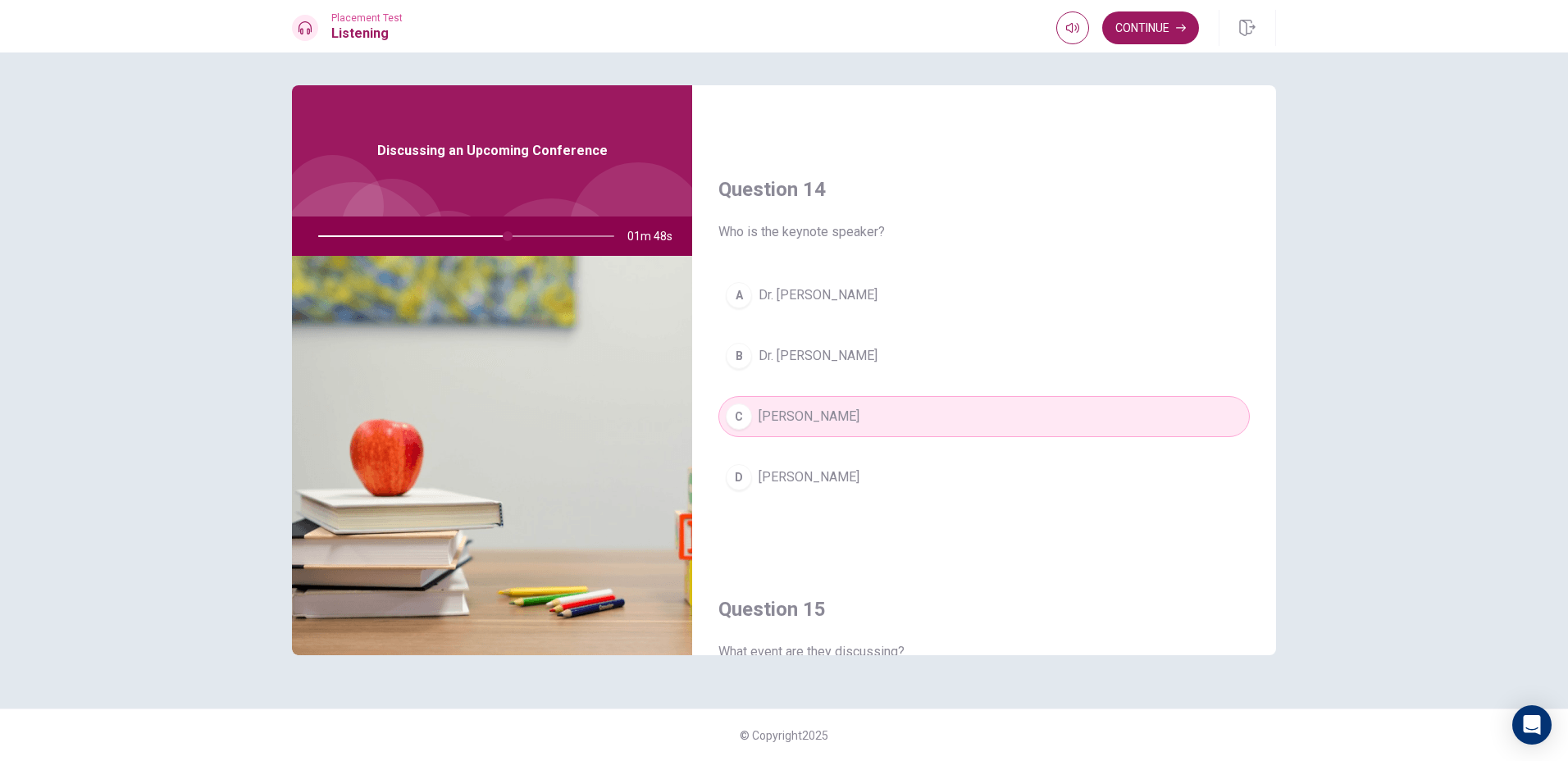
drag, startPoint x: 505, startPoint y: 226, endPoint x: 460, endPoint y: 256, distance: 54.1
click at [460, 256] on div "Discussing an Upcoming Conference 01m 48s" at bounding box center [492, 370] width 400 height 570
drag, startPoint x: 513, startPoint y: 236, endPoint x: 467, endPoint y: 249, distance: 47.8
click at [467, 249] on div at bounding box center [463, 236] width 329 height 39
drag, startPoint x: 506, startPoint y: 237, endPoint x: 446, endPoint y: 237, distance: 60.0
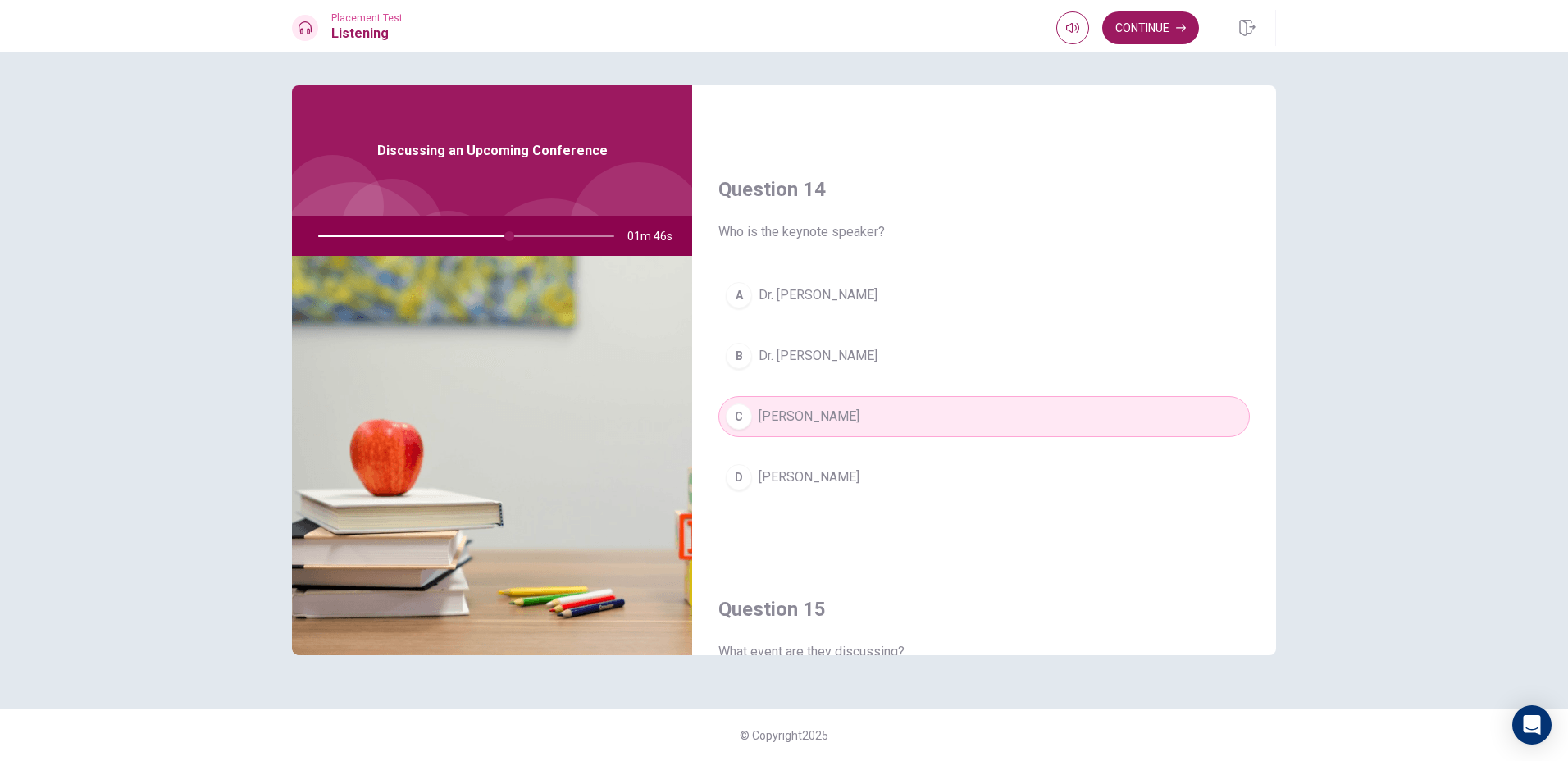
click at [446, 237] on div at bounding box center [463, 236] width 329 height 39
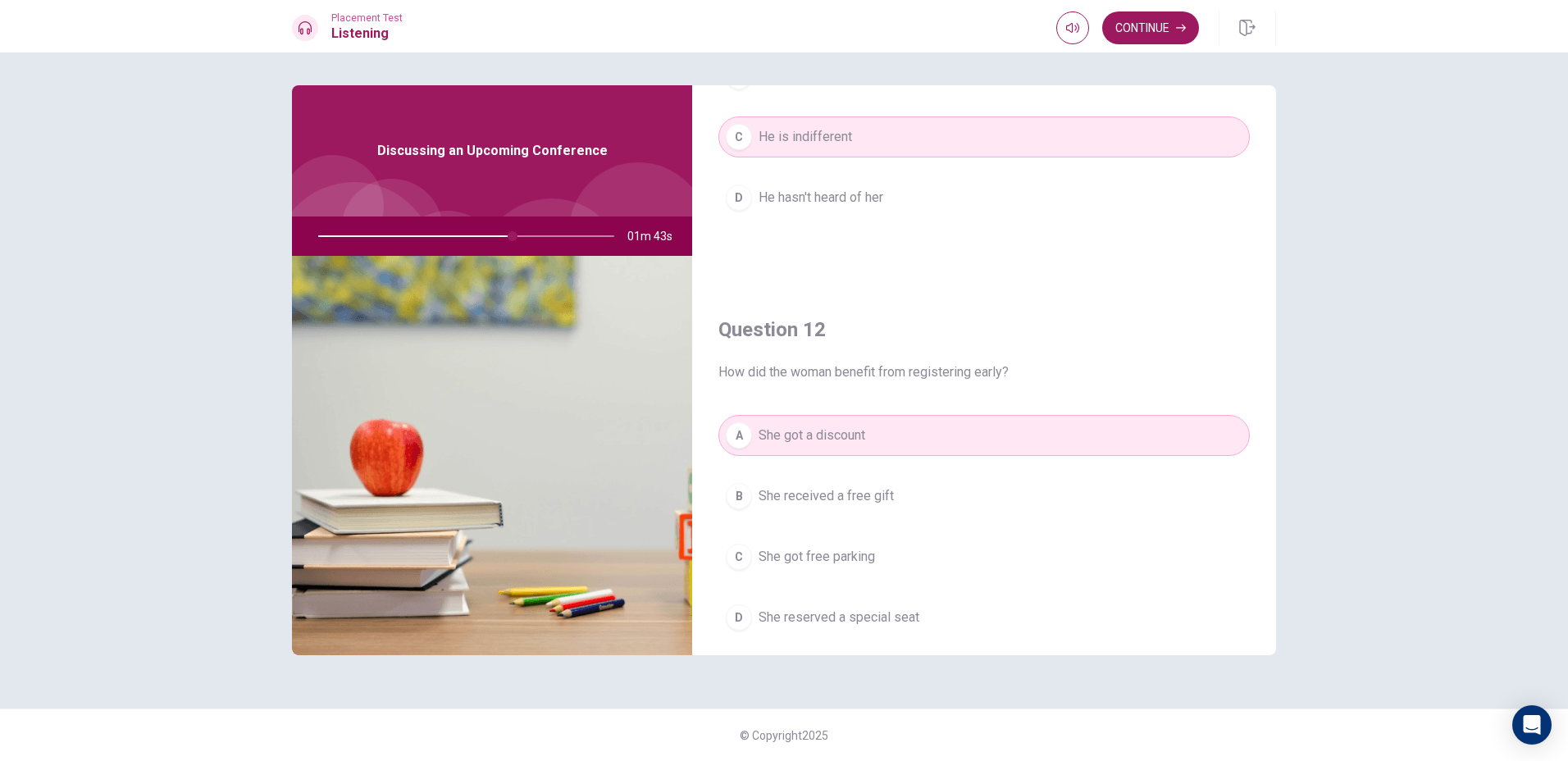
scroll to position [135, 0]
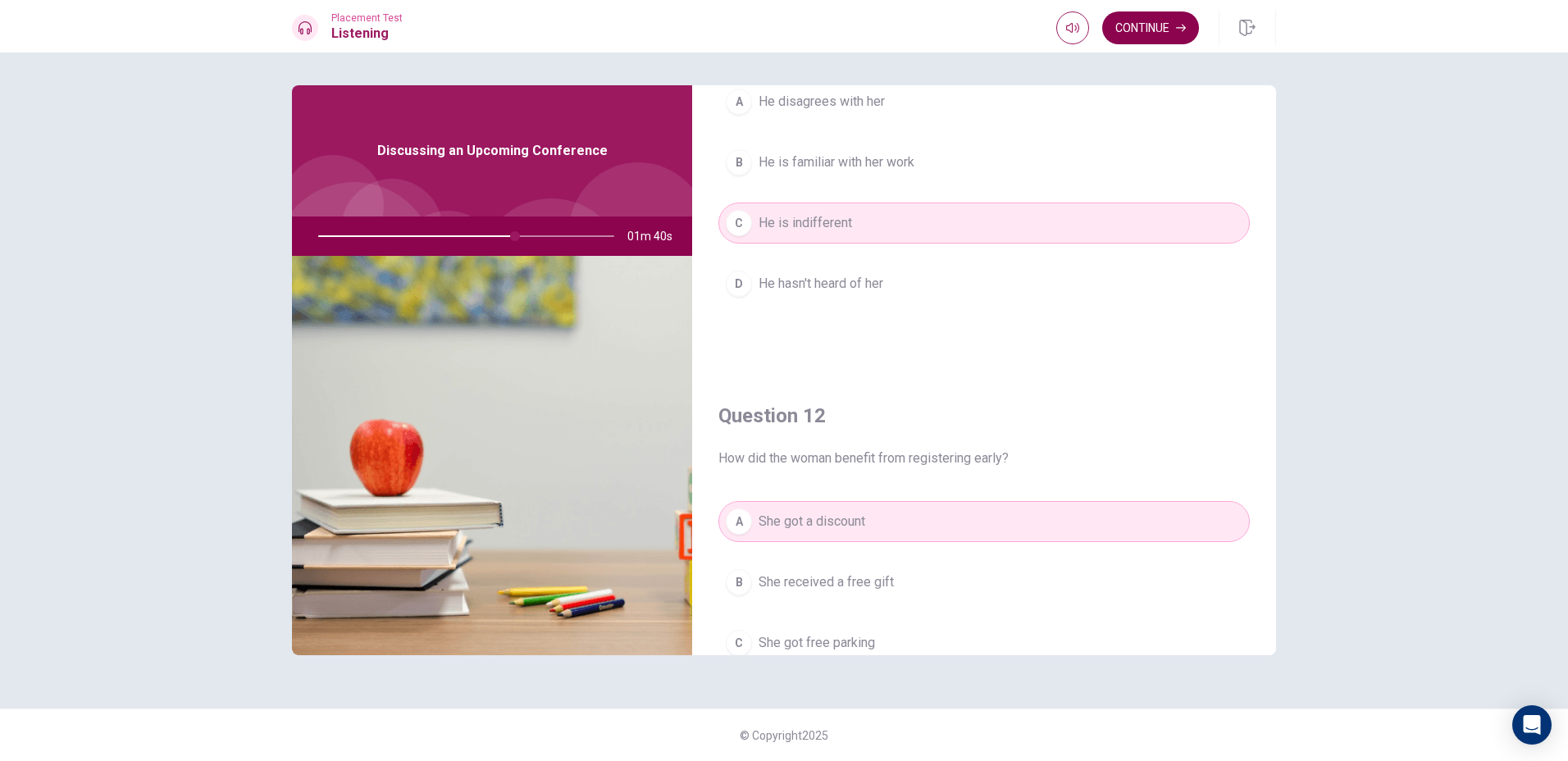
click at [1163, 29] on button "Continue" at bounding box center [1150, 28] width 97 height 33
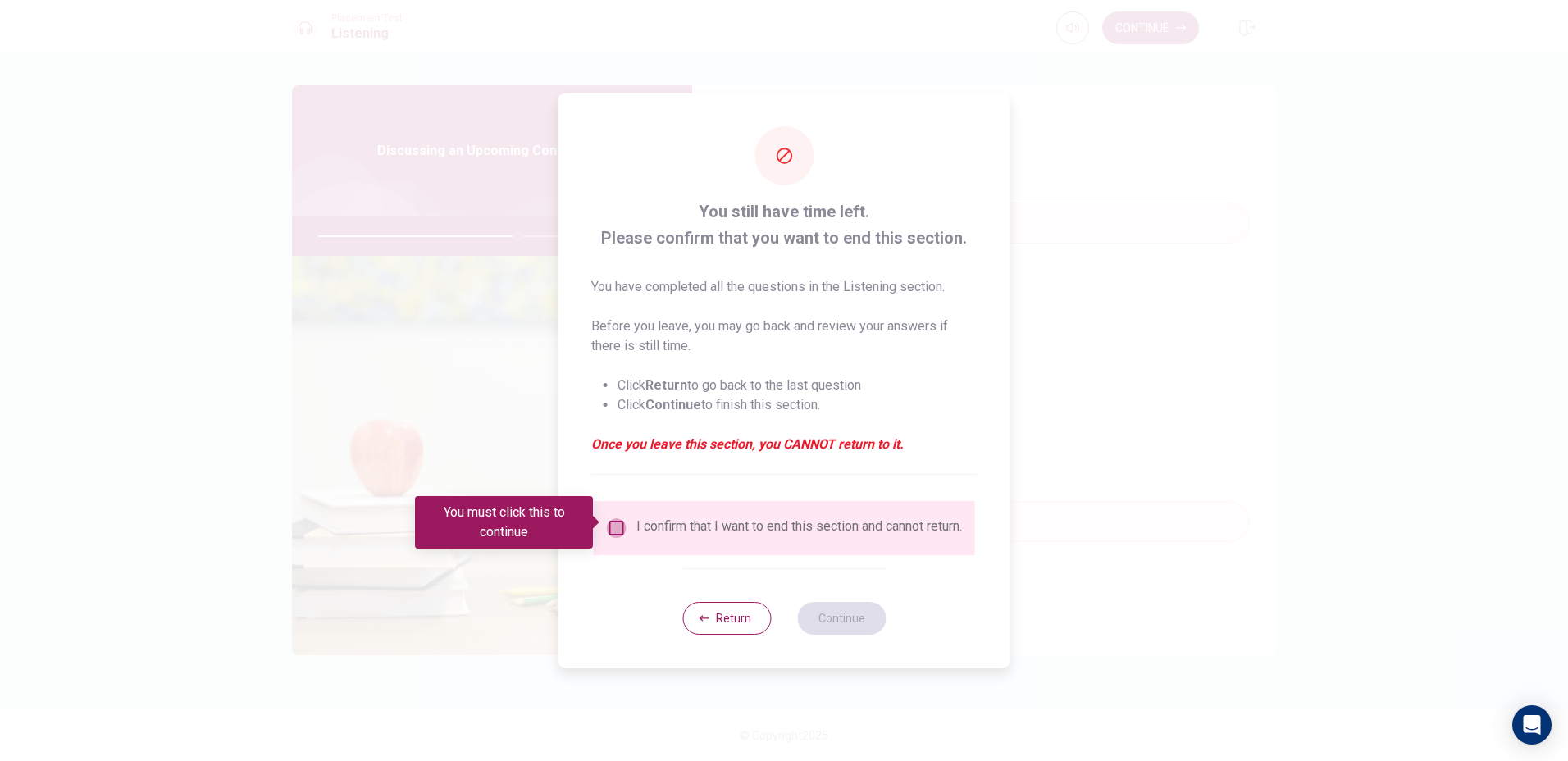
click at [618, 531] on input "You must click this to continue" at bounding box center [616, 528] width 20 height 20
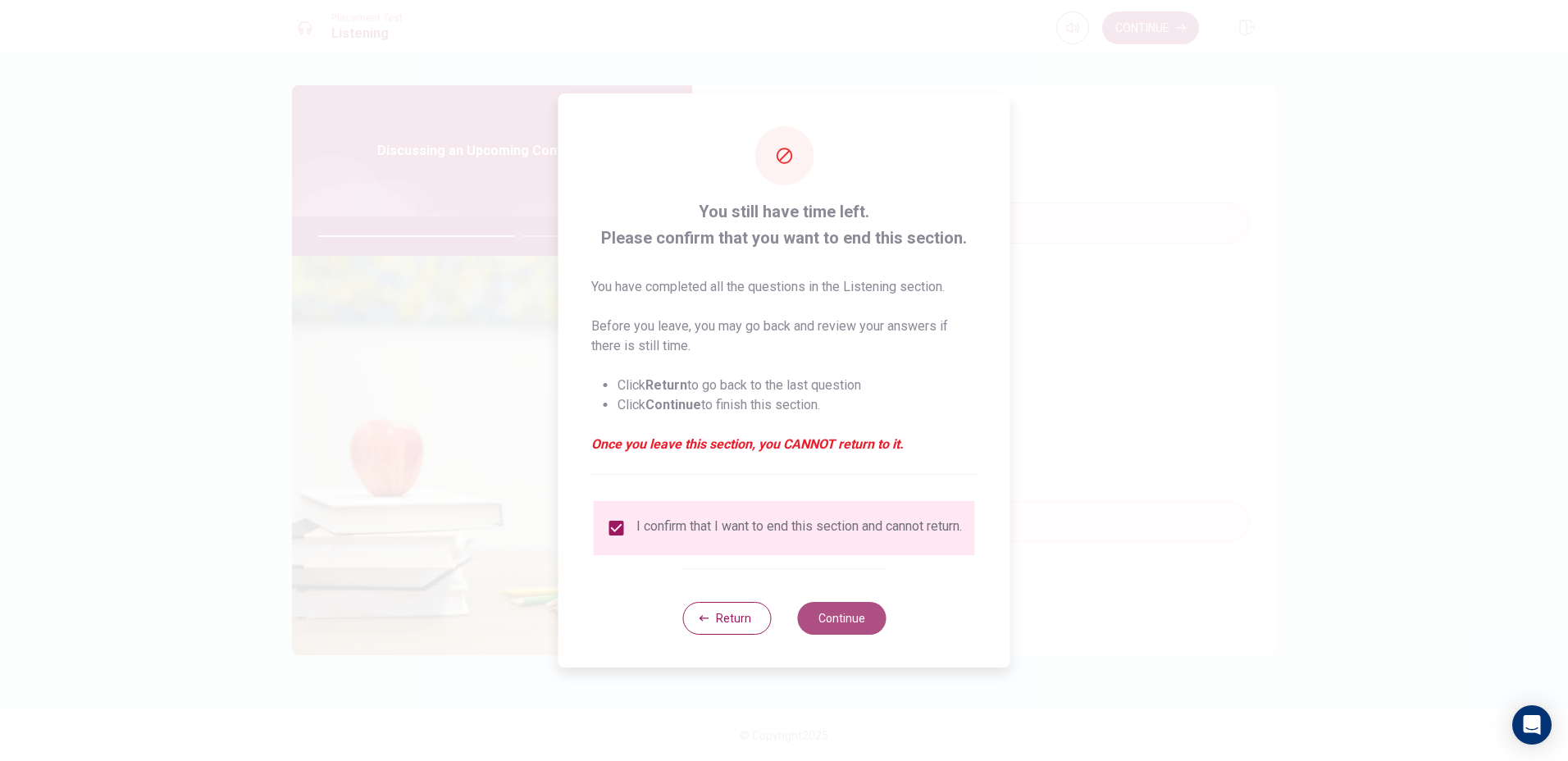
click at [836, 629] on button "Continue" at bounding box center [841, 619] width 88 height 33
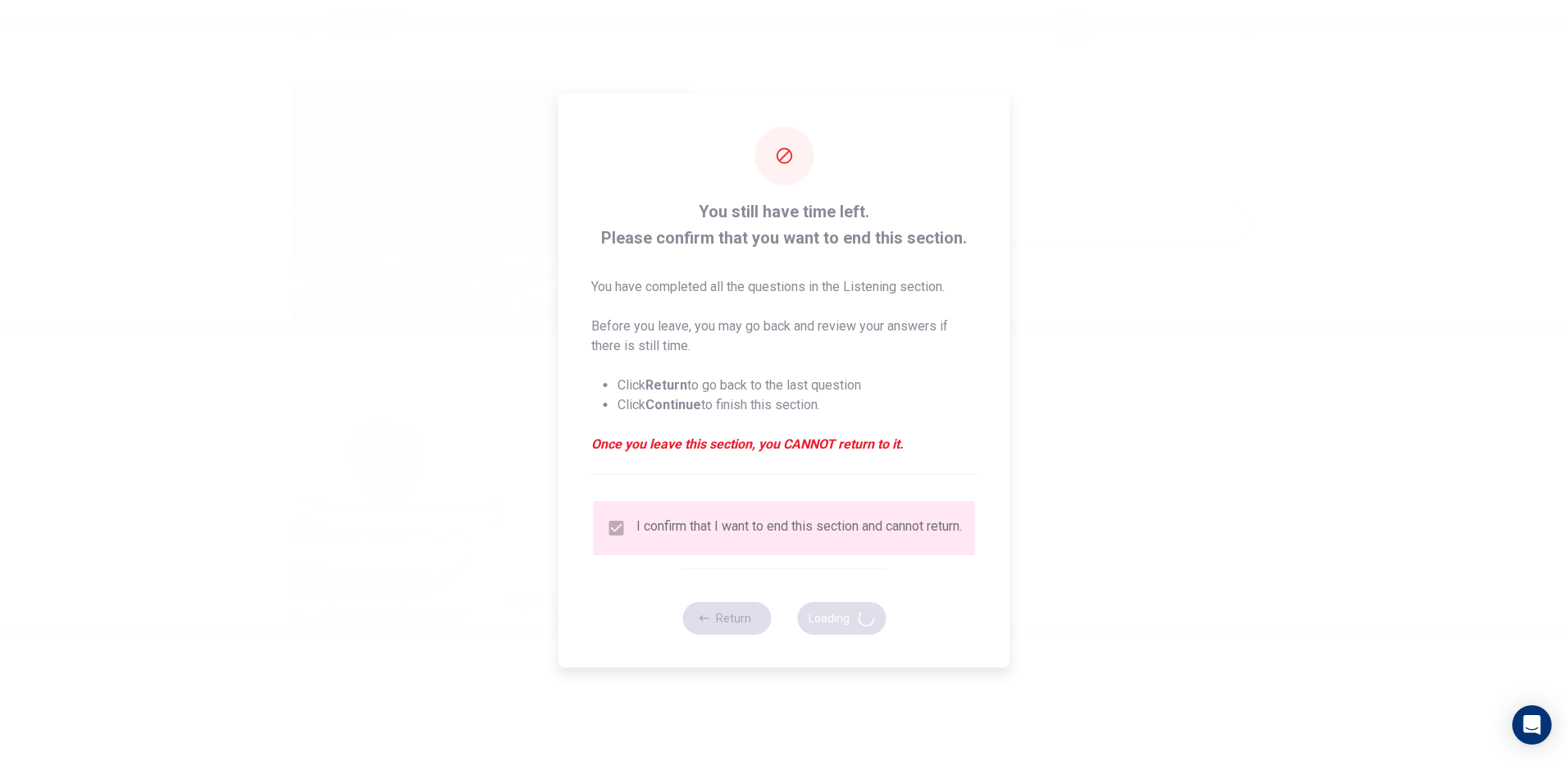
type input "68"
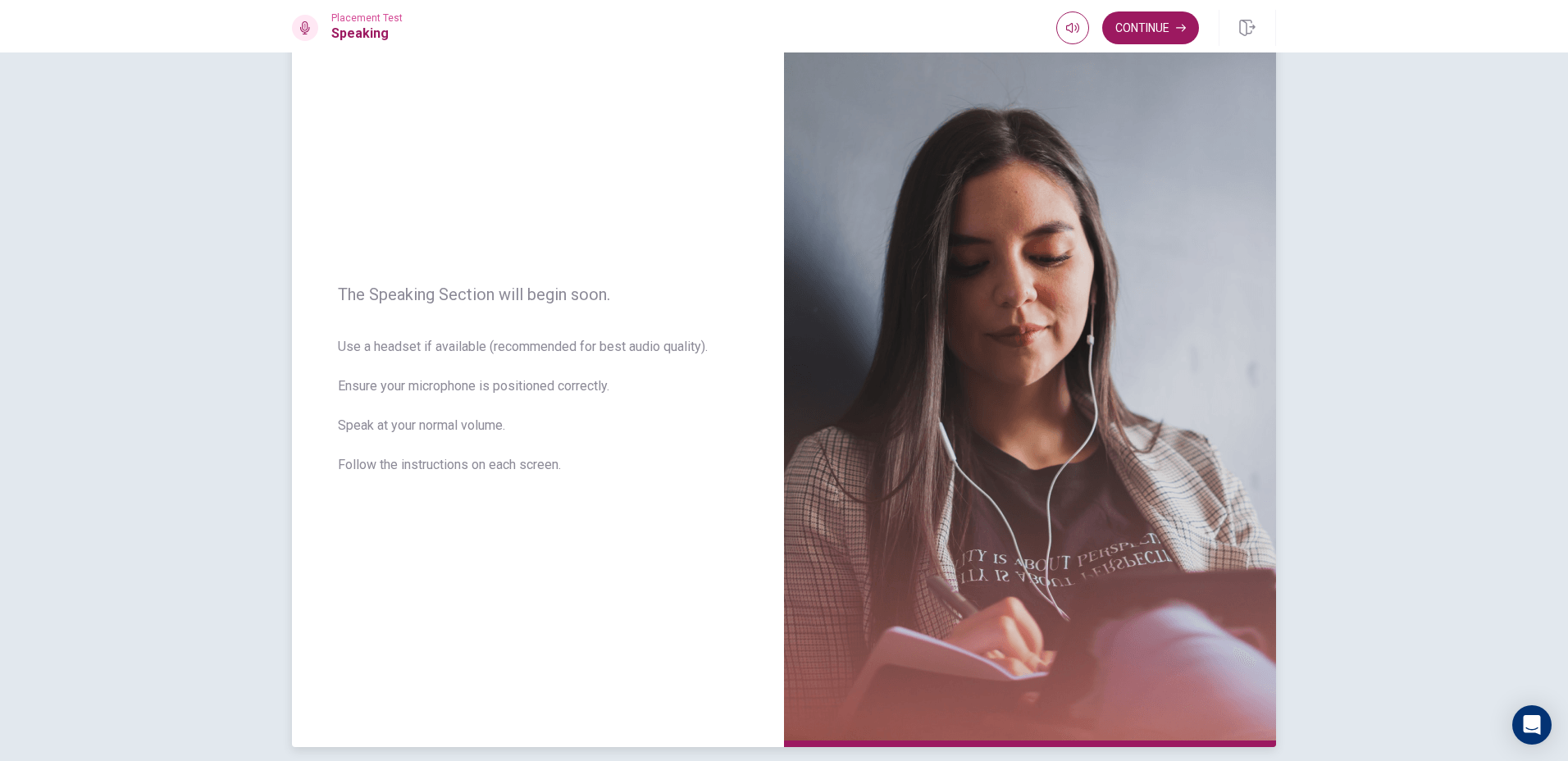
scroll to position [82, 0]
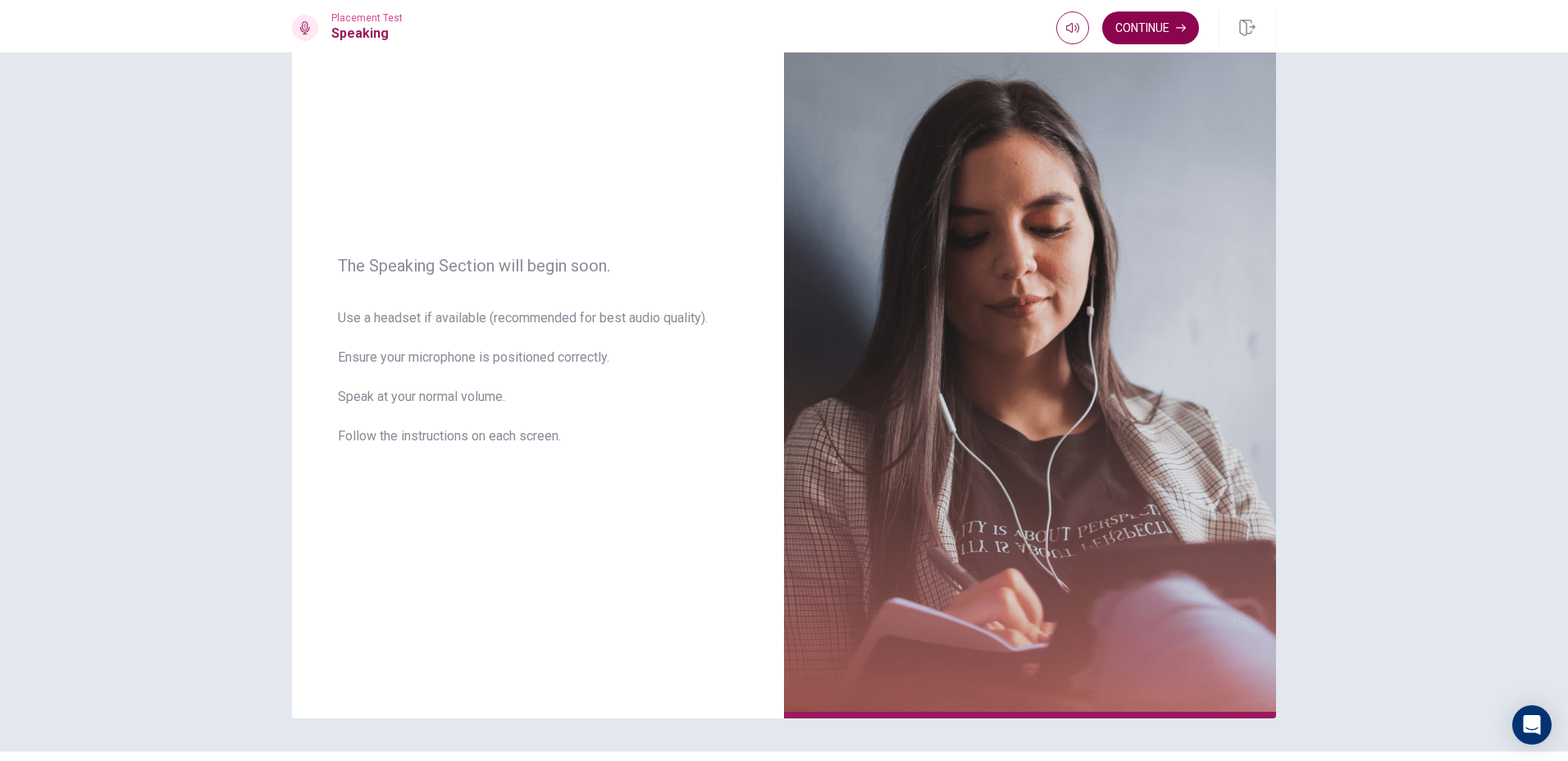
click at [1136, 26] on button "Continue" at bounding box center [1150, 28] width 97 height 33
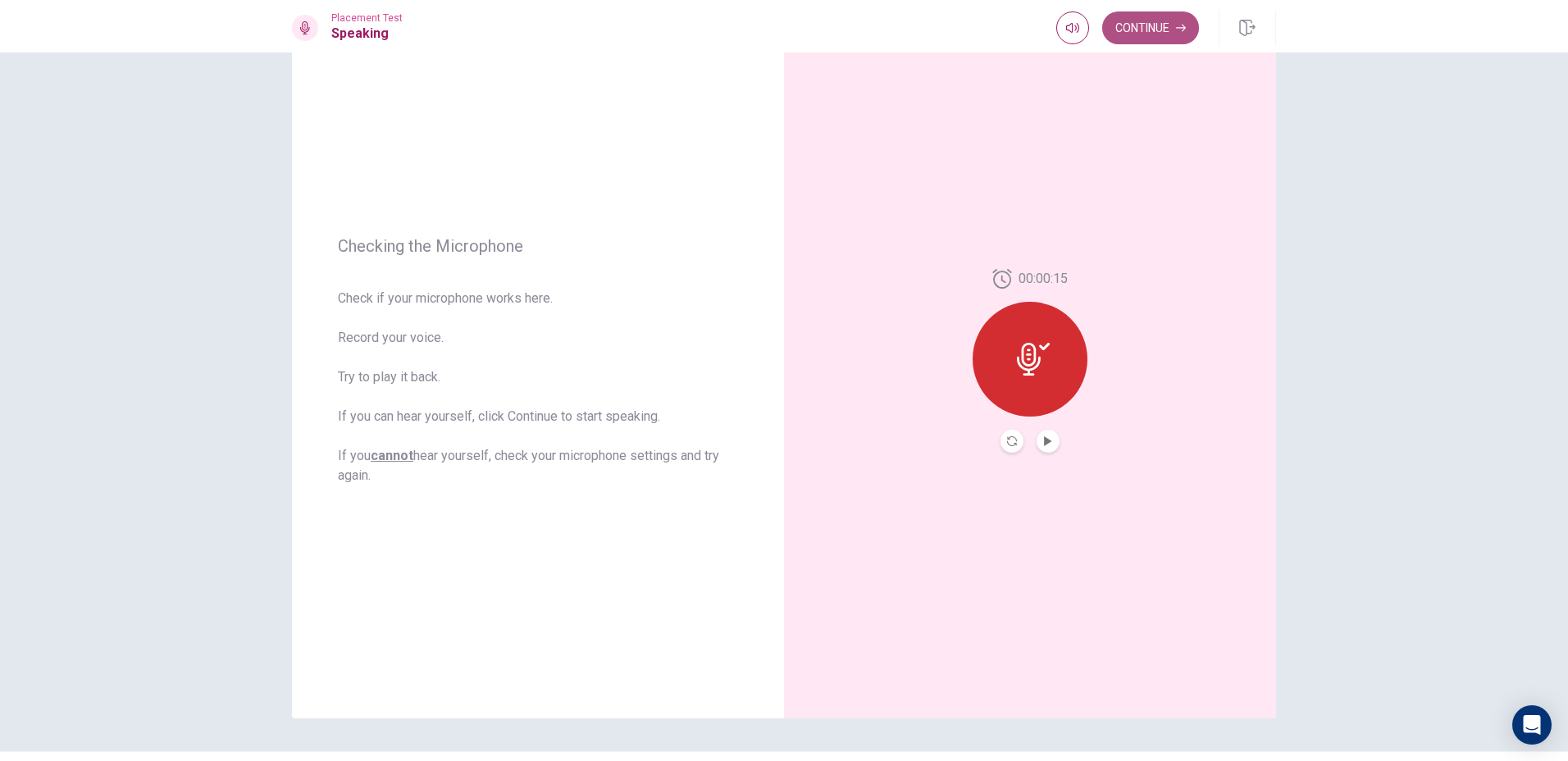
click at [1169, 29] on button "Continue" at bounding box center [1150, 28] width 97 height 33
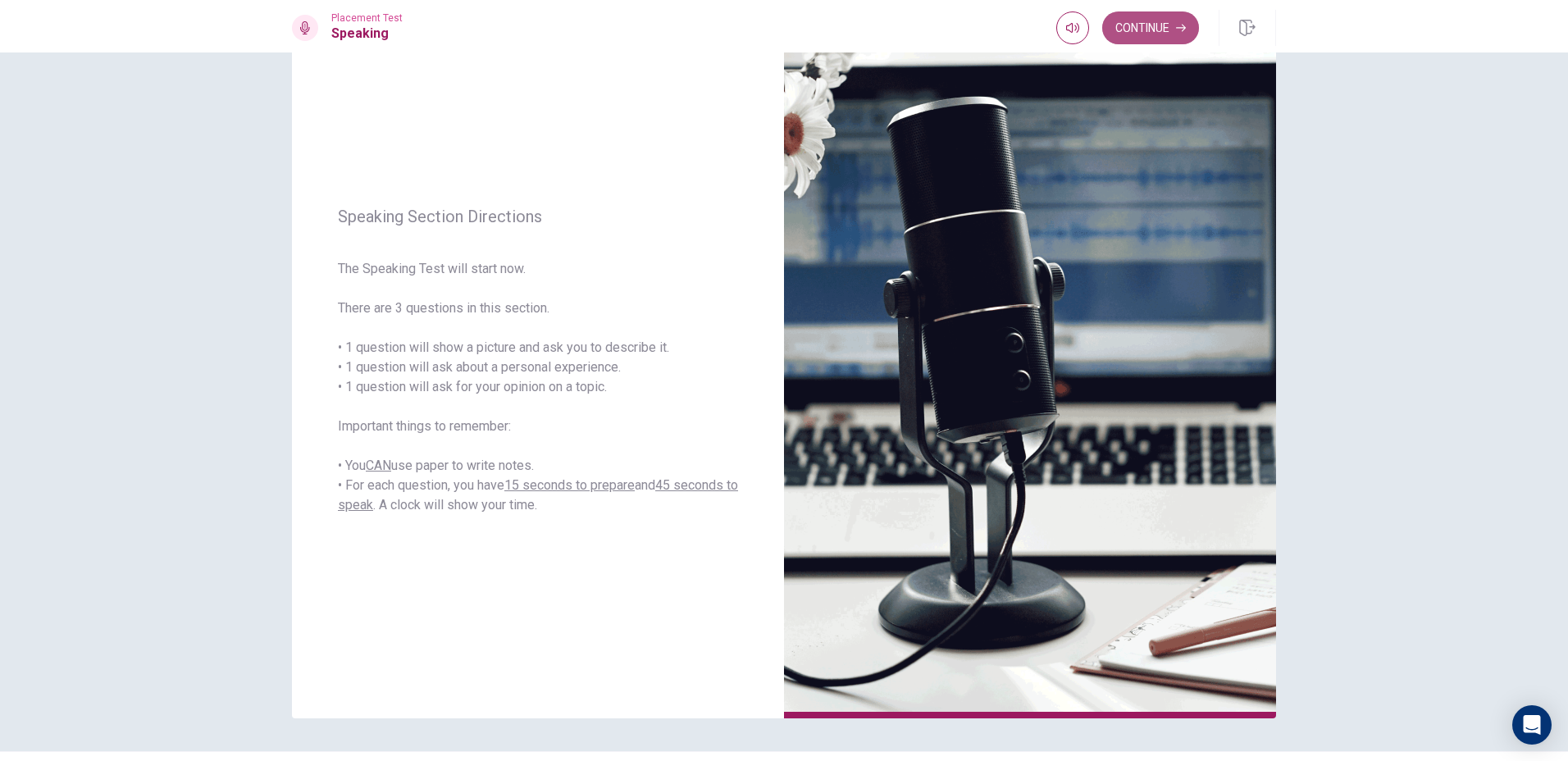
click at [1160, 29] on button "Continue" at bounding box center [1150, 28] width 97 height 33
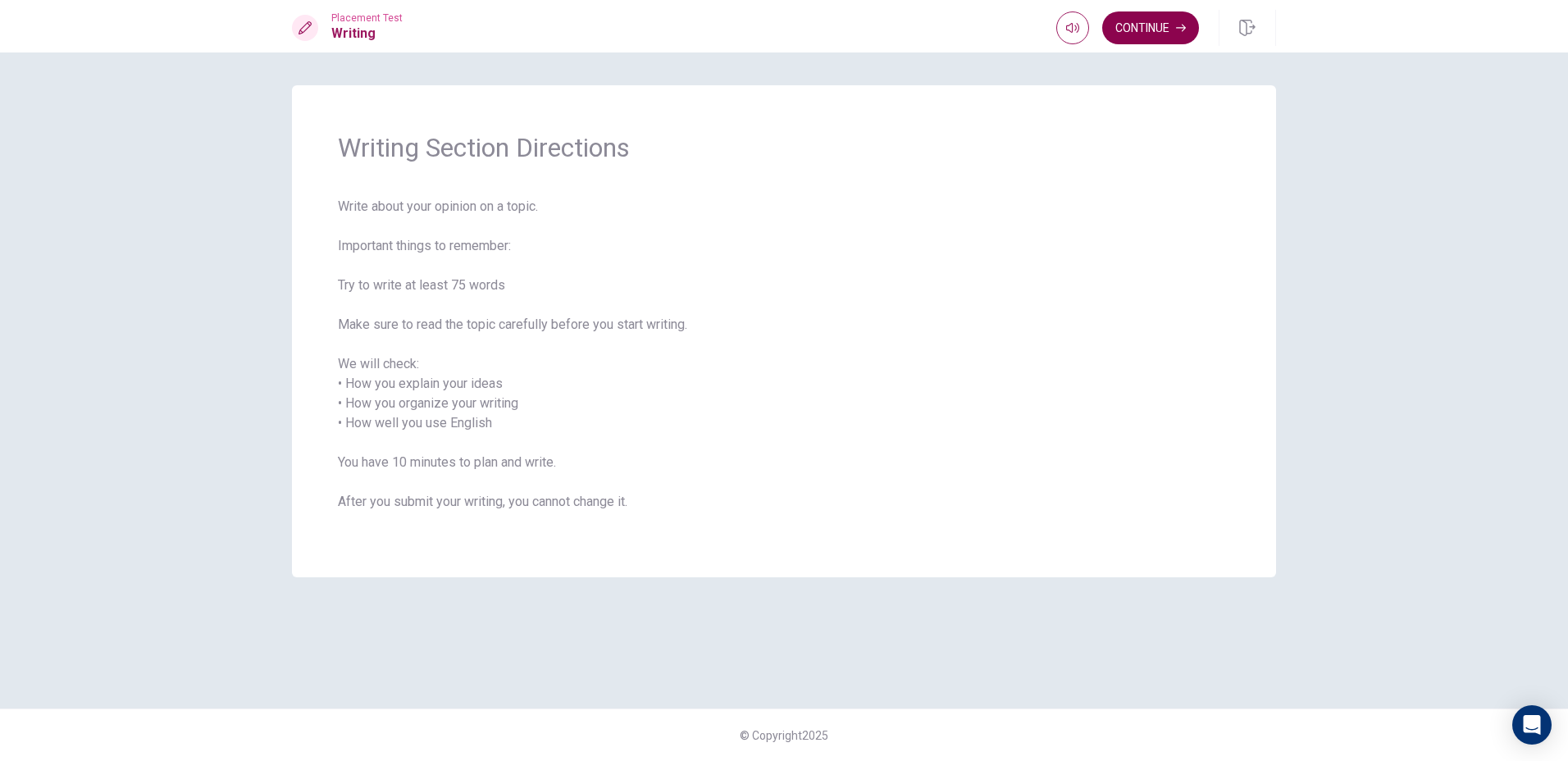
click at [1130, 12] on button "Continue" at bounding box center [1150, 28] width 97 height 33
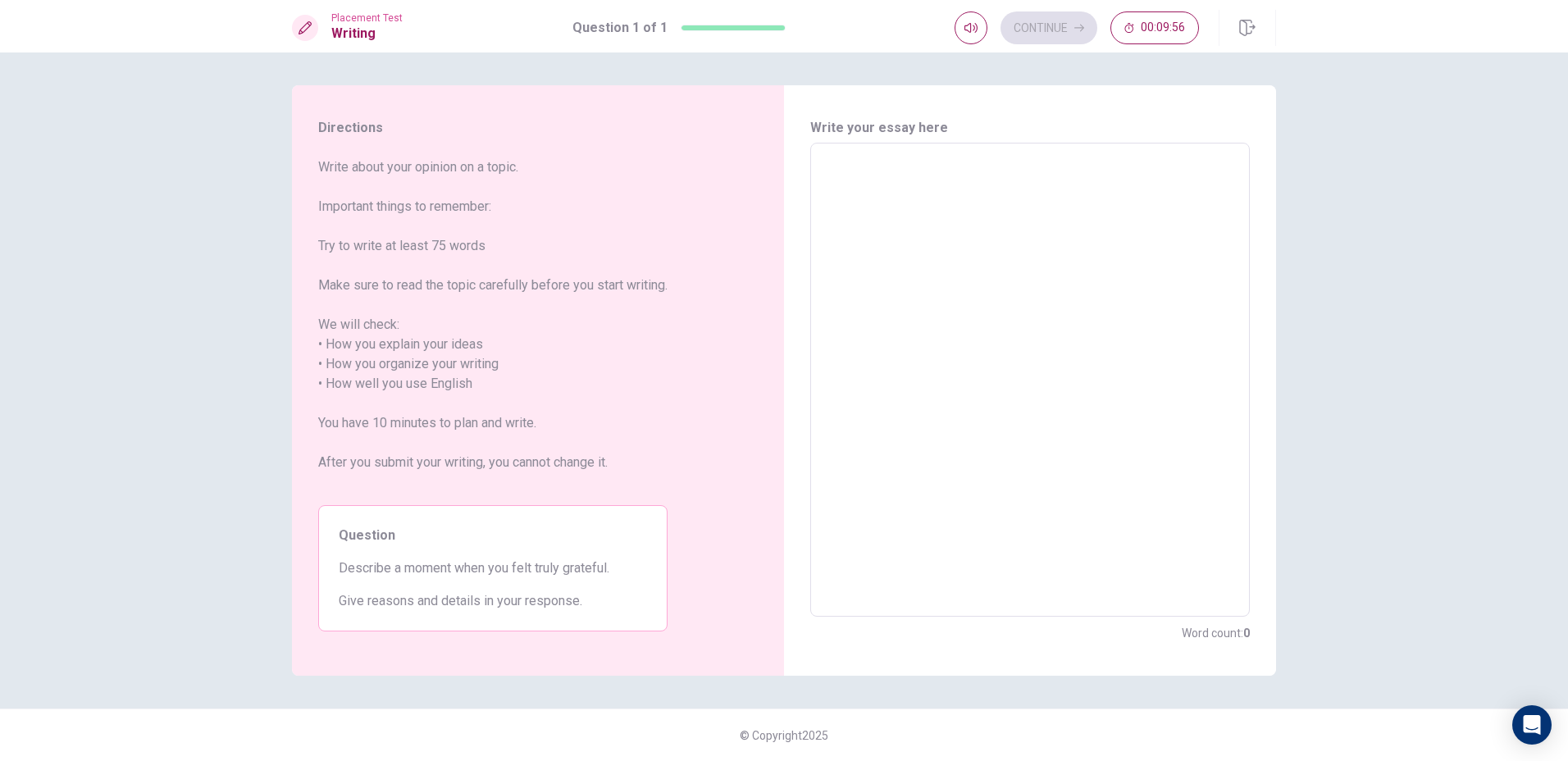
click at [889, 221] on textarea at bounding box center [1029, 380] width 417 height 447
type textarea "A"
type textarea "x"
type textarea "A"
type textarea "x"
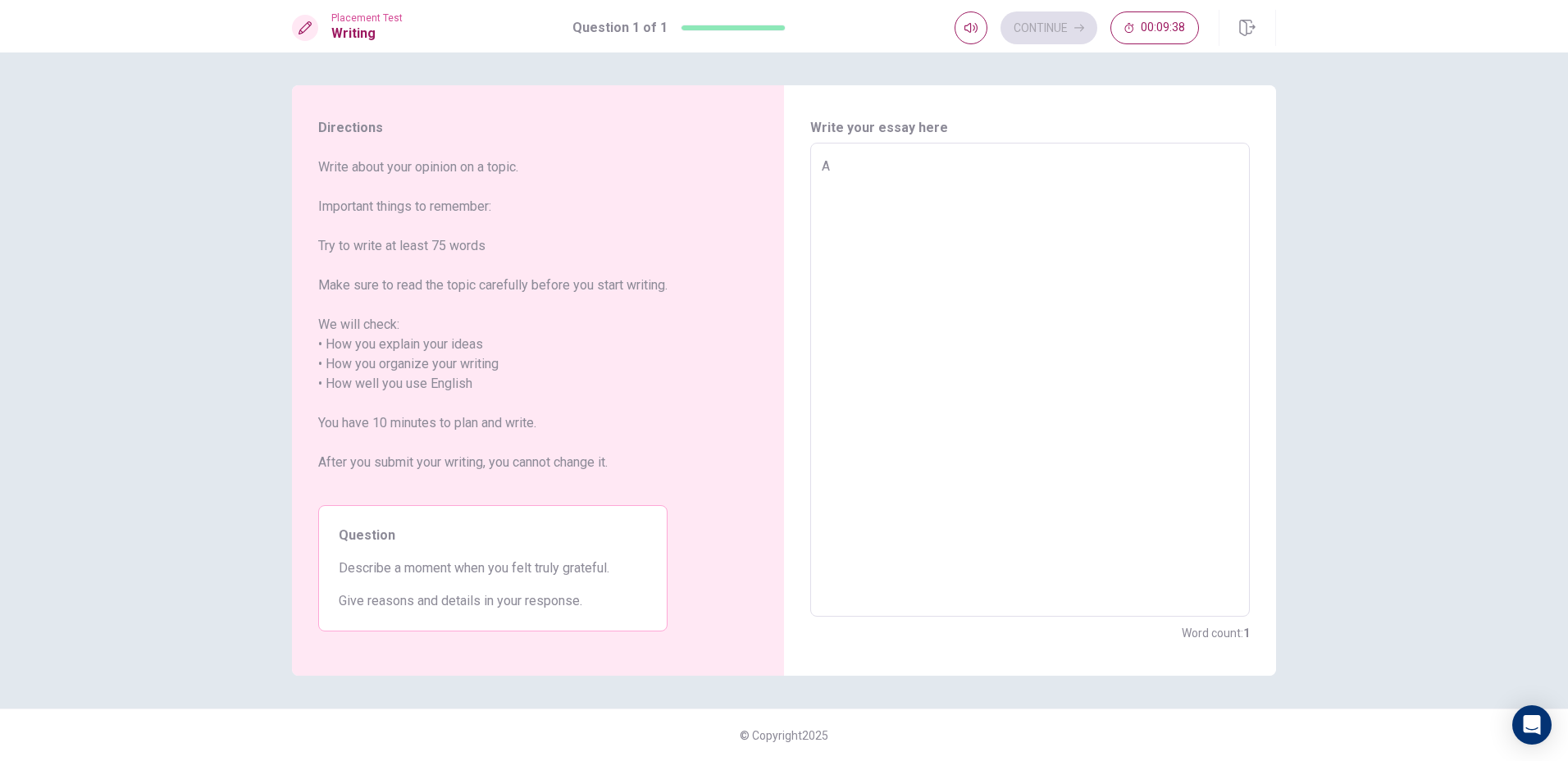
type textarea "A m"
type textarea "x"
type textarea "A mo"
type textarea "x"
type textarea "A mom"
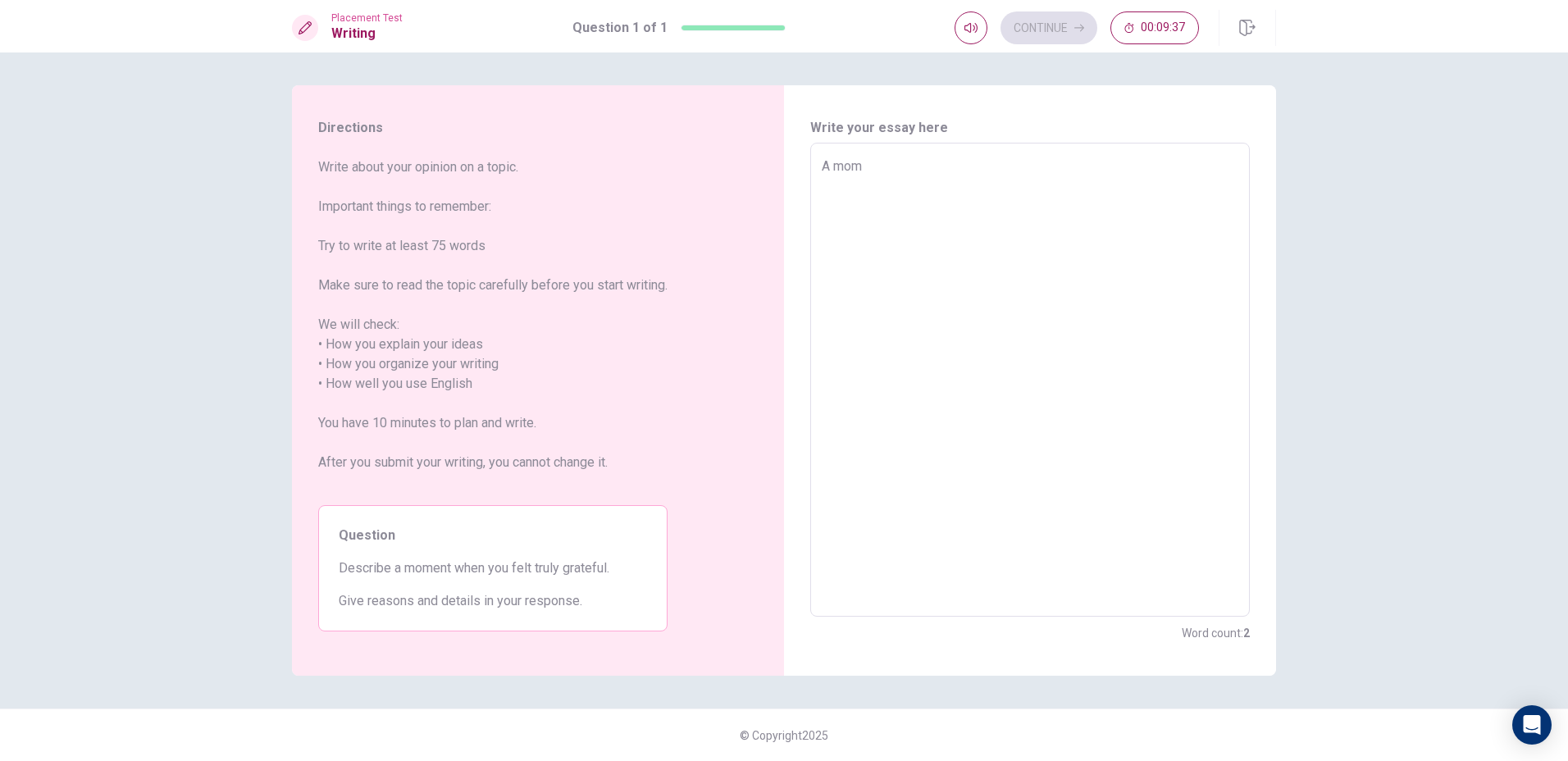
type textarea "x"
type textarea "A mome"
type textarea "x"
type textarea "A momen"
type textarea "x"
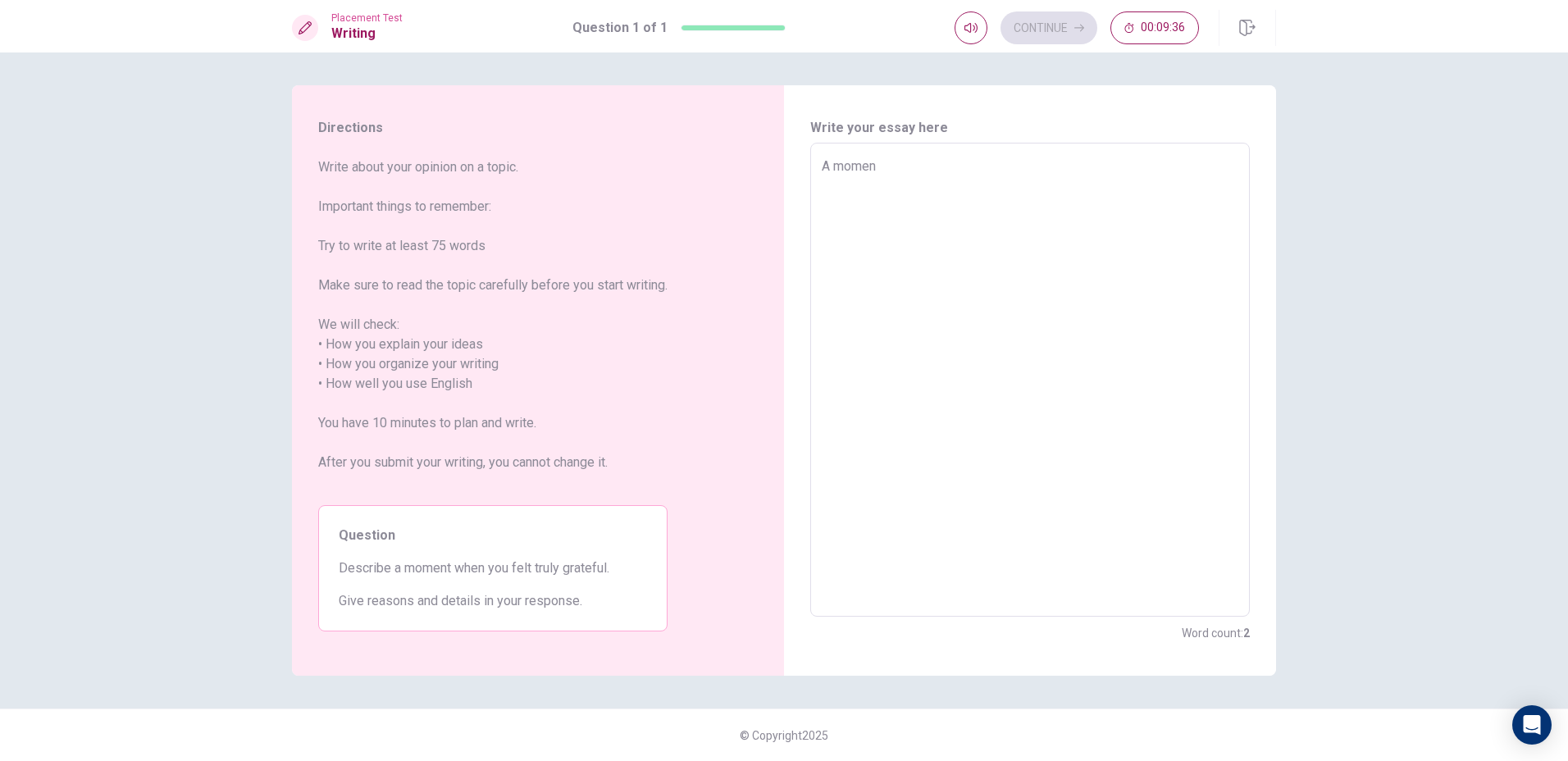
type textarea "A moment"
type textarea "x"
type textarea "A moment"
type textarea "x"
type textarea "A moment I"
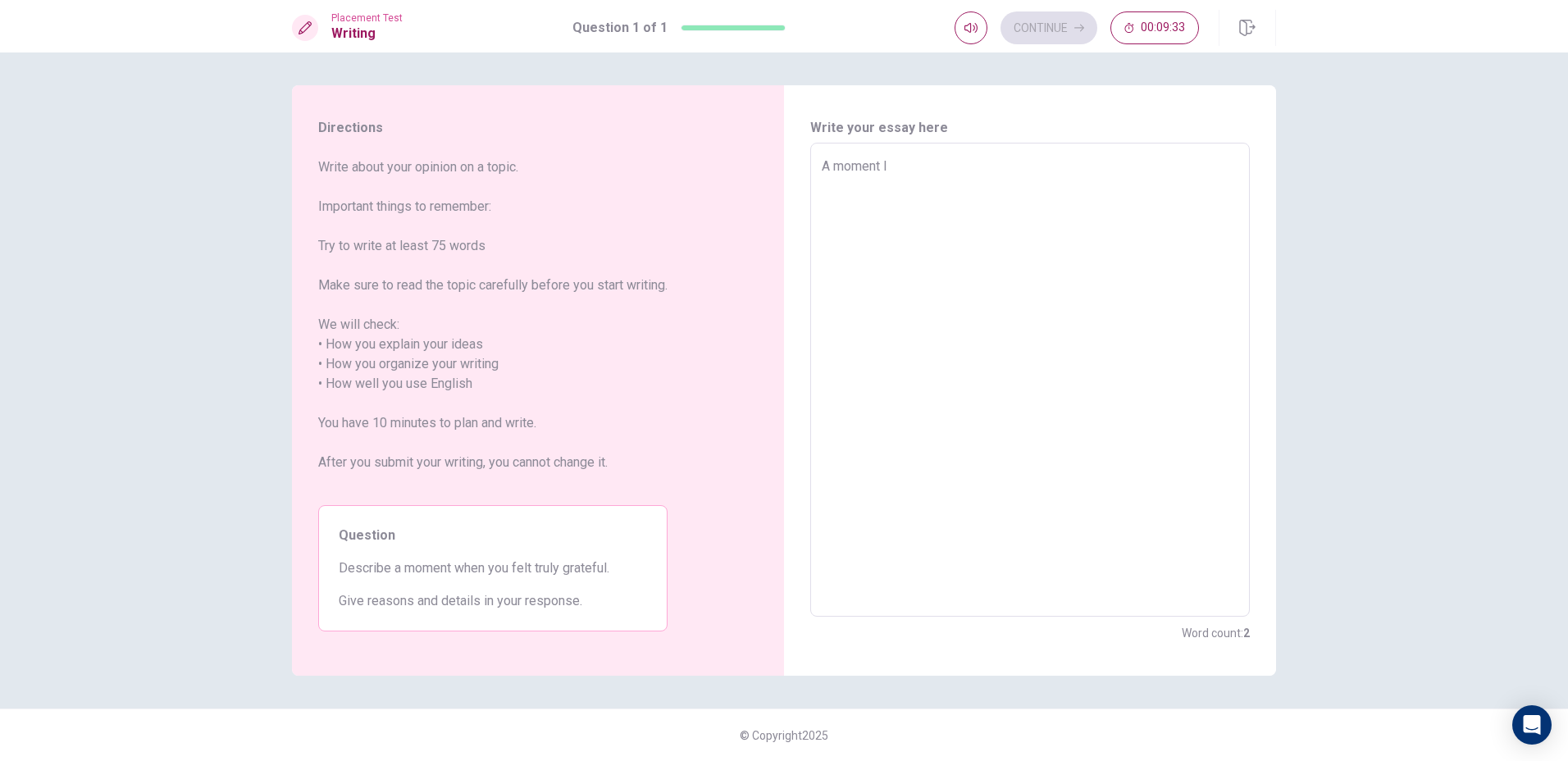
type textarea "x"
type textarea "A moment I"
type textarea "x"
type textarea "A moment I f"
type textarea "x"
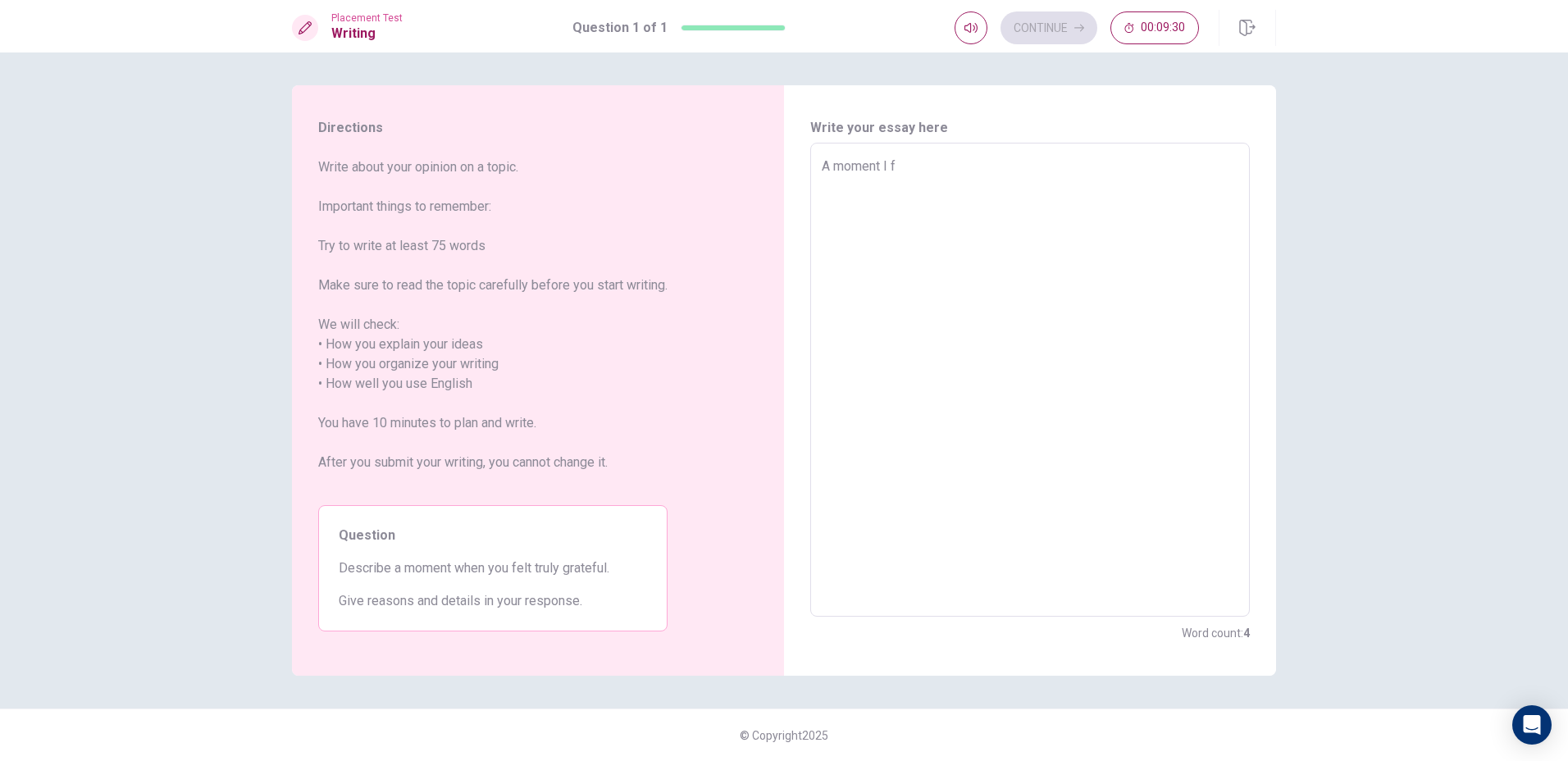
type textarea "A moment I fe"
type textarea "x"
type textarea "A moment I fel"
type textarea "x"
type textarea "A moment I felt"
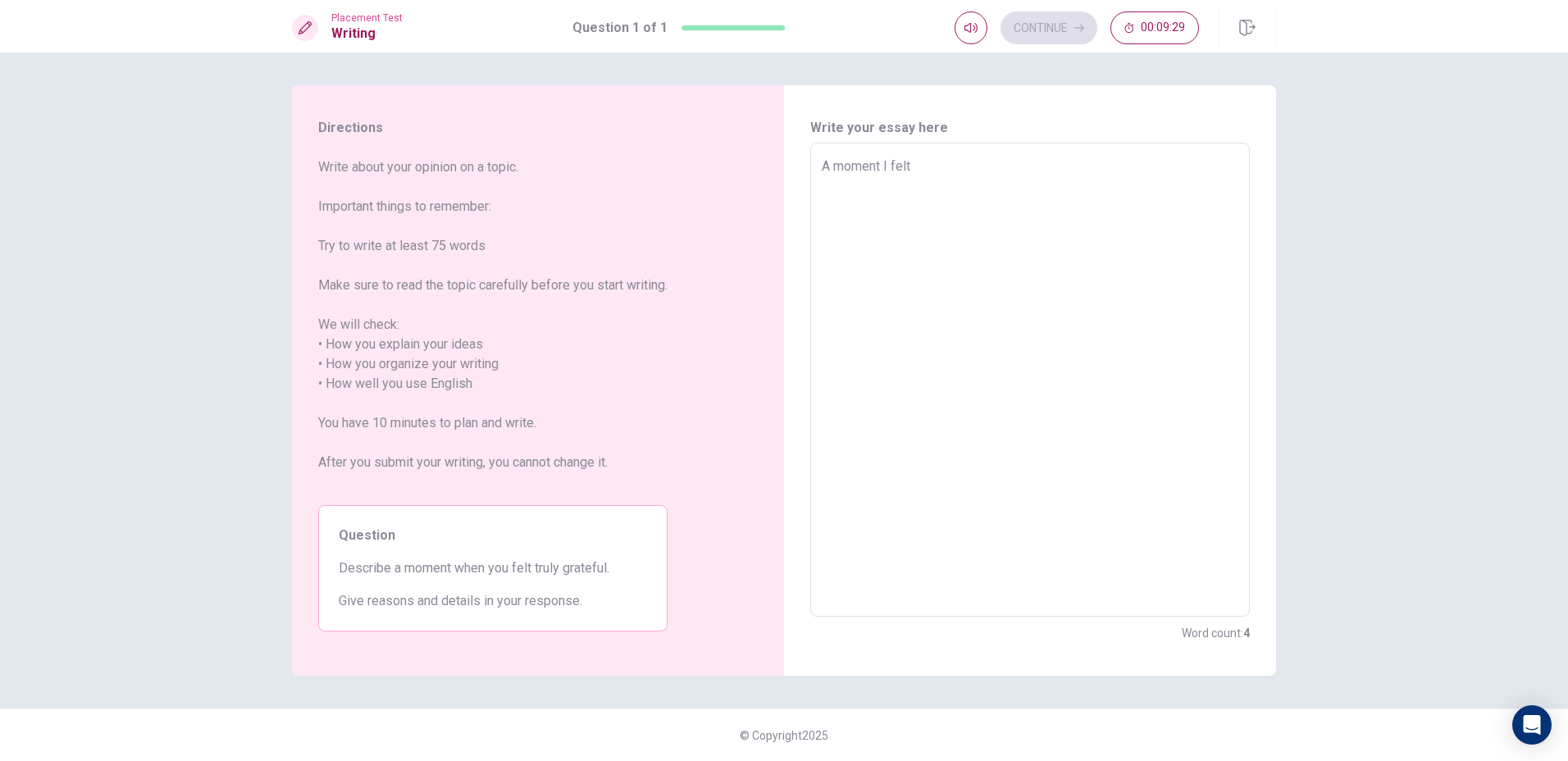
type textarea "x"
type textarea "A moment I felt"
type textarea "x"
type textarea "A moment I felt v"
type textarea "x"
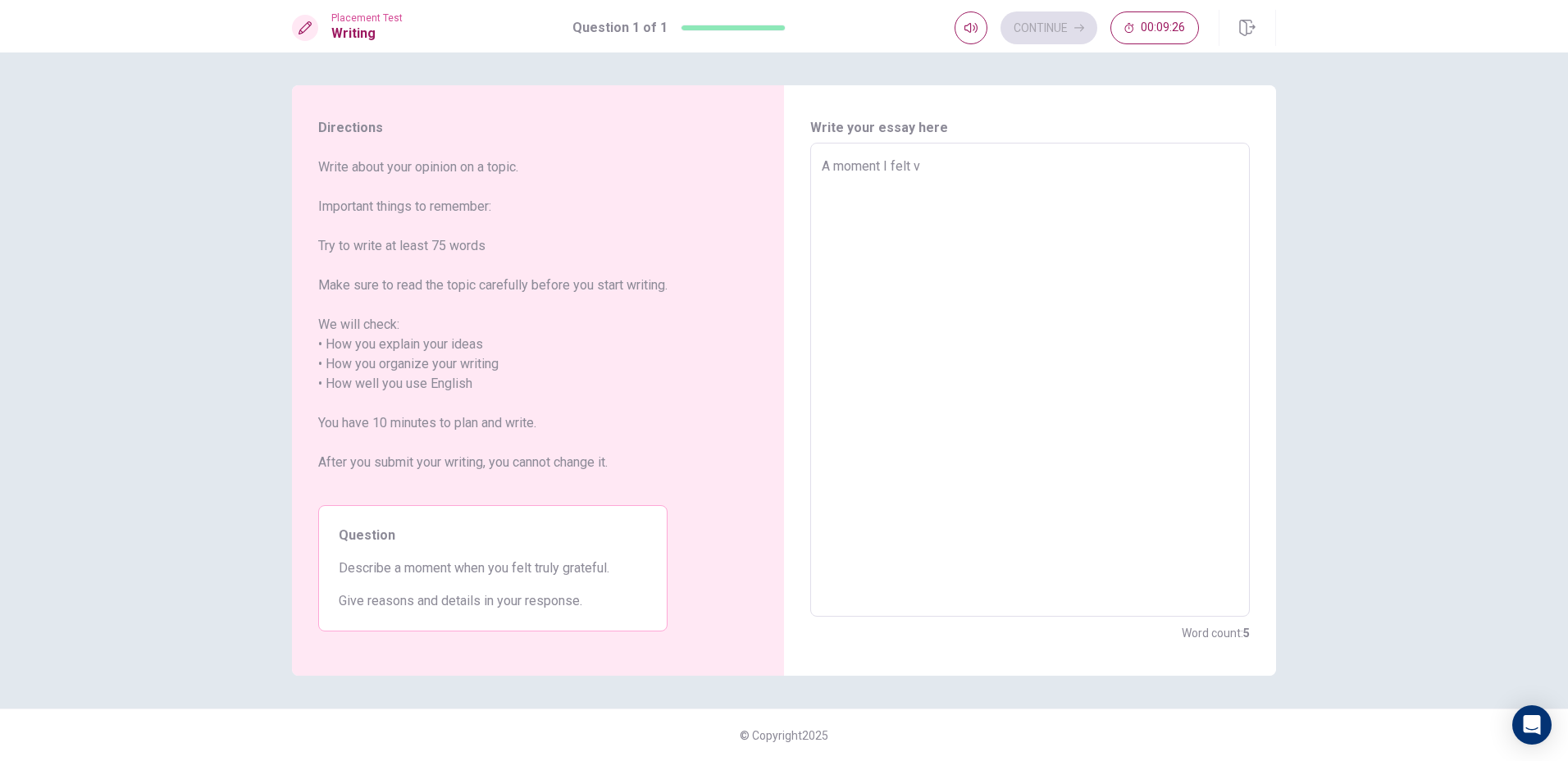
type textarea "A moment I felt ve"
type textarea "x"
type textarea "A moment I felt ver"
type textarea "x"
type textarea "A moment I felt very"
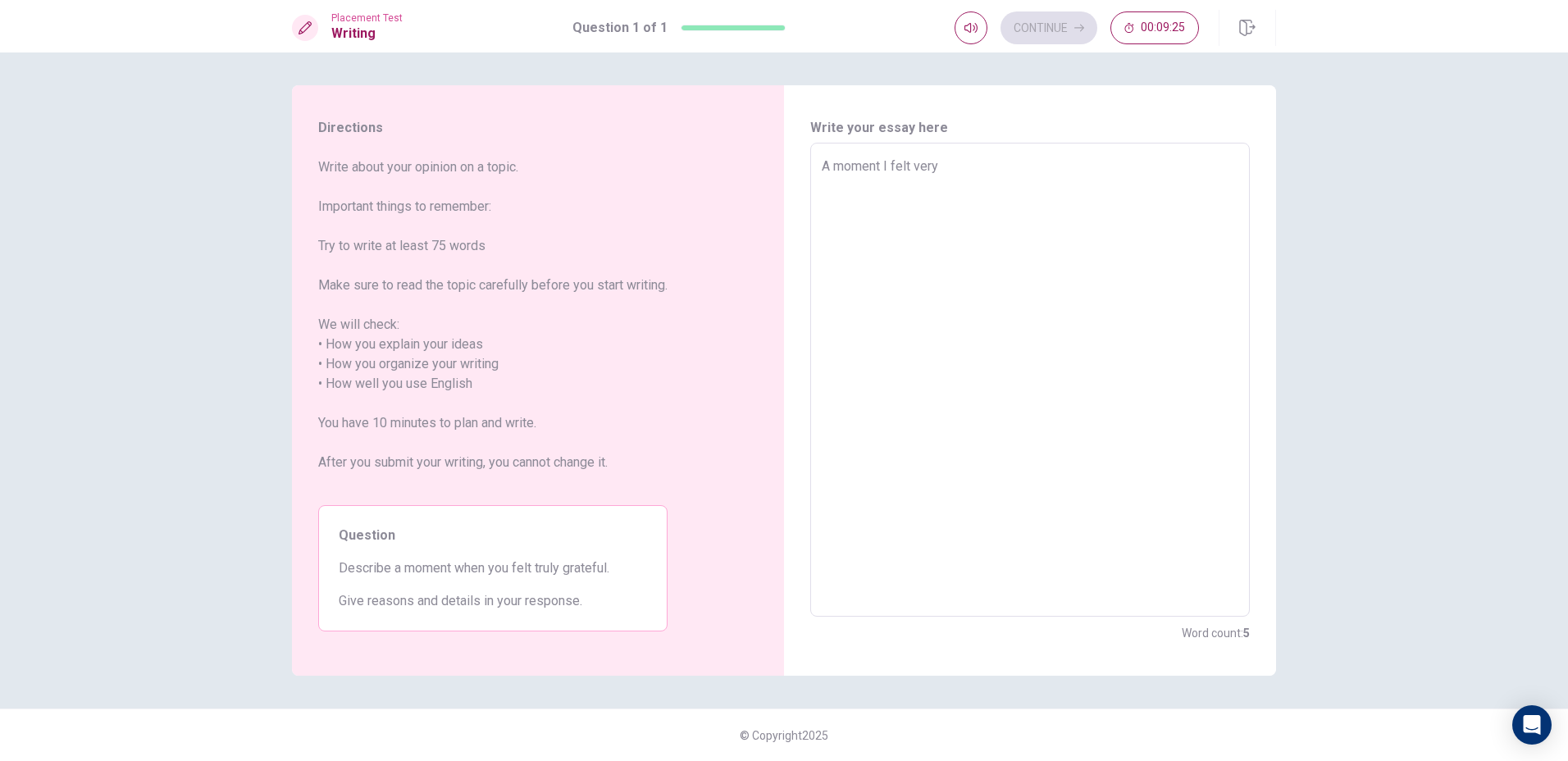
type textarea "x"
type textarea "A moment I felt very"
type textarea "x"
type textarea "A moment I felt very g"
type textarea "x"
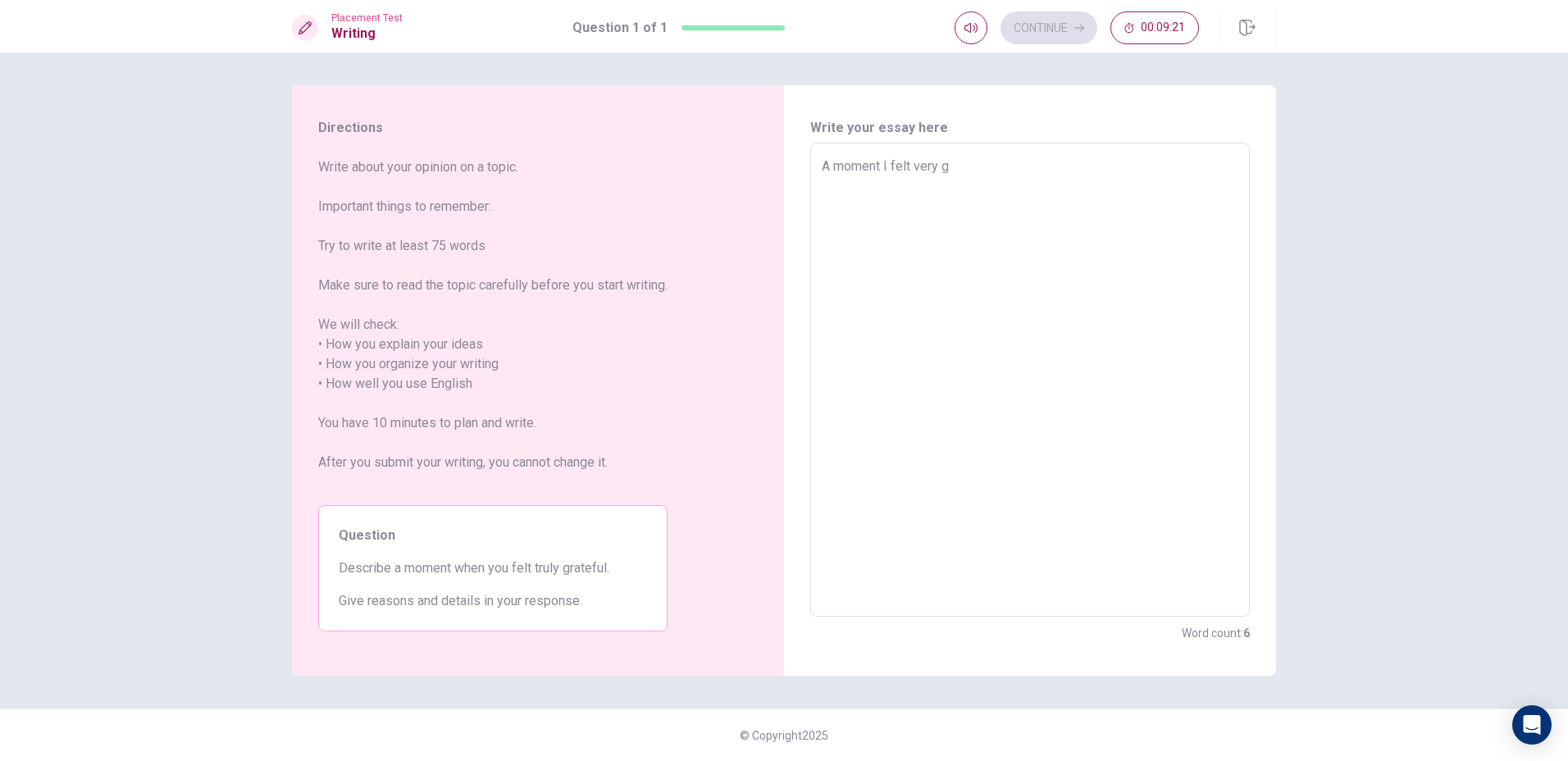
type textarea "A moment I felt very"
type textarea "x"
type textarea "A moment I felt very c"
type textarea "x"
type textarea "A moment I felt very ch"
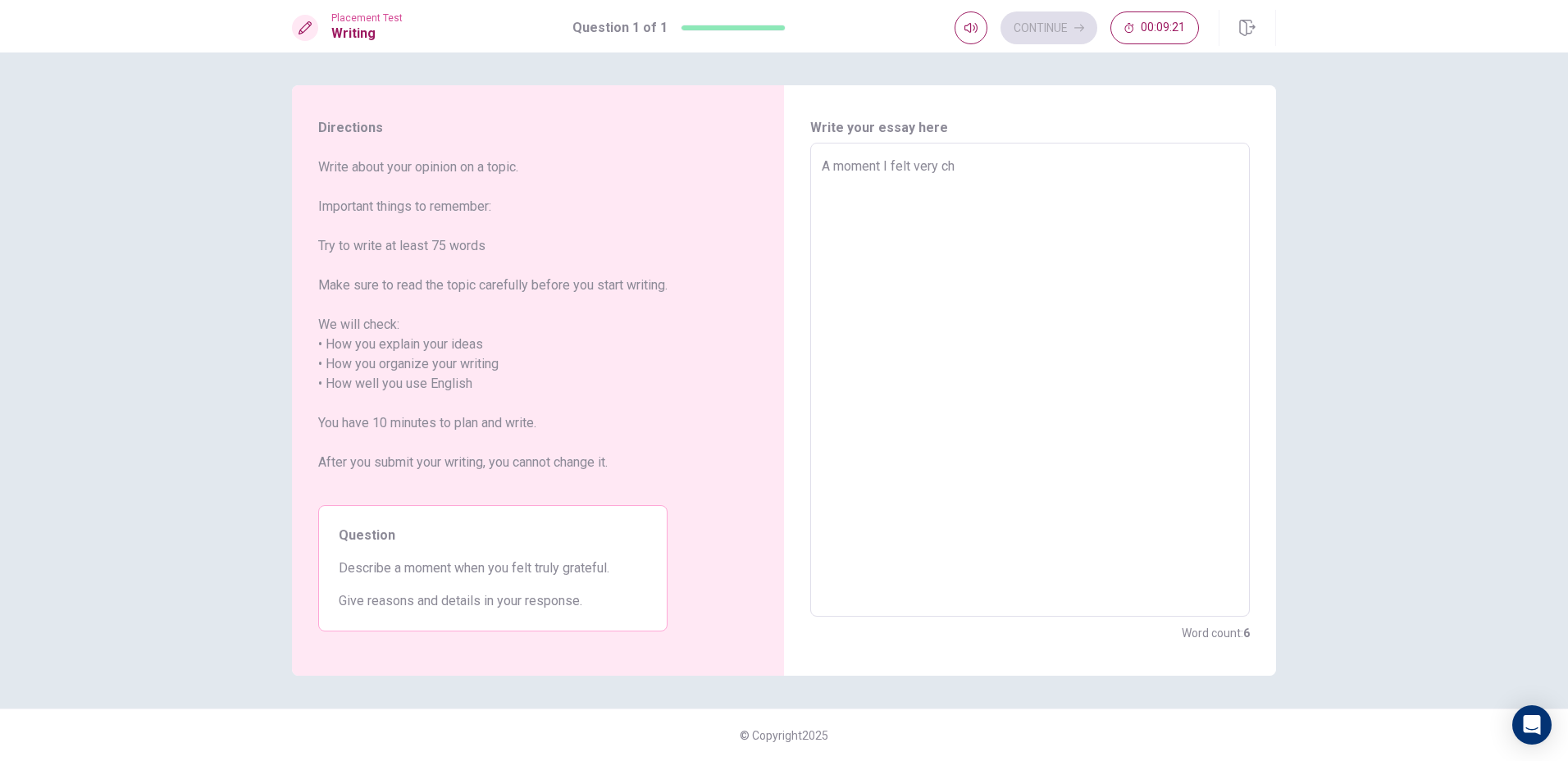
type textarea "x"
type textarea "A moment I felt very che"
type textarea "x"
type textarea "A moment I felt very chee"
type textarea "x"
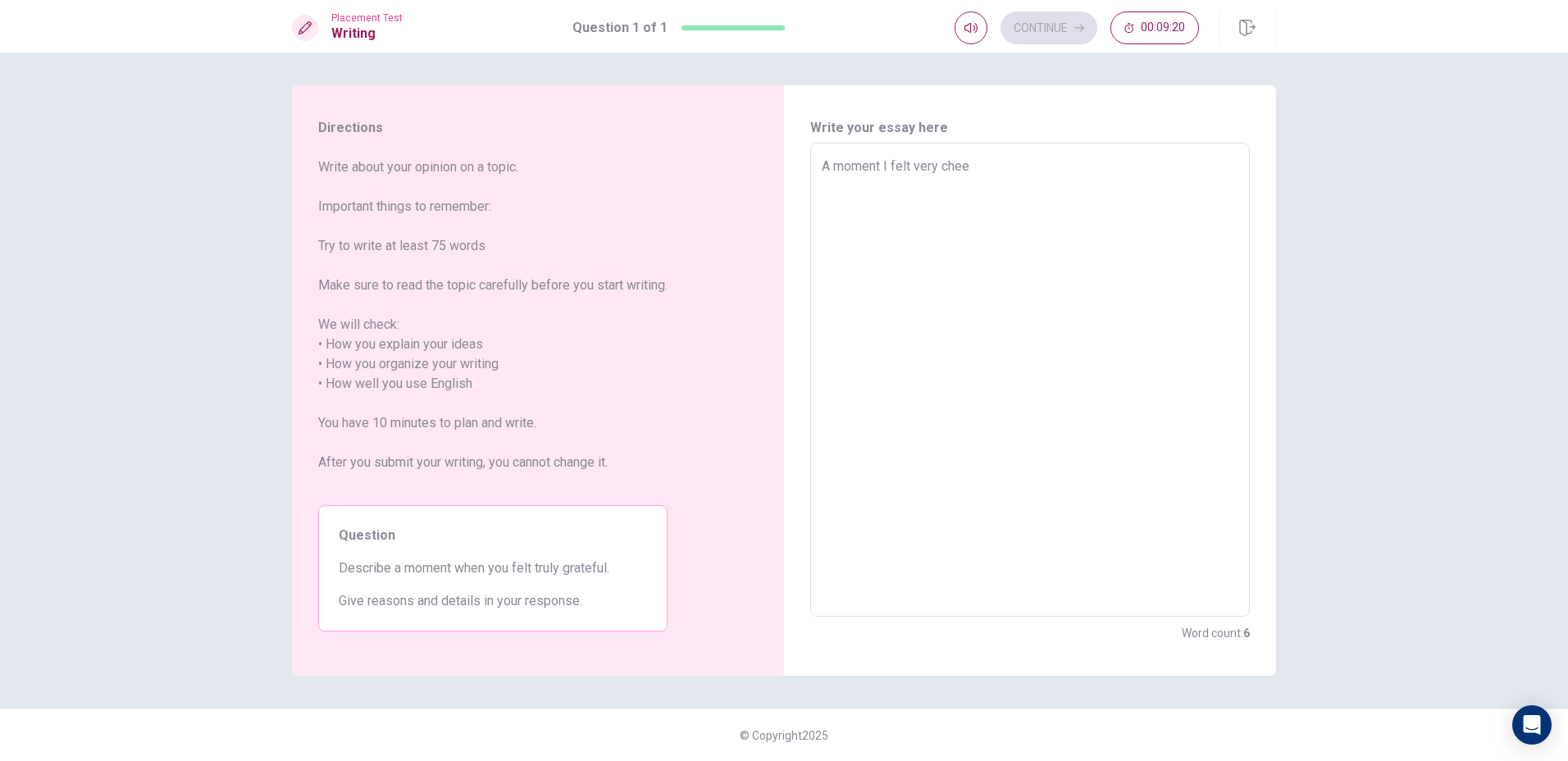
type textarea "A moment I felt very cheer"
type textarea "x"
type textarea "A moment I felt very cheerf"
type textarea "x"
type textarea "A moment I felt very cheerfu"
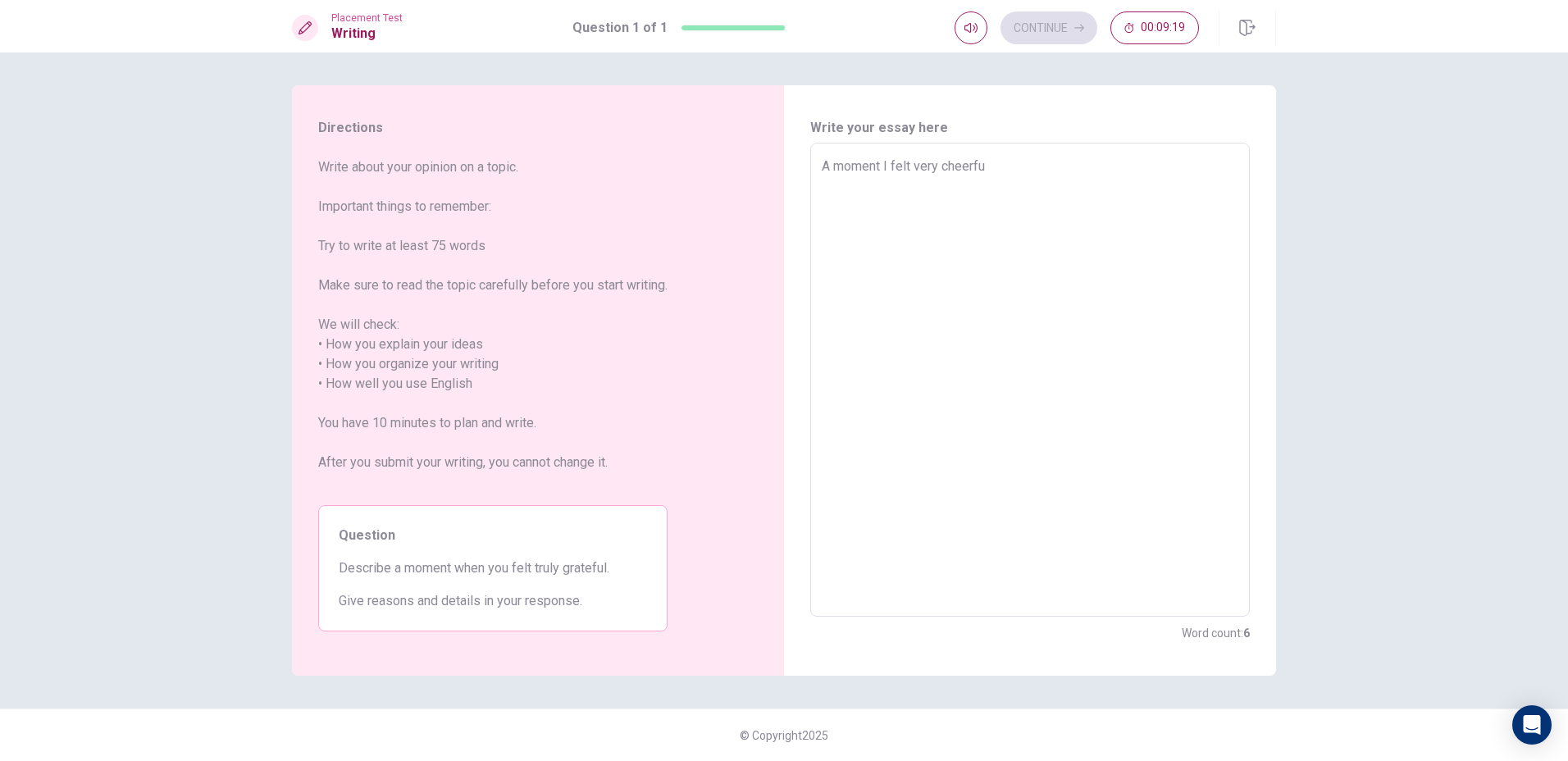
type textarea "x"
type textarea "A moment I felt very cheerful"
type textarea "x"
type textarea "A moment I felt very cheerful"
type textarea "x"
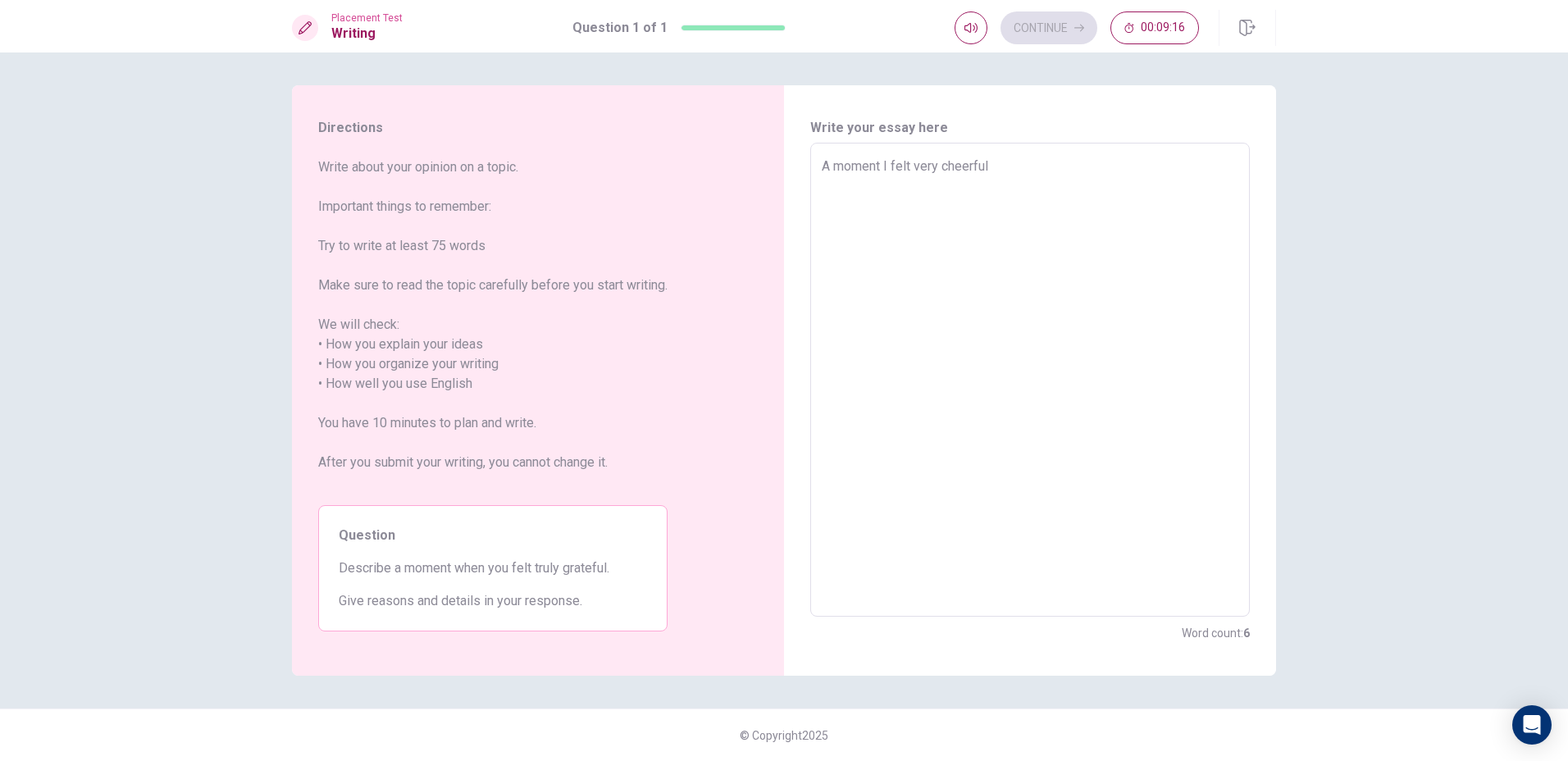
type textarea "A moment I felt very cheerful i"
type textarea "x"
type textarea "A moment I felt very cheerful"
type textarea "x"
type textarea "A moment I felt very cheerful w"
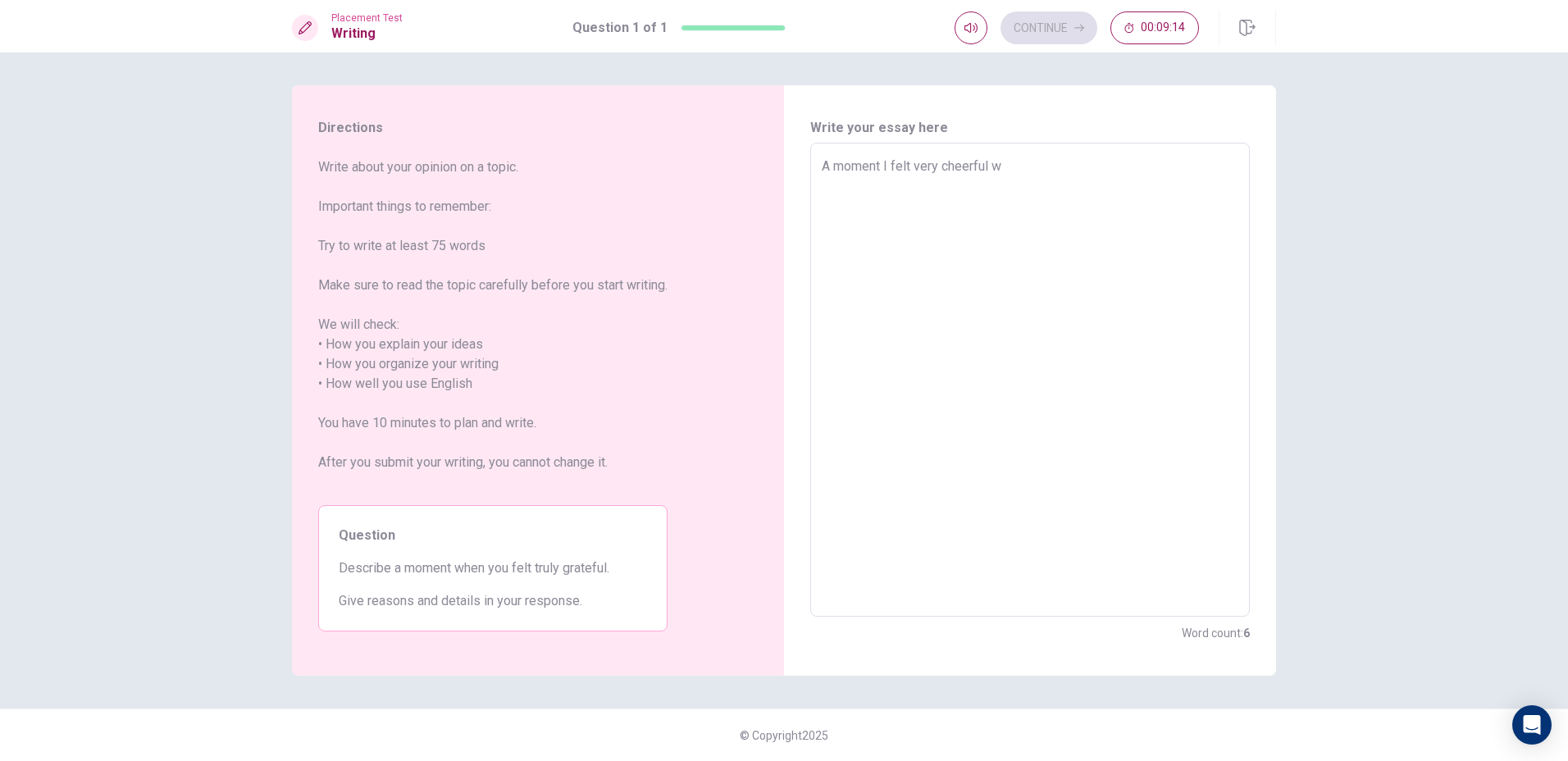
type textarea "x"
type textarea "A moment I felt very cheerful wa"
type textarea "x"
type textarea "A moment I felt very cheerful was"
type textarea "x"
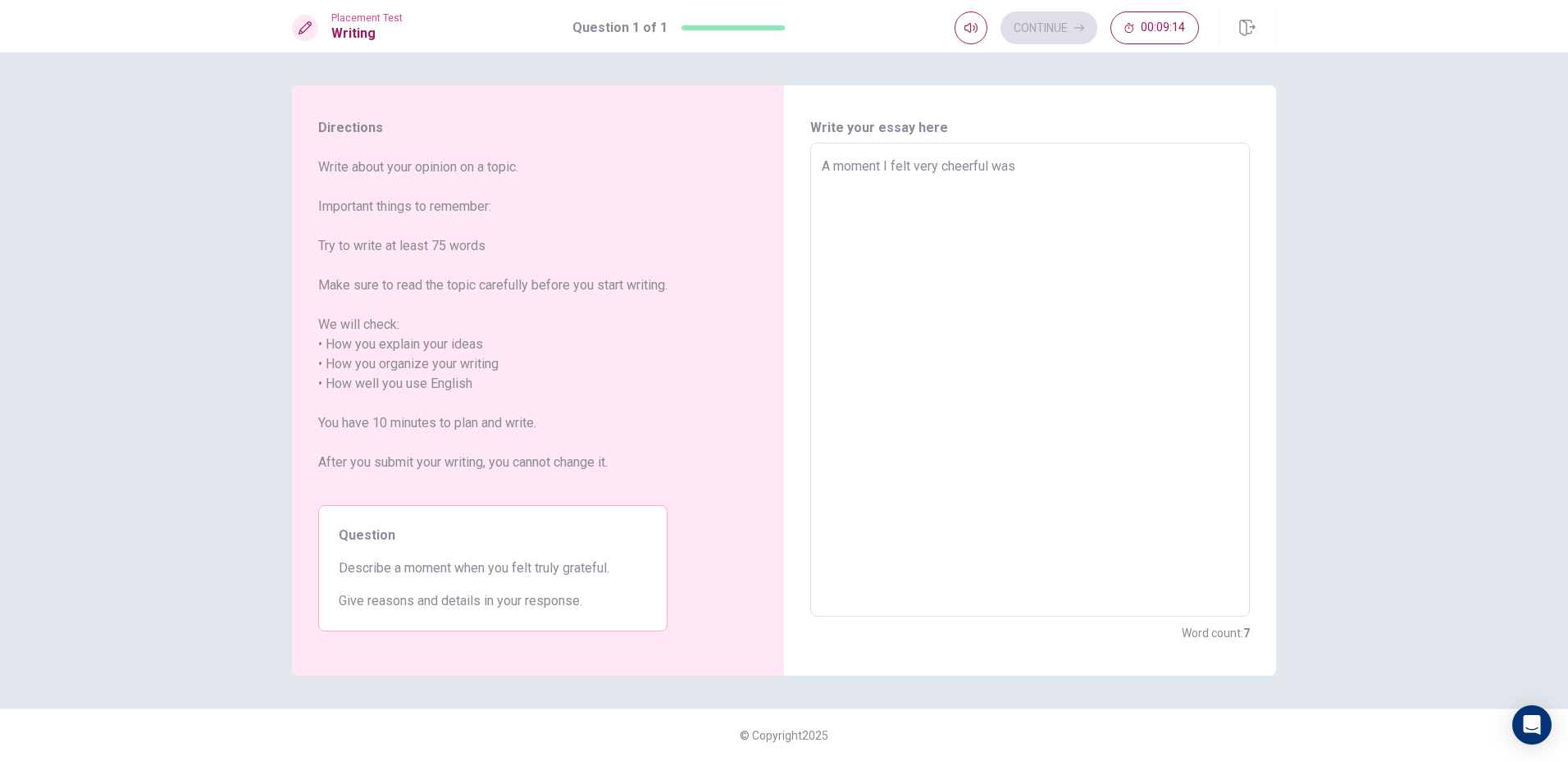
type textarea "A moment I felt very cheerful was"
type textarea "x"
type textarea "A moment I felt very cheerful was I"
type textarea "x"
type textarea "A moment I felt very cheerful was I"
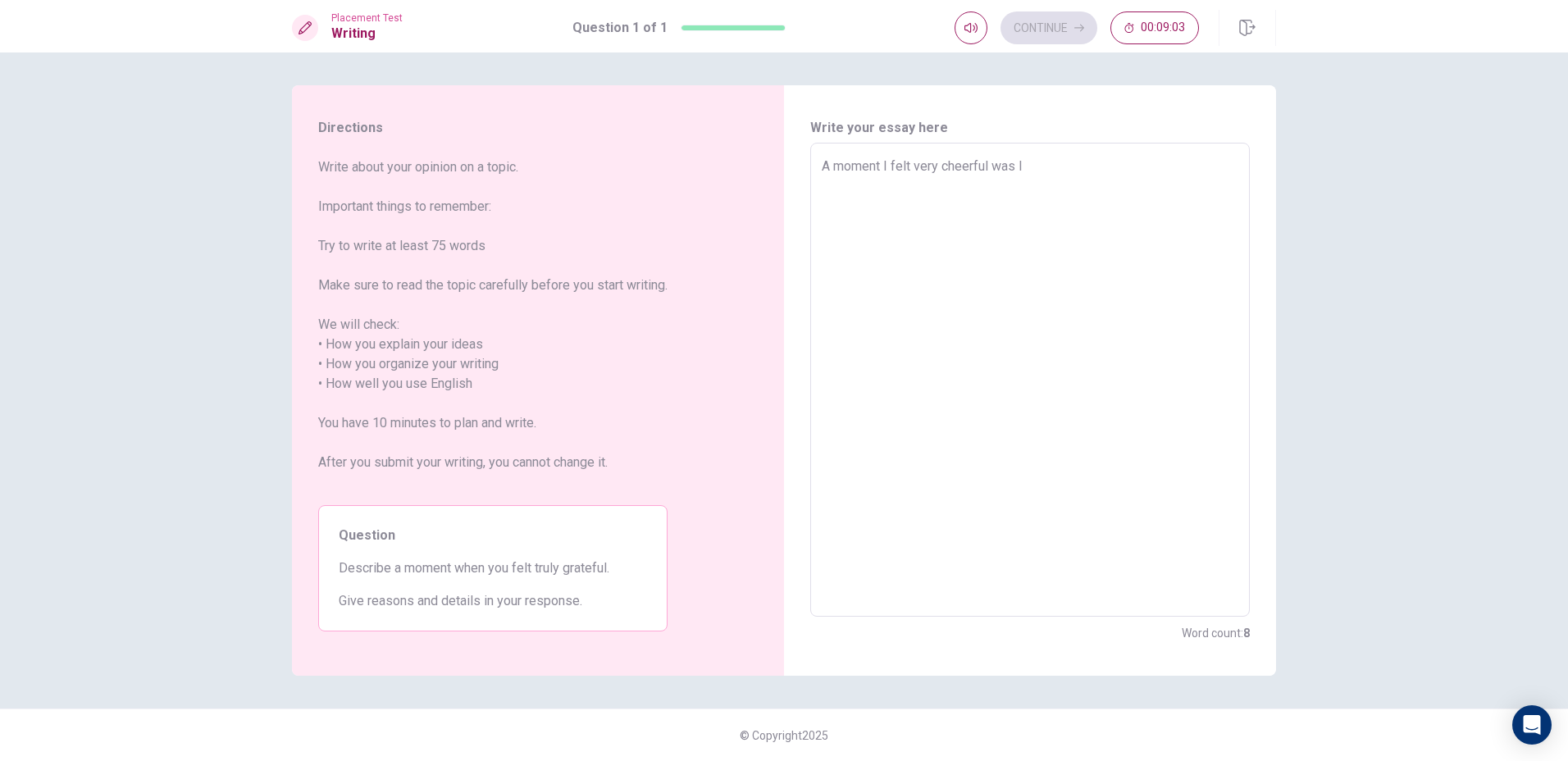
type textarea "x"
type textarea "A moment I felt very cheerful was I V"
type textarea "x"
type textarea "A moment I felt very cheerful was I Vi"
type textarea "x"
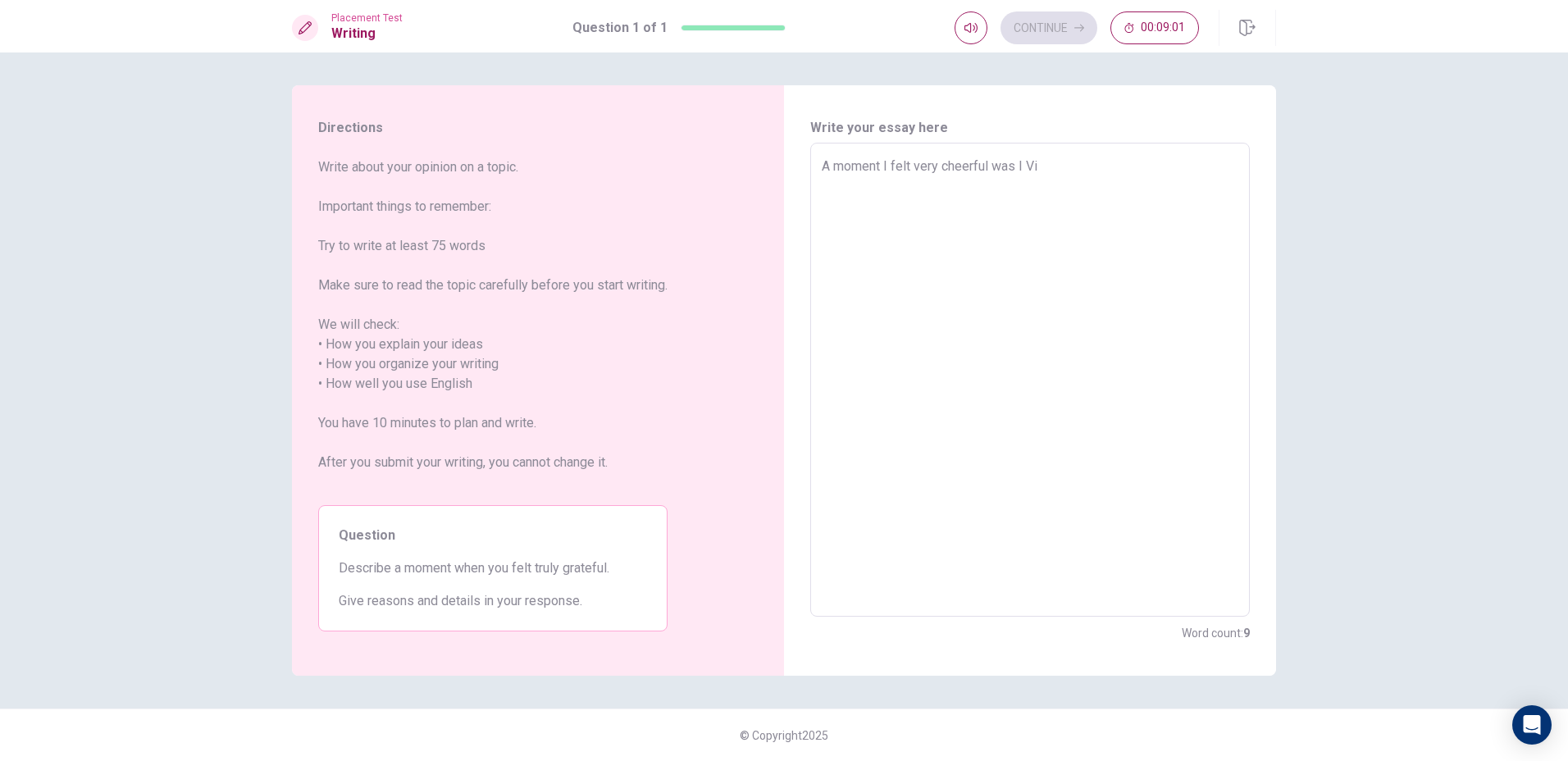
type textarea "A moment I felt very cheerful was I Vis"
type textarea "x"
type textarea "A moment I felt very cheerful was I Vi"
type textarea "x"
type textarea "A moment I felt very cheerful was I V"
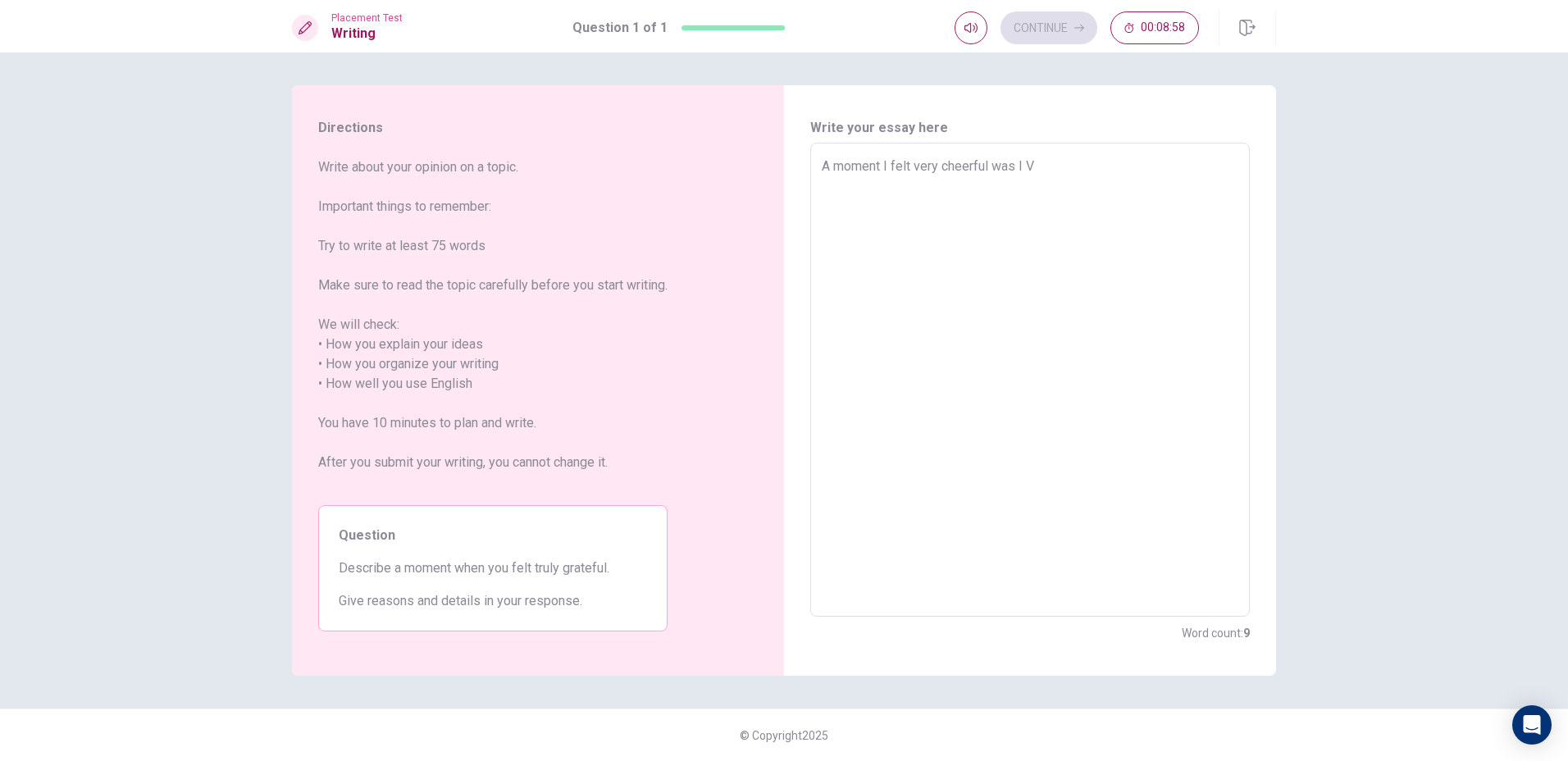
type textarea "x"
type textarea "A moment I felt very cheerful was I"
type textarea "x"
type textarea "A moment I felt very cheerful was I v"
type textarea "x"
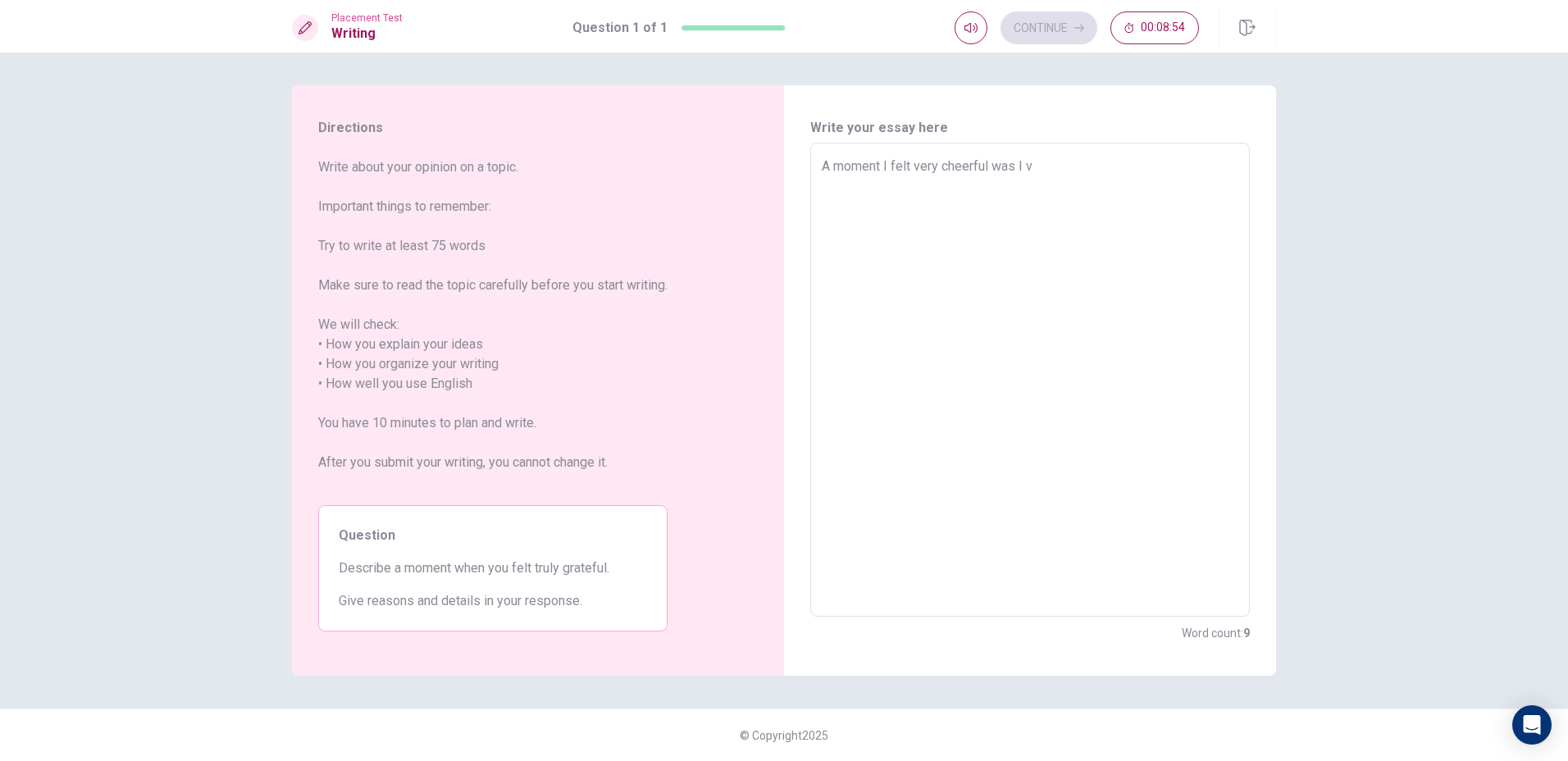
type textarea "A moment I felt very cheerful was I vi"
type textarea "x"
type textarea "A moment I felt very cheerful was I vis"
type textarea "x"
type textarea "A moment I felt very cheerful was I visi"
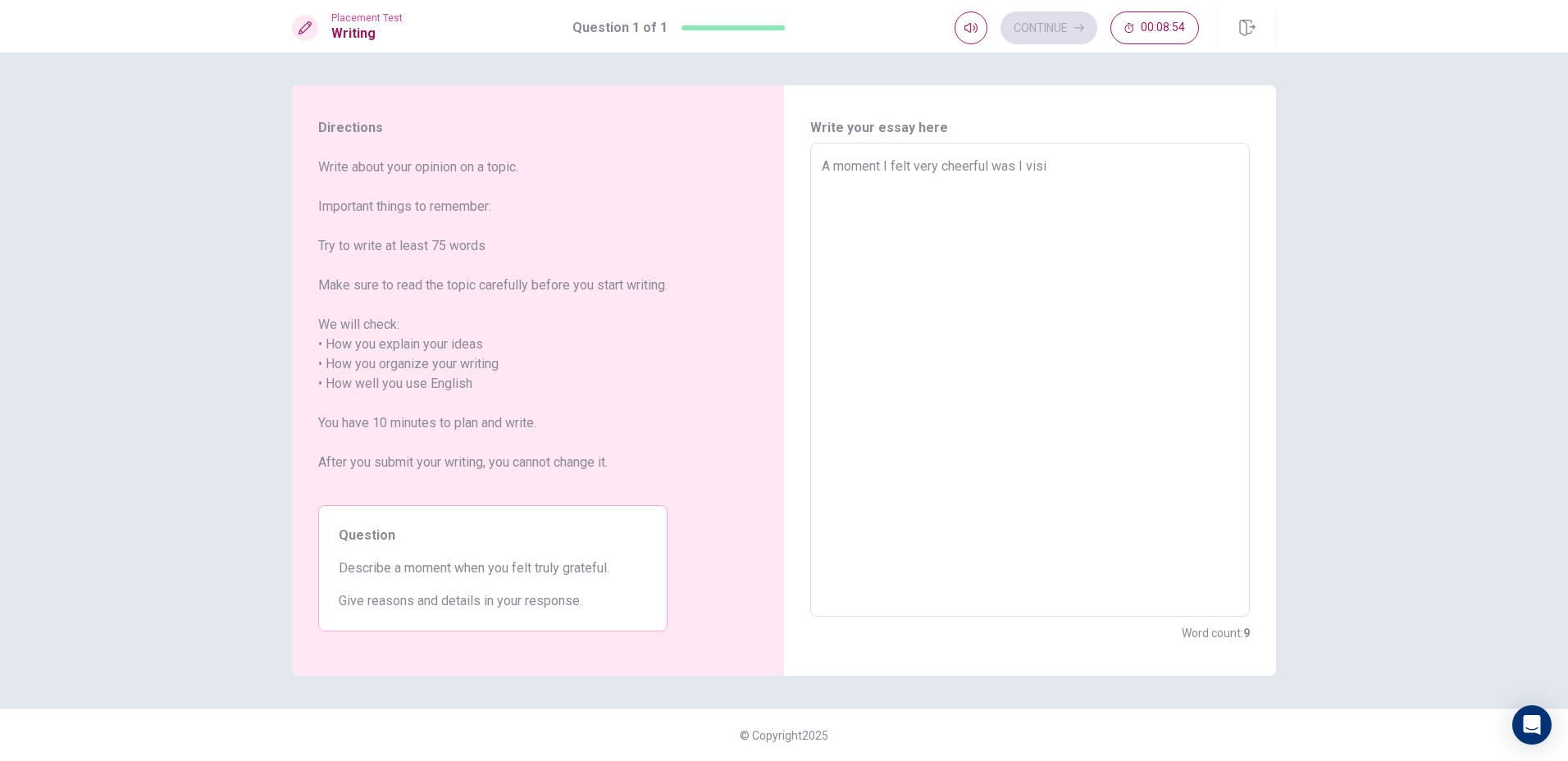
type textarea "x"
type textarea "A moment I felt very cheerful was I visit"
type textarea "x"
type textarea "A moment I felt very cheerful was I visit"
type textarea "x"
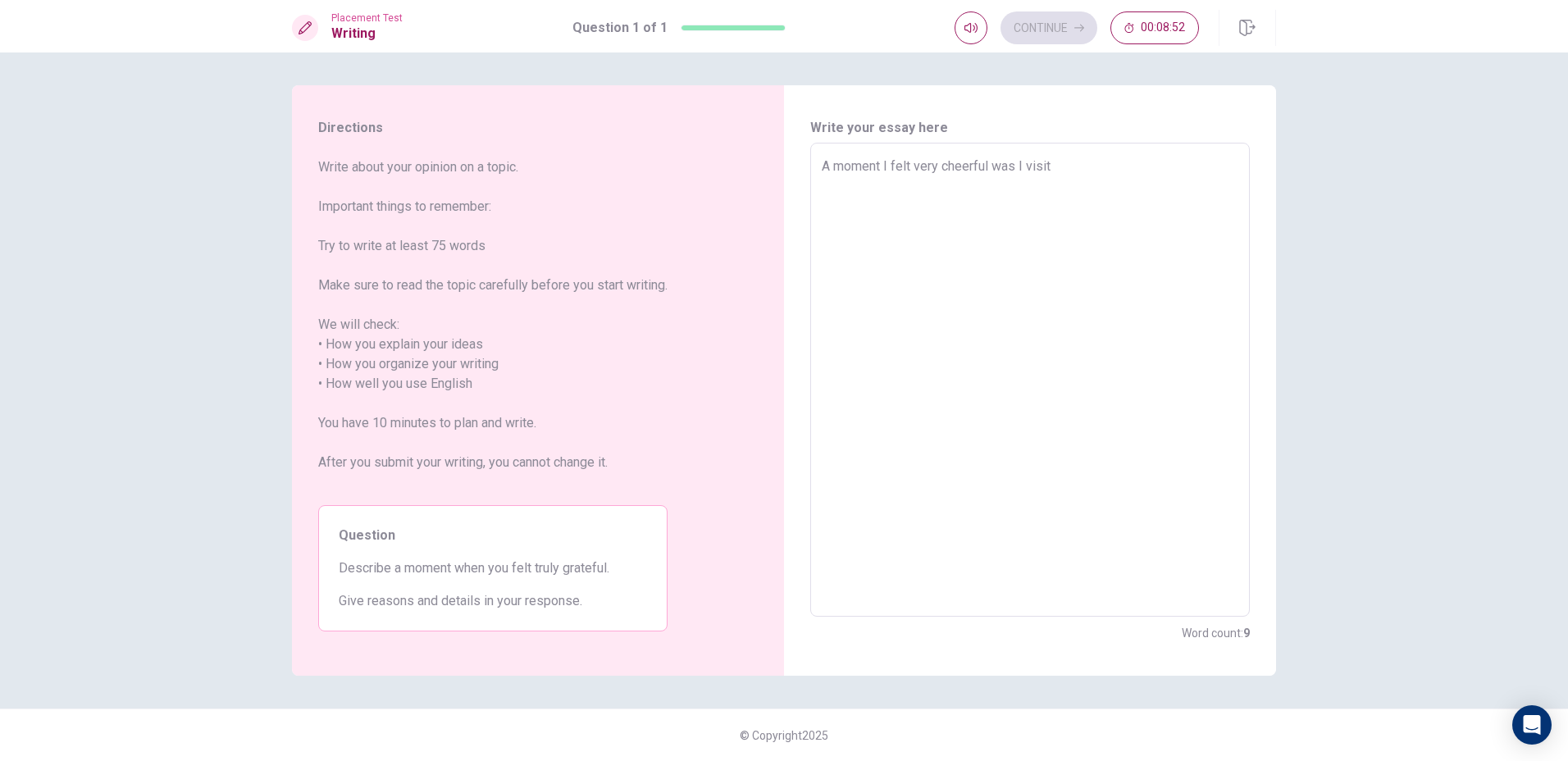
type textarea "A moment I felt very cheerful was I visit m"
type textarea "x"
type textarea "A moment I felt very cheerful was I visit my"
type textarea "x"
type textarea "A moment I felt very cheerful was I visit my"
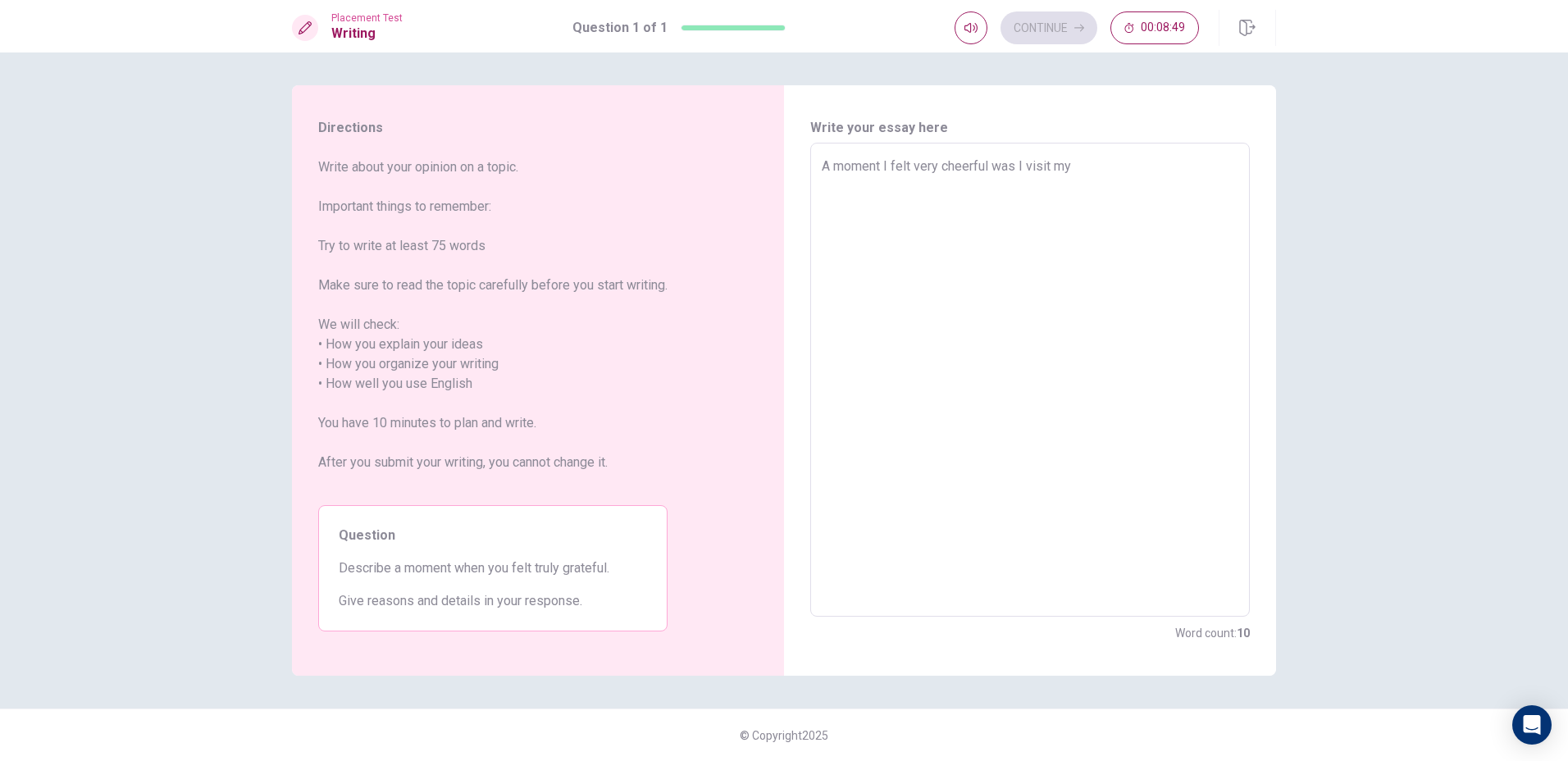
type textarea "x"
type textarea "A moment I felt very cheerful was I visit my g"
type textarea "x"
type textarea "A moment I felt very cheerful was I visit my gr"
type textarea "x"
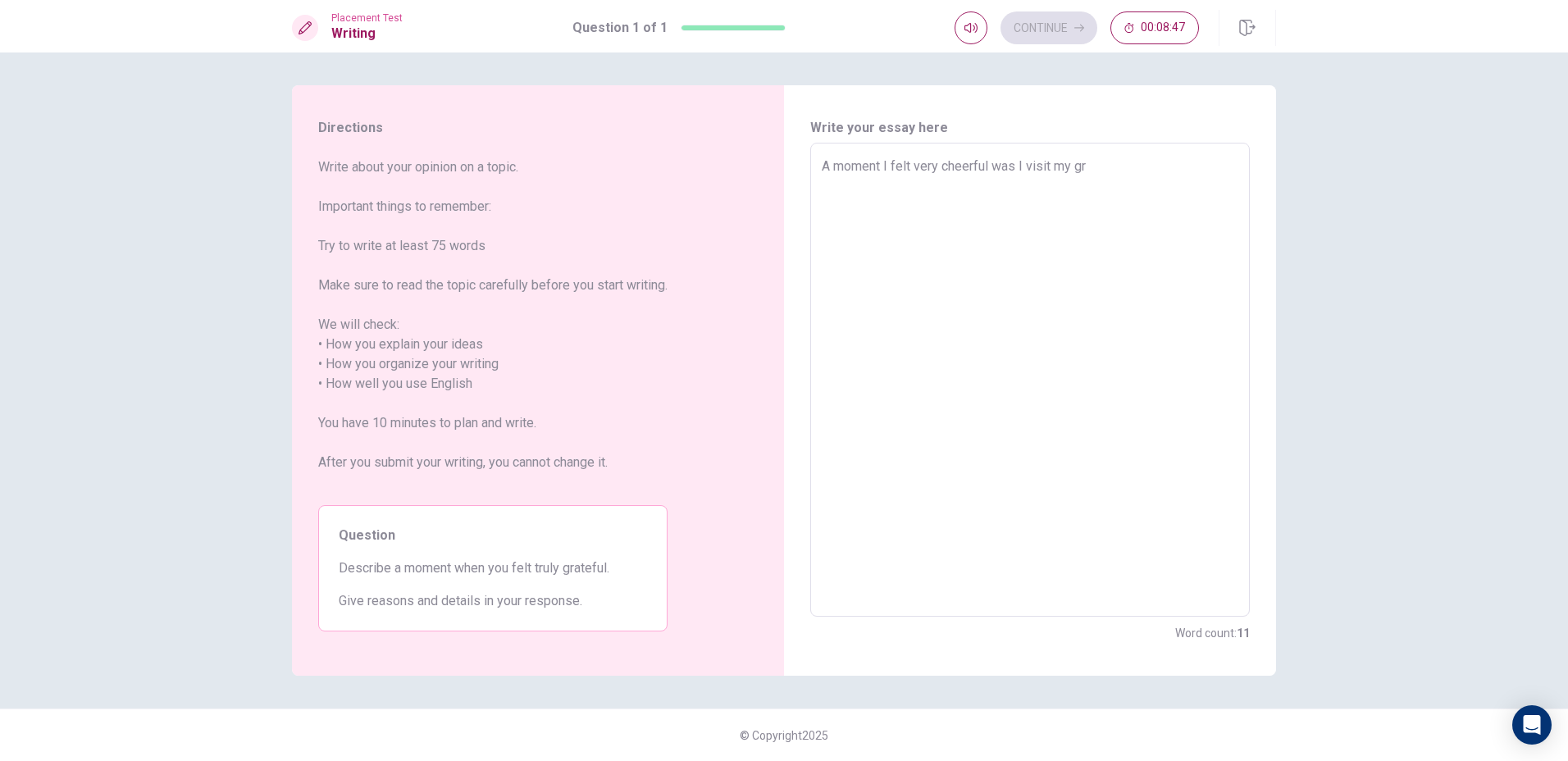
type textarea "A moment I felt very cheerful was I visit my gra"
type textarea "x"
type textarea "A moment I felt very cheerful was I visit my gran"
type textarea "x"
type textarea "A moment I felt very cheerful was I visit my grand"
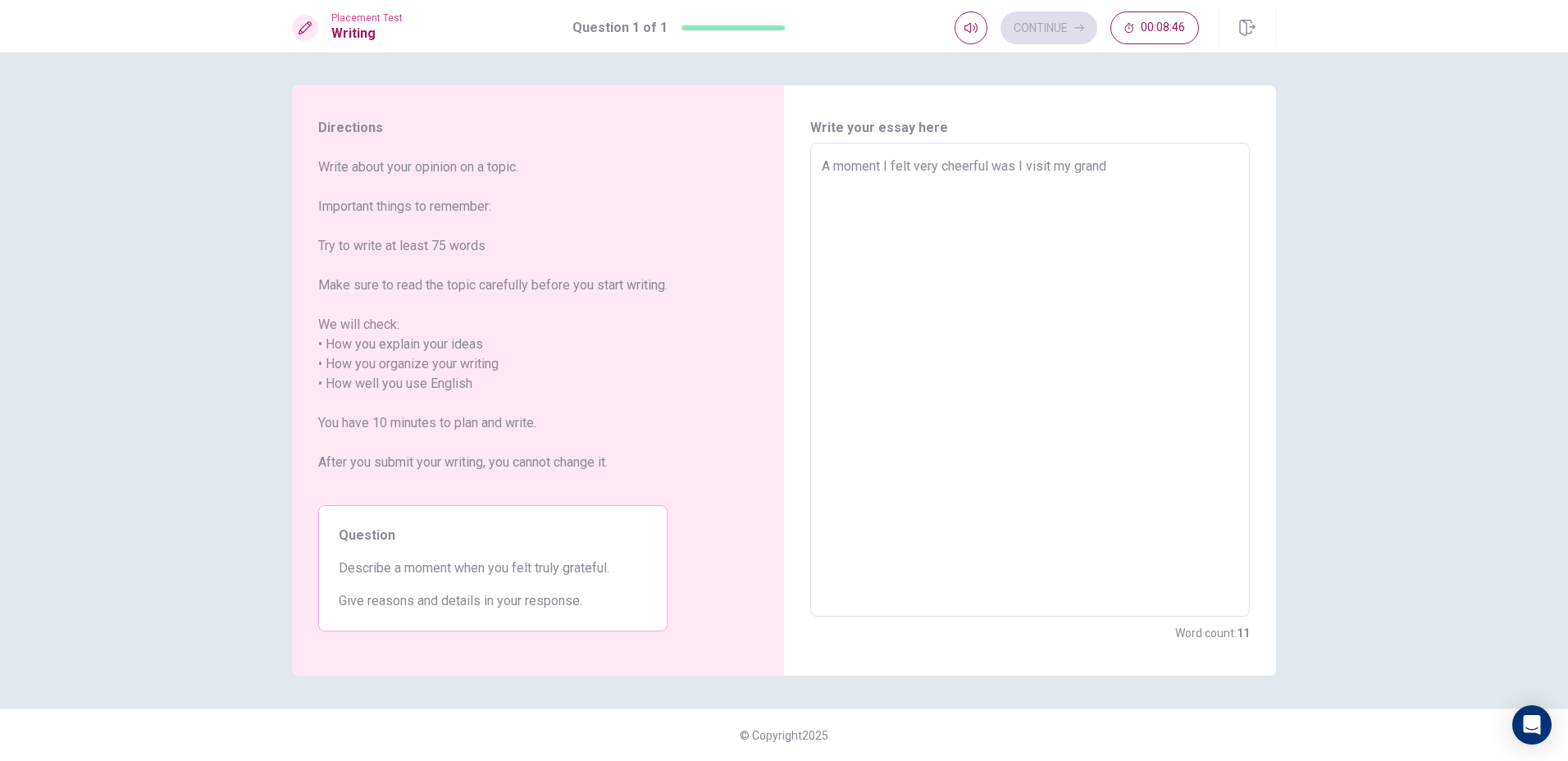
type textarea "x"
type textarea "A moment I felt very cheerful was I visit my grandp"
type textarea "x"
type textarea "A moment I felt very cheerful was I visit my grandpa"
type textarea "x"
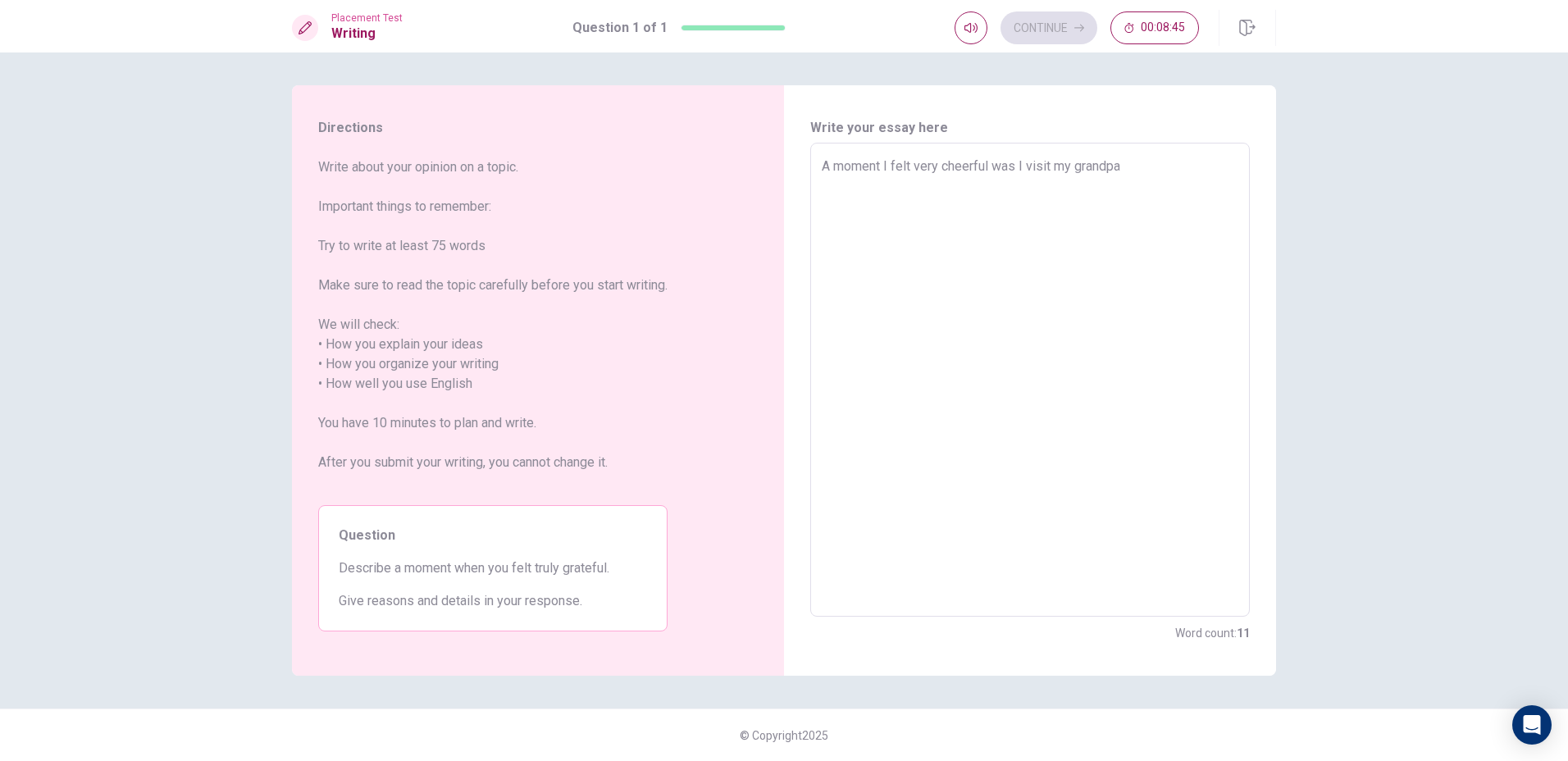
type textarea "A moment I felt very cheerful was I visit my grandpar"
type textarea "x"
type textarea "A moment I felt very cheerful was I visit my grandpare"
type textarea "x"
type textarea "A moment I felt very cheerful was I visit my grandparen"
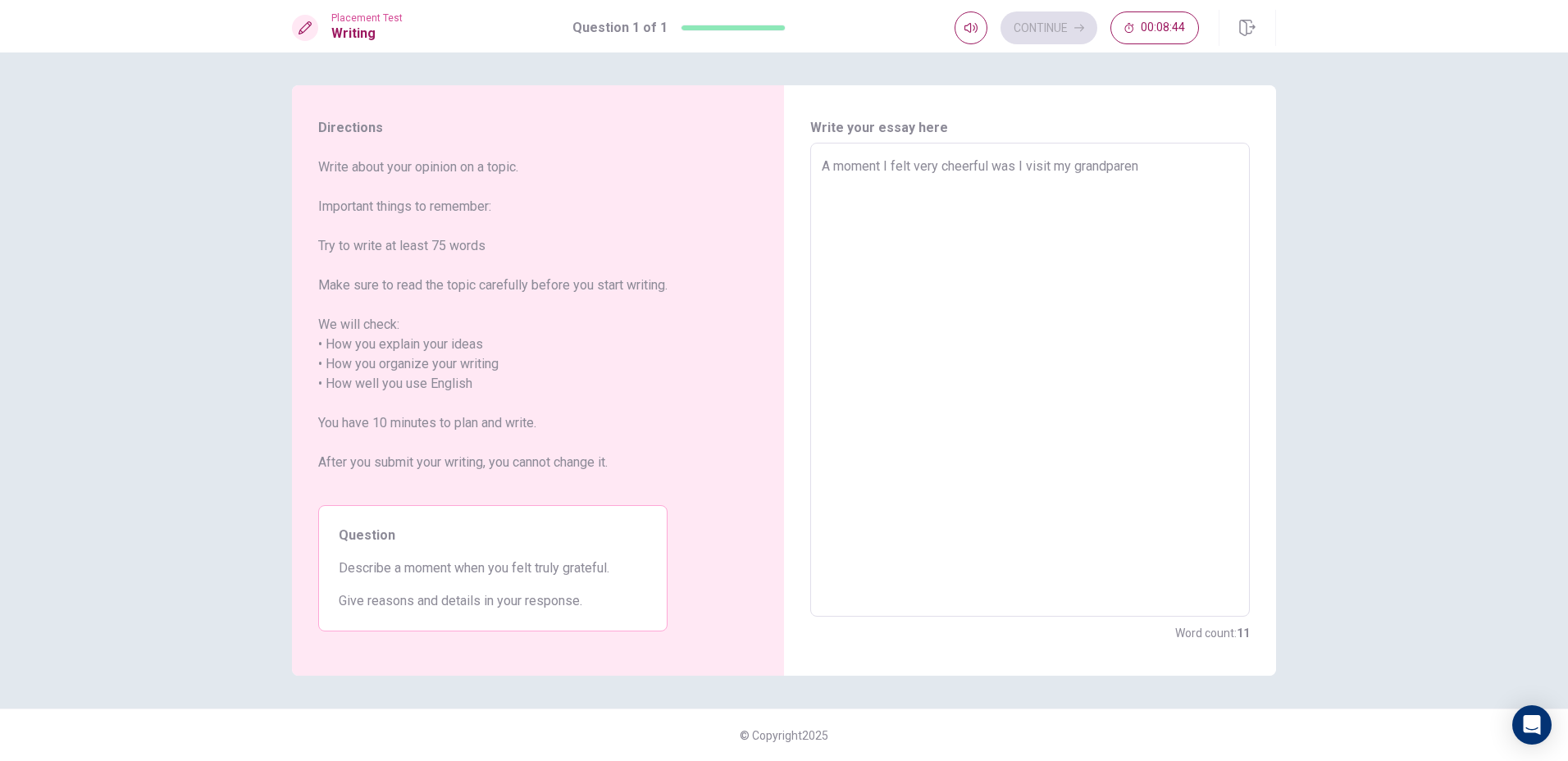
type textarea "x"
type textarea "A moment I felt very cheerful was I visit my grandparent"
type textarea "x"
type textarea "A moment I felt very cheerful was I visit my grandparent"
click at [1050, 165] on textarea "A moment I felt very cheerful was I visit my grandparent" at bounding box center [1029, 380] width 417 height 447
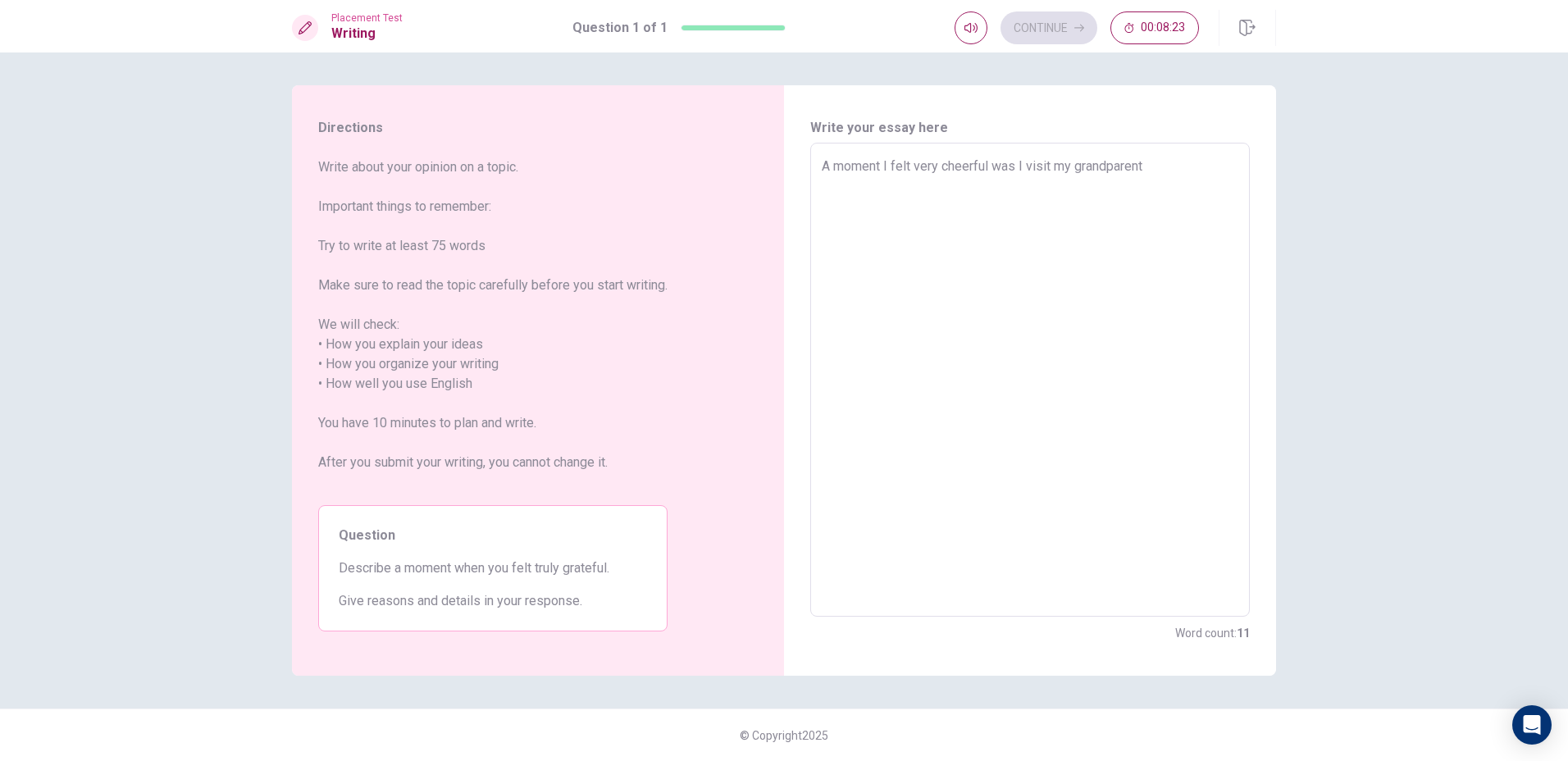
type textarea "x"
type textarea "A moment I felt very cheerful was I visite my grandparent"
type textarea "x"
type textarea "A moment I felt very cheerful was I visited my grandparent"
click at [1166, 167] on textarea "A moment I felt very cheerful was I visited my grandparent" at bounding box center [1029, 380] width 417 height 447
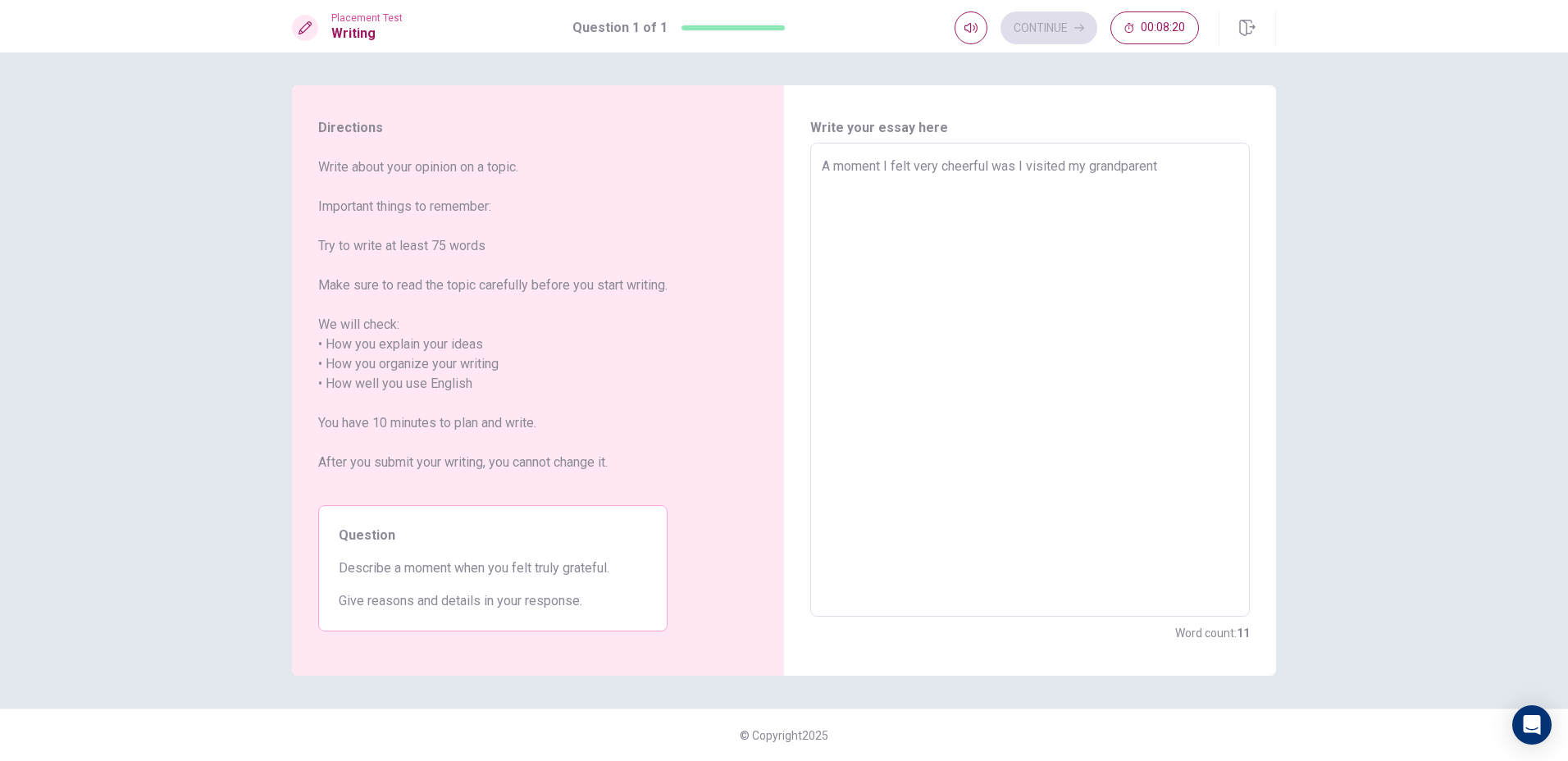
type textarea "x"
type textarea "A moment I felt very cheerful was I visited my grandparent w"
type textarea "x"
type textarea "A moment I felt very cheerful was I visited my grandparent wh"
type textarea "x"
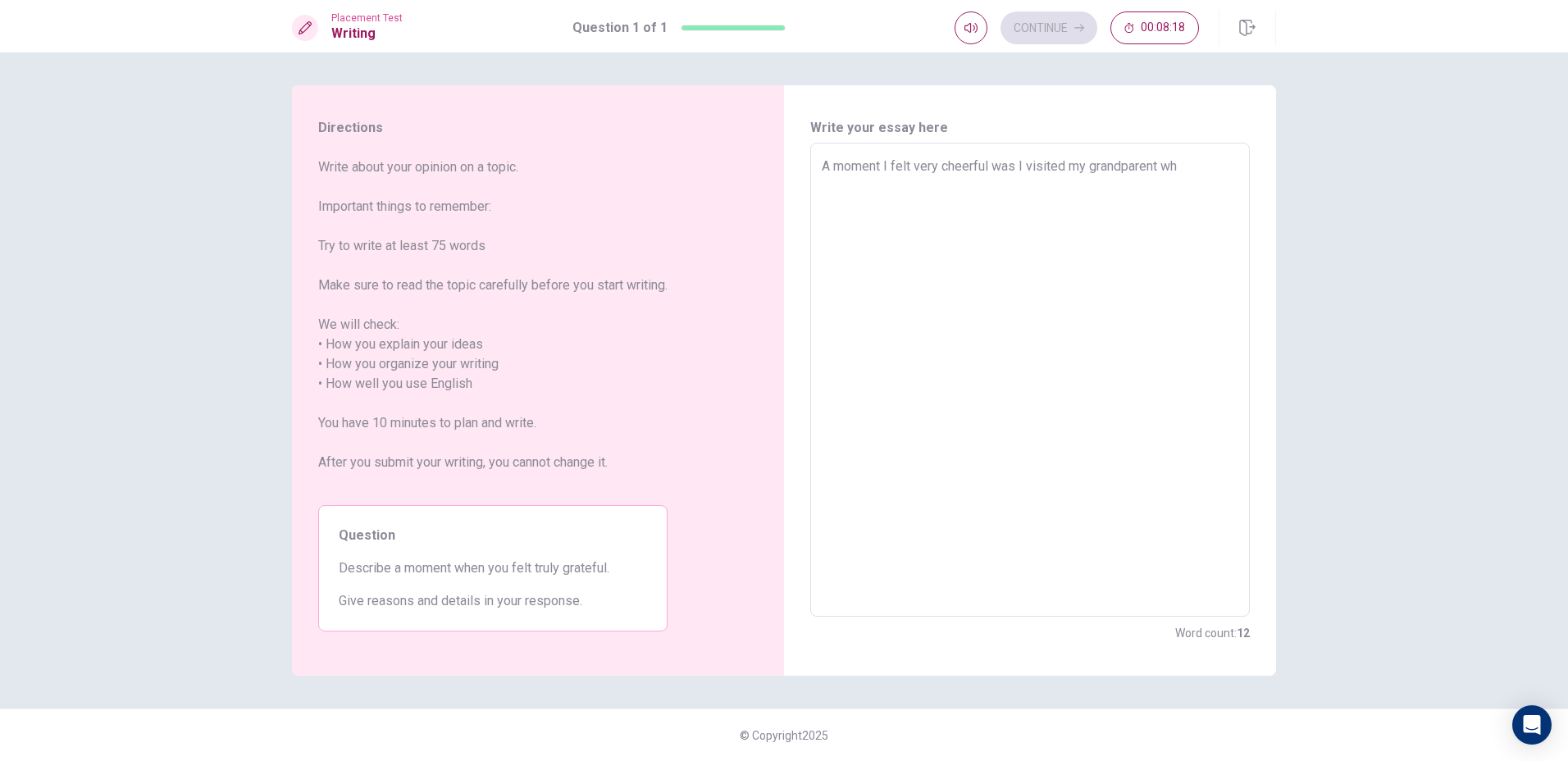
type textarea "A moment I felt very cheerful was I visited my grandparent whe"
type textarea "x"
type textarea "A moment I felt very cheerful was I visited my grandparent when"
type textarea "x"
type textarea "A moment I felt very cheerful was I visited my grandparent when"
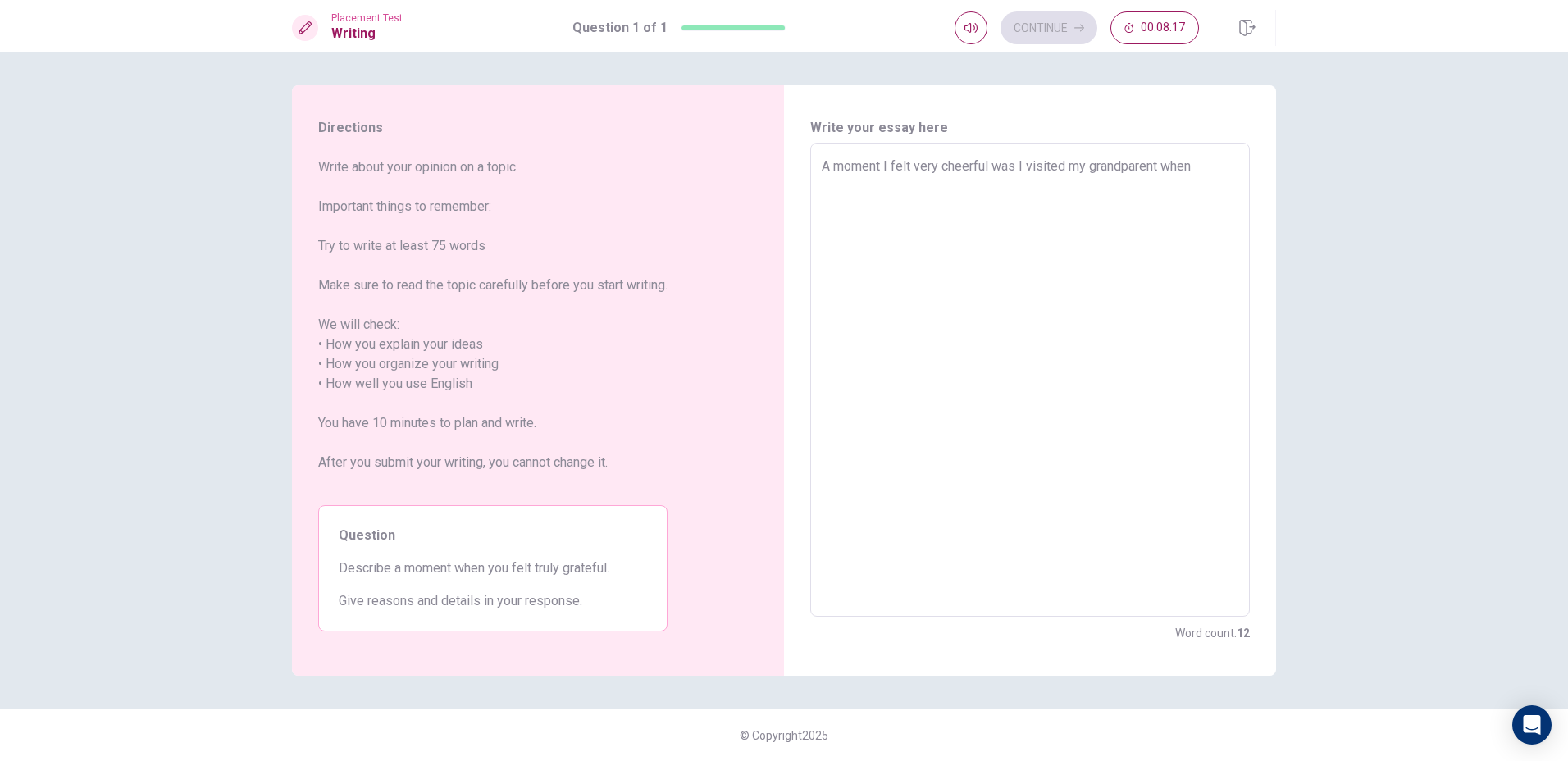
type textarea "x"
type textarea "A moment I felt very cheerful was I visited my grandparent when I"
type textarea "x"
type textarea "A moment I felt very cheerful was I visited my grandparent when I"
type textarea "x"
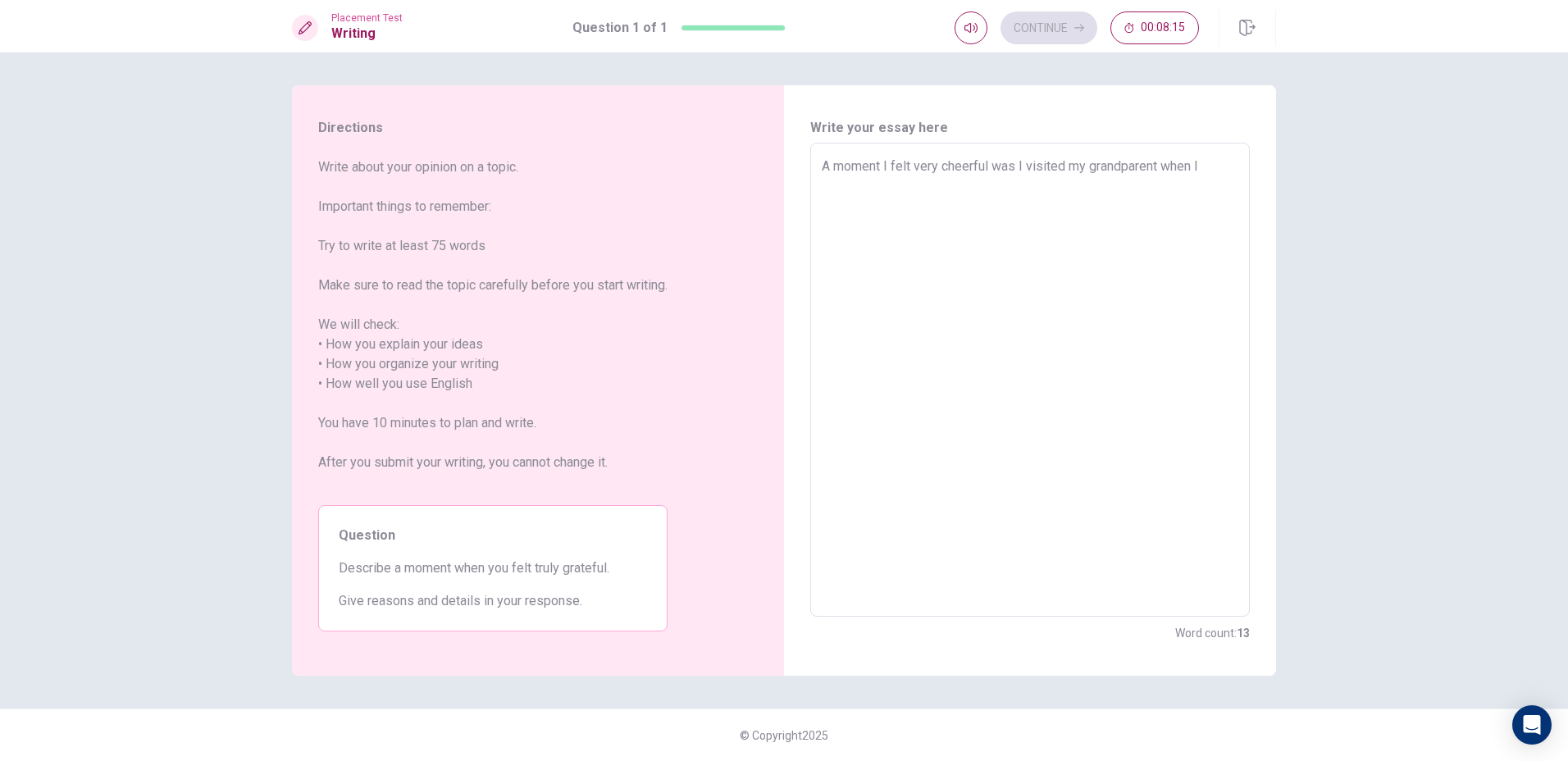
type textarea "A moment I felt very cheerful was I visited my grandparent when I c"
type textarea "x"
type textarea "A moment I felt very cheerful was I visited my grandparent when I ca"
type textarea "x"
type textarea "A moment I felt very cheerful was I visited my grandparent when I cam"
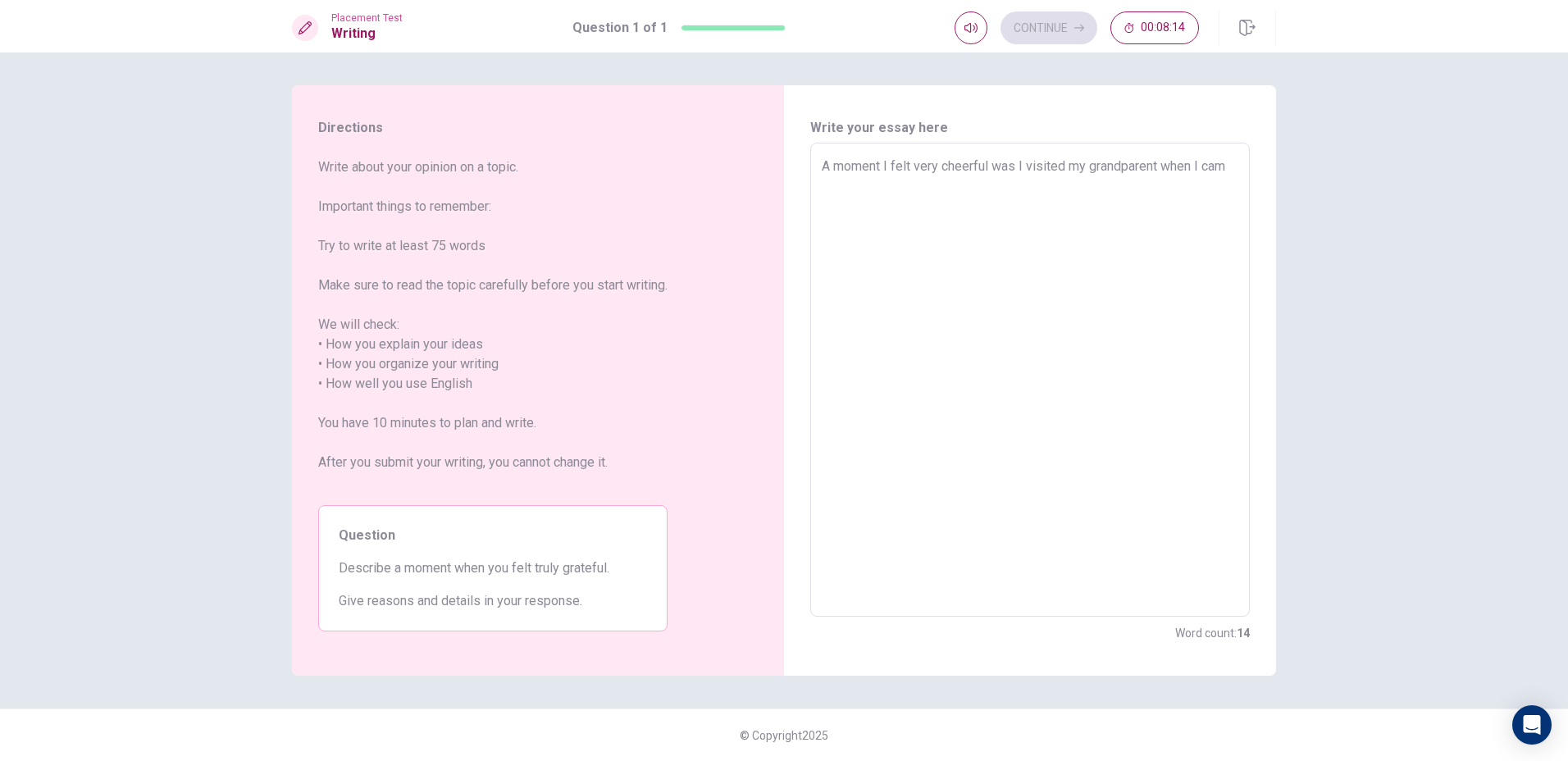
type textarea "x"
type textarea "A moment I felt very cheerful was I visited my grandparent when I came"
type textarea "x"
type textarea "A moment I felt very cheerful was I visited my grandparent when I cam"
type textarea "x"
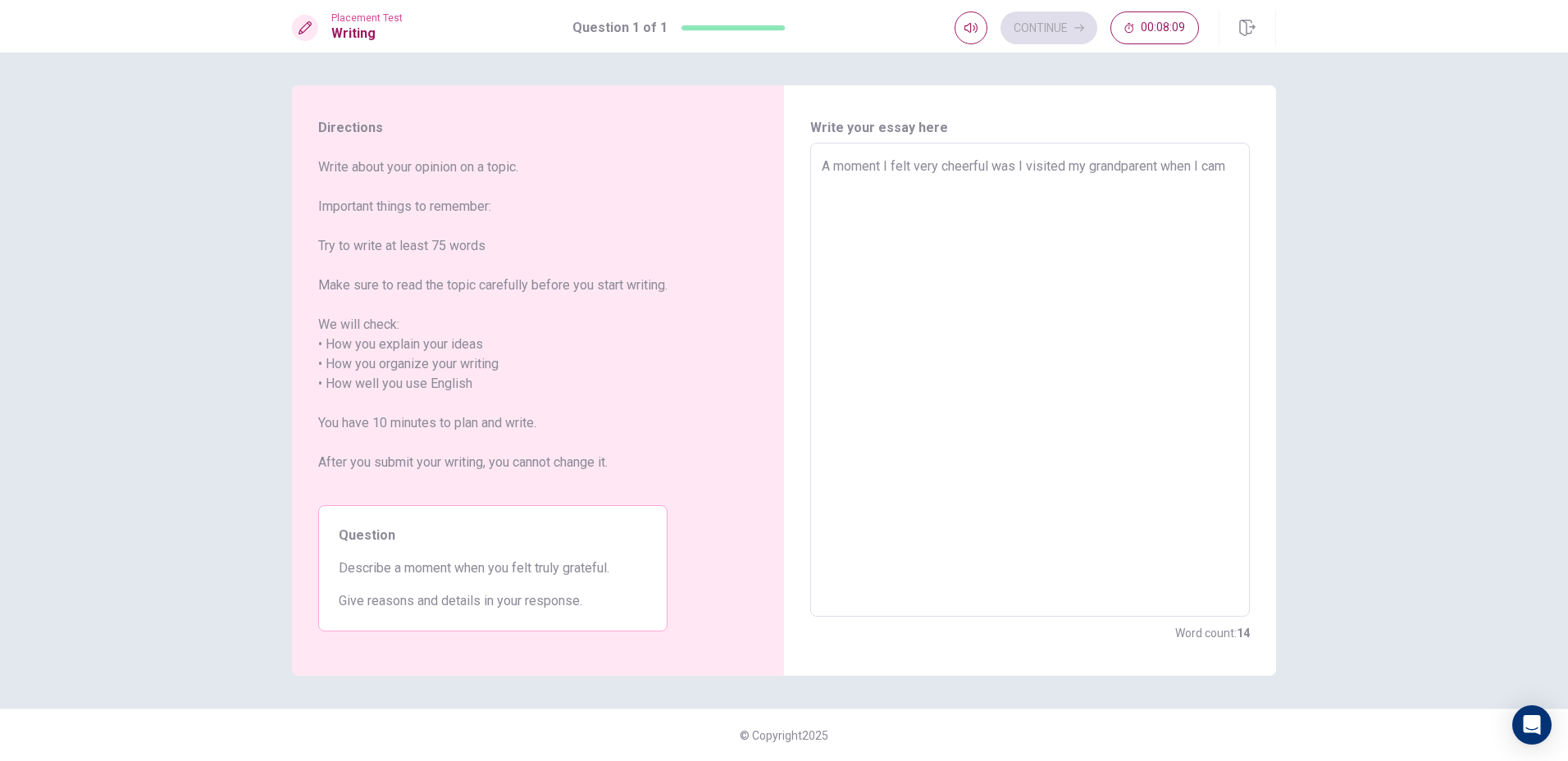
type textarea "A moment I felt very cheerful was I visited my grandparent when I ca"
type textarea "x"
type textarea "A moment I felt very cheerful was I visited my grandparent when I c"
type textarea "x"
type textarea "A moment I felt very cheerful was I visited my grandparent when I"
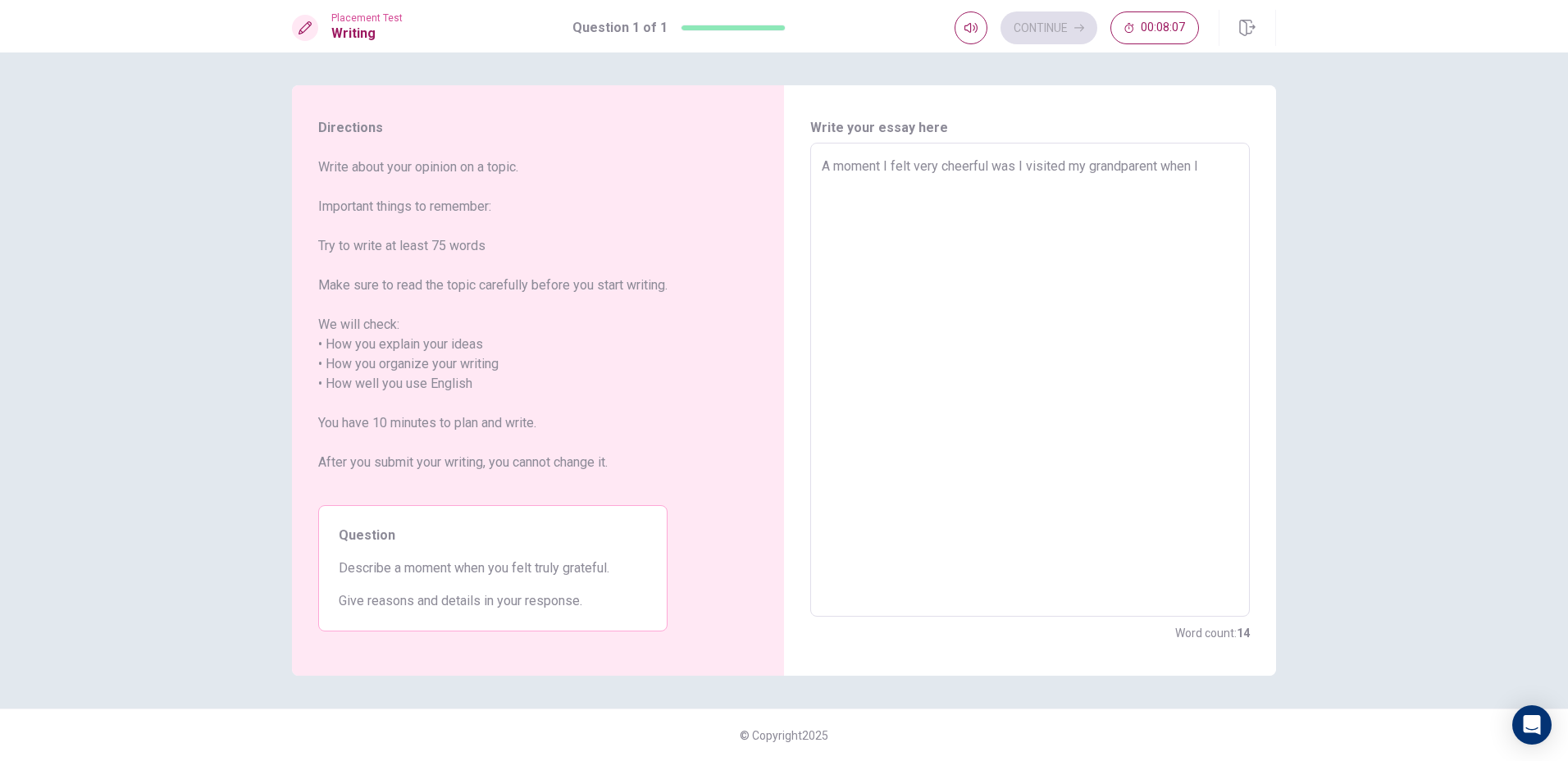
type textarea "x"
type textarea "A moment I felt very cheerful was I visited my grandparent when I"
type textarea "x"
type textarea "A moment I felt very cheerful was I visited my grandparent when"
type textarea "x"
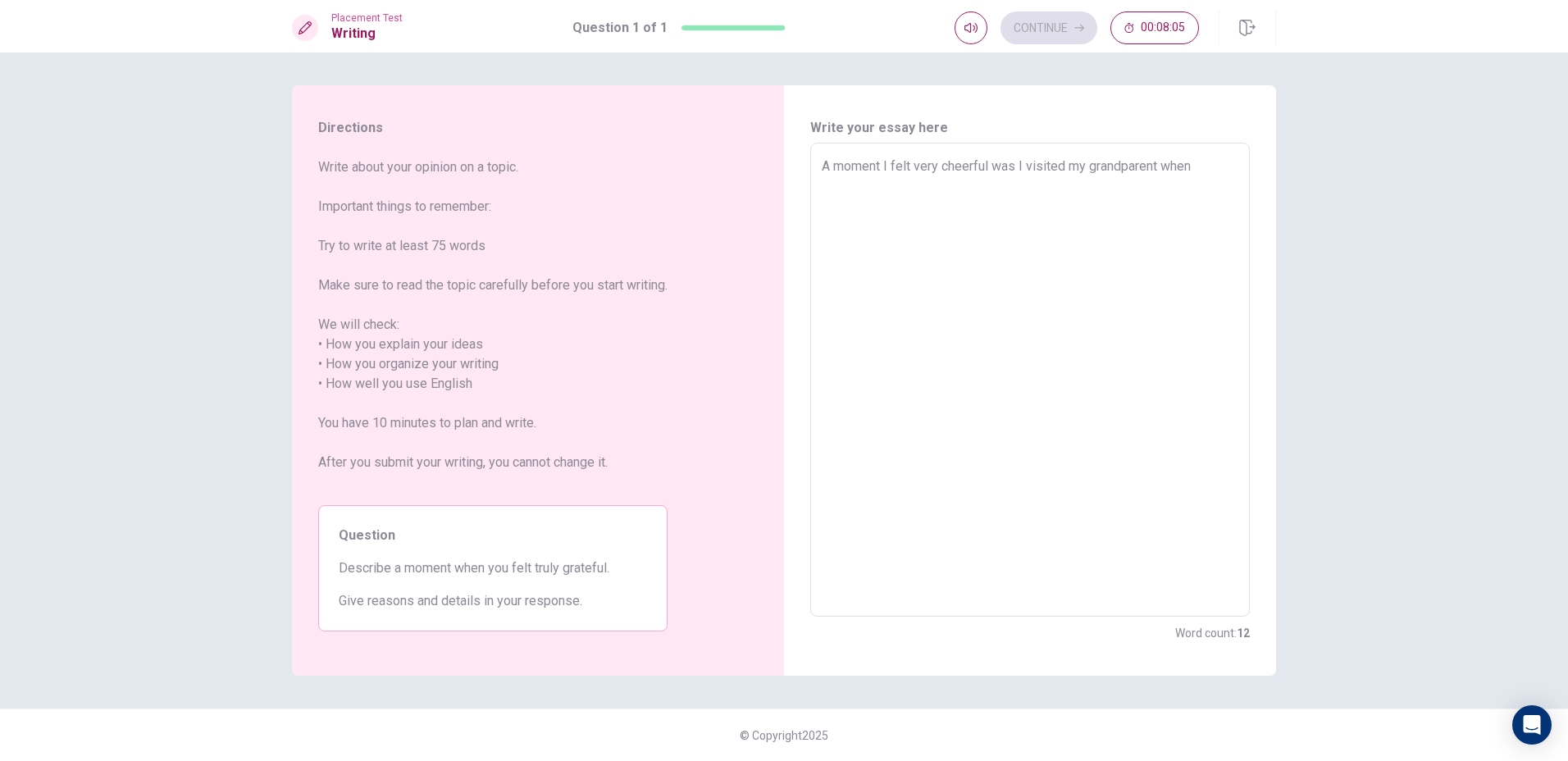
type textarea "A moment I felt very cheerful was I visited my grandparent when i"
type textarea "x"
type textarea "A moment I felt very cheerful was I visited my grandparent when"
type textarea "x"
type textarea "A moment I felt very cheerful was I visited my grandparent when I"
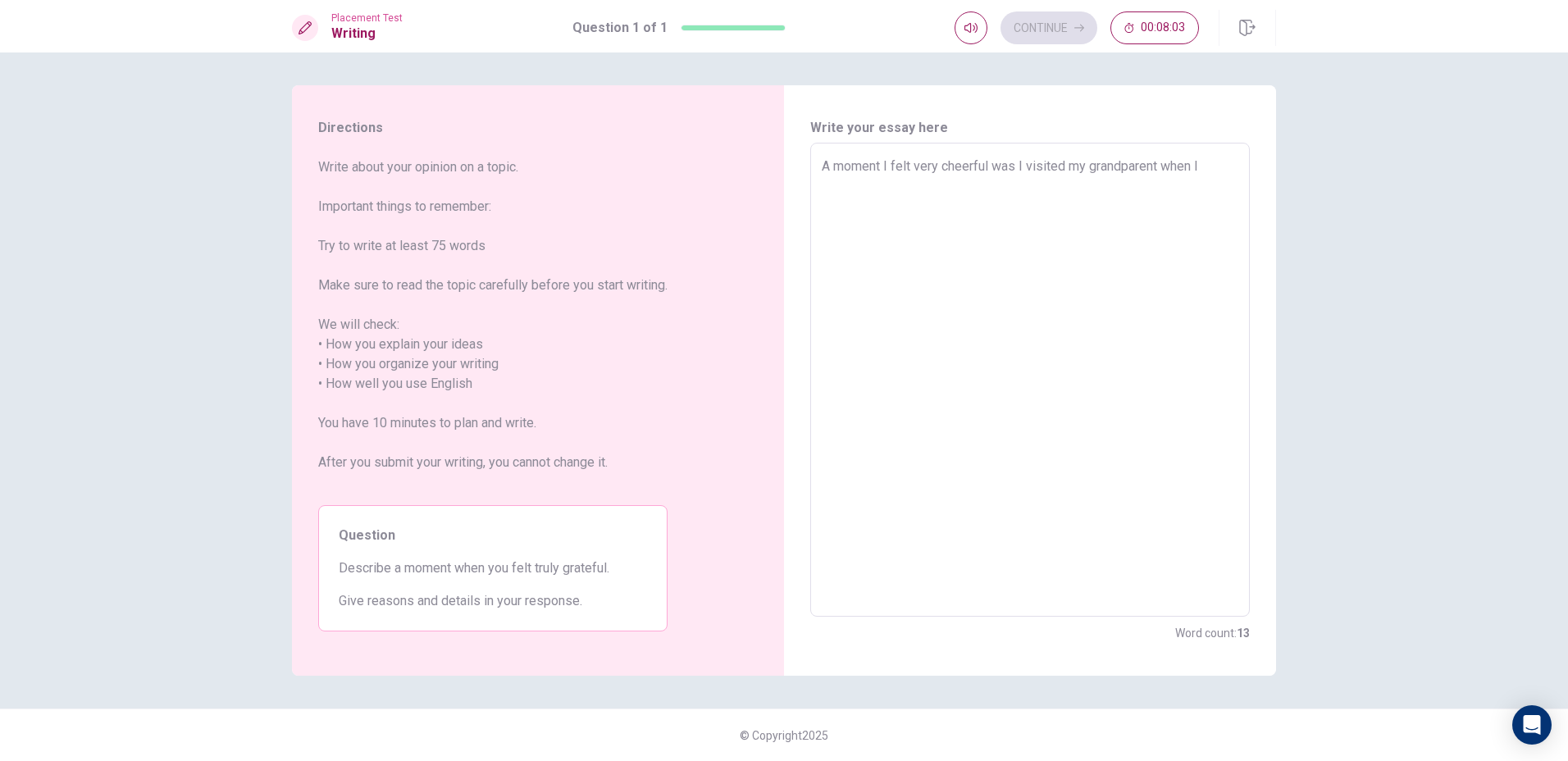
type textarea "x"
type textarea "A moment I felt very cheerful was I visited my grandparent when I"
type textarea "x"
type textarea "A moment I felt very cheerful was I visited my grandparent when I c"
type textarea "x"
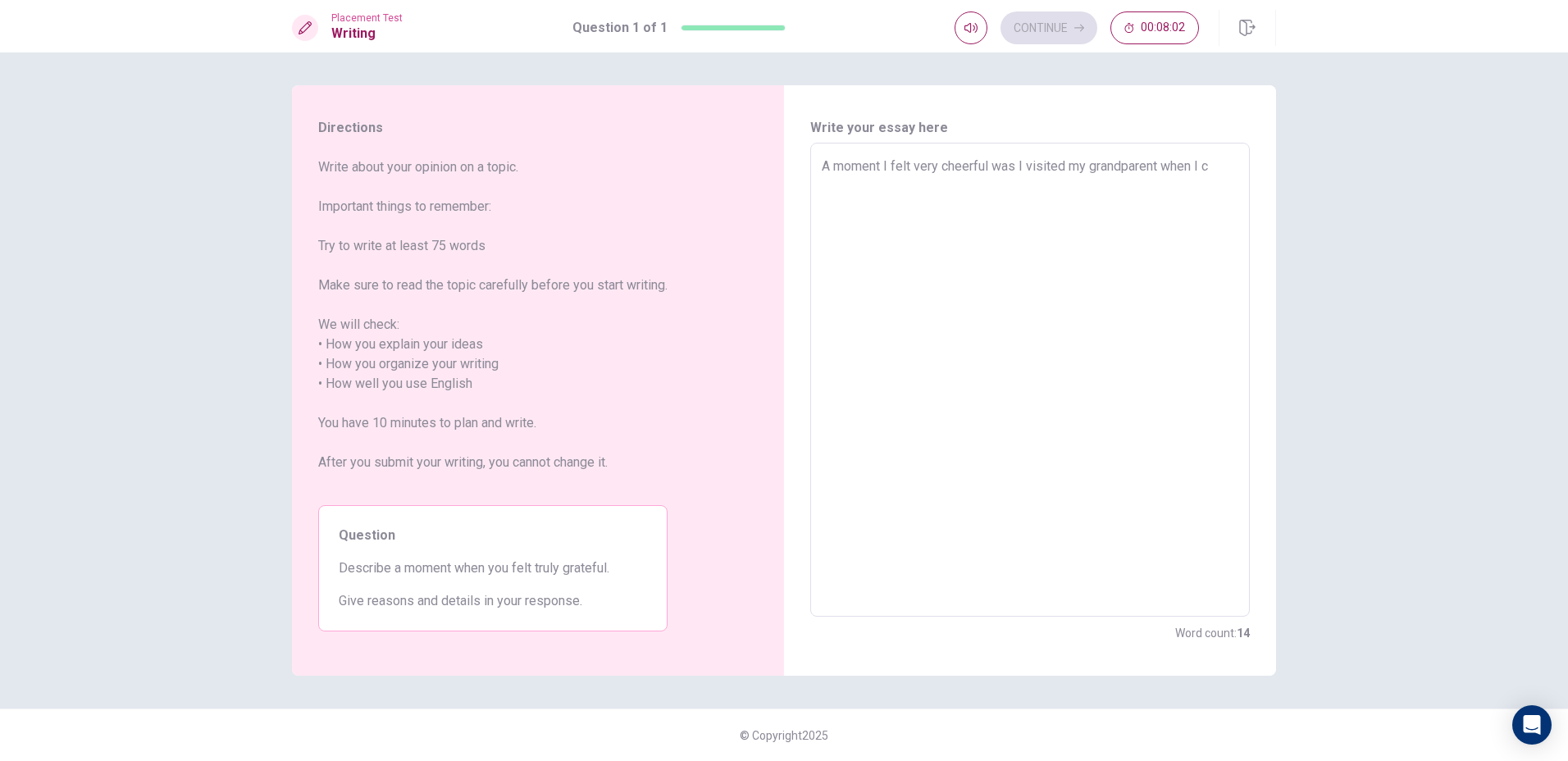
type textarea "A moment I felt very cheerful was I visited my grandparent when I co"
type textarea "x"
type textarea "A moment I felt very cheerful was I visited my grandparent when I com"
type textarea "x"
type textarea "A moment I felt very cheerful was I visited my grandparent when I come"
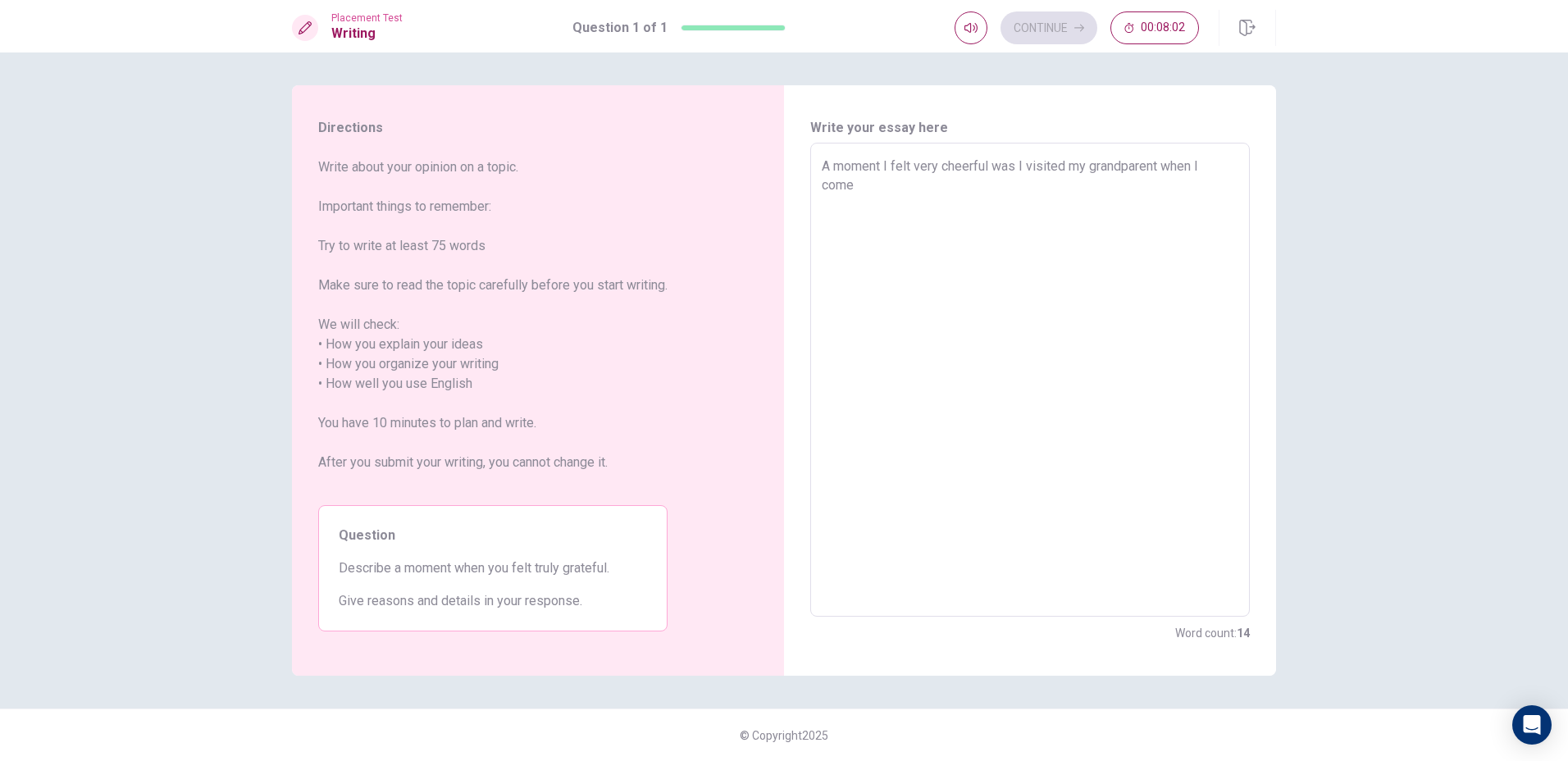
type textarea "x"
type textarea "A moment I felt very cheerful was I visited my grandparent when I come"
type textarea "x"
type textarea "A moment I felt very cheerful was I visited my grandparent when I come b"
type textarea "x"
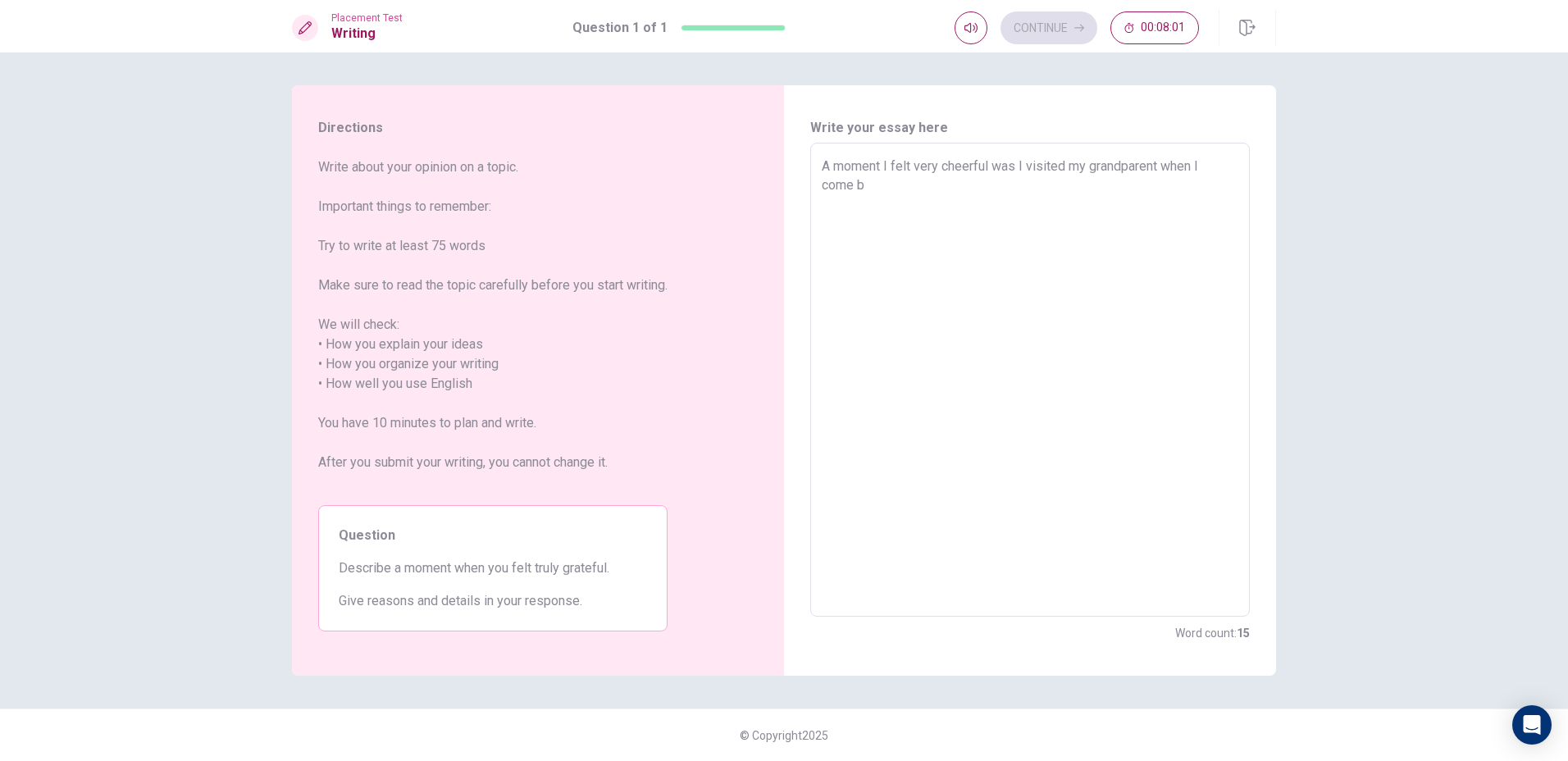
type textarea "A moment I felt very cheerful was I visited my grandparent when I come ba"
type textarea "x"
type textarea "A moment I felt very cheerful was I visited my grandparent when I come bac"
type textarea "x"
type textarea "A moment I felt very cheerful was I visited my grandparent when I come back"
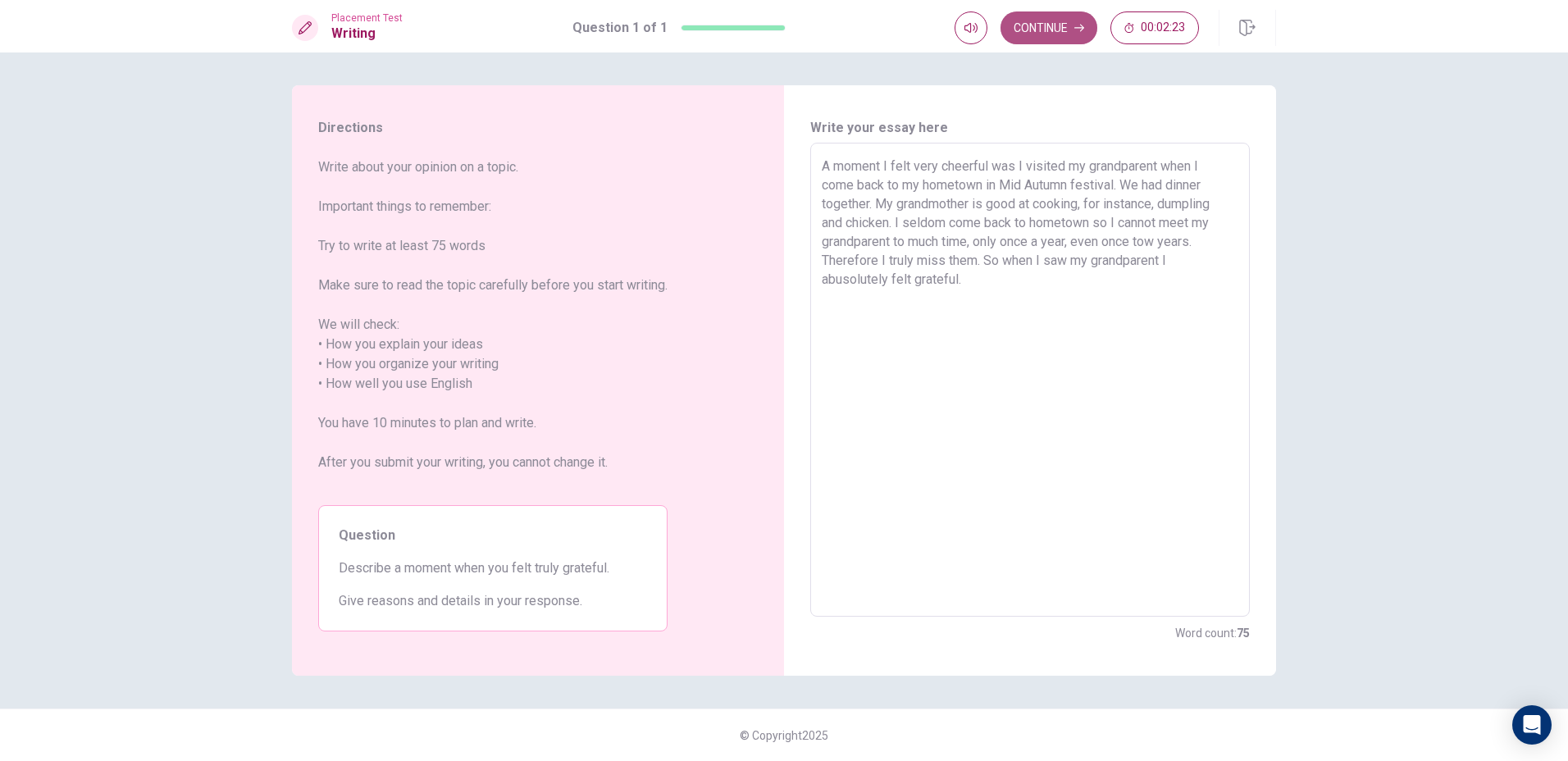
click at [1044, 38] on button "Continue" at bounding box center [1049, 28] width 97 height 33
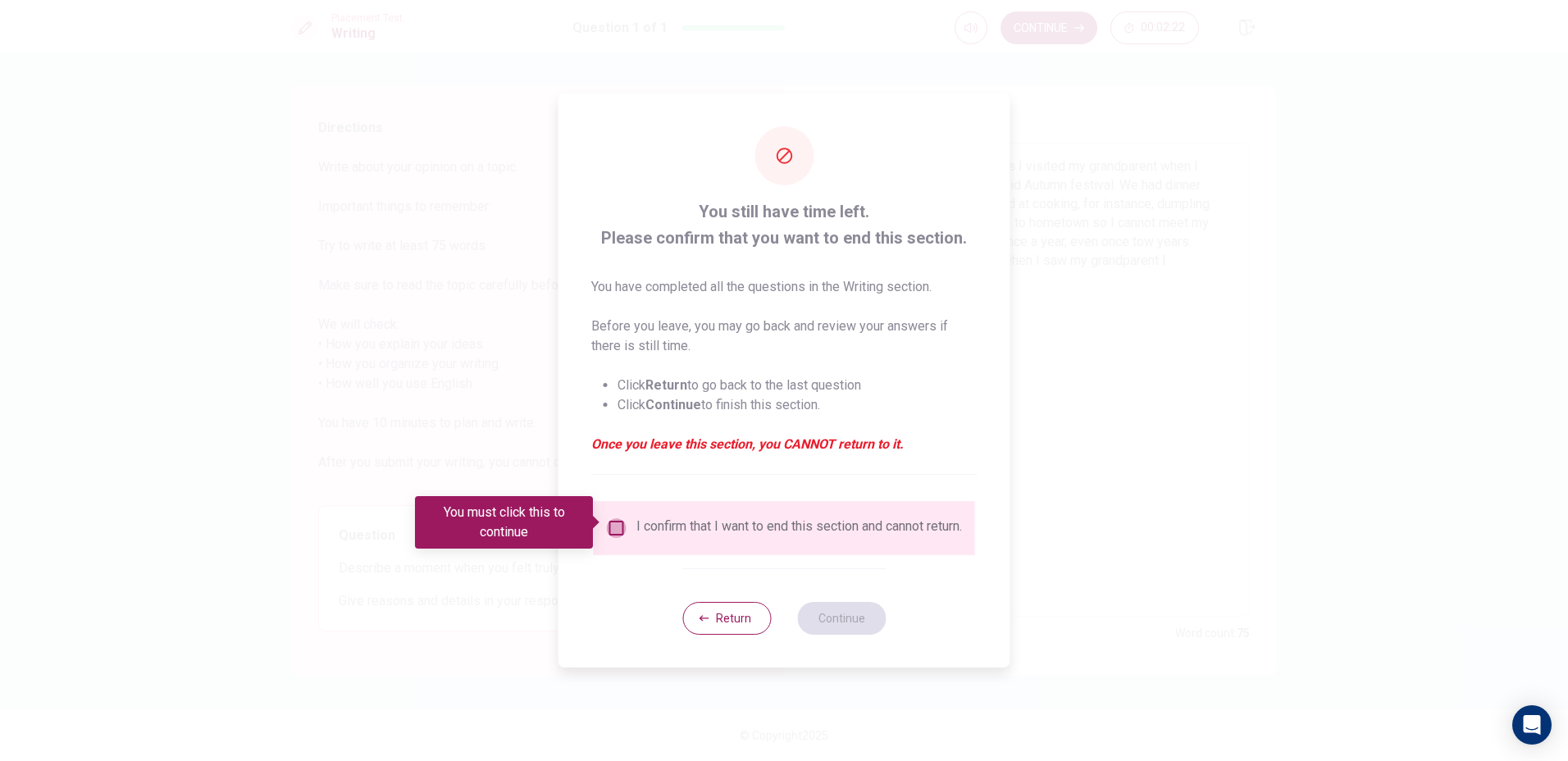
click at [606, 518] on input "You must click this to continue" at bounding box center [616, 528] width 20 height 20
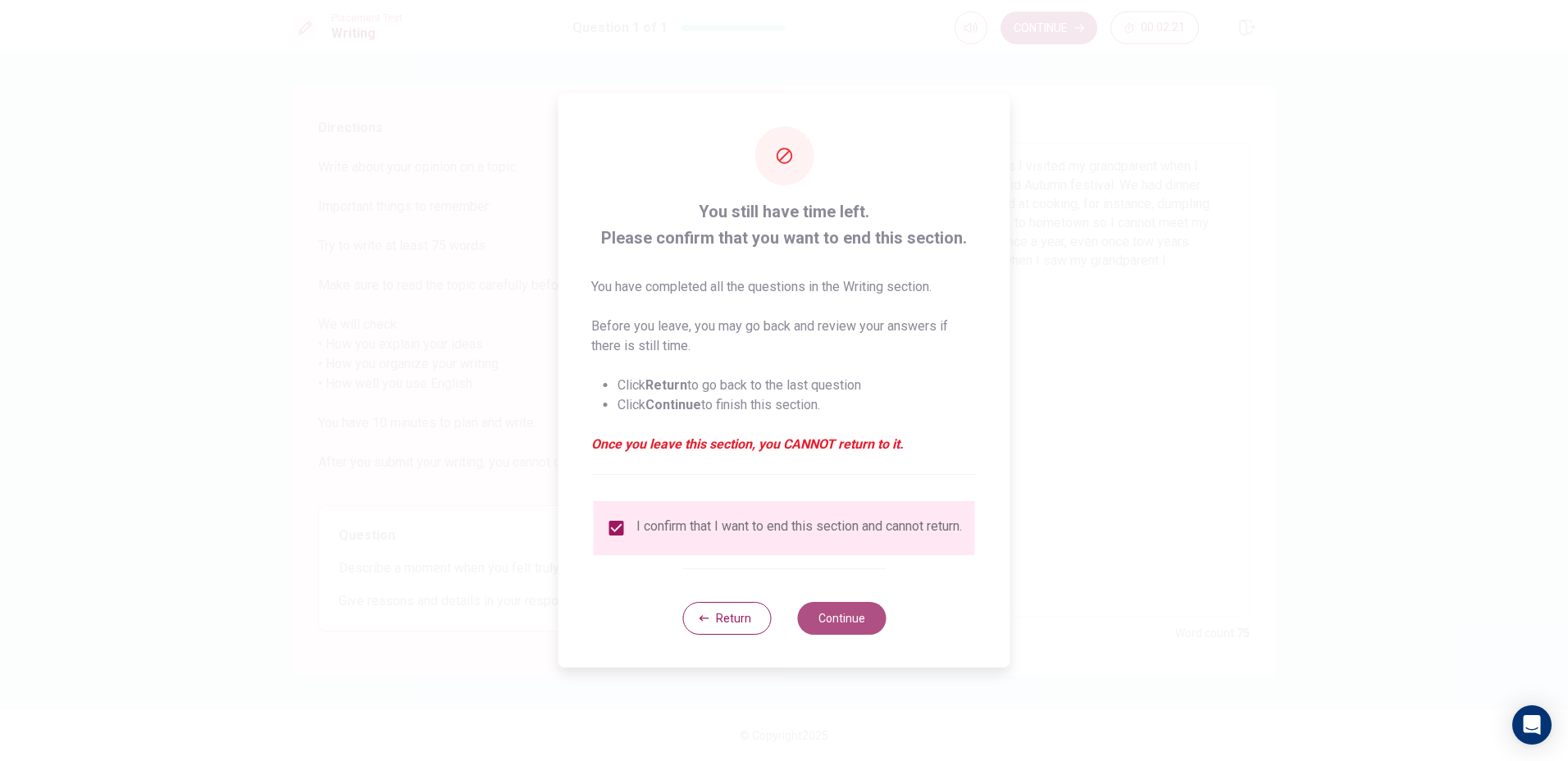
click at [841, 624] on button "Continue" at bounding box center [841, 619] width 88 height 33
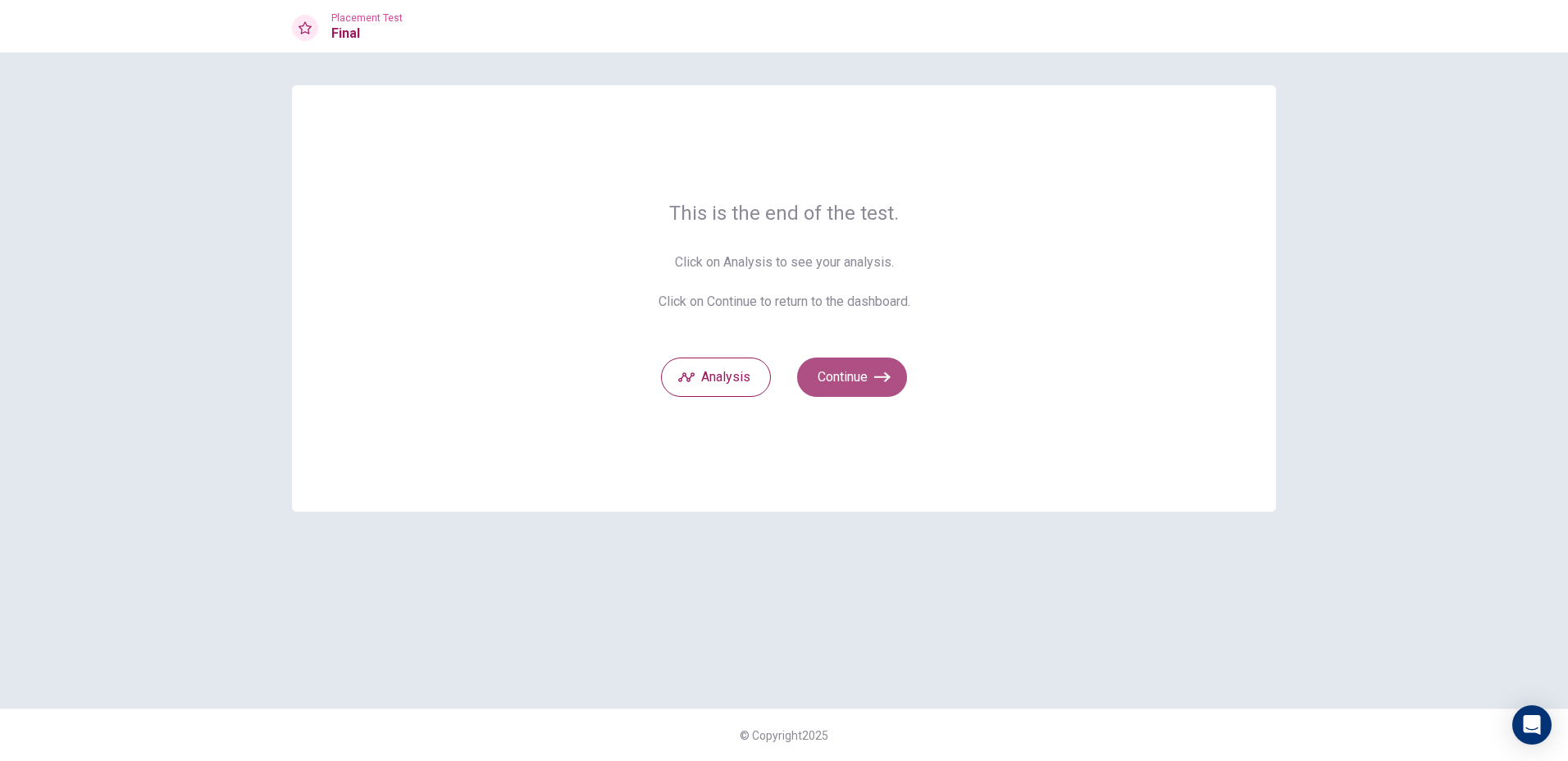
click at [860, 382] on button "Continue" at bounding box center [852, 377] width 110 height 39
